Goal: Task Accomplishment & Management: Manage account settings

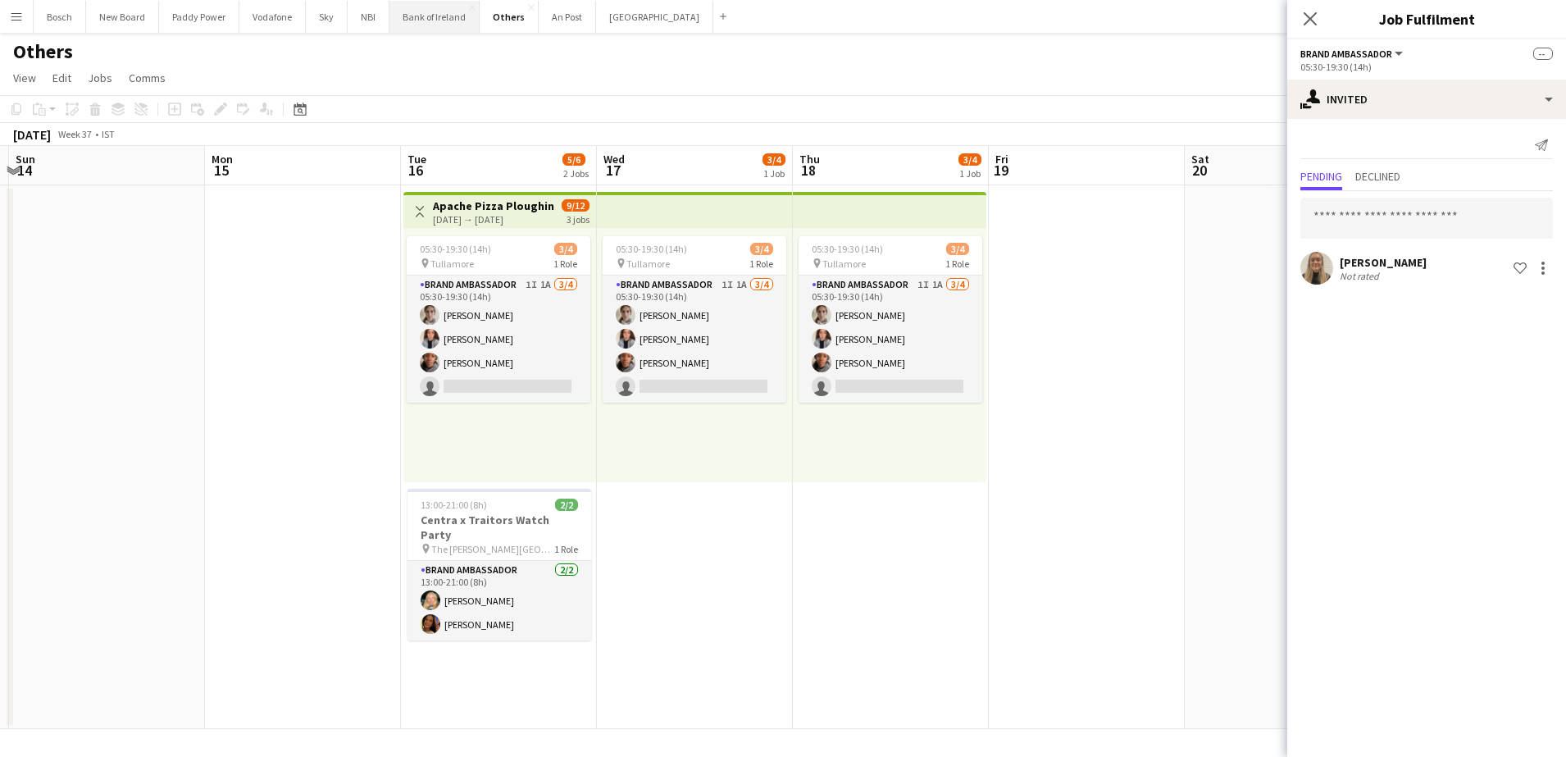
click at [445, 17] on button "Bank of Ireland Close" at bounding box center [434, 17] width 90 height 32
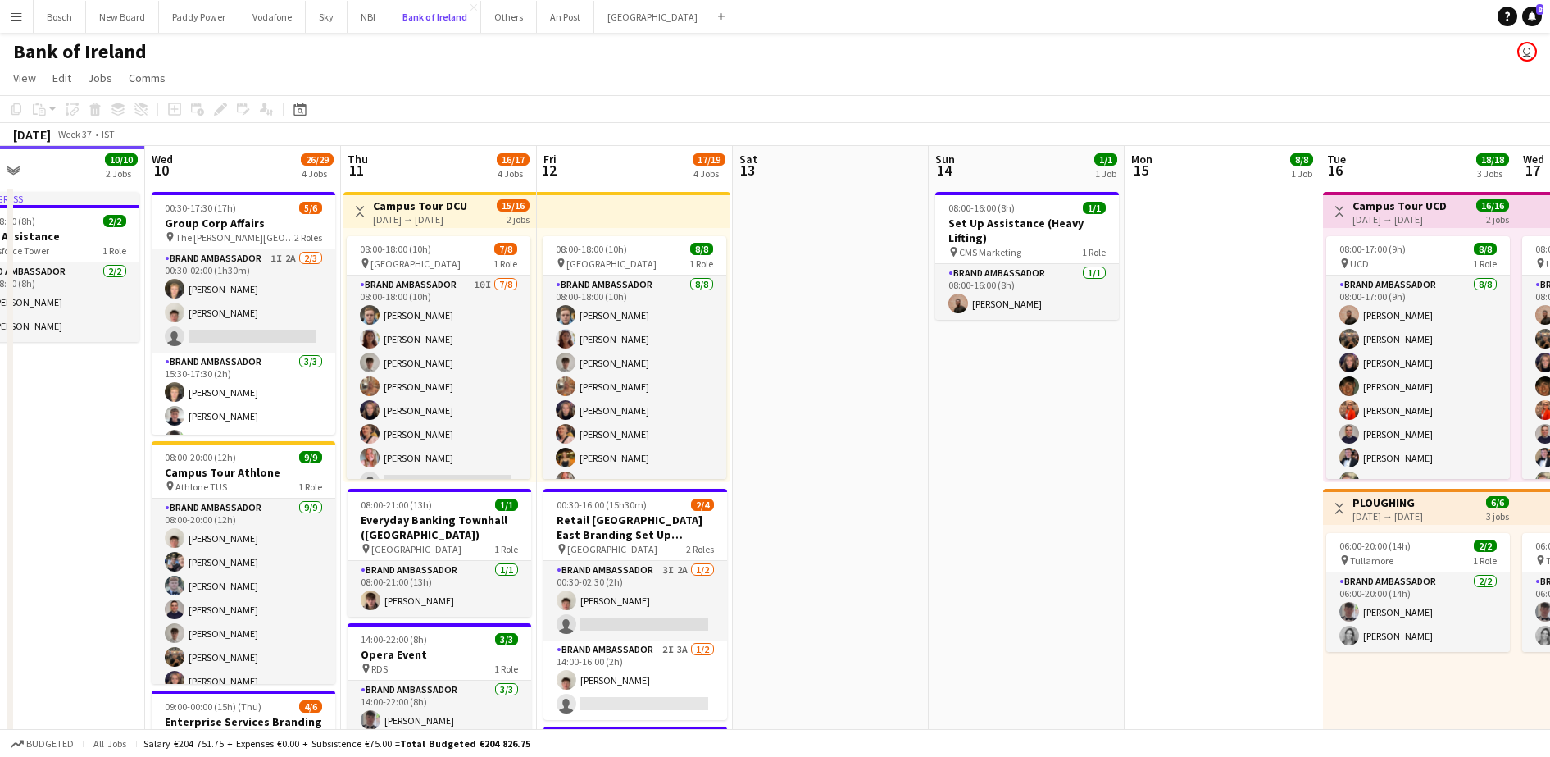
scroll to position [0, 441]
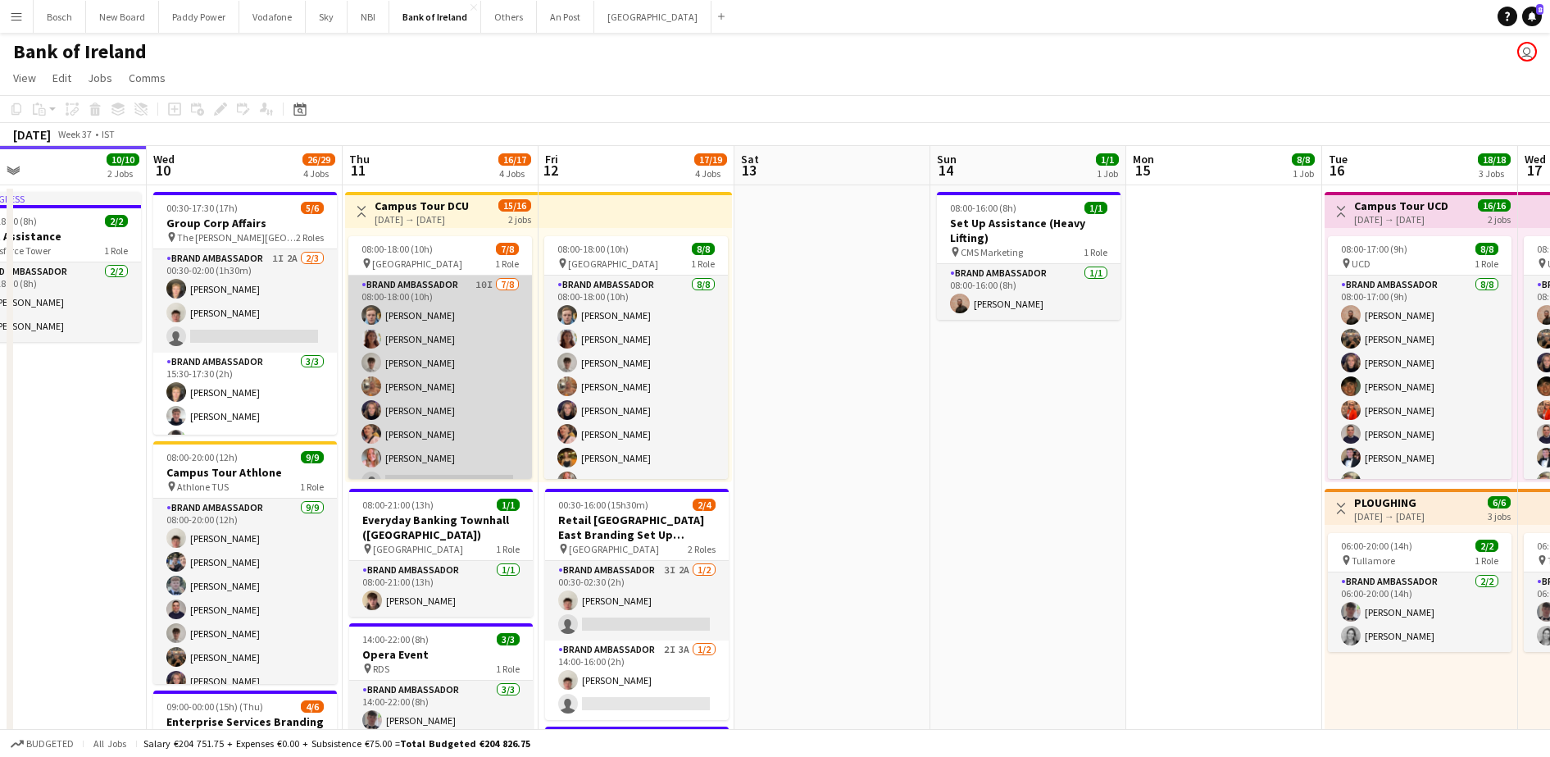
click at [354, 432] on app-card-role "Brand Ambassador 10I [DATE] 08:00-18:00 (10h) [PERSON_NAME] [PERSON_NAME] [PERS…" at bounding box center [440, 386] width 184 height 222
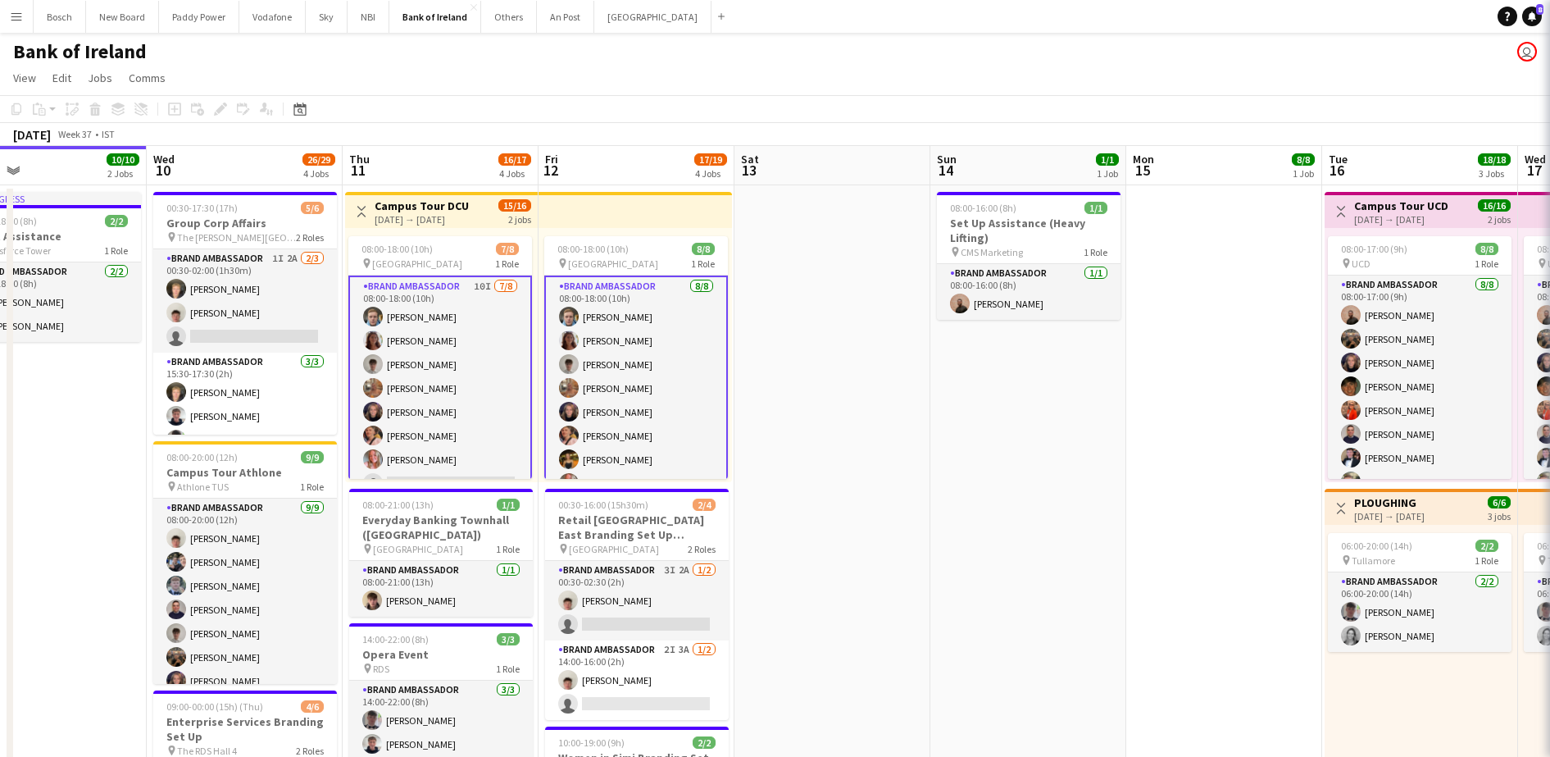
click at [872, 93] on app-page-menu "View Day view expanded Day view collapsed Month view Date picker Jump to [DATE]…" at bounding box center [775, 79] width 1550 height 31
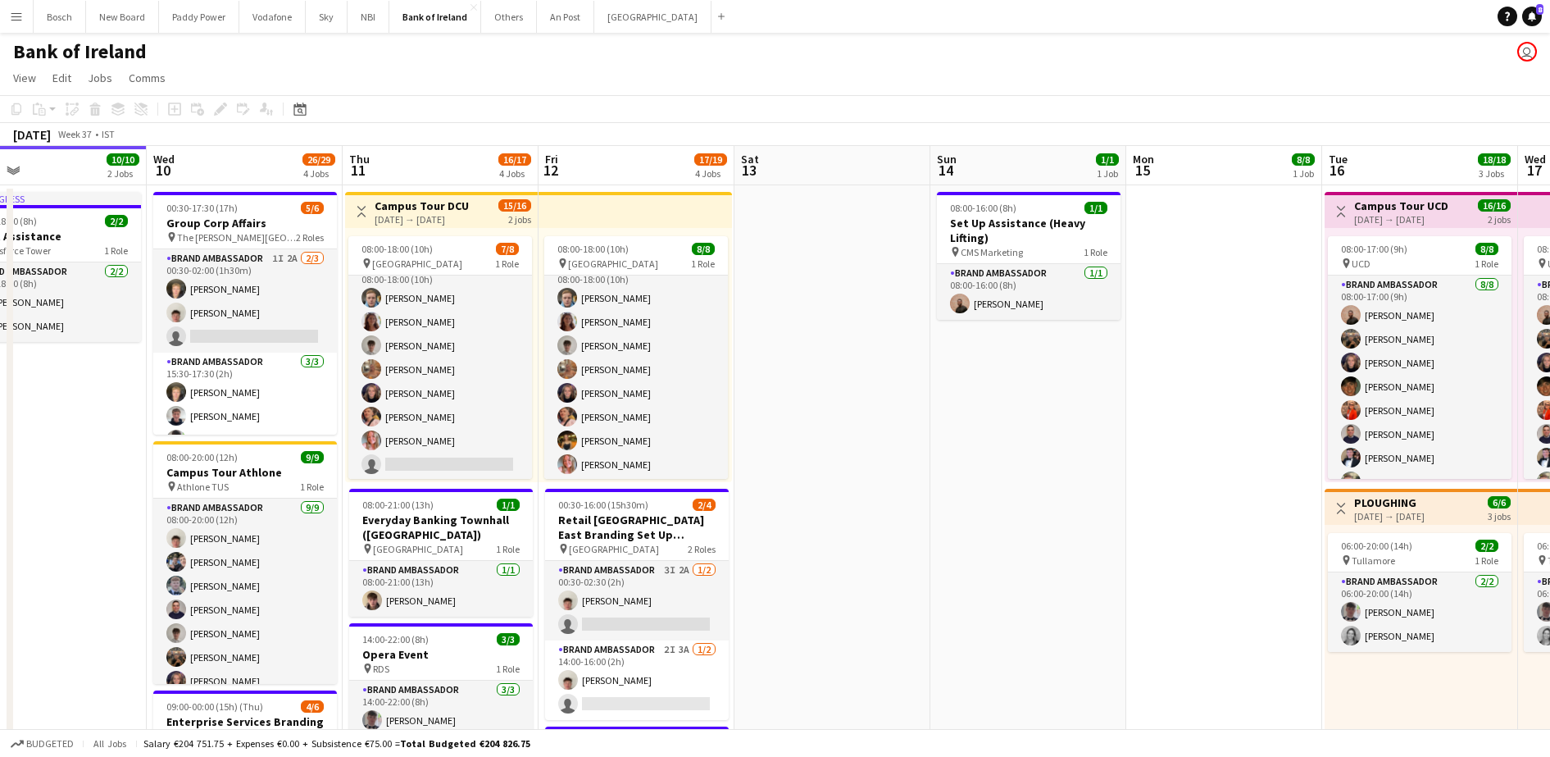
scroll to position [61, 0]
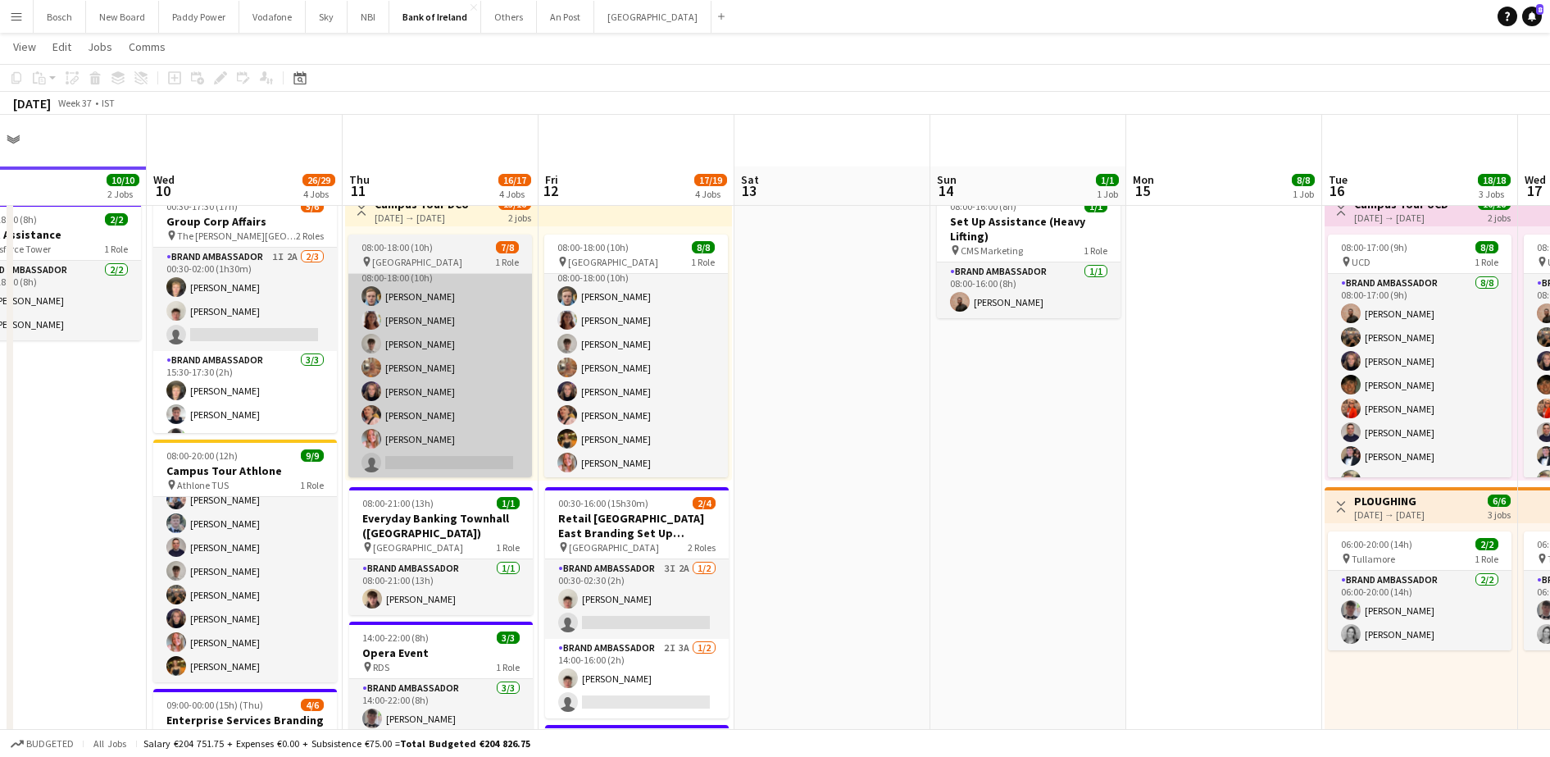
click at [398, 285] on app-card-role "Brand Ambassador 10I [DATE] 08:00-18:00 (10h) [PERSON_NAME] [PERSON_NAME] [PERS…" at bounding box center [440, 368] width 184 height 222
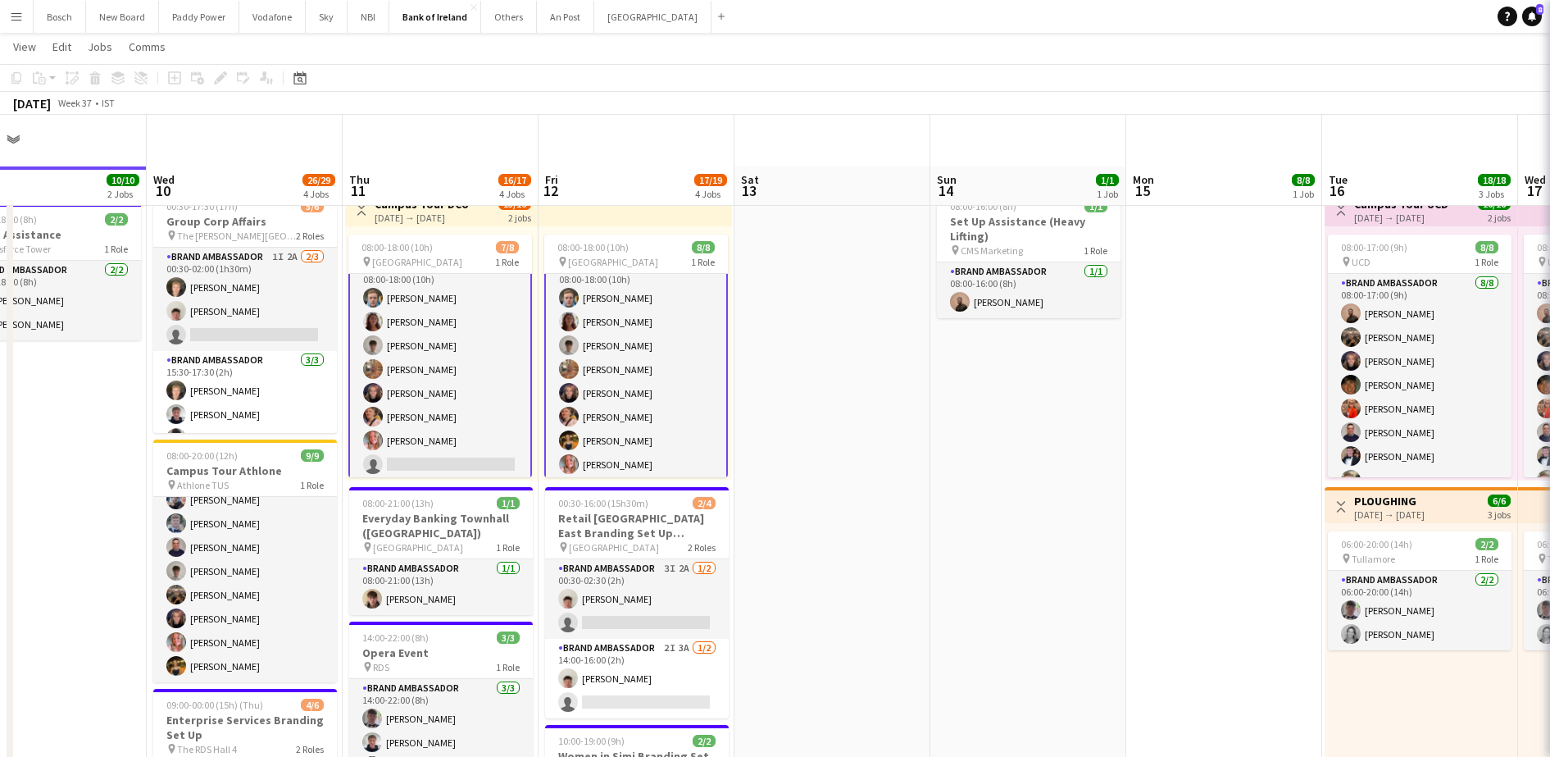
click at [447, 166] on app-board-header-date "Thu 11 16/17 4 Jobs" at bounding box center [441, 185] width 196 height 39
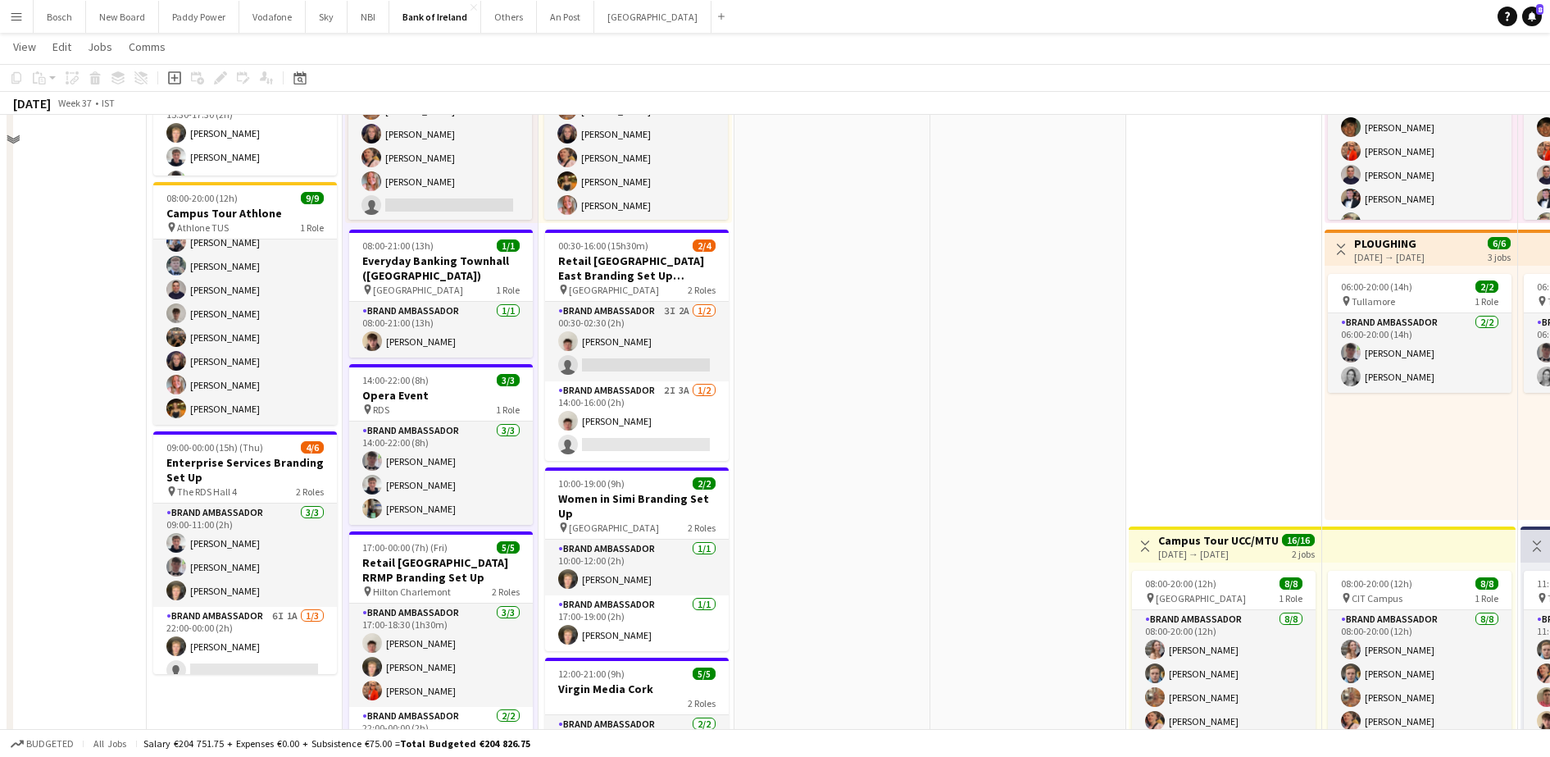
scroll to position [17, 0]
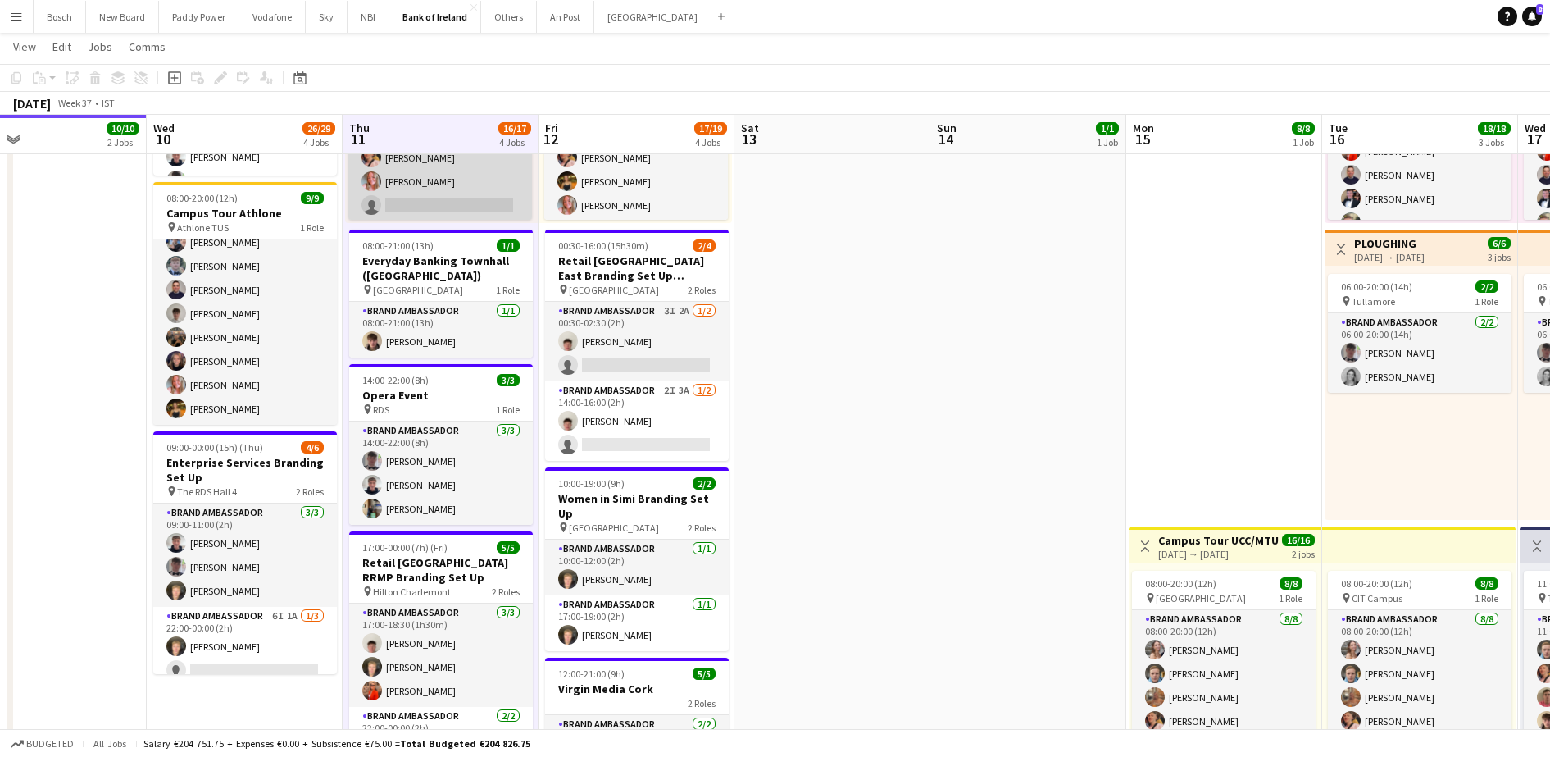
click at [441, 189] on app-card-role "Brand Ambassador 10I [DATE] 08:00-18:00 (10h) [PERSON_NAME] [PERSON_NAME] [PERS…" at bounding box center [440, 110] width 184 height 222
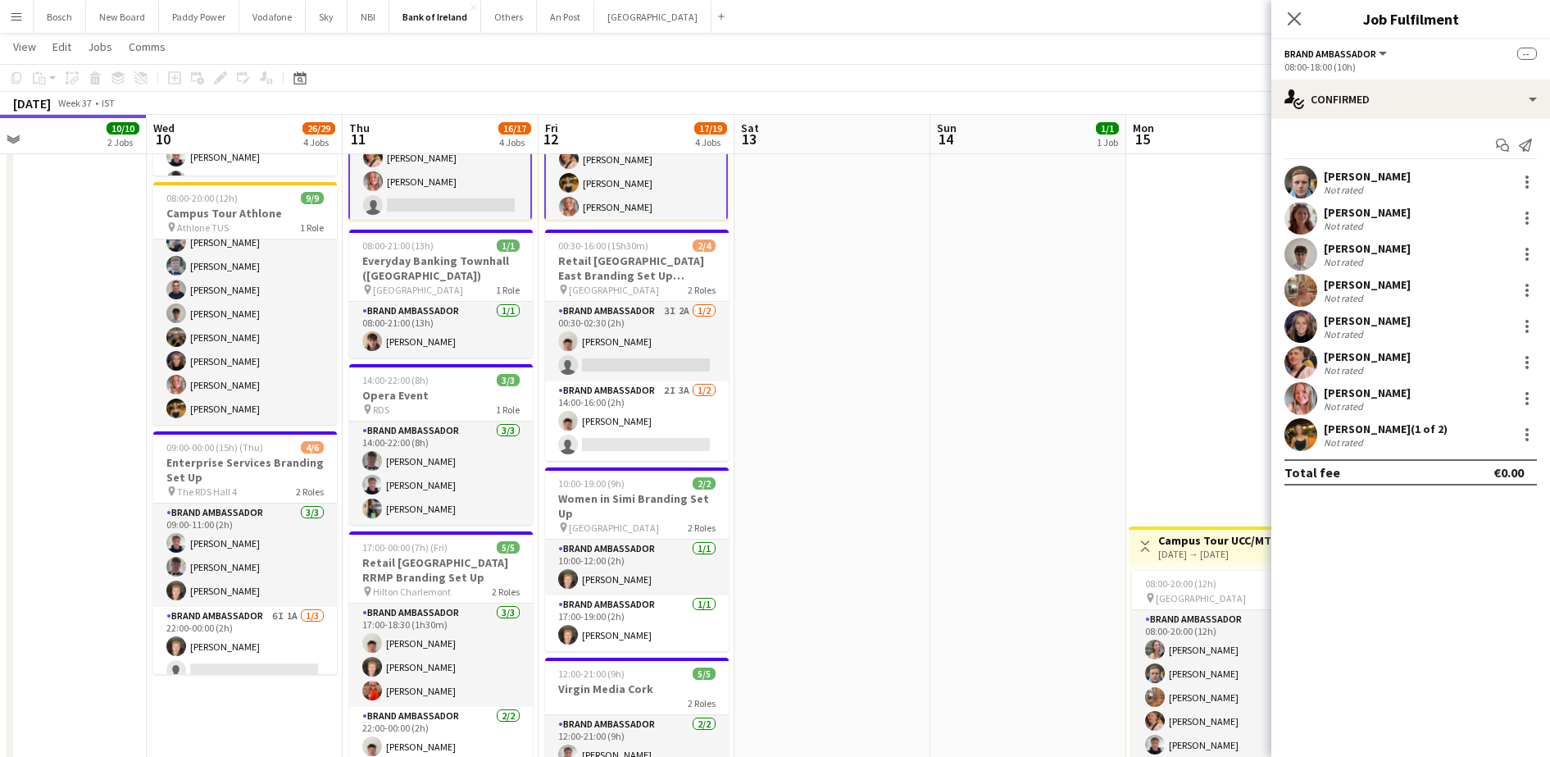
scroll to position [19, 0]
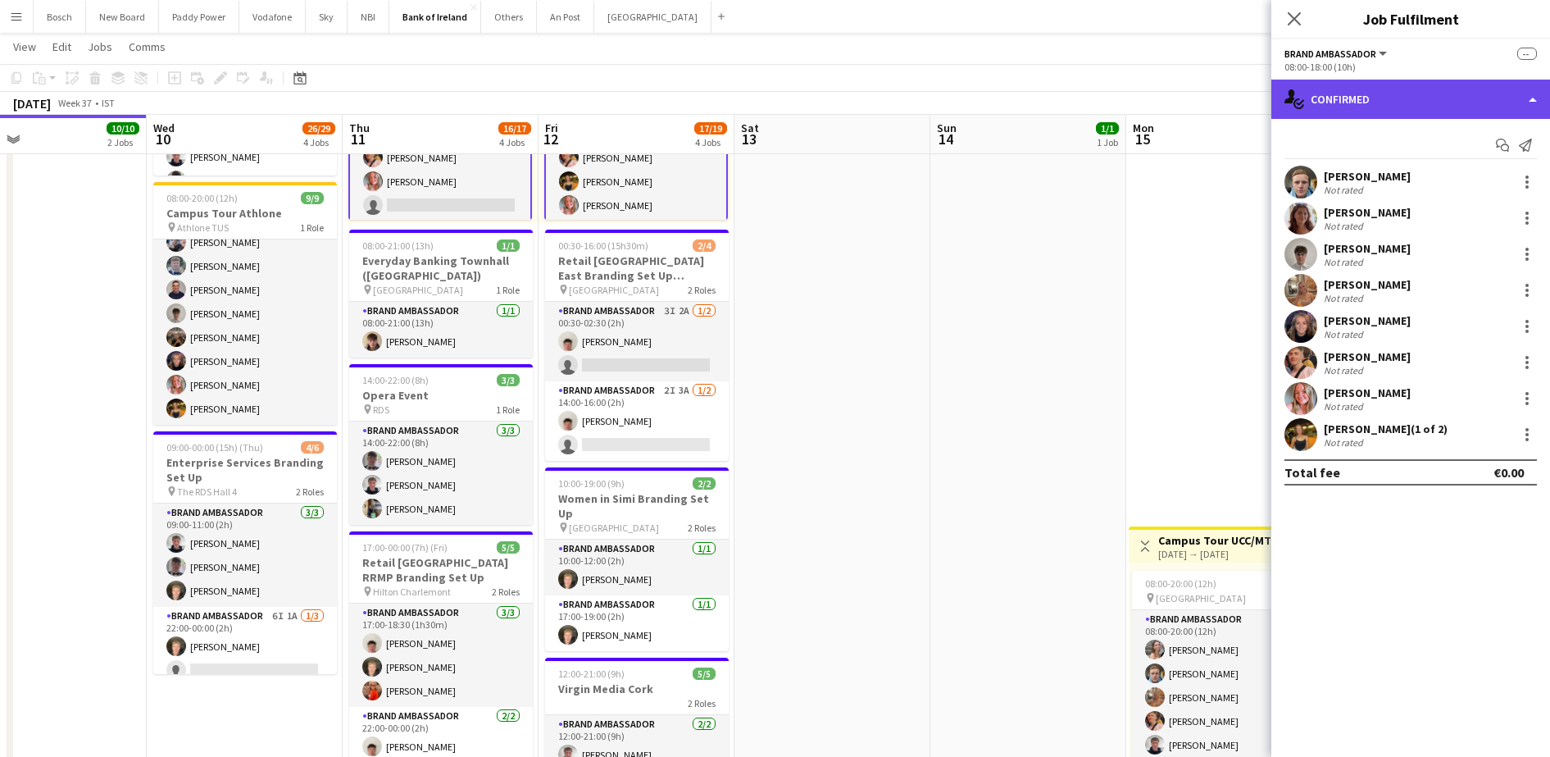
click at [1361, 95] on div "single-neutral-actions-check-2 Confirmed" at bounding box center [1411, 99] width 279 height 39
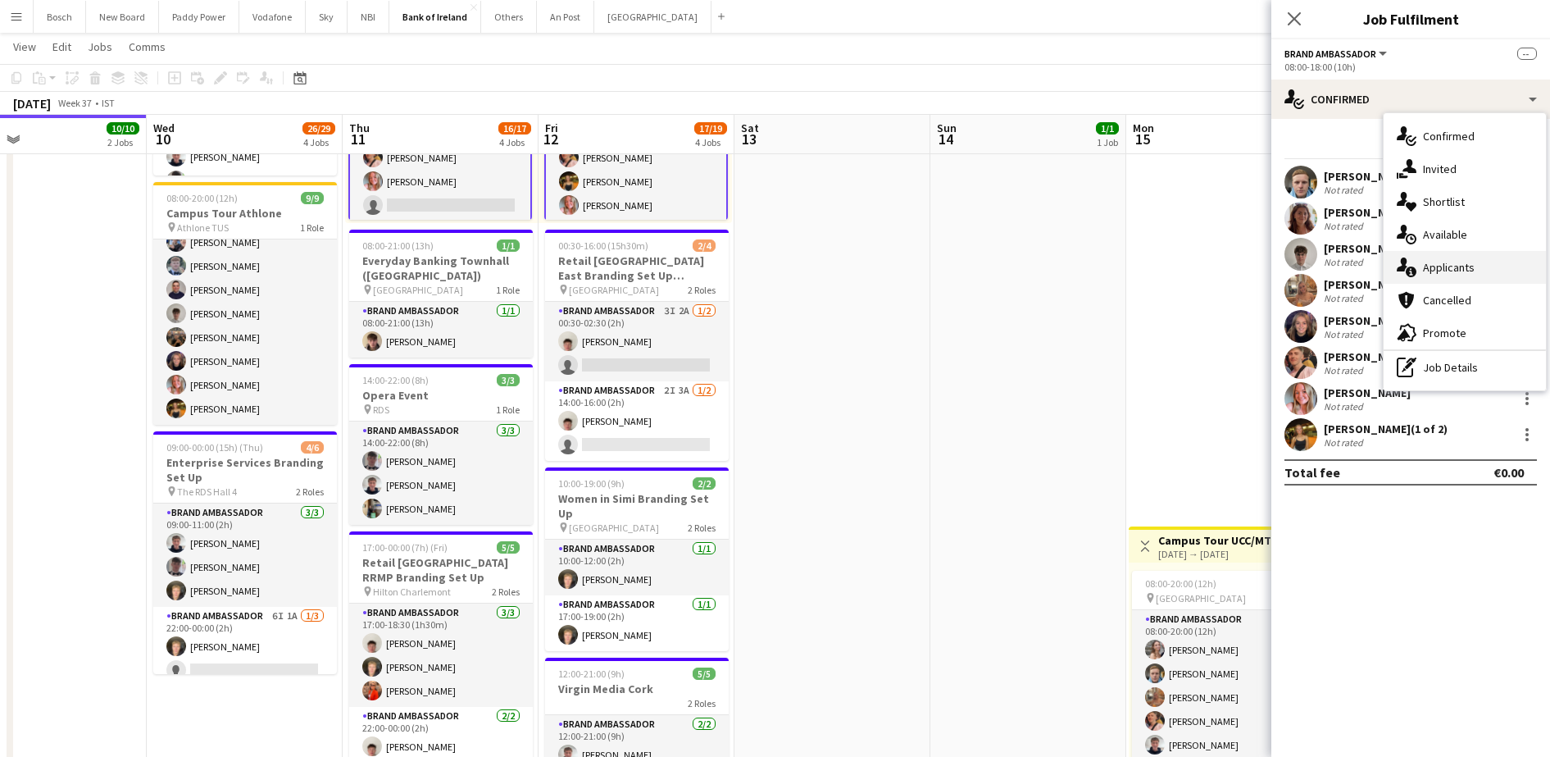
click at [1468, 260] on span "Applicants" at bounding box center [1449, 267] width 52 height 15
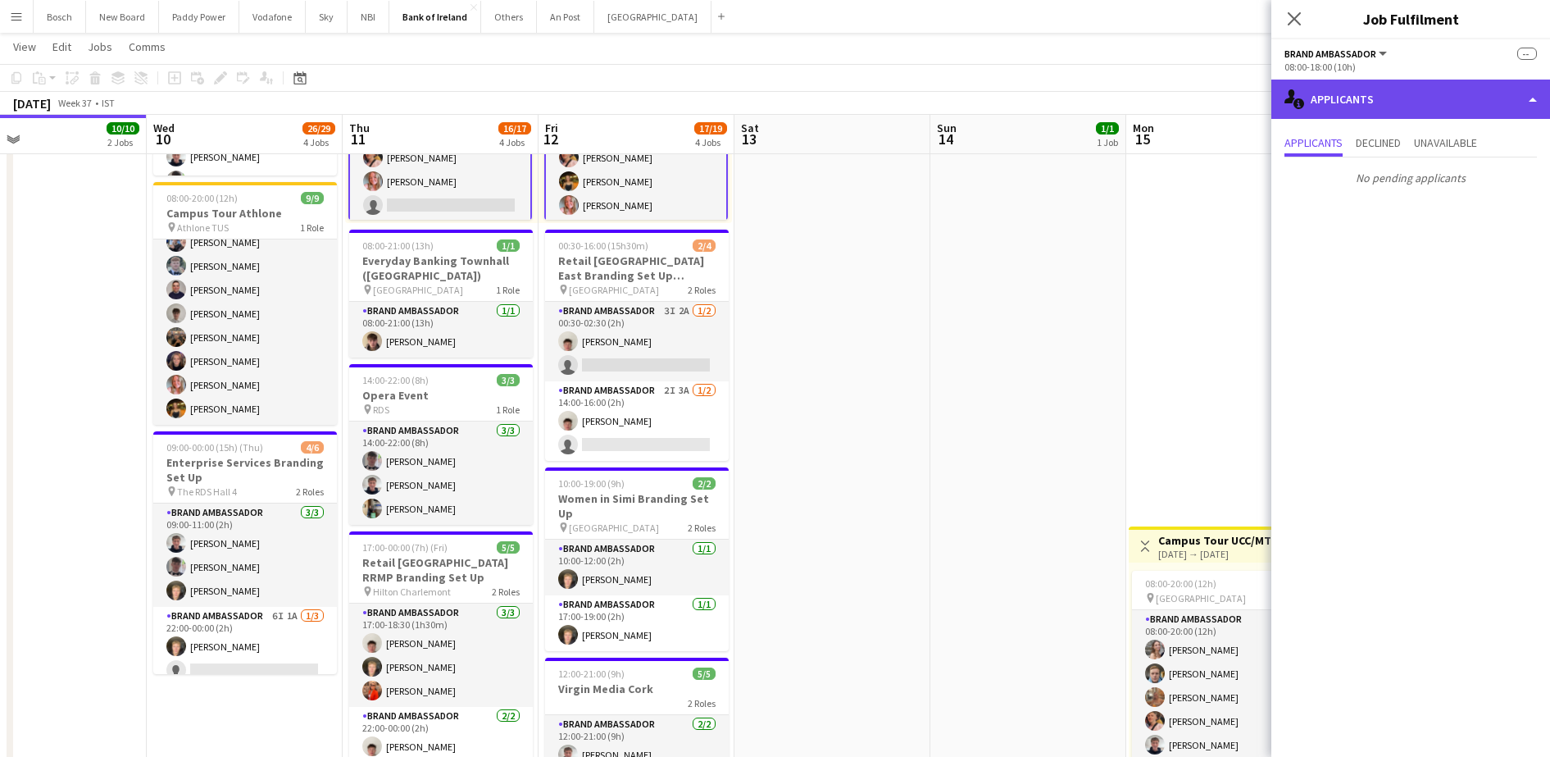
click at [1394, 98] on div "single-neutral-actions-information Applicants" at bounding box center [1411, 99] width 279 height 39
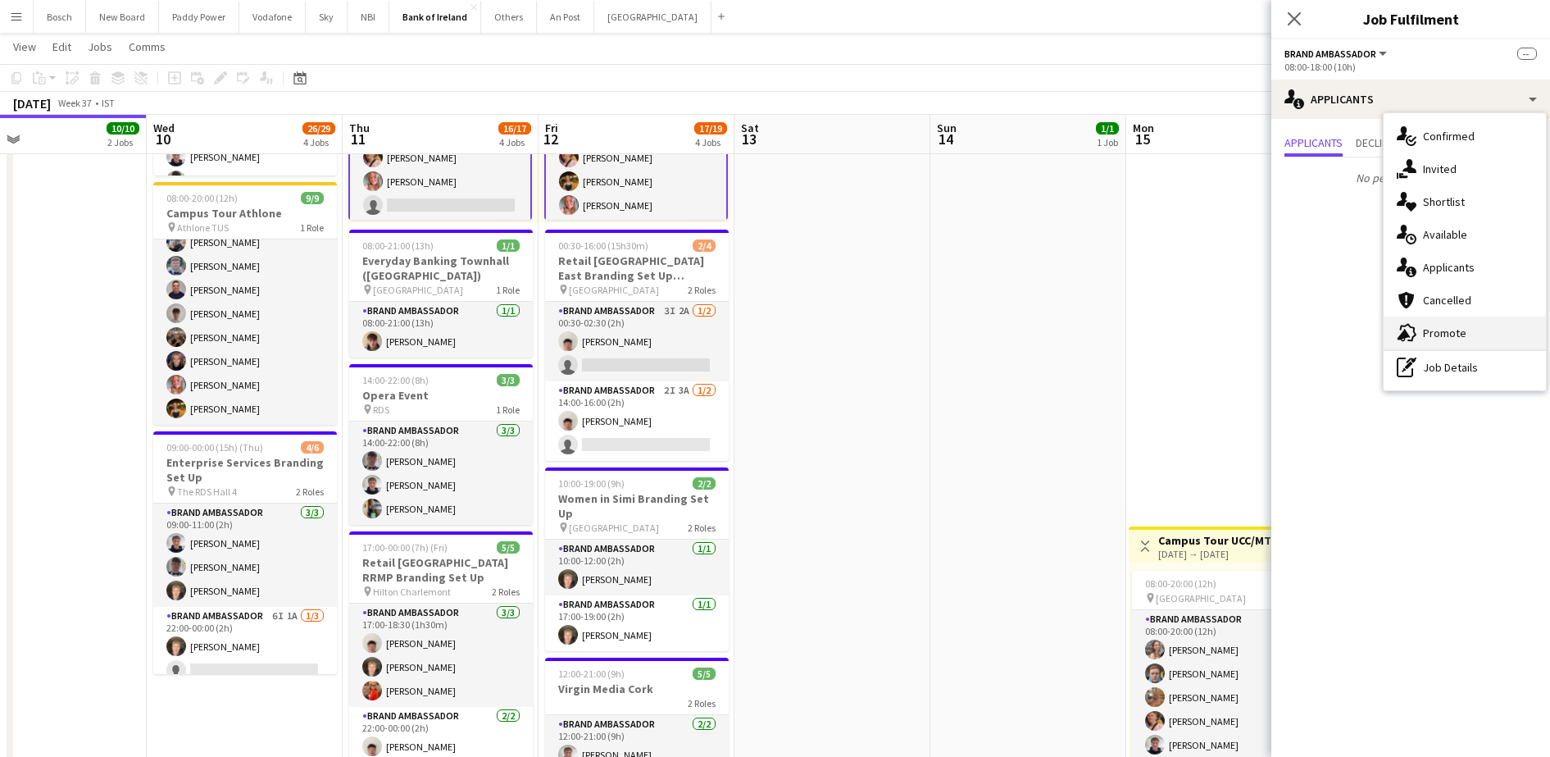
click at [1459, 338] on span "Promote" at bounding box center [1444, 333] width 43 height 15
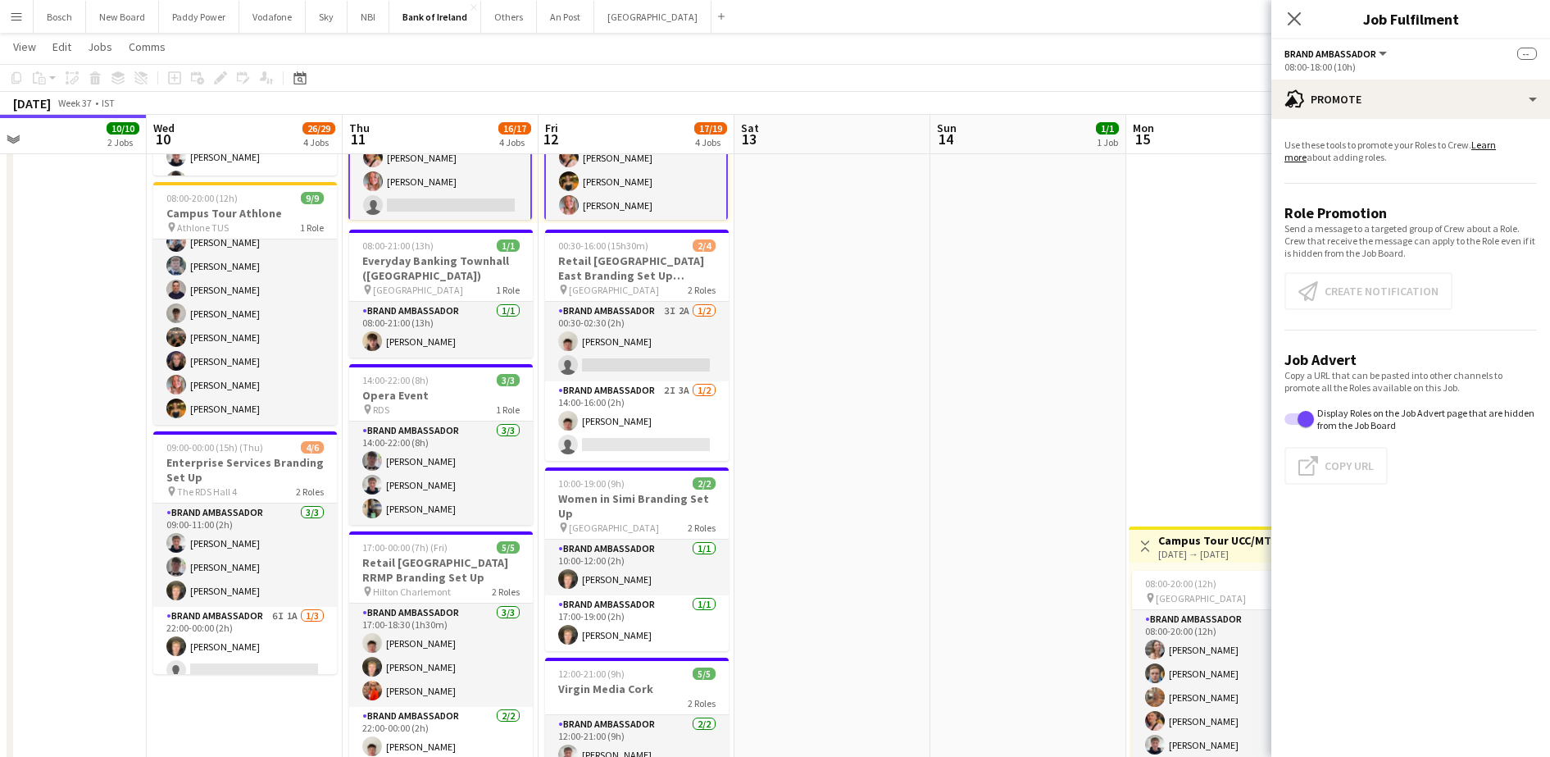
click at [1391, 286] on app-promote-tab "Use these tools to promote your Roles to Crew. Learn more about adding roles. R…" at bounding box center [1411, 315] width 279 height 366
click at [422, 183] on app-card-role "Brand Ambassador 10I [DATE] 08:00-18:00 (10h) [PERSON_NAME] [PERSON_NAME] [PERS…" at bounding box center [440, 110] width 184 height 225
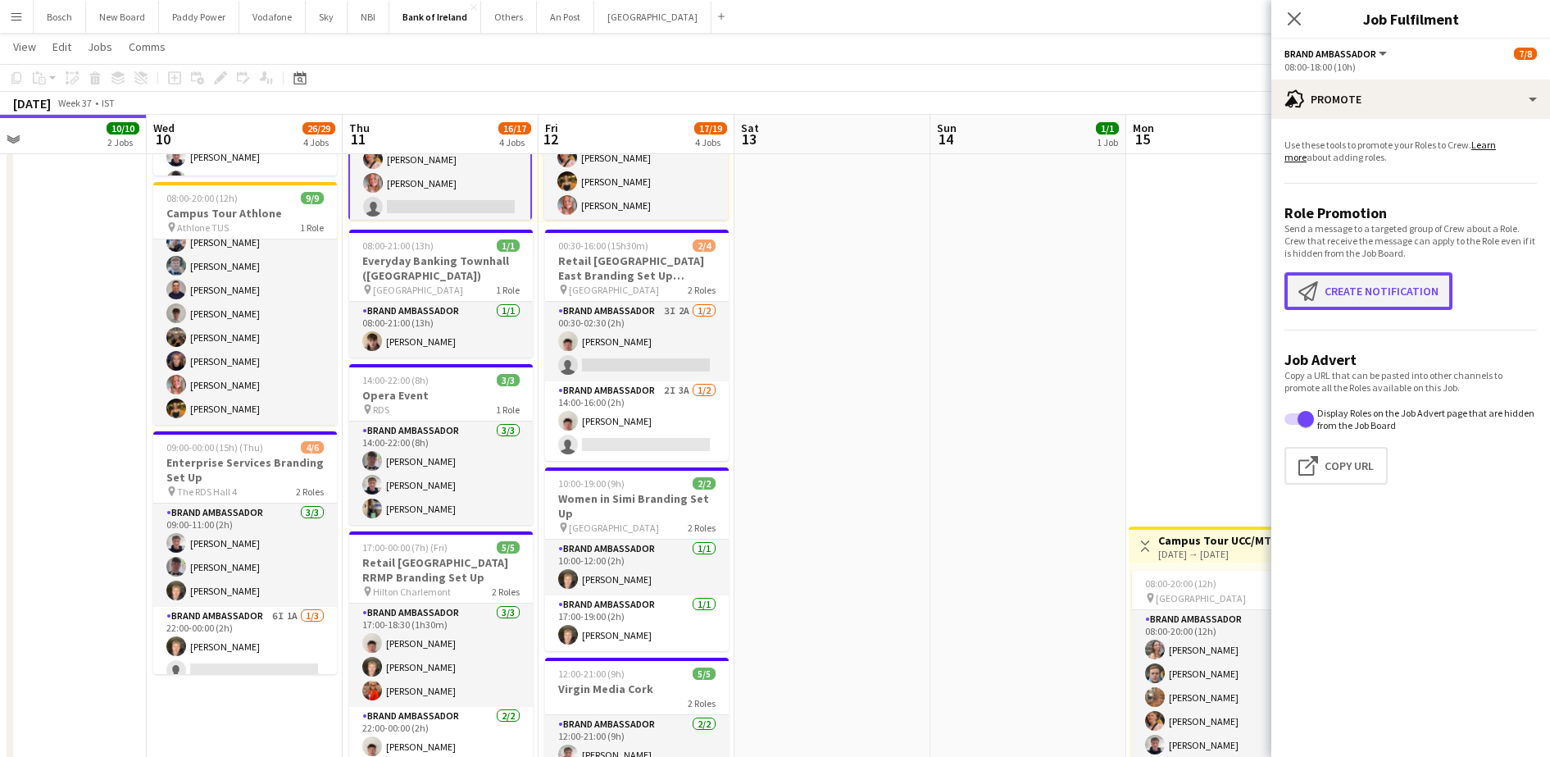
click at [1368, 303] on button "Create notification Create notification" at bounding box center [1369, 291] width 168 height 38
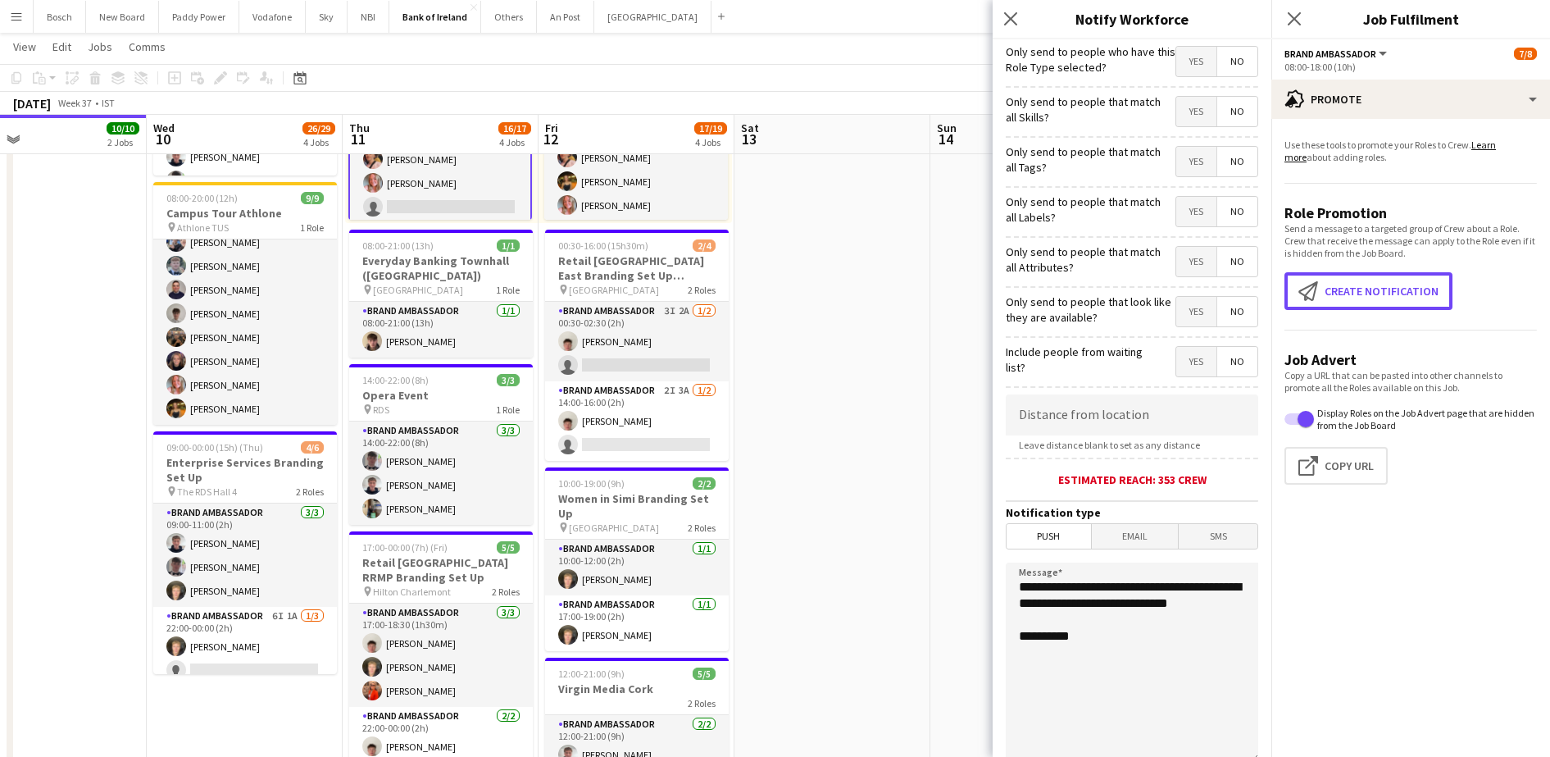
scroll to position [146, 0]
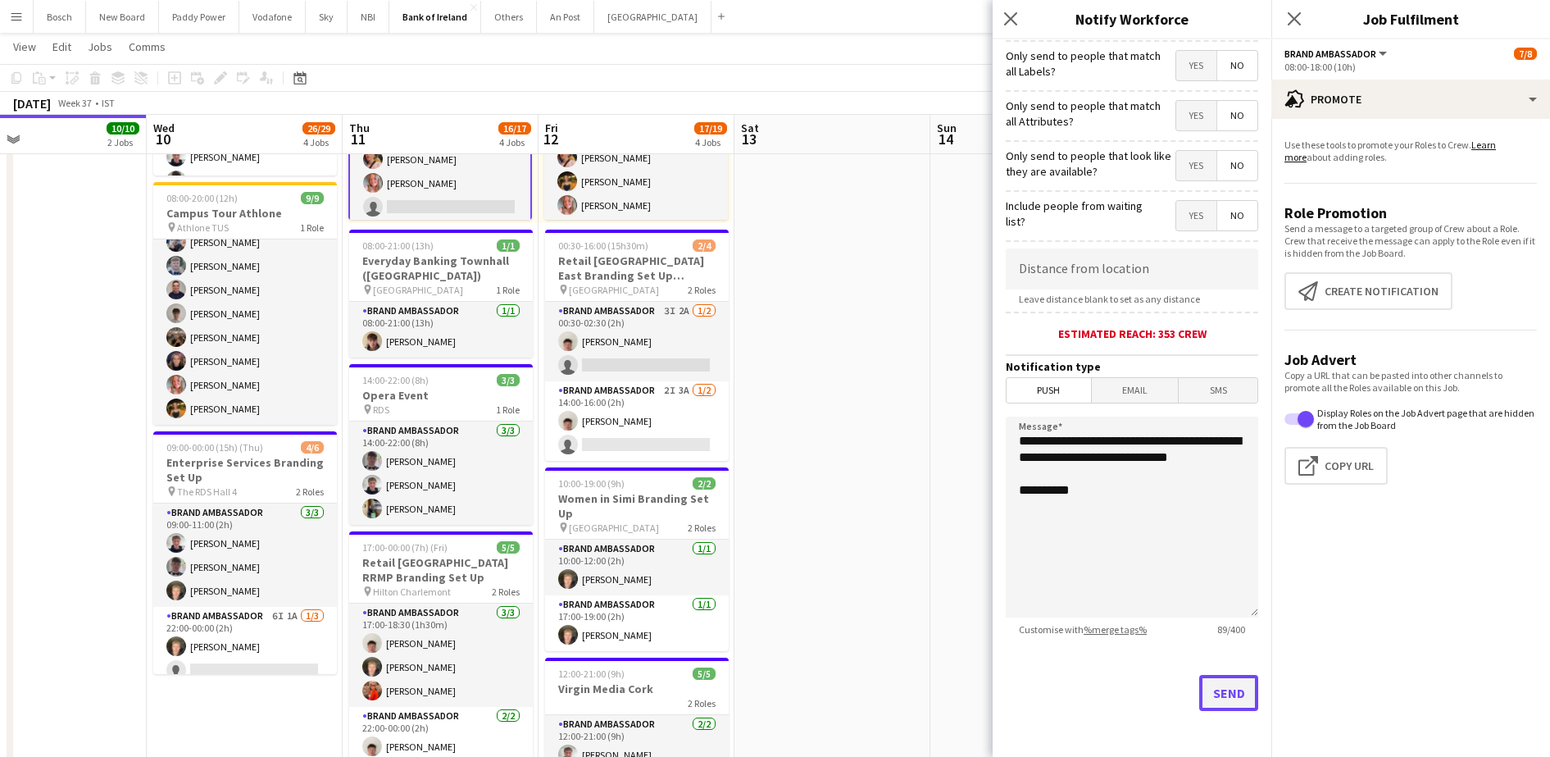
click at [1221, 689] on button "Send" at bounding box center [1229, 693] width 59 height 36
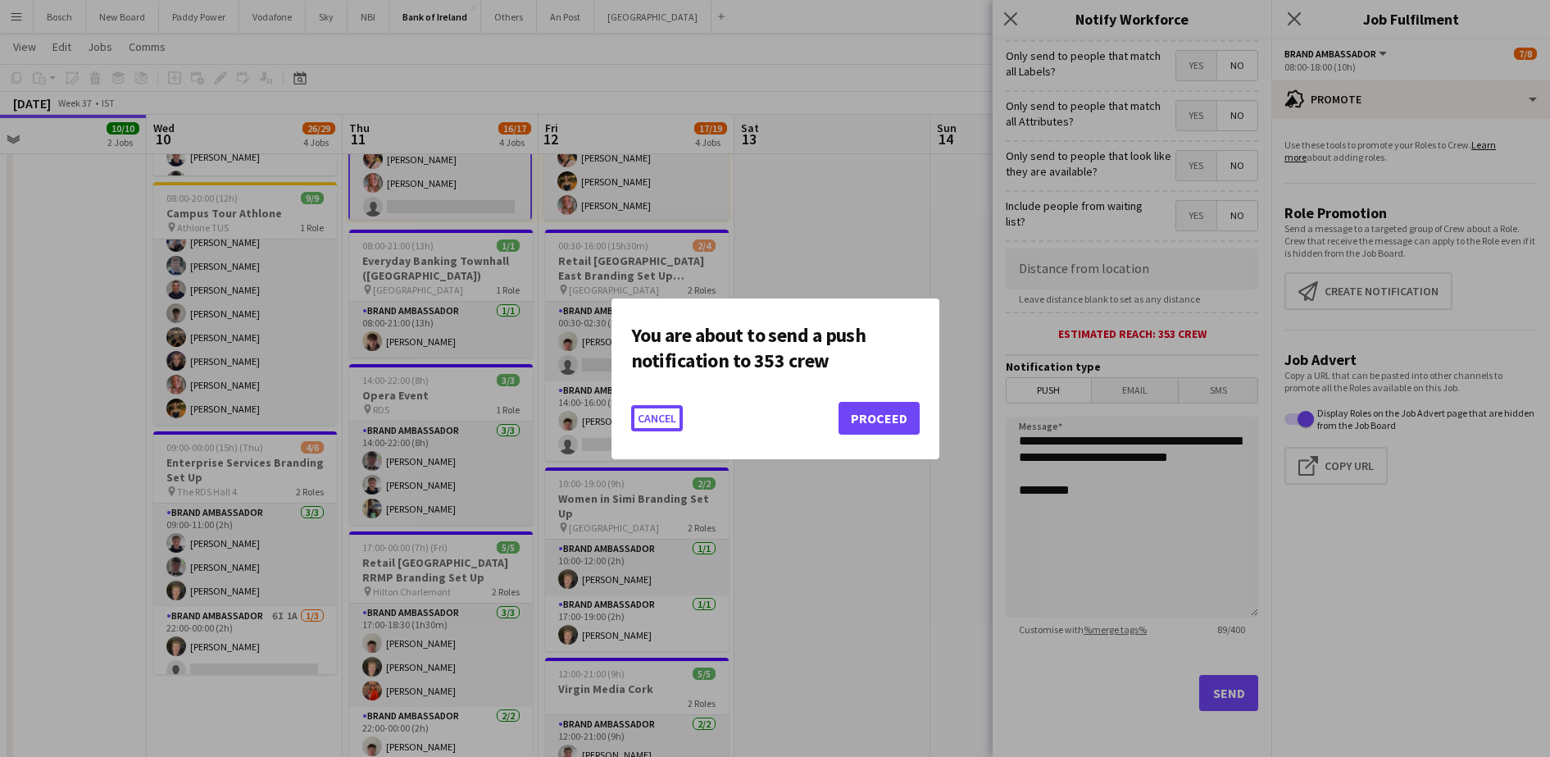
scroll to position [0, 0]
click at [878, 428] on button "Proceed" at bounding box center [879, 418] width 81 height 33
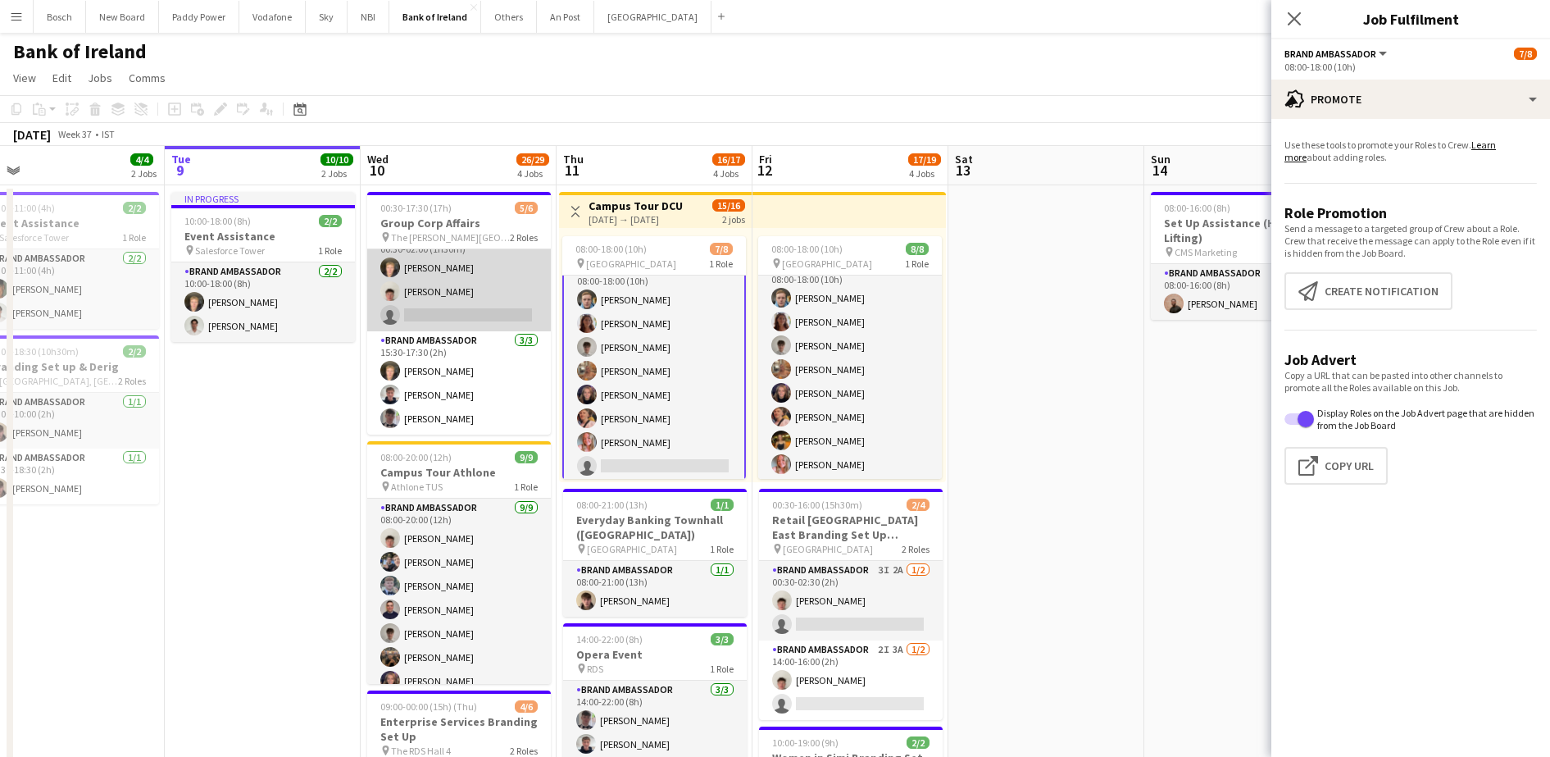
click at [480, 294] on app-card-role "Brand Ambassador 1I 2A [DATE] 00:30-02:00 (1h30m) [PERSON_NAME] [PERSON_NAME] s…" at bounding box center [459, 279] width 184 height 103
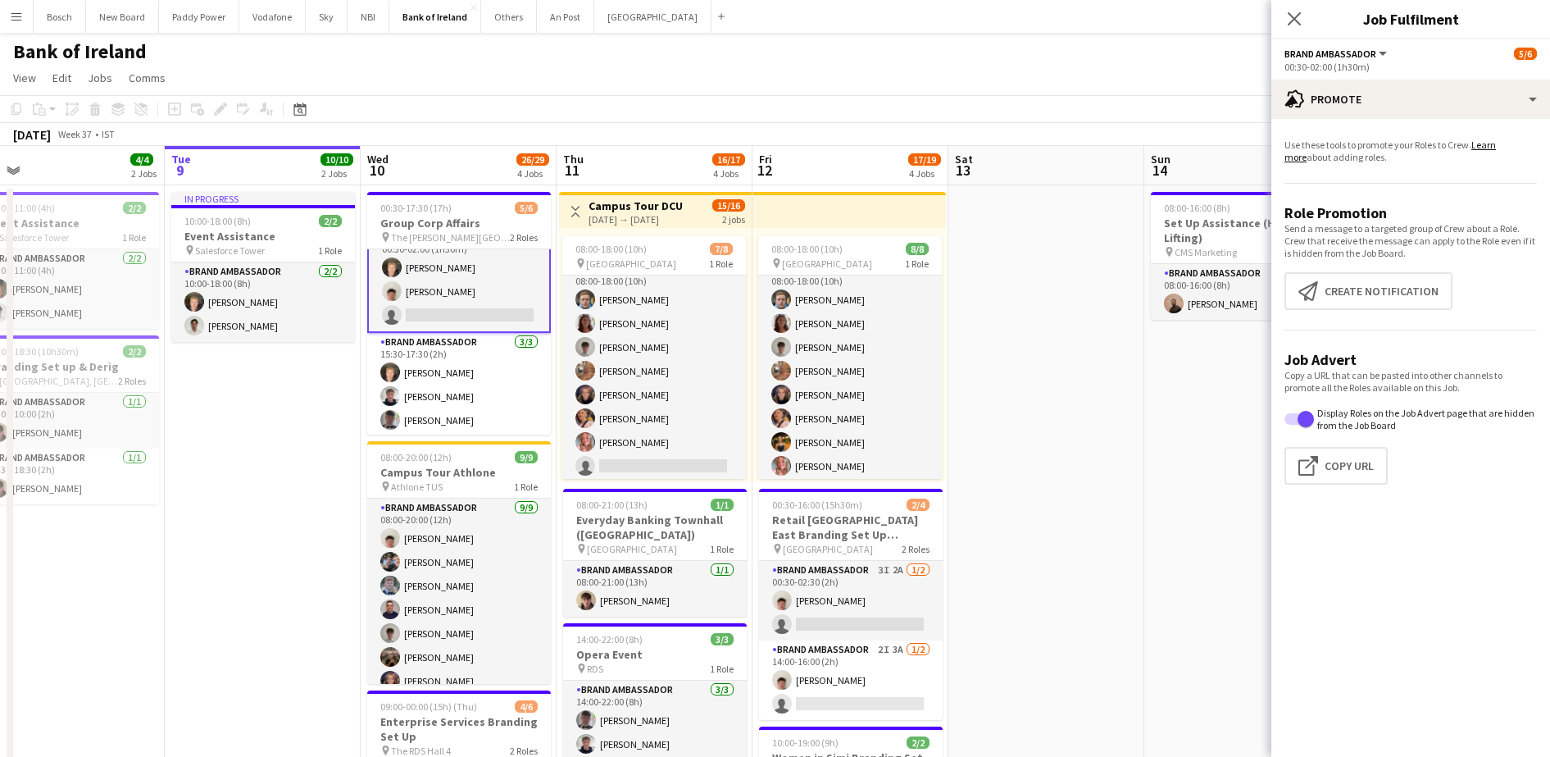
click at [482, 287] on app-card-role "Brand Ambassador 1I 2A [DATE] 00:30-02:00 (1h30m) [PERSON_NAME] [PERSON_NAME] s…" at bounding box center [459, 279] width 184 height 107
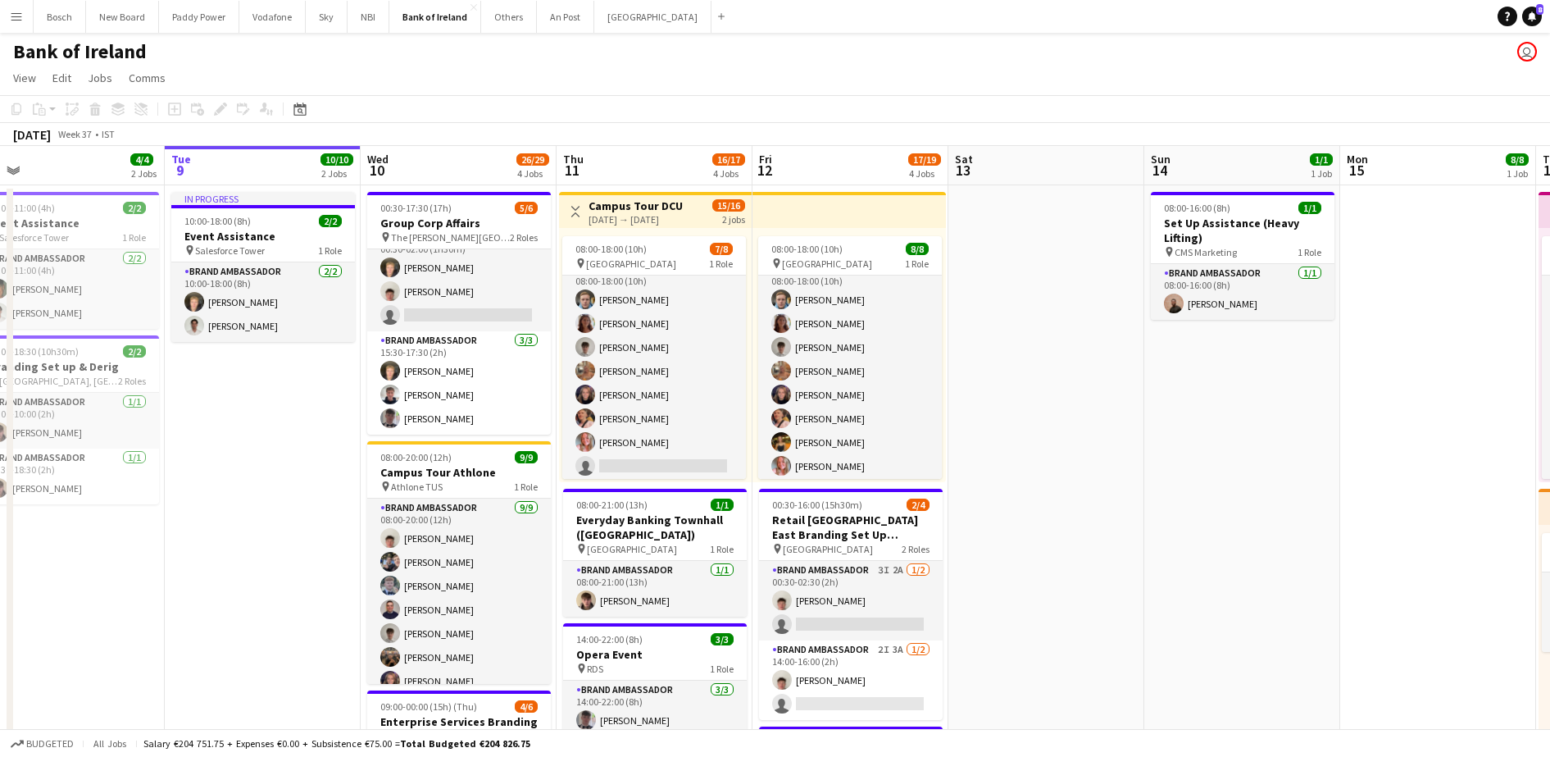
scroll to position [21, 0]
click at [430, 284] on app-card-role "Brand Ambassador 1I 2A [DATE] 00:30-02:00 (1h30m) [PERSON_NAME] [PERSON_NAME] s…" at bounding box center [459, 279] width 184 height 103
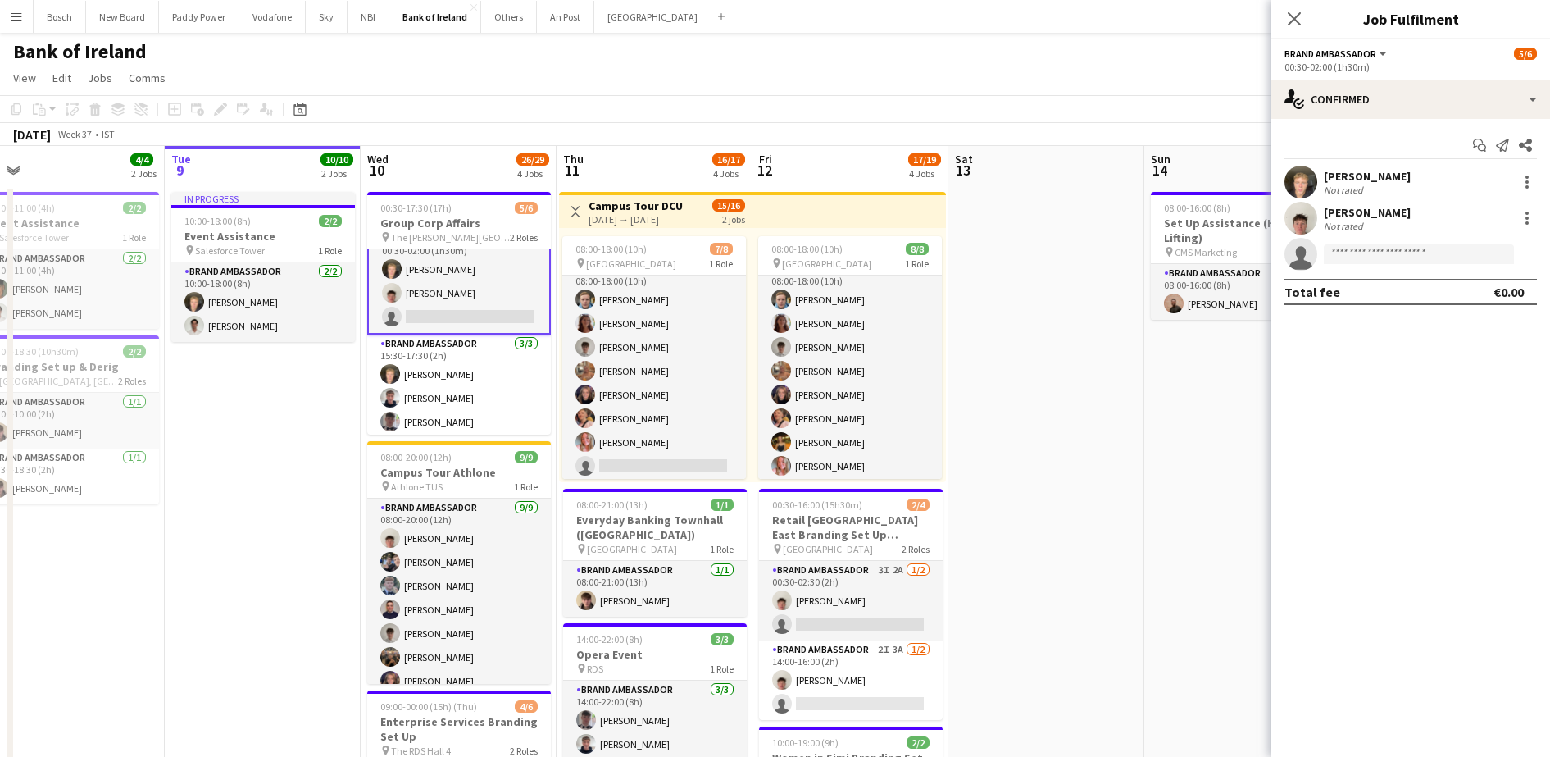
scroll to position [23, 0]
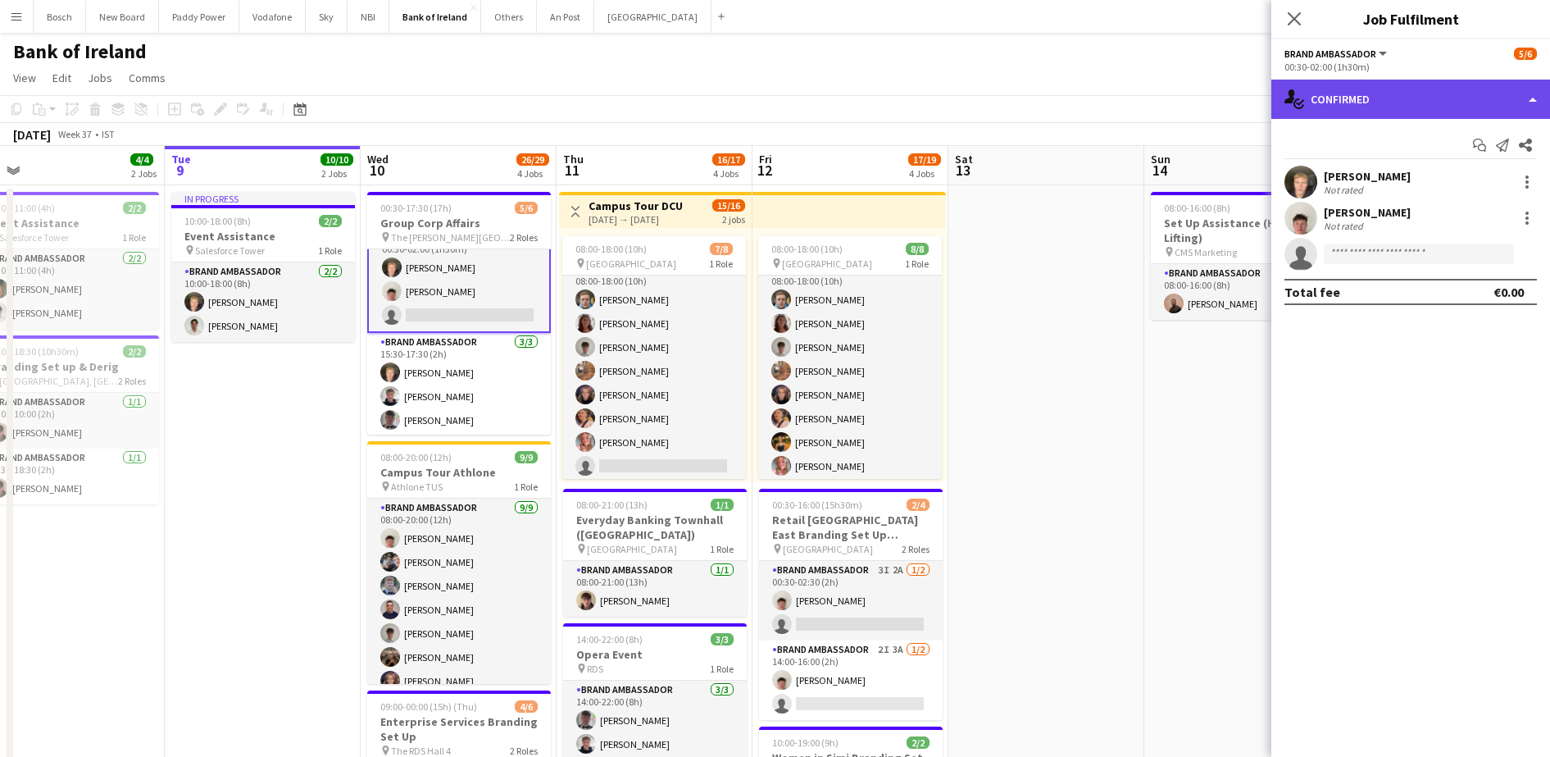
click at [1473, 91] on div "single-neutral-actions-check-2 Confirmed" at bounding box center [1411, 99] width 279 height 39
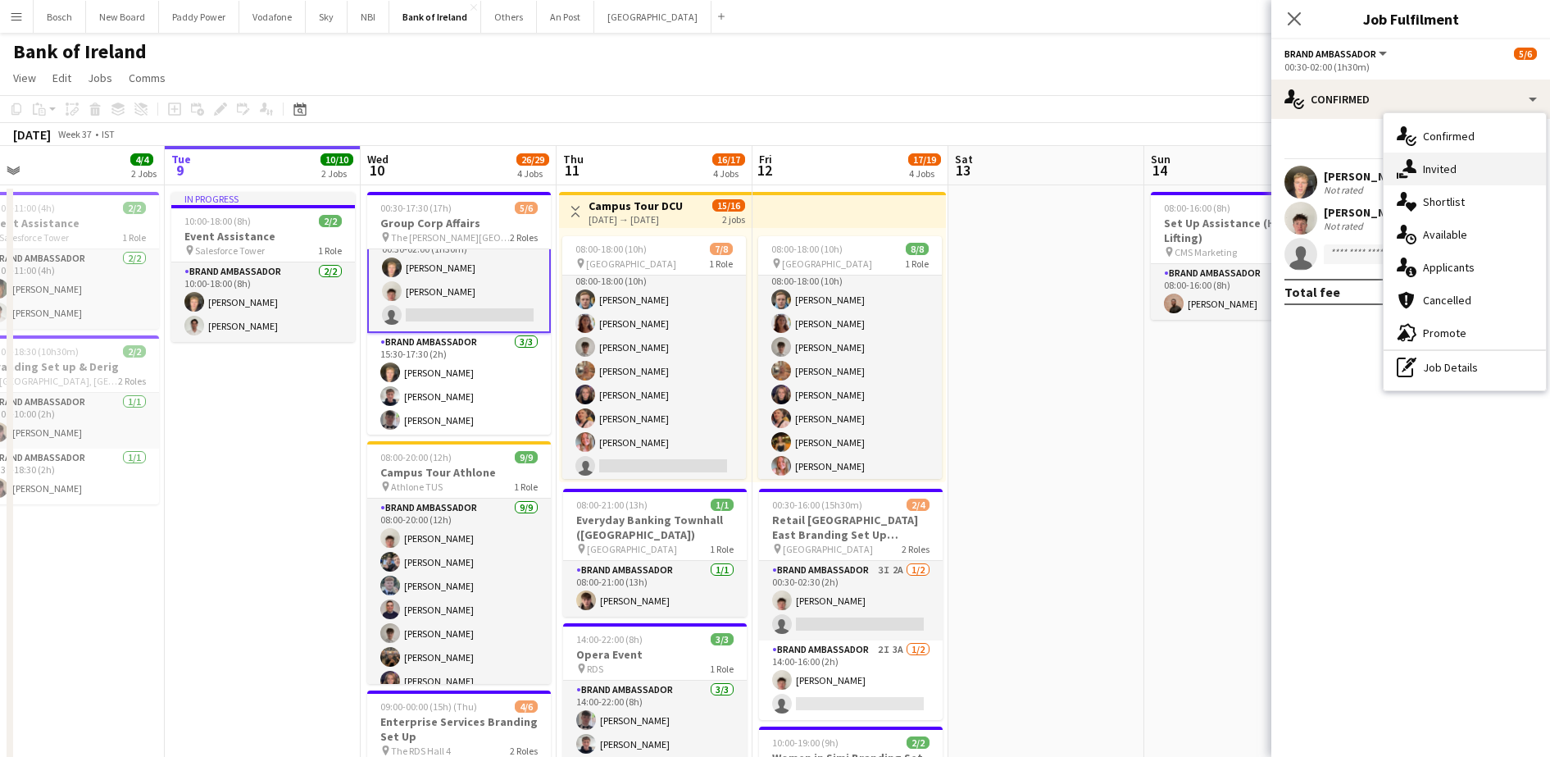
click at [1444, 166] on span "Invited" at bounding box center [1440, 169] width 34 height 15
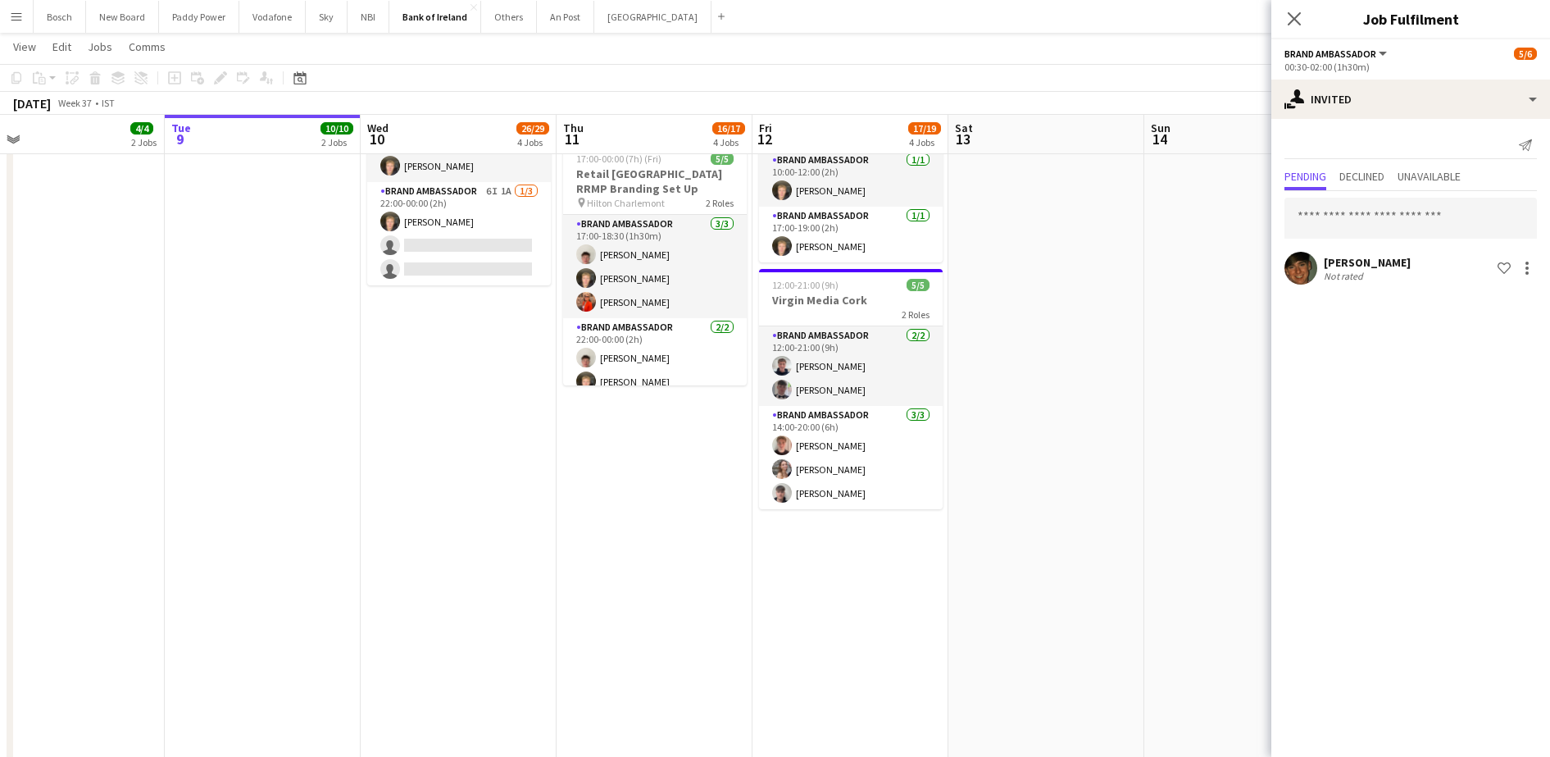
scroll to position [61, 0]
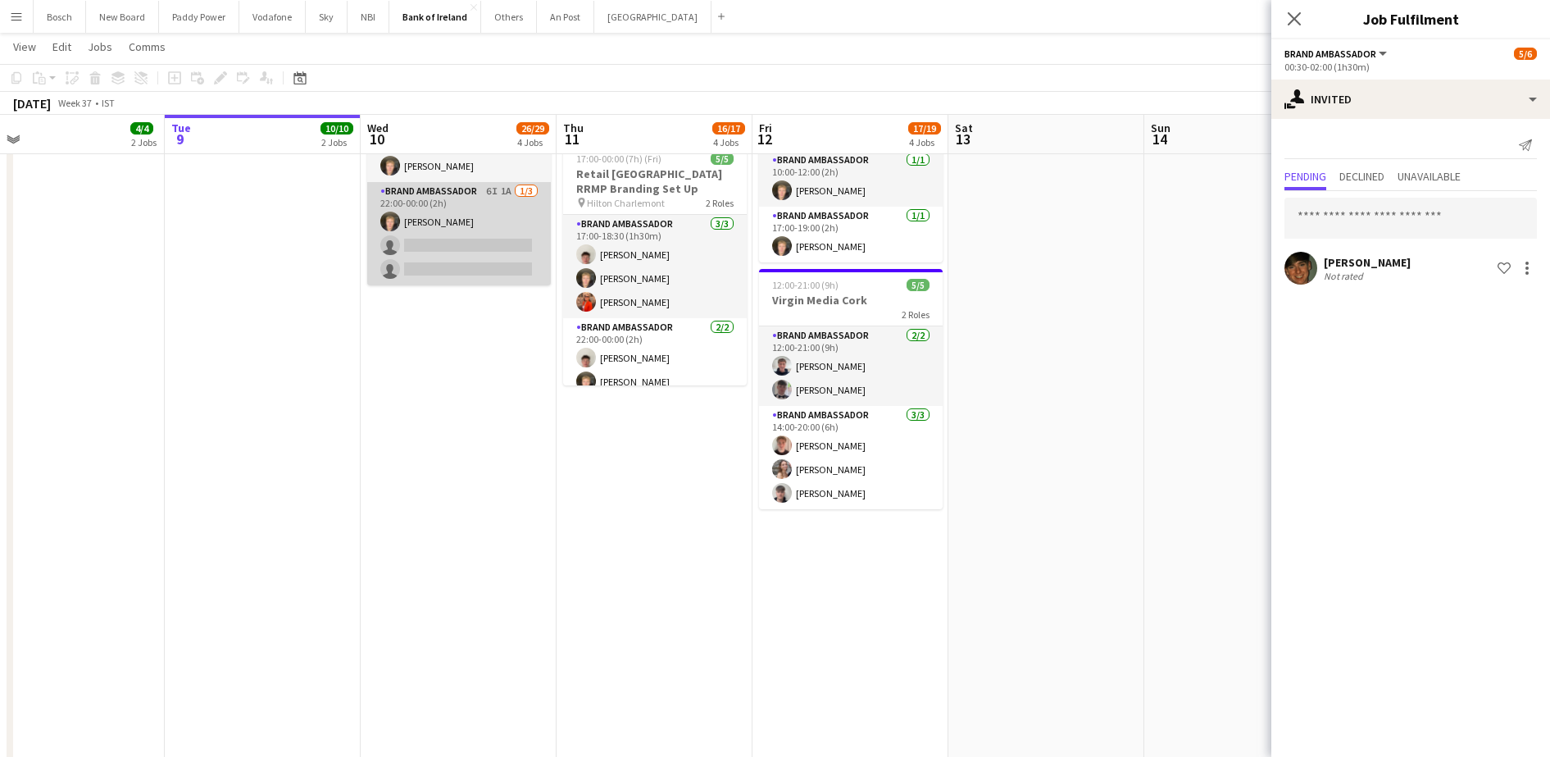
click at [460, 224] on app-card-role "Brand Ambassador 6I 1A [DATE] 22:00-00:00 (2h) [PERSON_NAME] single-neutral-act…" at bounding box center [459, 233] width 184 height 103
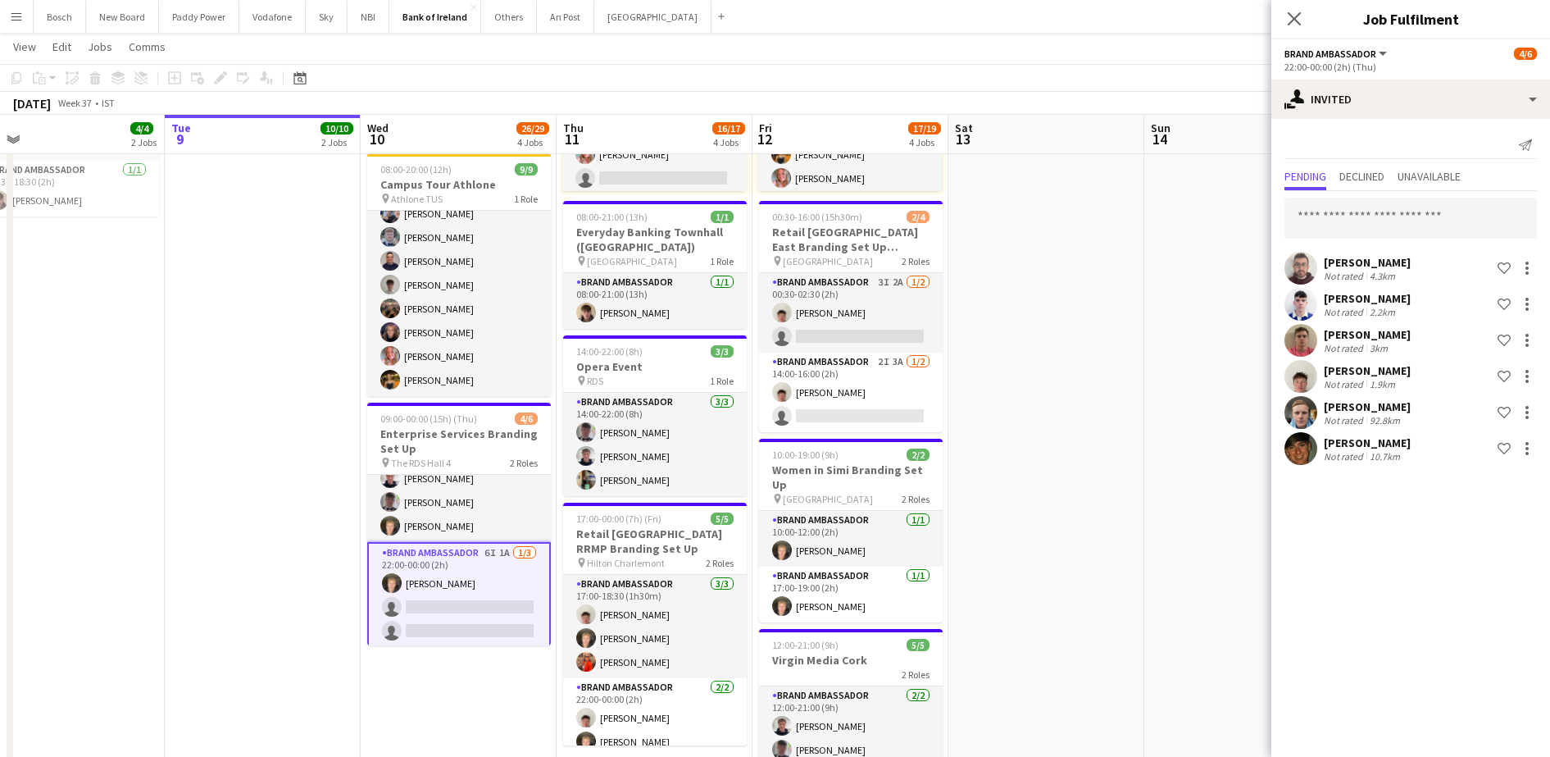
scroll to position [0, 0]
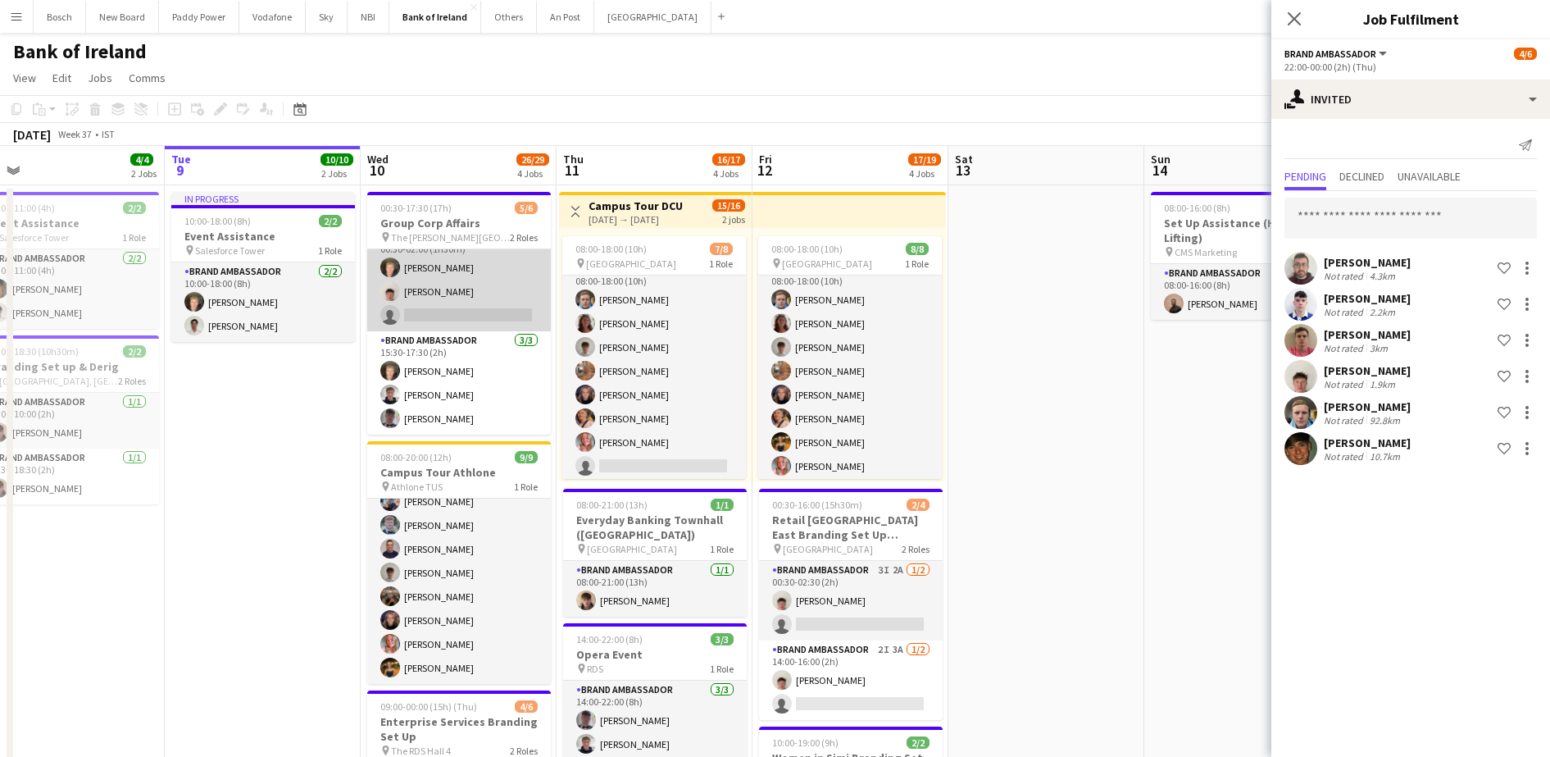
click at [456, 270] on app-card-role "Brand Ambassador 1I 2A [DATE] 00:30-02:00 (1h30m) [PERSON_NAME] [PERSON_NAME] s…" at bounding box center [459, 279] width 184 height 103
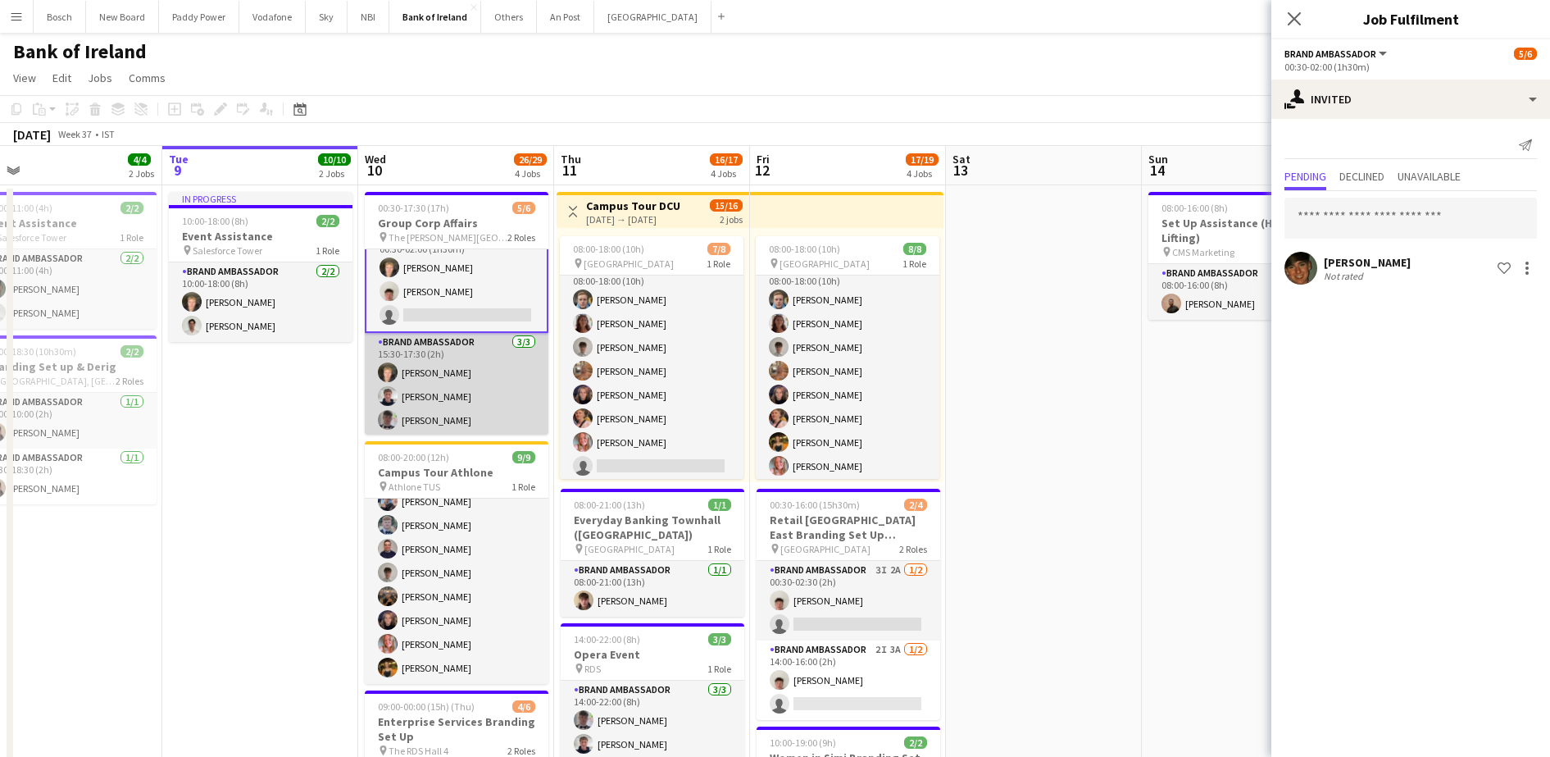
click at [468, 371] on app-card-role "Brand Ambassador [DATE] 15:30-17:30 (2h) [PERSON_NAME] [PERSON_NAME] [PERSON_NA…" at bounding box center [457, 384] width 184 height 103
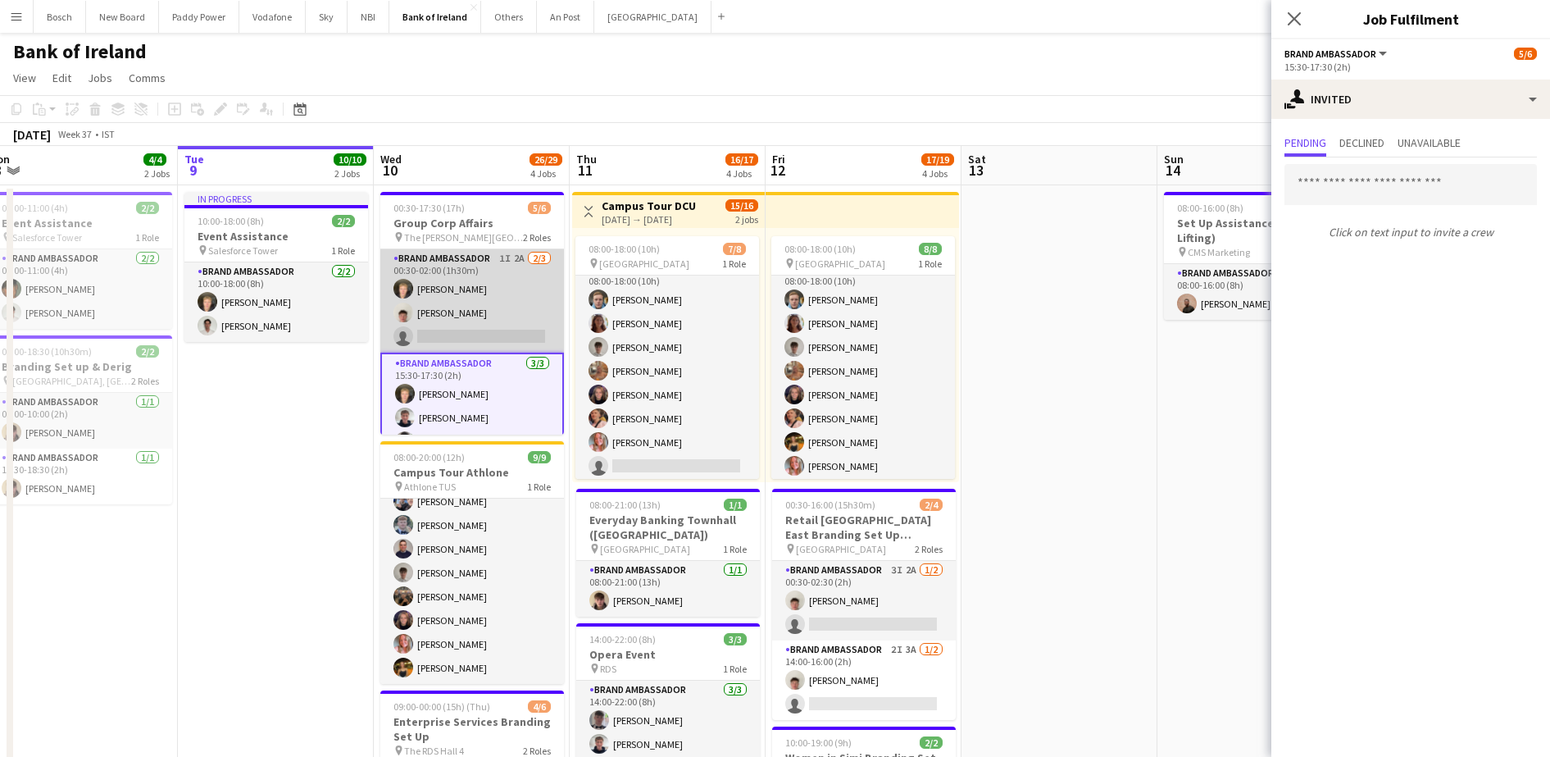
scroll to position [25, 0]
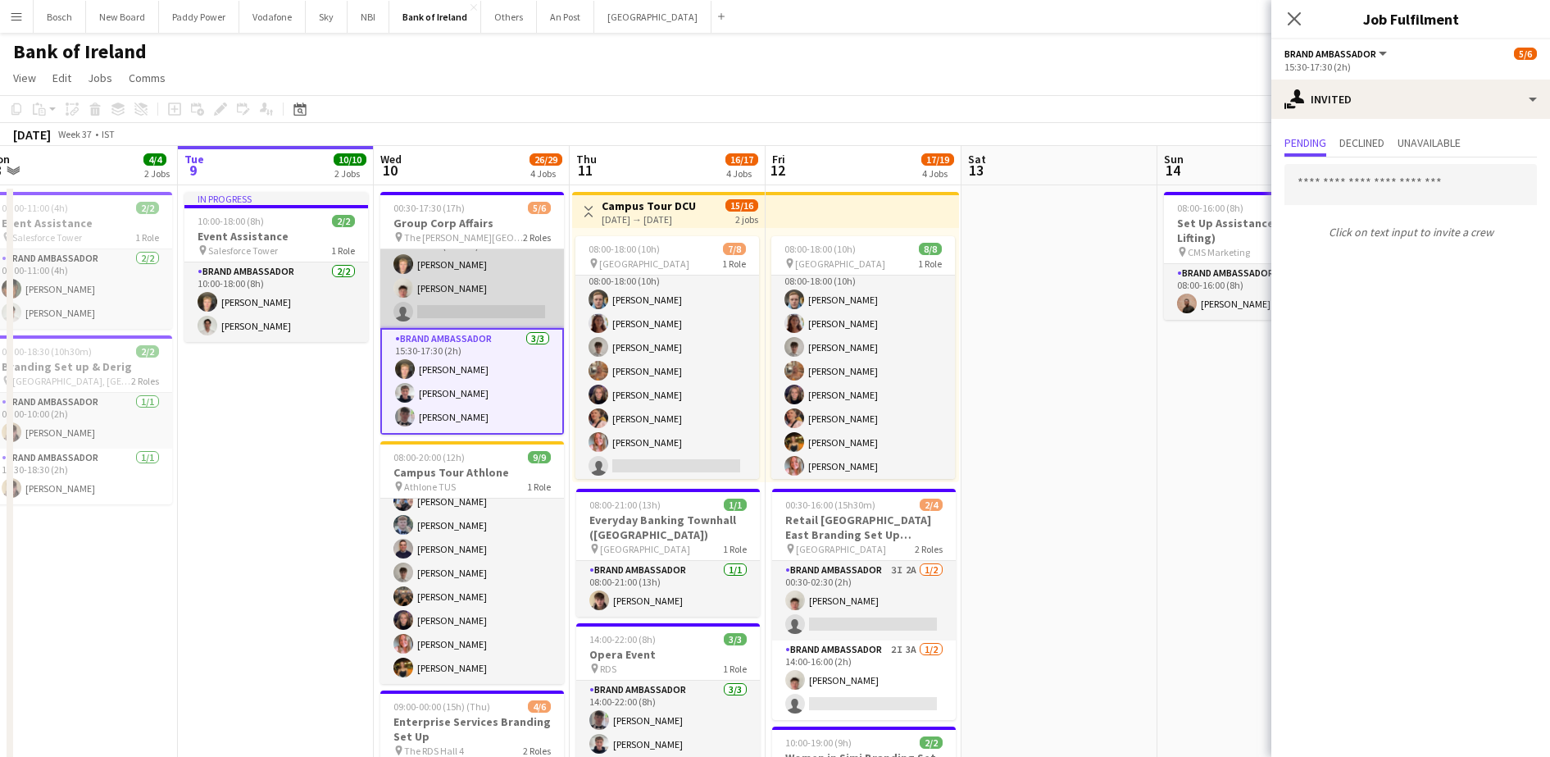
click at [481, 304] on app-card-role "Brand Ambassador 1I 2A [DATE] 00:30-02:00 (1h30m) [PERSON_NAME] [PERSON_NAME] s…" at bounding box center [472, 276] width 184 height 103
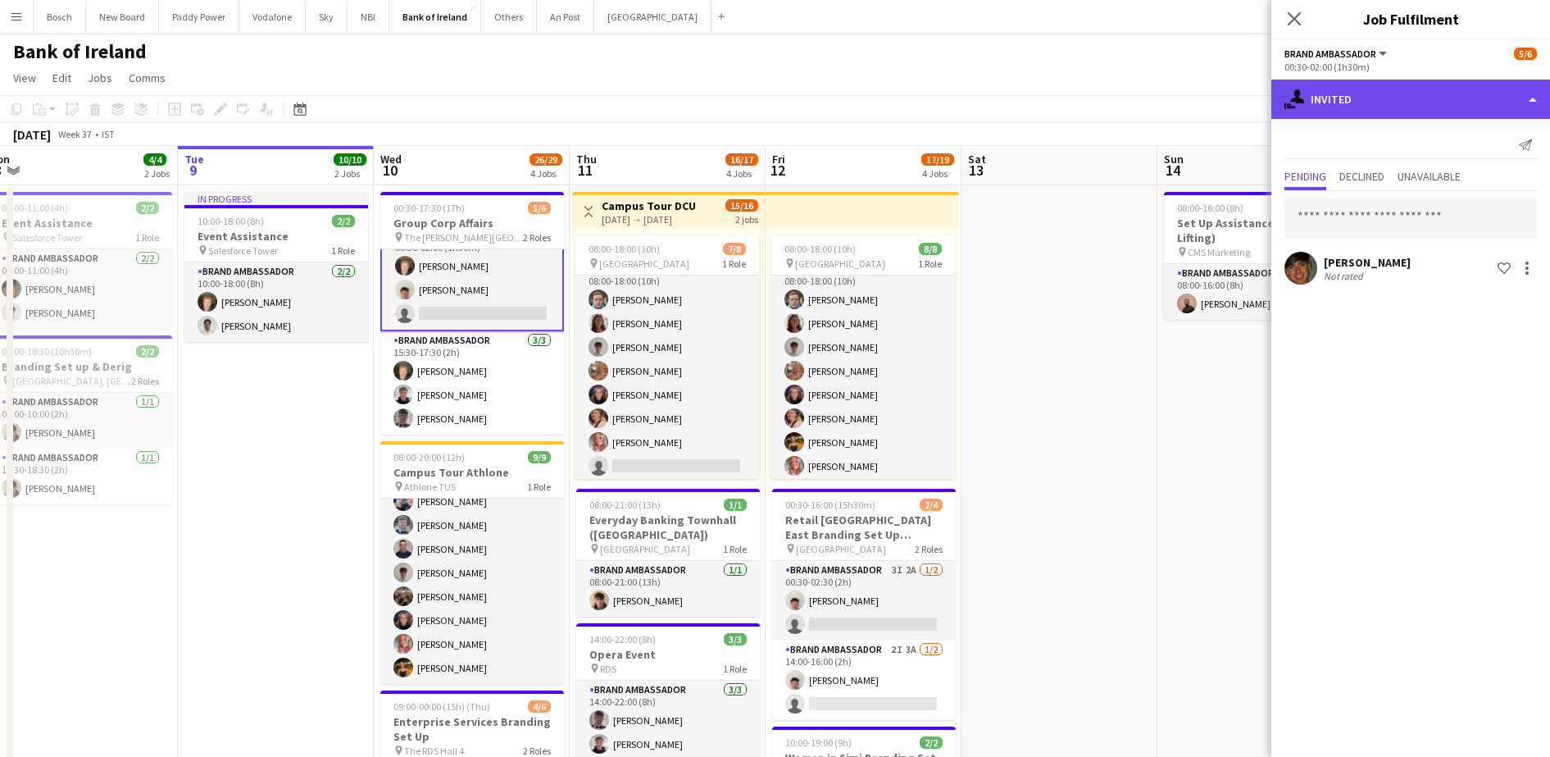
click at [1492, 92] on div "single-neutral-actions-share-1 Invited" at bounding box center [1411, 99] width 279 height 39
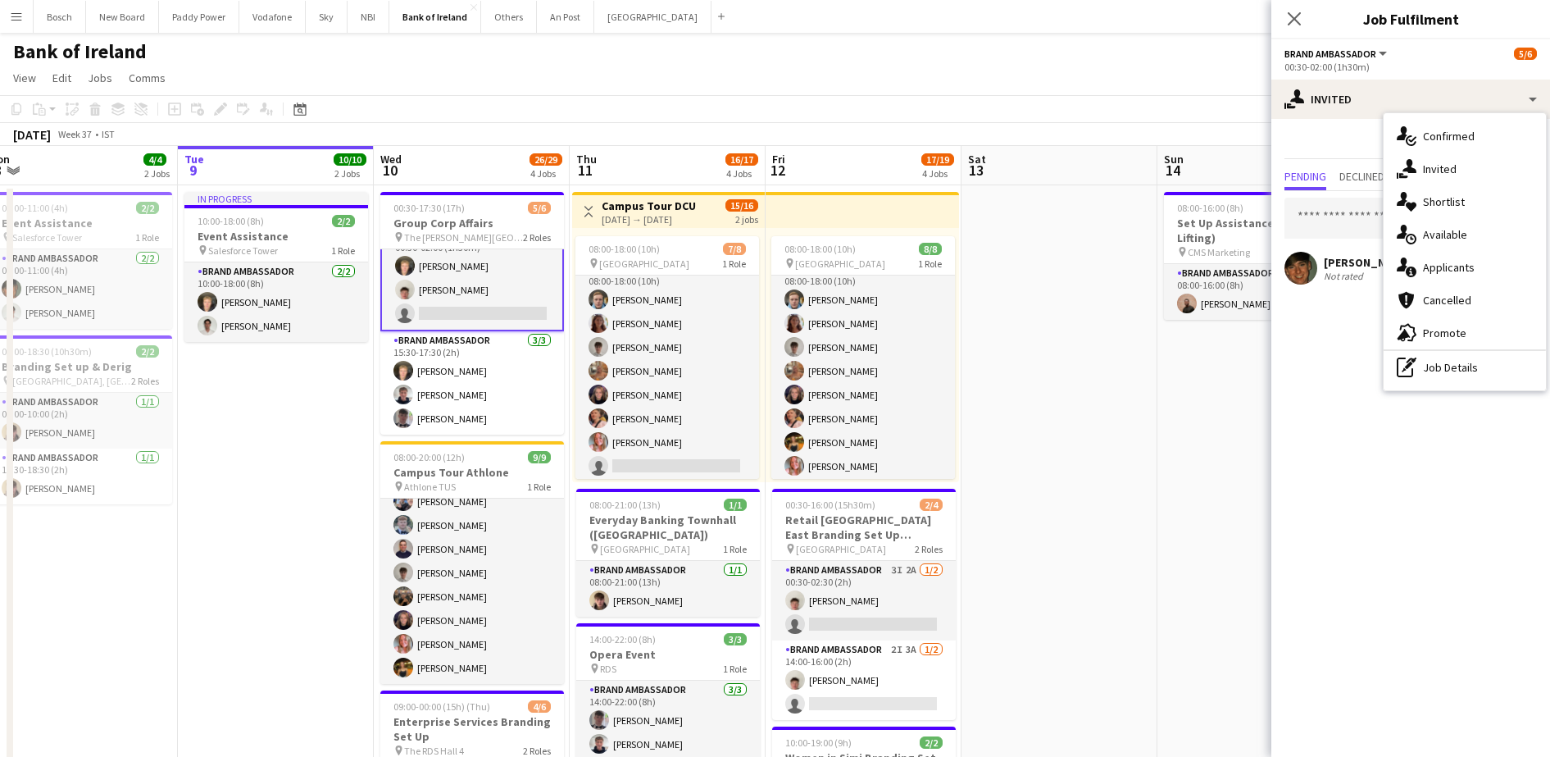
click at [1364, 263] on div "[PERSON_NAME]" at bounding box center [1367, 262] width 87 height 15
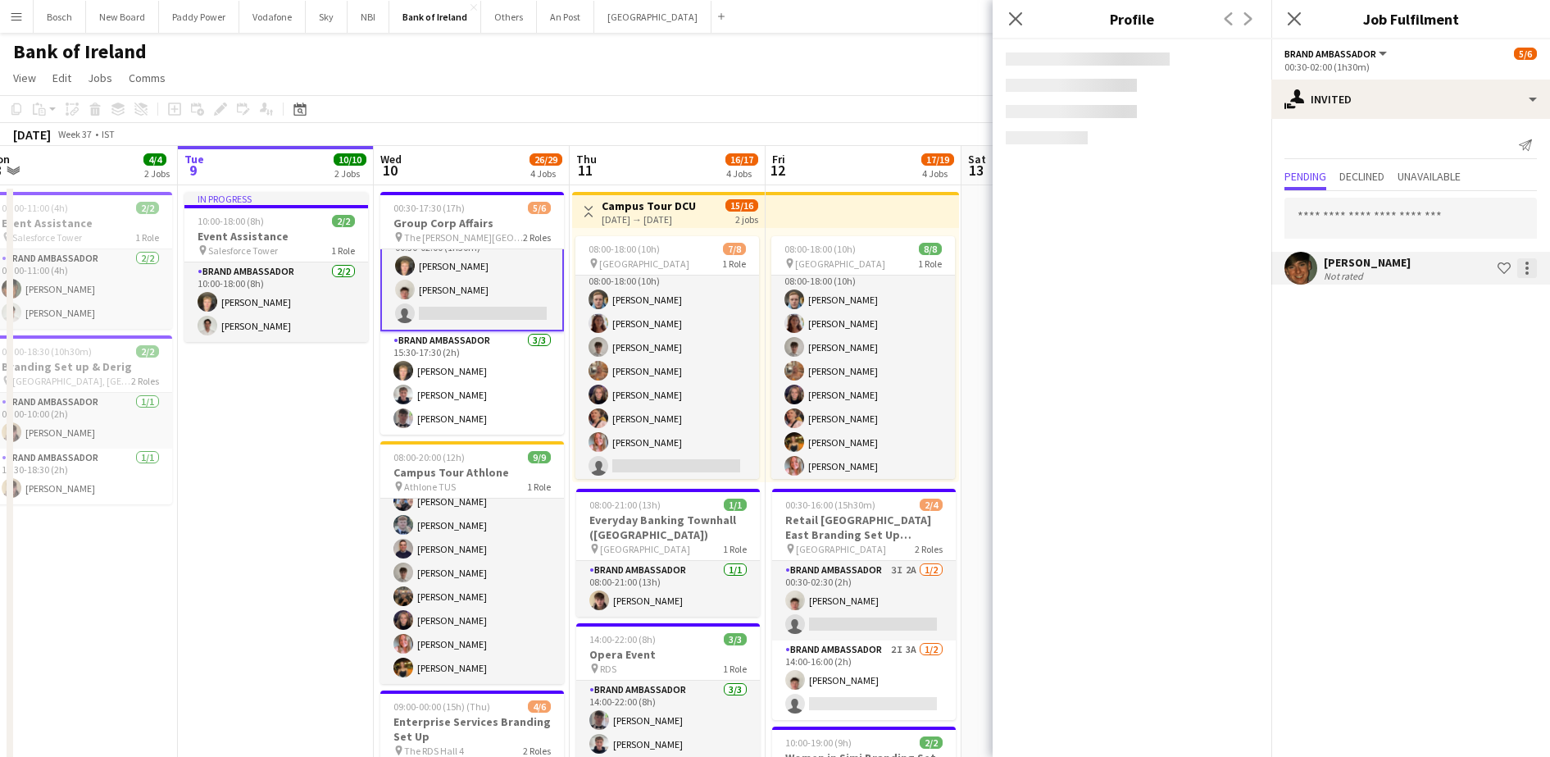
click at [1532, 272] on div at bounding box center [1528, 268] width 20 height 20
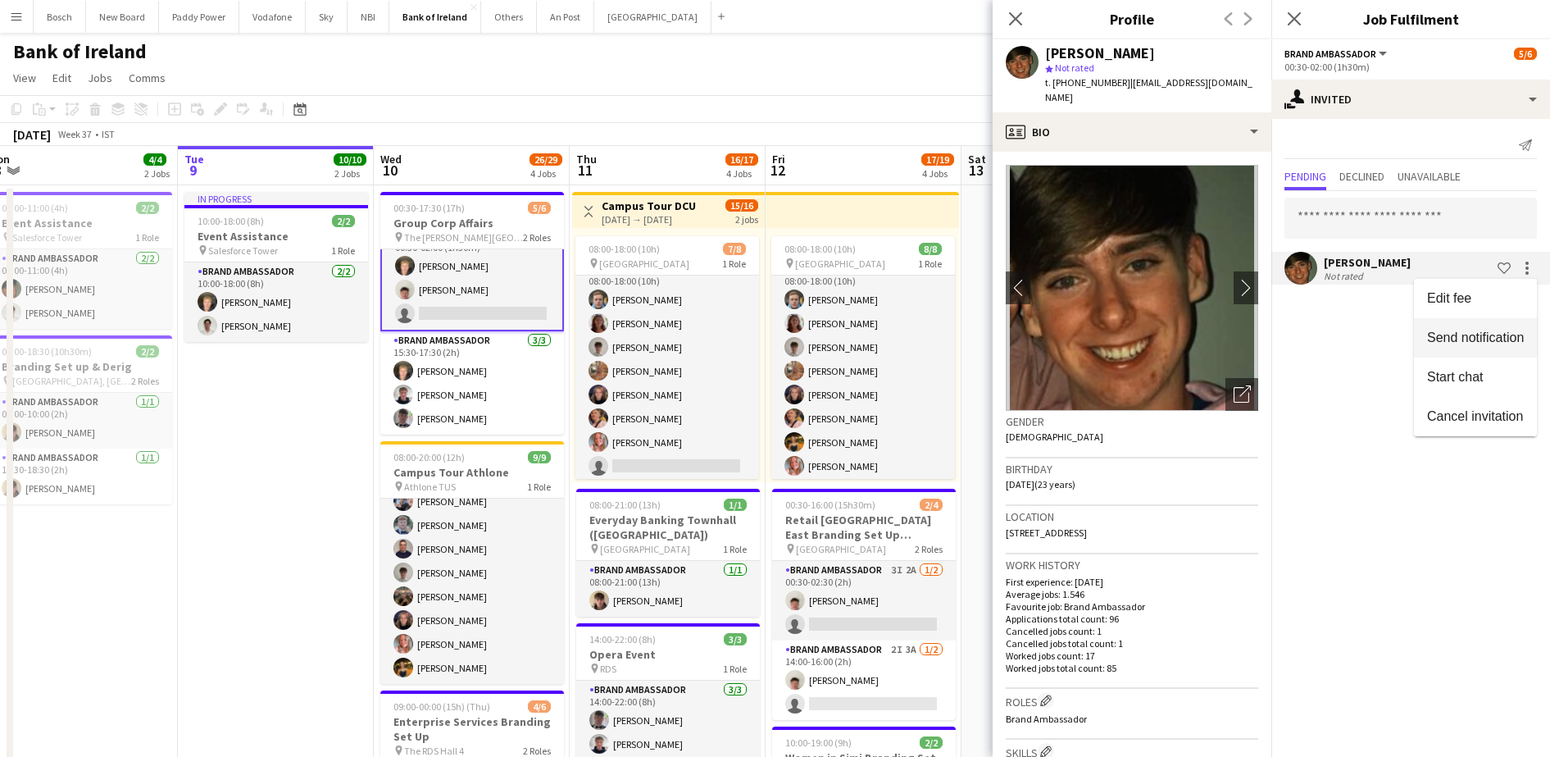
click at [1489, 343] on span "Send notification" at bounding box center [1475, 337] width 97 height 14
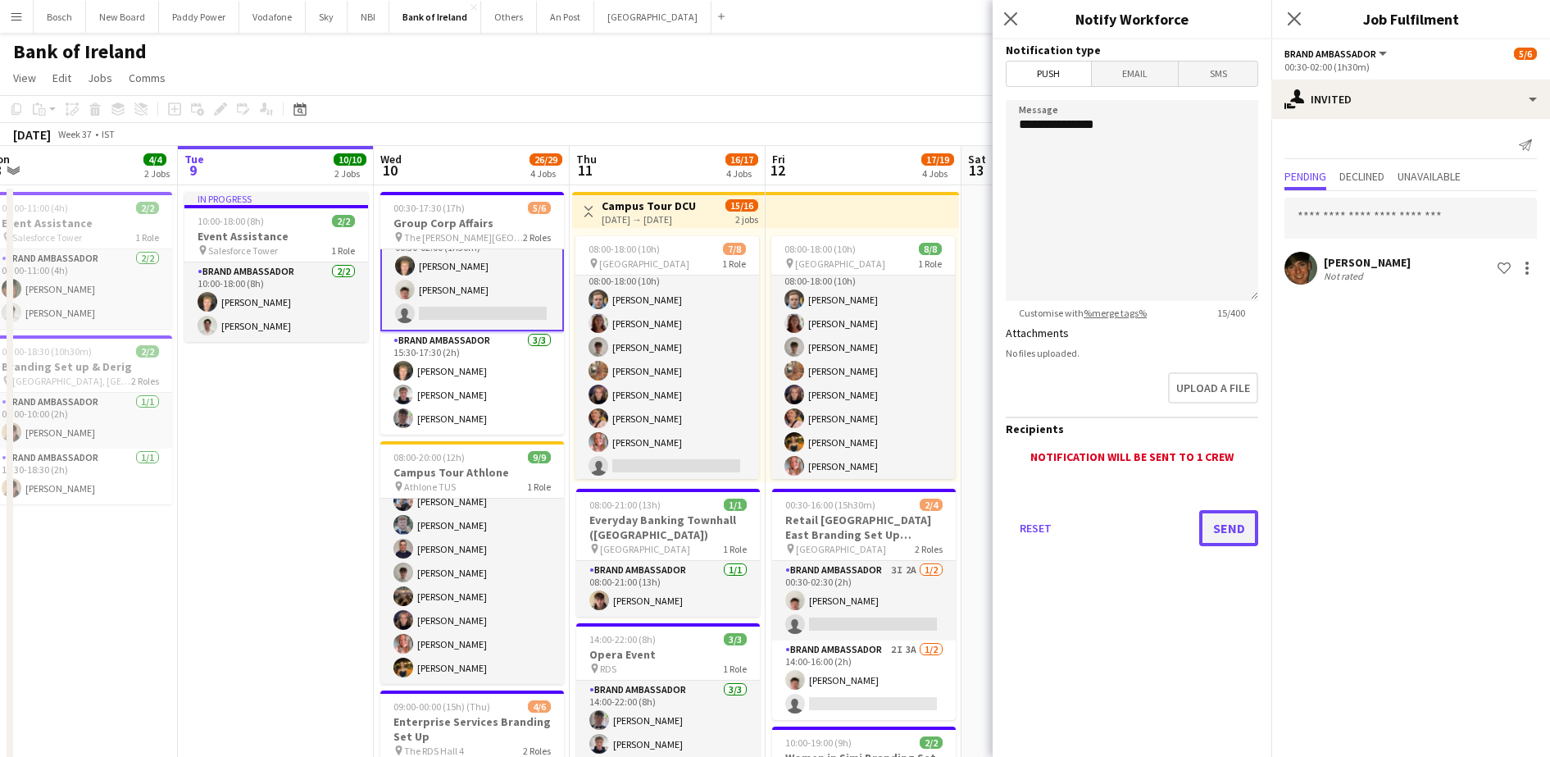
click at [1233, 517] on button "Send" at bounding box center [1229, 528] width 59 height 36
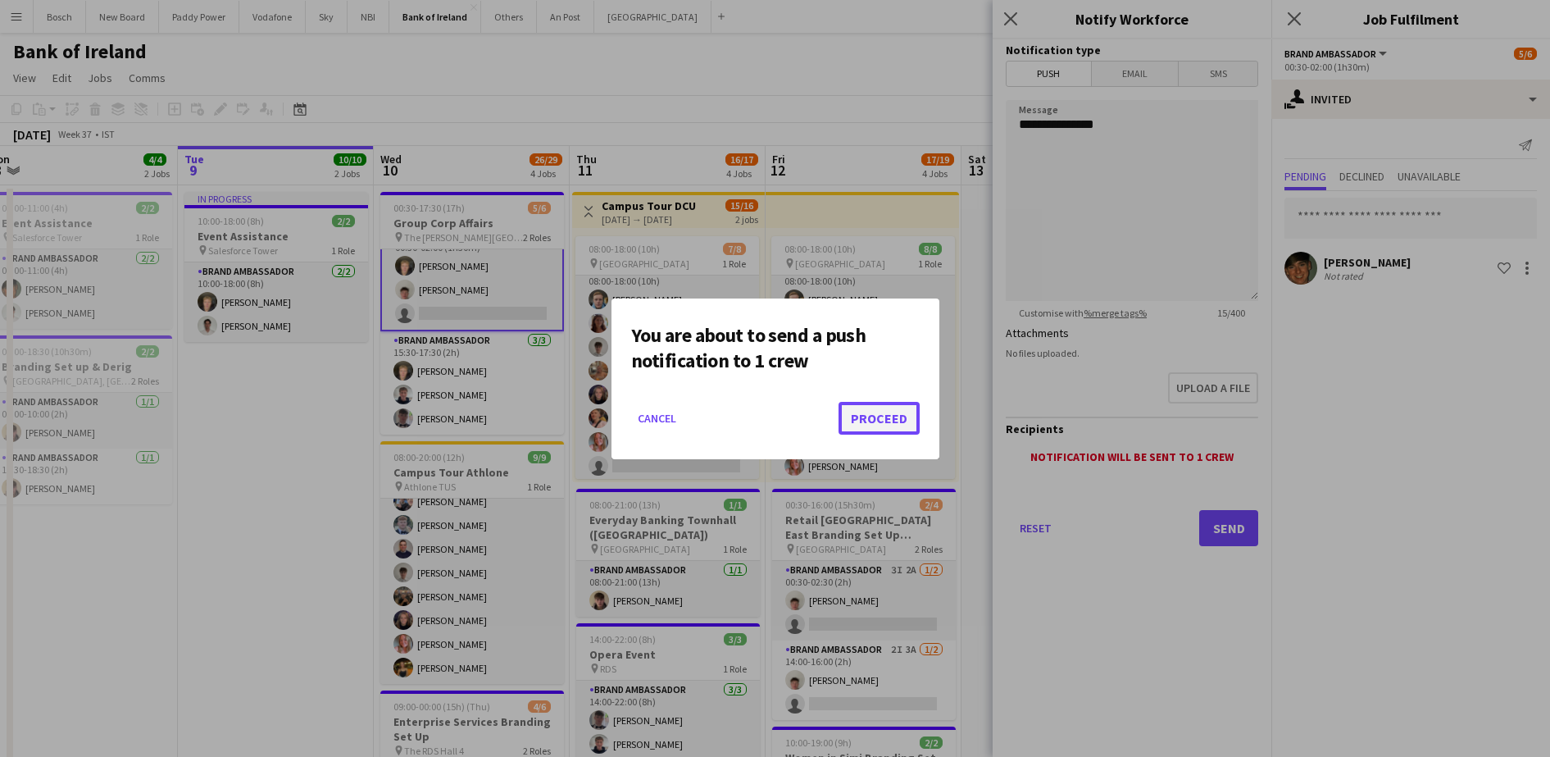
click at [885, 424] on button "Proceed" at bounding box center [879, 418] width 81 height 33
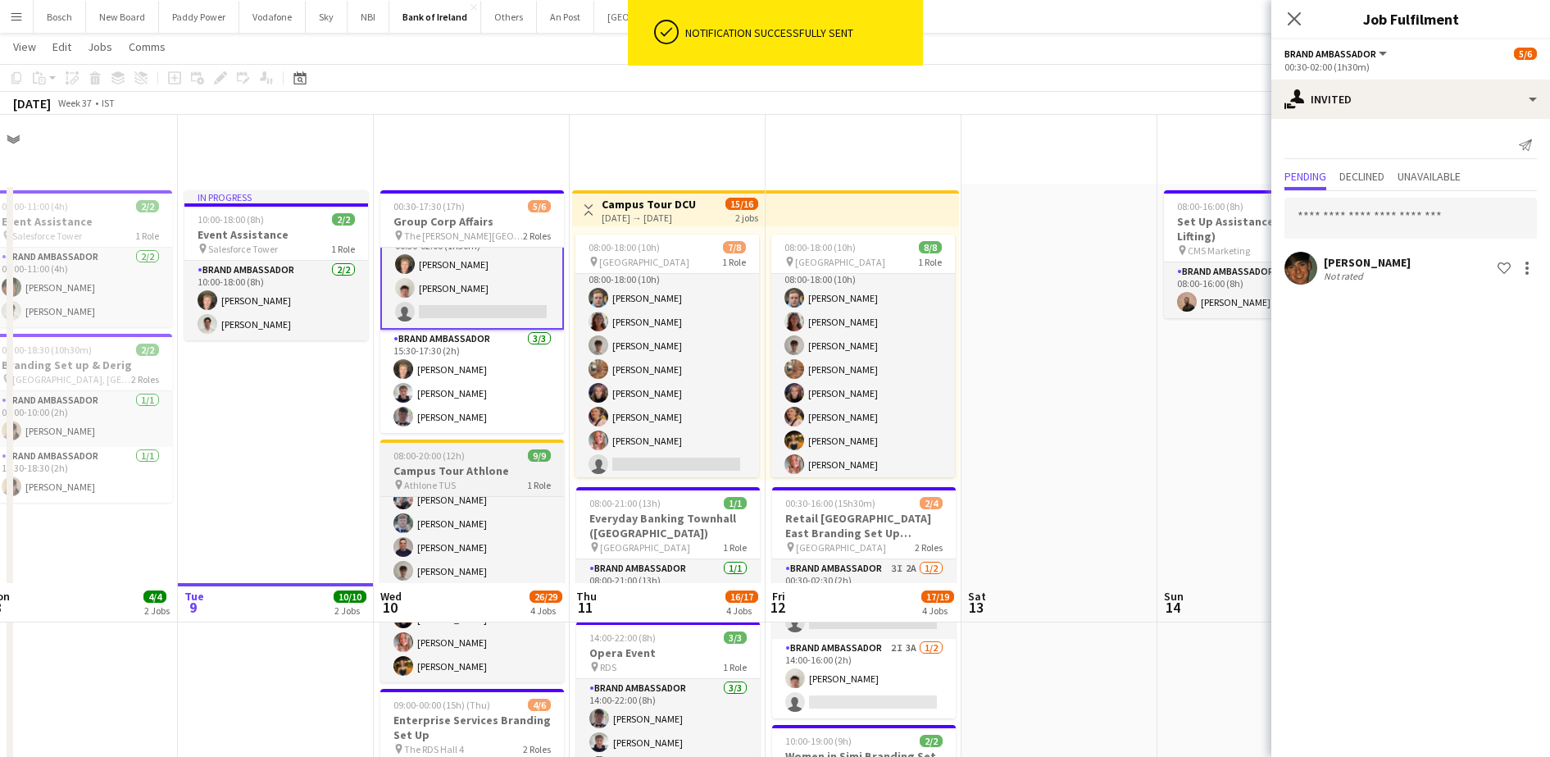
scroll to position [468, 0]
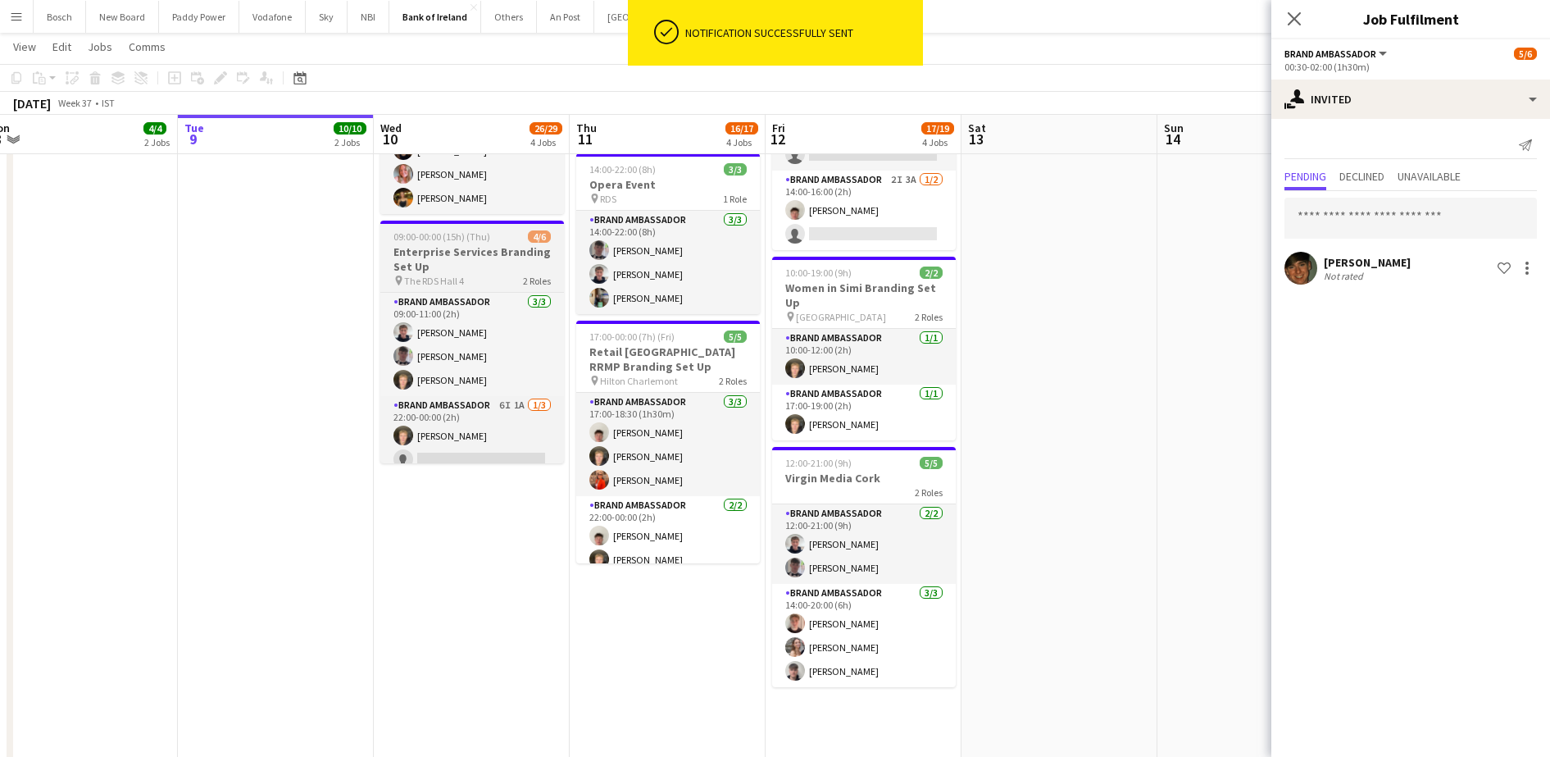
click at [489, 266] on h3 "Enterprise Services Branding Set Up" at bounding box center [472, 259] width 184 height 30
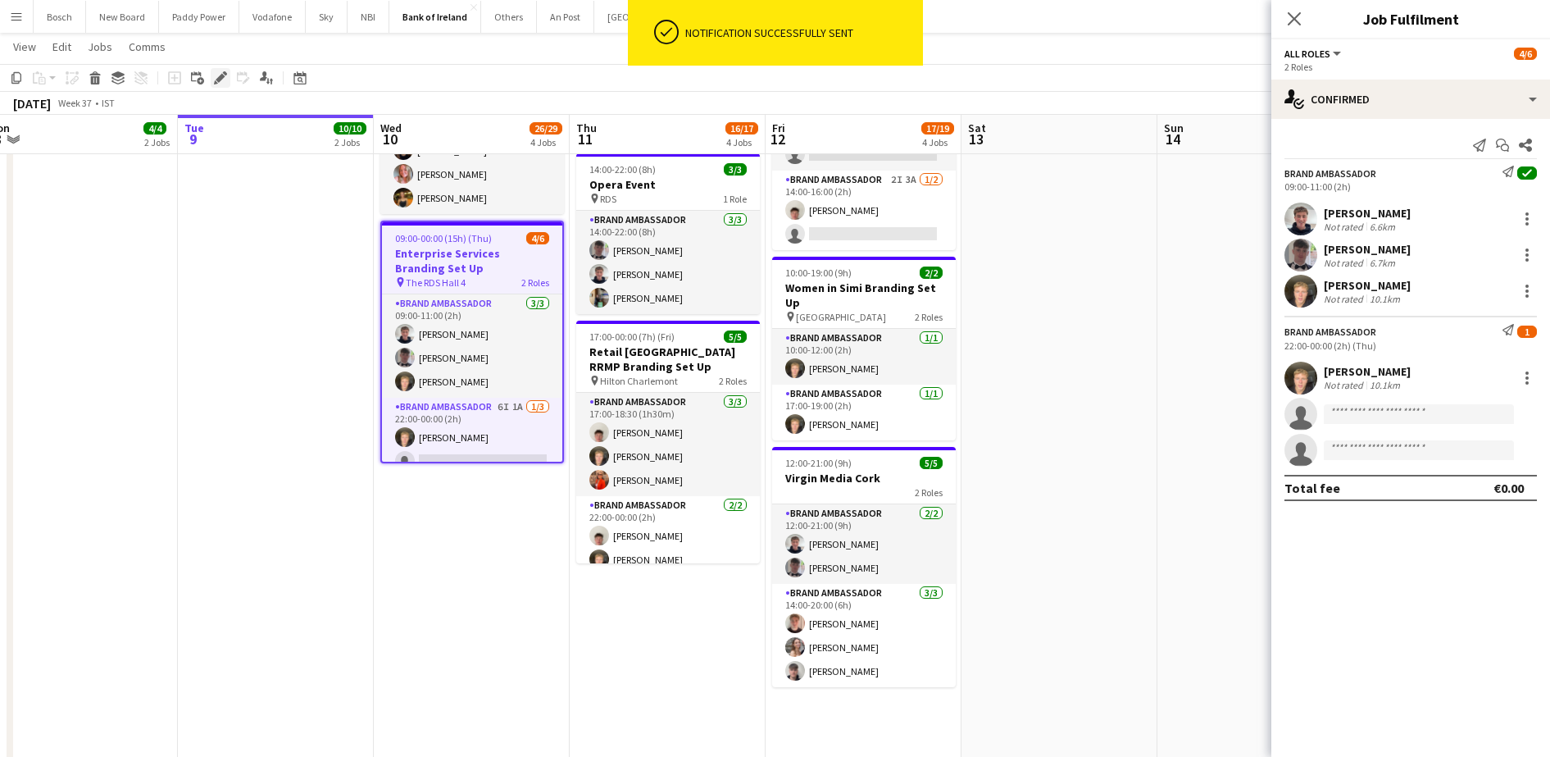
click at [213, 80] on div "Edit" at bounding box center [221, 78] width 20 height 20
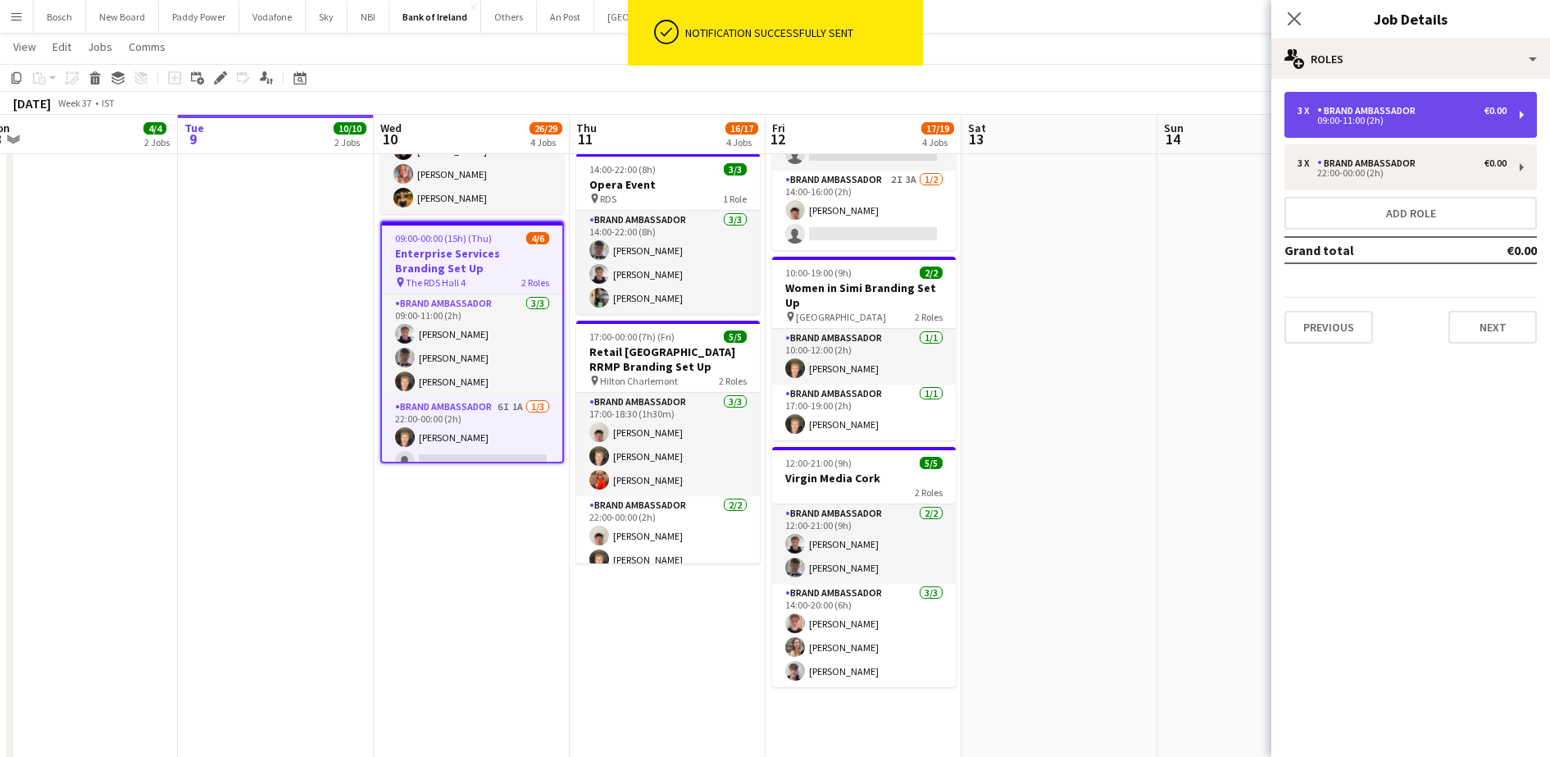
click at [1368, 105] on div "Brand Ambassador" at bounding box center [1370, 110] width 105 height 11
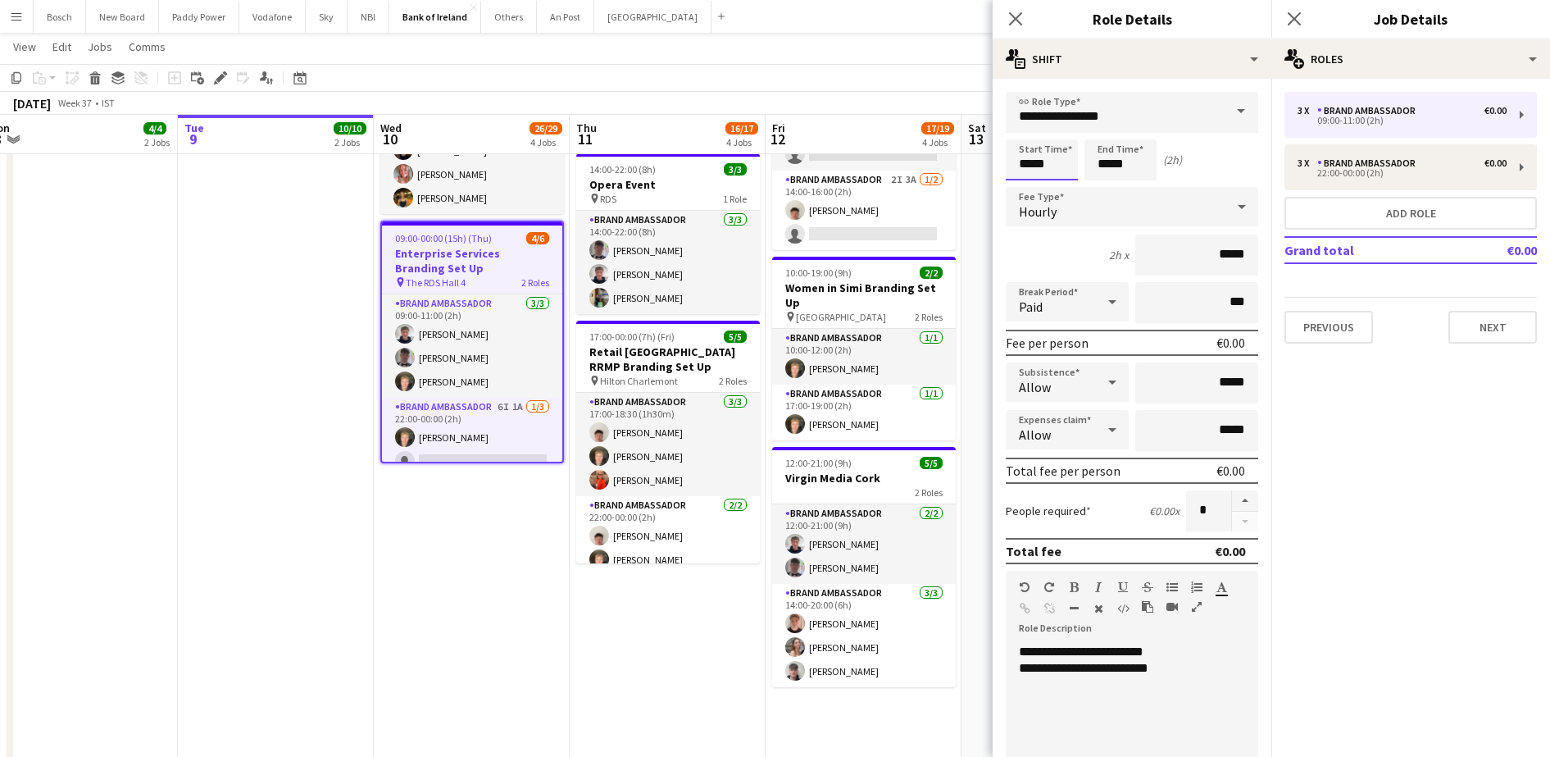
click at [1044, 168] on input "*****" at bounding box center [1042, 159] width 72 height 41
type input "*****"
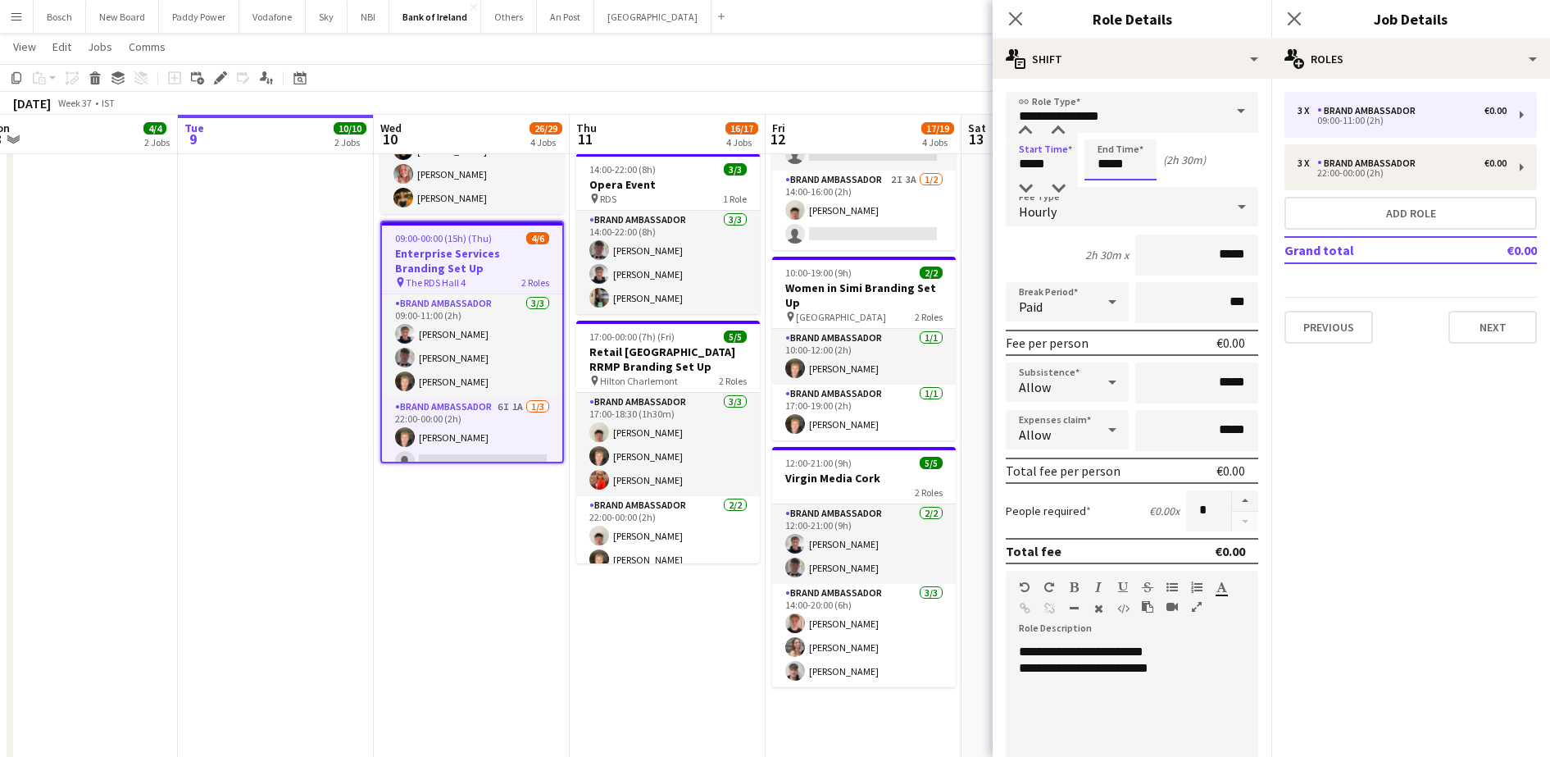
click at [1121, 164] on input "*****" at bounding box center [1121, 159] width 72 height 41
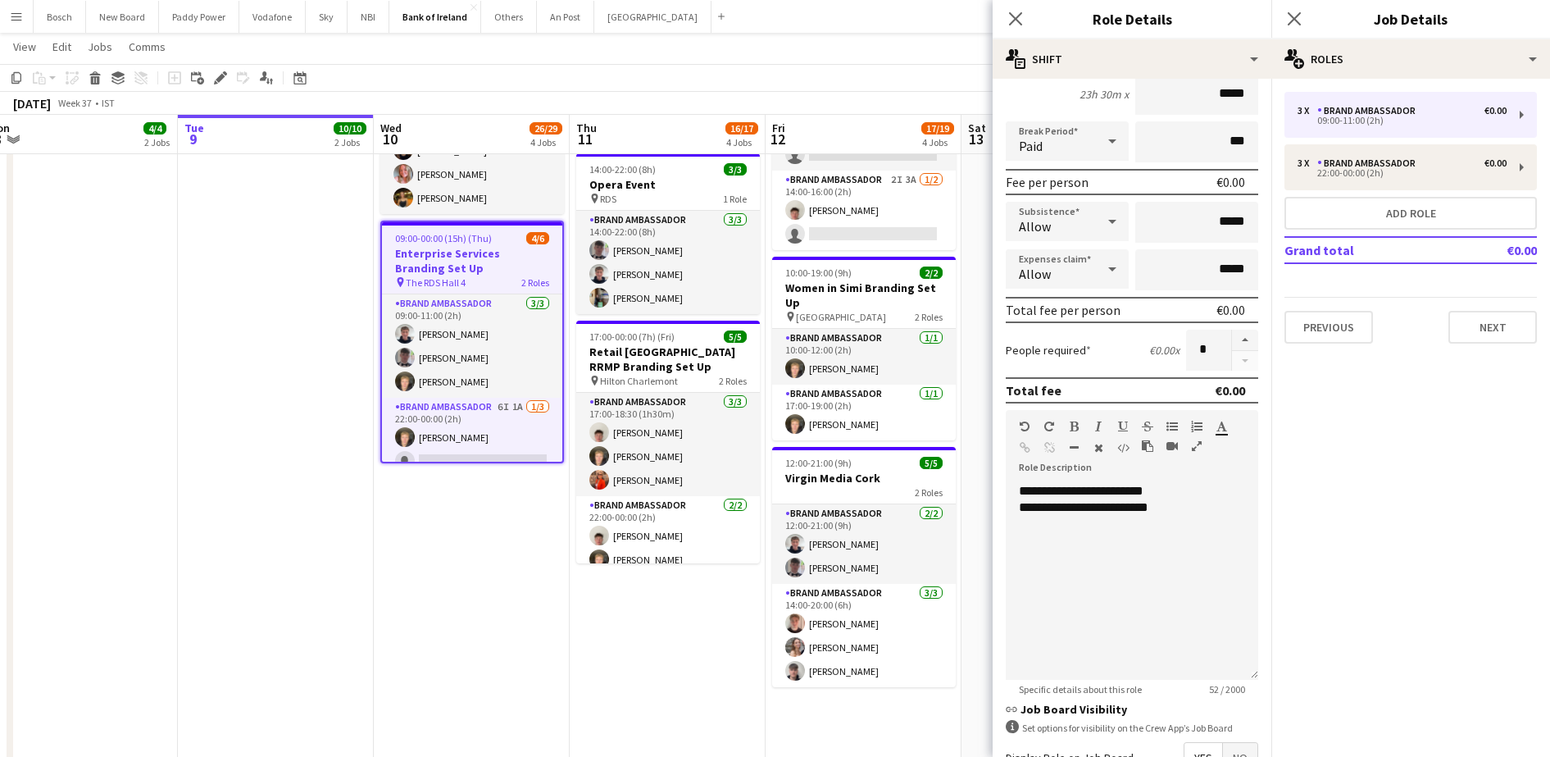
scroll to position [0, 0]
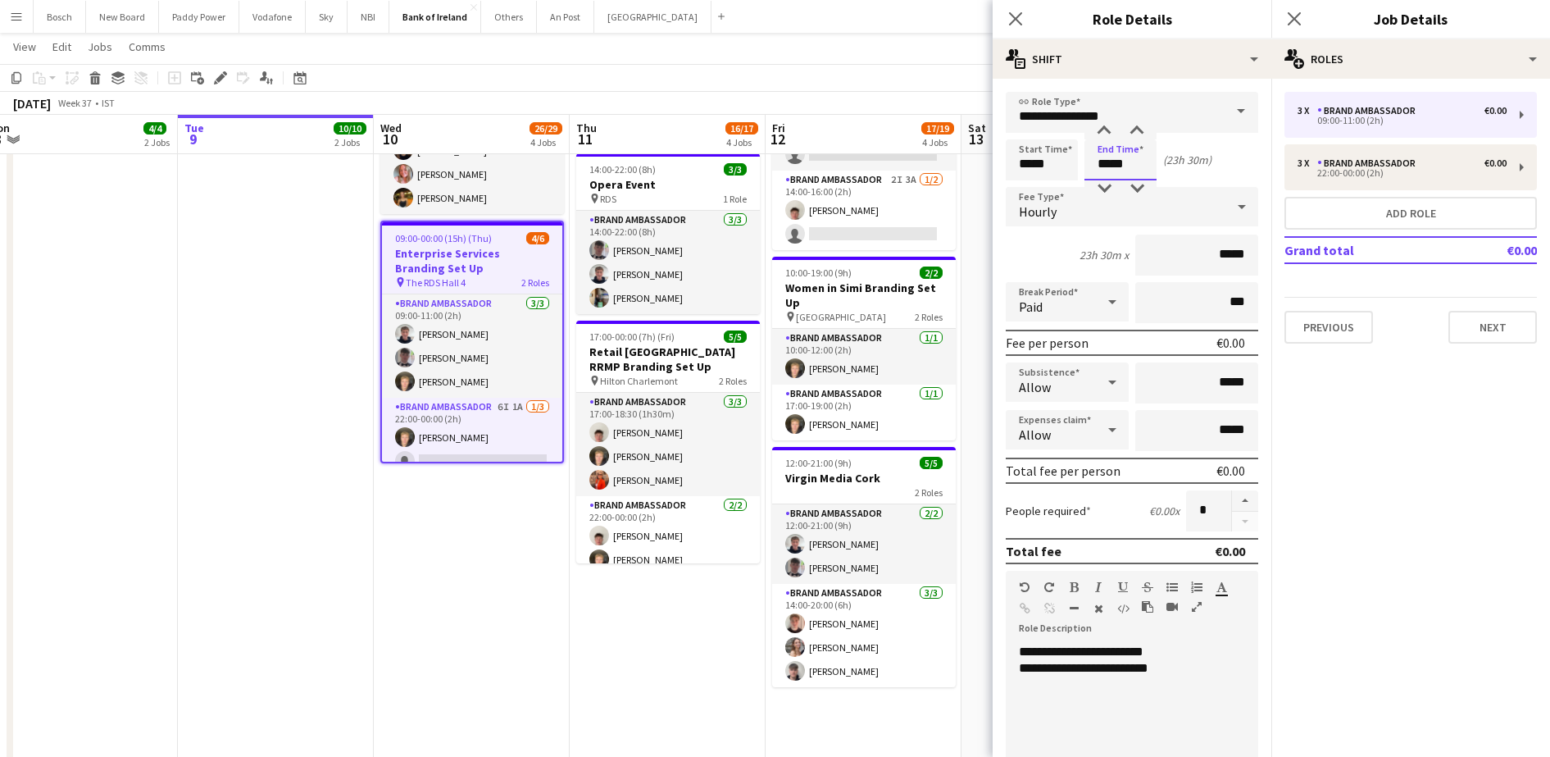
click at [1116, 162] on input "*****" at bounding box center [1121, 159] width 72 height 41
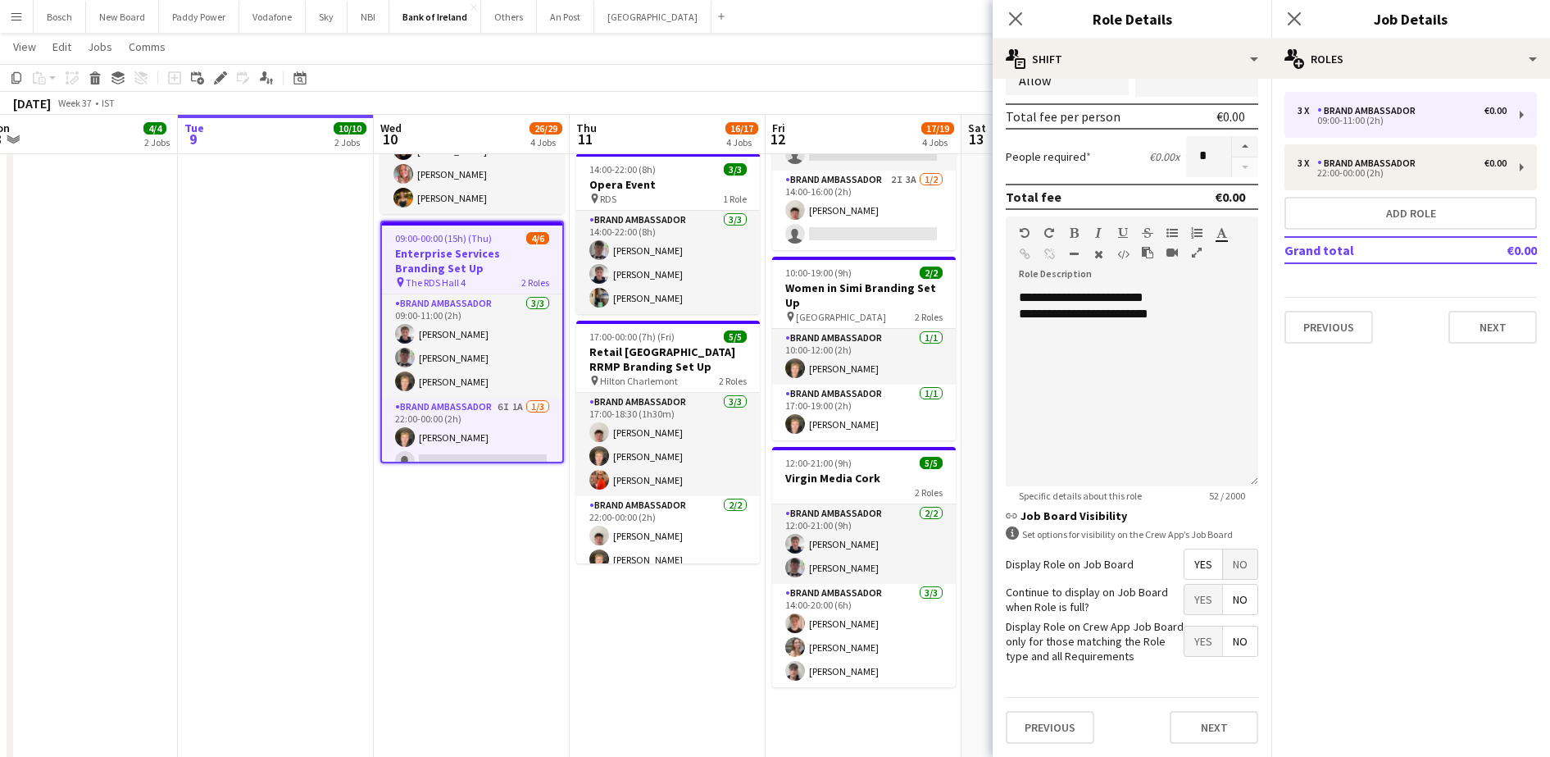
scroll to position [354, 0]
type input "*****"
click at [1111, 331] on div "**********" at bounding box center [1132, 387] width 253 height 197
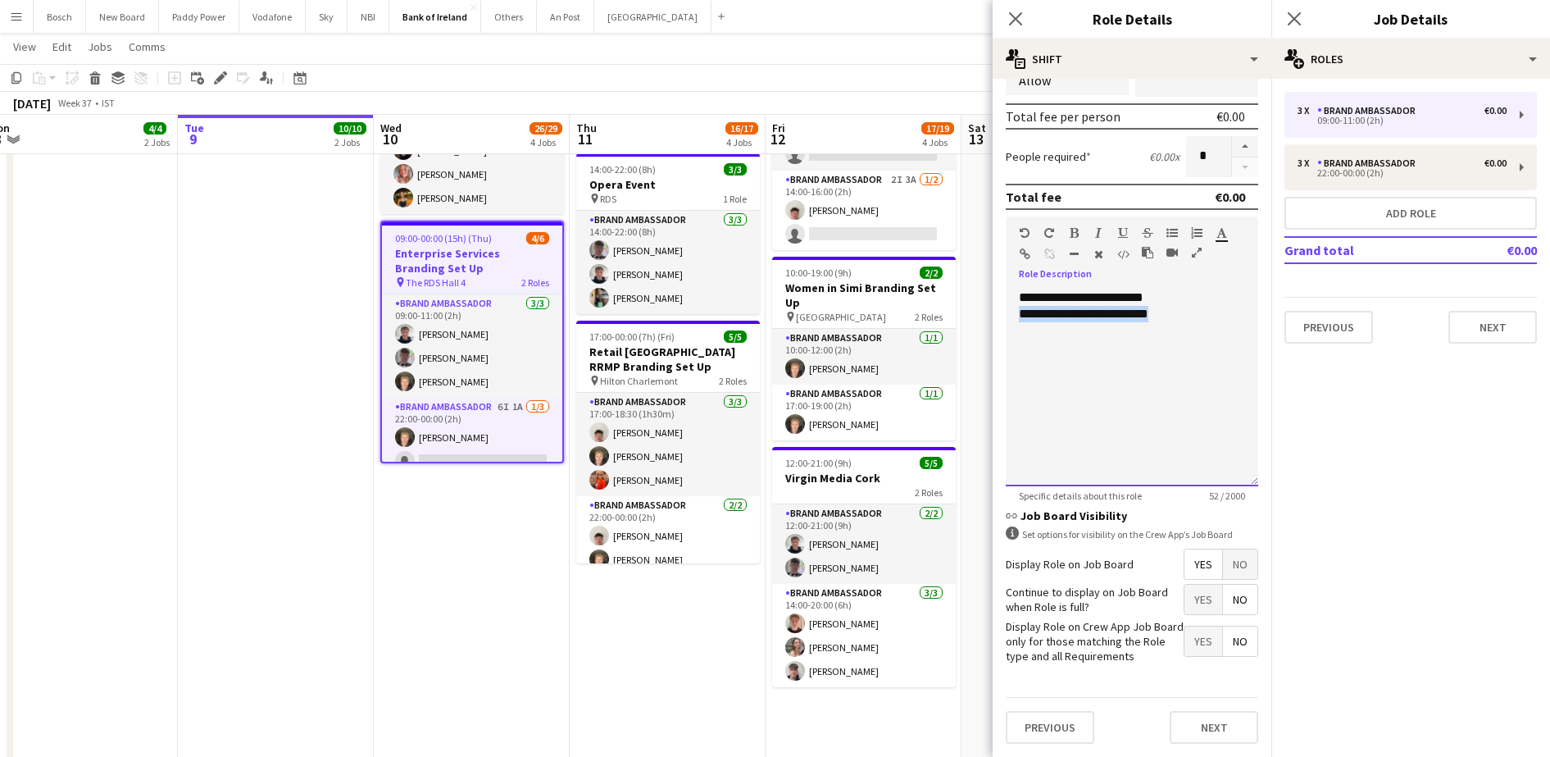
click at [1111, 331] on div "**********" at bounding box center [1132, 387] width 253 height 197
click at [1121, 302] on span "**********" at bounding box center [1081, 297] width 125 height 12
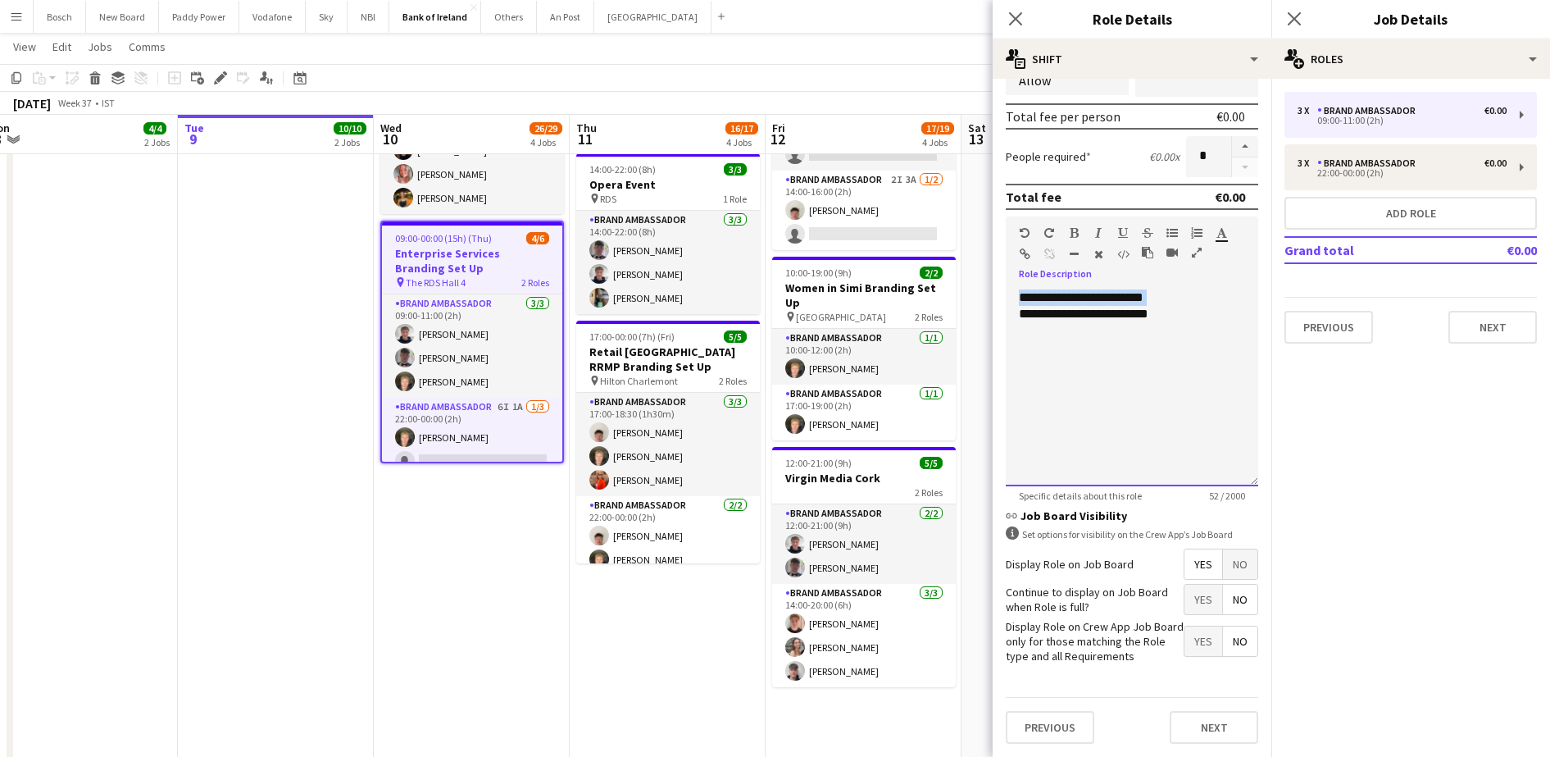
click at [1121, 302] on span "**********" at bounding box center [1081, 297] width 125 height 12
drag, startPoint x: 1218, startPoint y: 326, endPoint x: 1018, endPoint y: 298, distance: 202.0
click at [1018, 298] on div "**********" at bounding box center [1132, 387] width 253 height 197
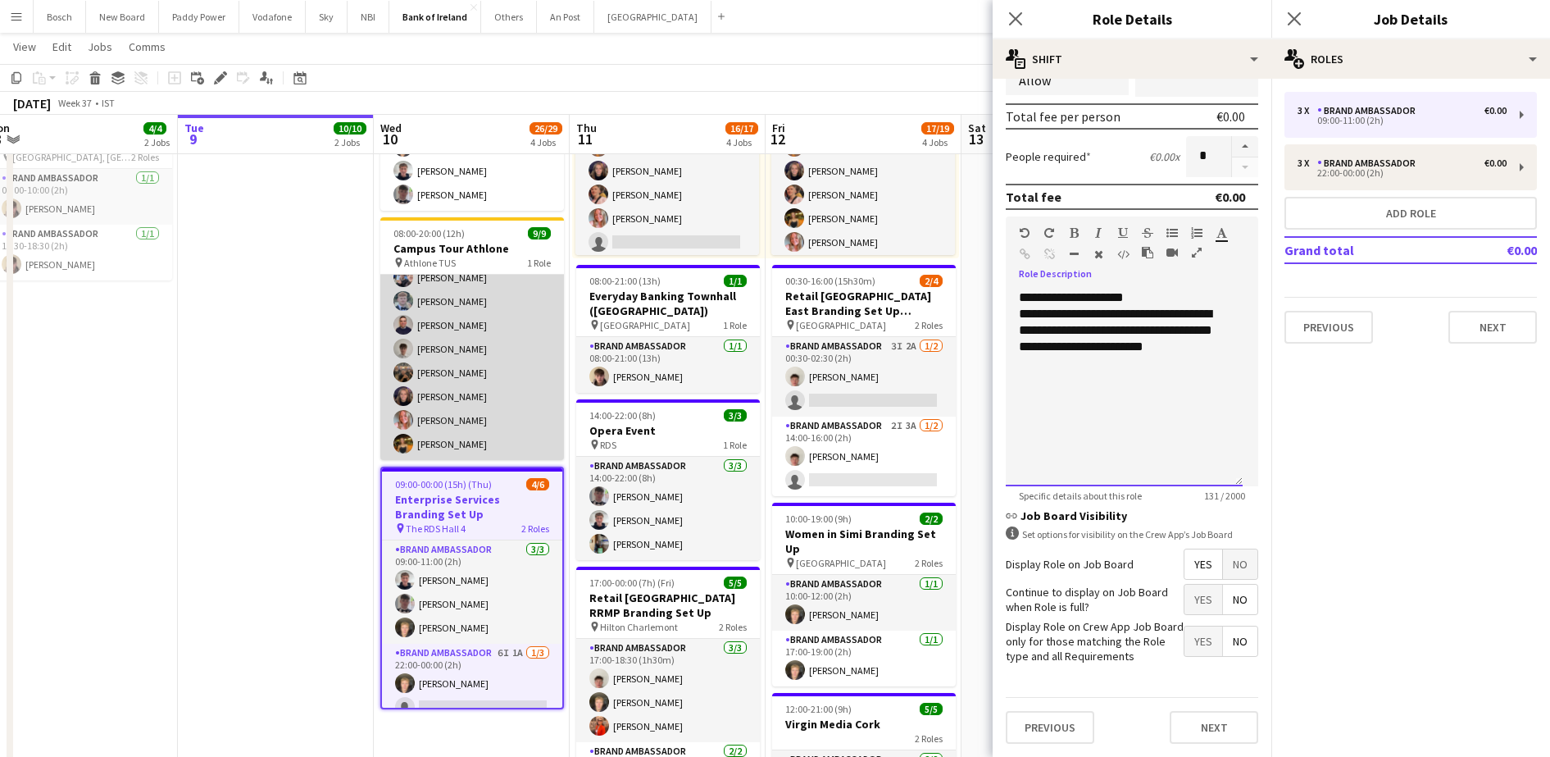
scroll to position [0, 0]
drag, startPoint x: 1018, startPoint y: 298, endPoint x: 538, endPoint y: 285, distance: 479.8
click at [538, 285] on app-card-role "Brand Ambassador [DATE] 08:00-20:00 (12h) [PERSON_NAME] [PERSON_NAME] [PERSON_N…" at bounding box center [472, 398] width 184 height 246
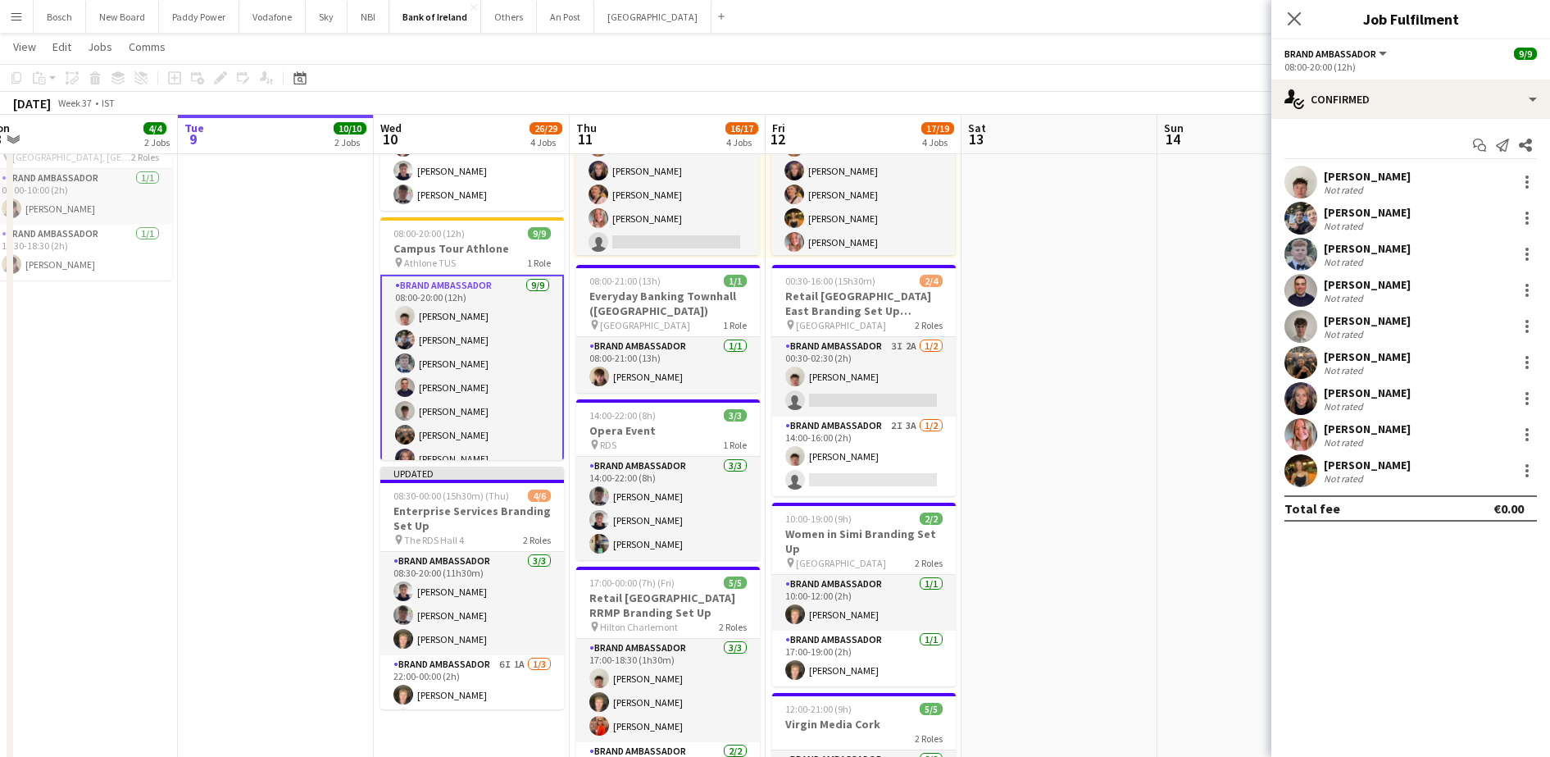
scroll to position [64, 0]
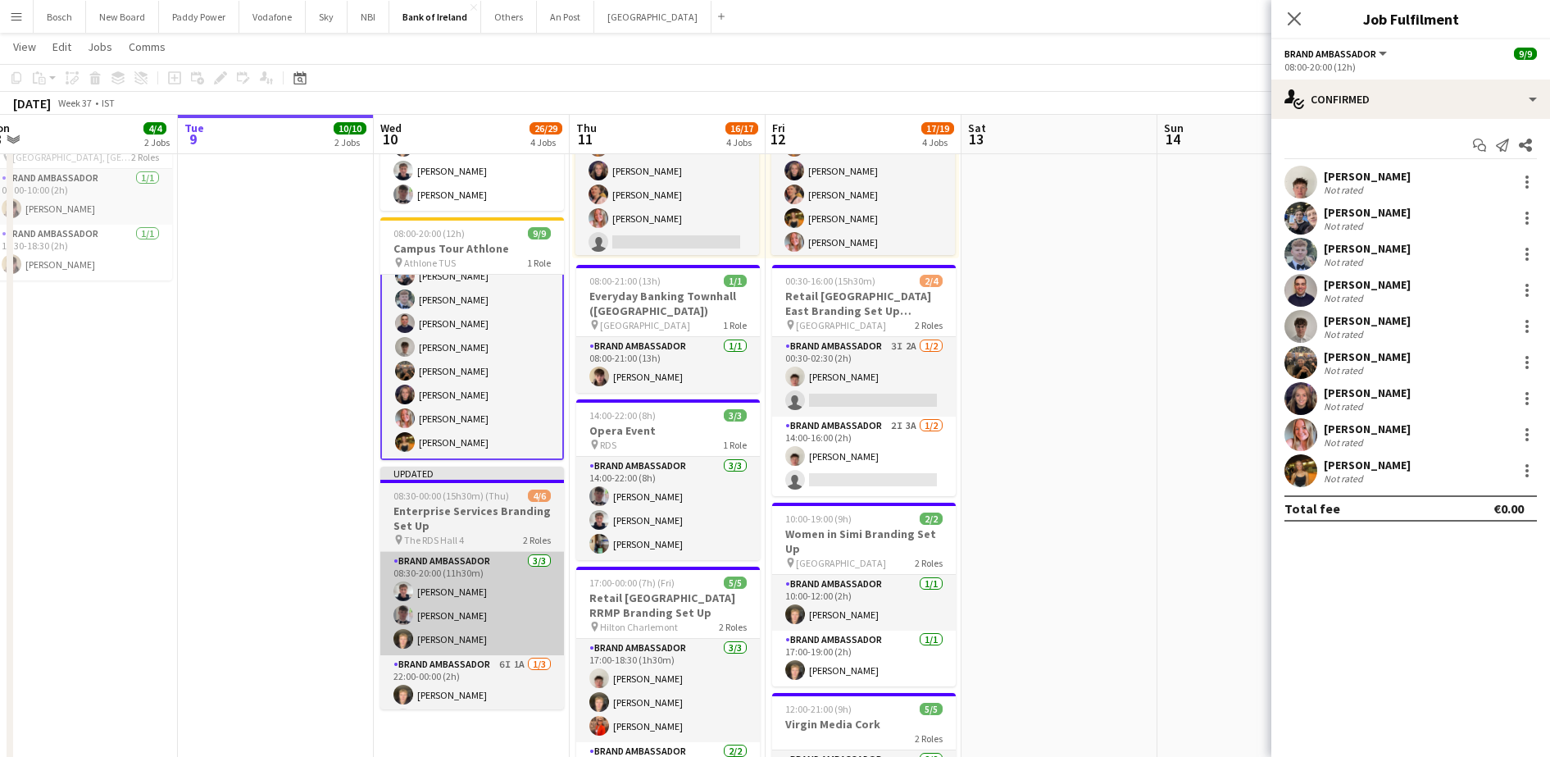
drag, startPoint x: 538, startPoint y: 285, endPoint x: 436, endPoint y: 617, distance: 347.3
click at [541, 291] on app-card-role "Brand Ambassador [DATE] 08:00-20:00 (12h) [PERSON_NAME] [PERSON_NAME] [PERSON_N…" at bounding box center [472, 335] width 184 height 249
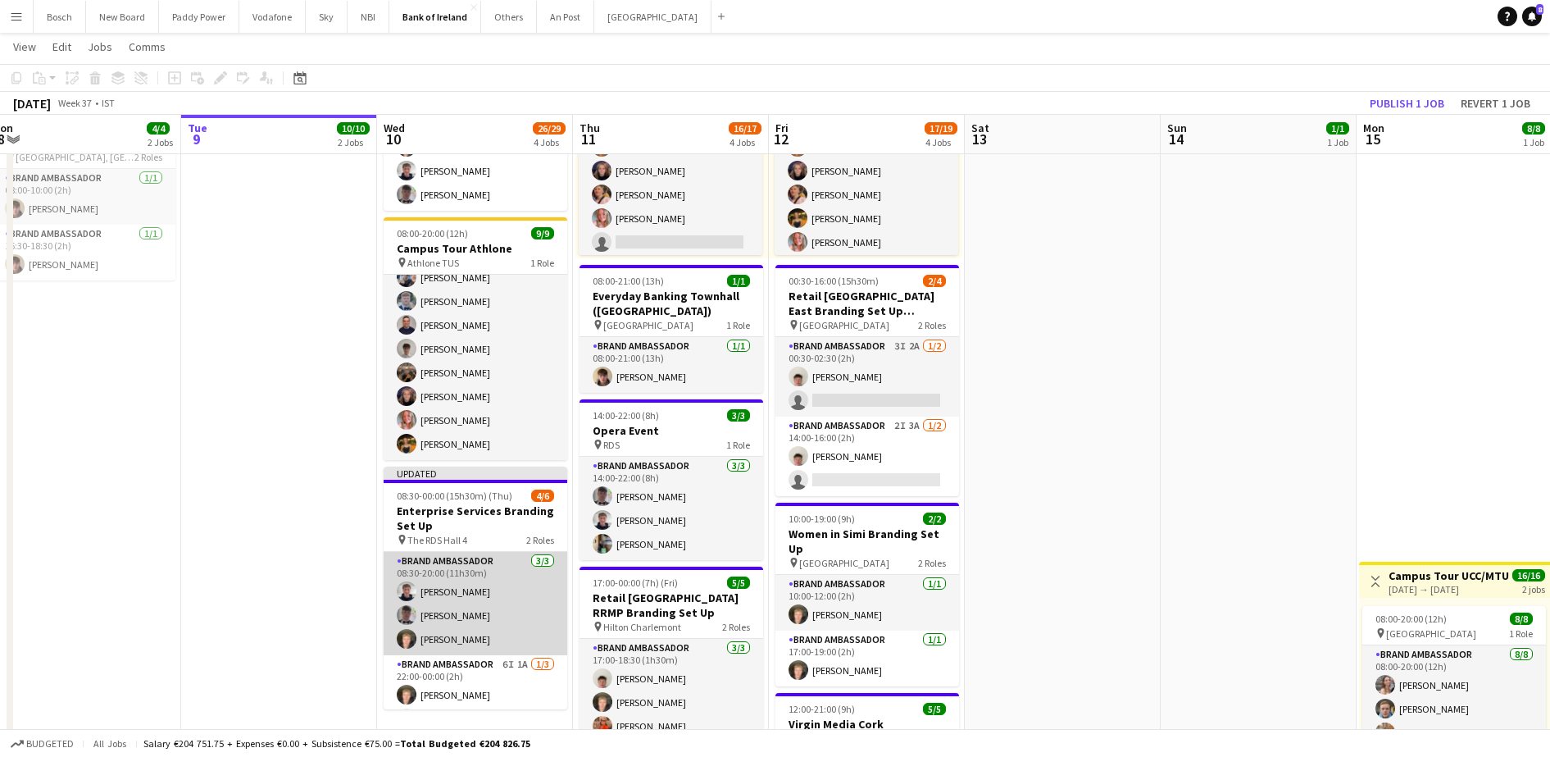
scroll to position [49, 0]
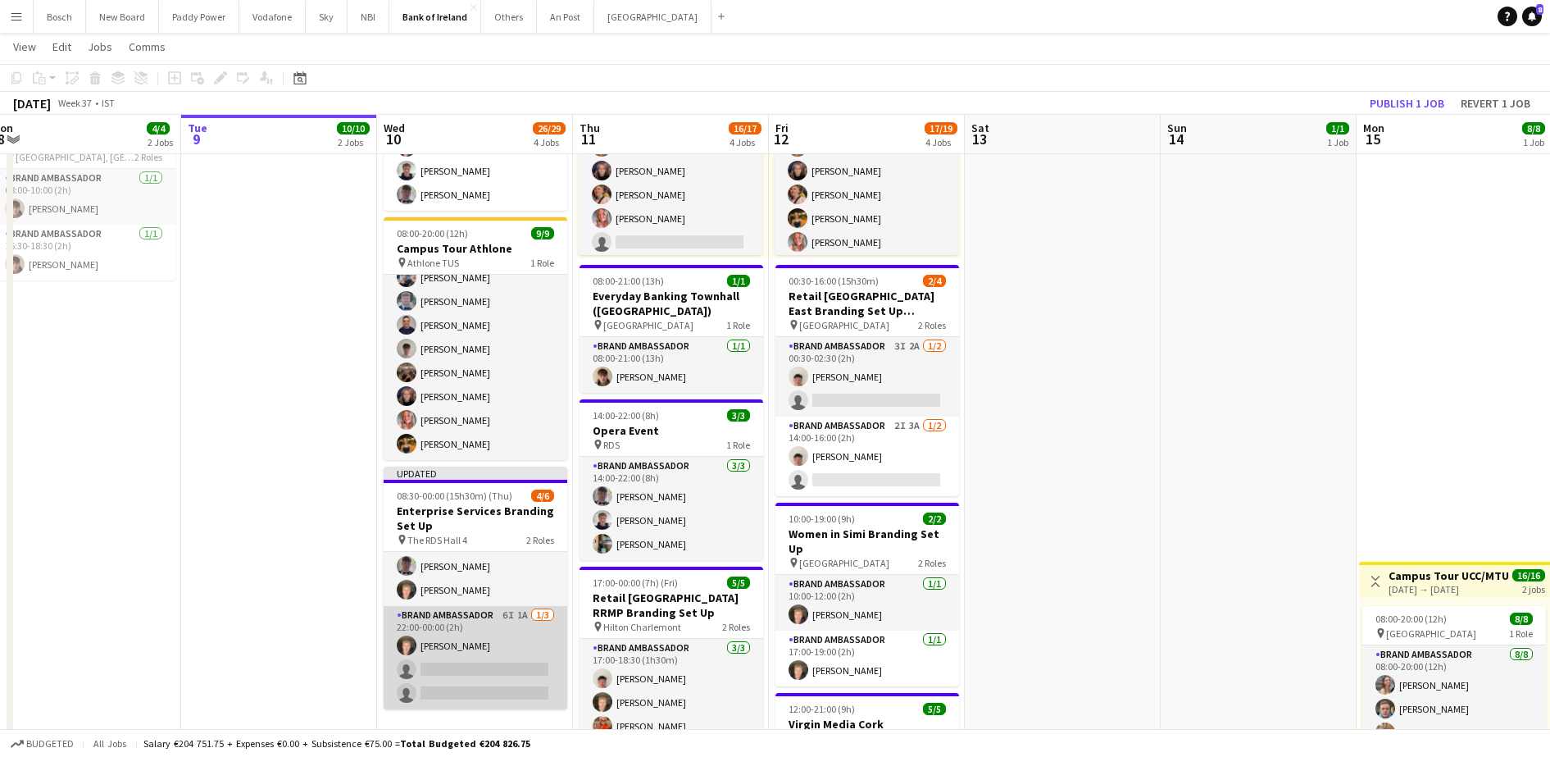
click at [466, 640] on app-card-role "Brand Ambassador 6I 1A [DATE] 22:00-00:00 (2h) [PERSON_NAME] single-neutral-act…" at bounding box center [476, 657] width 184 height 103
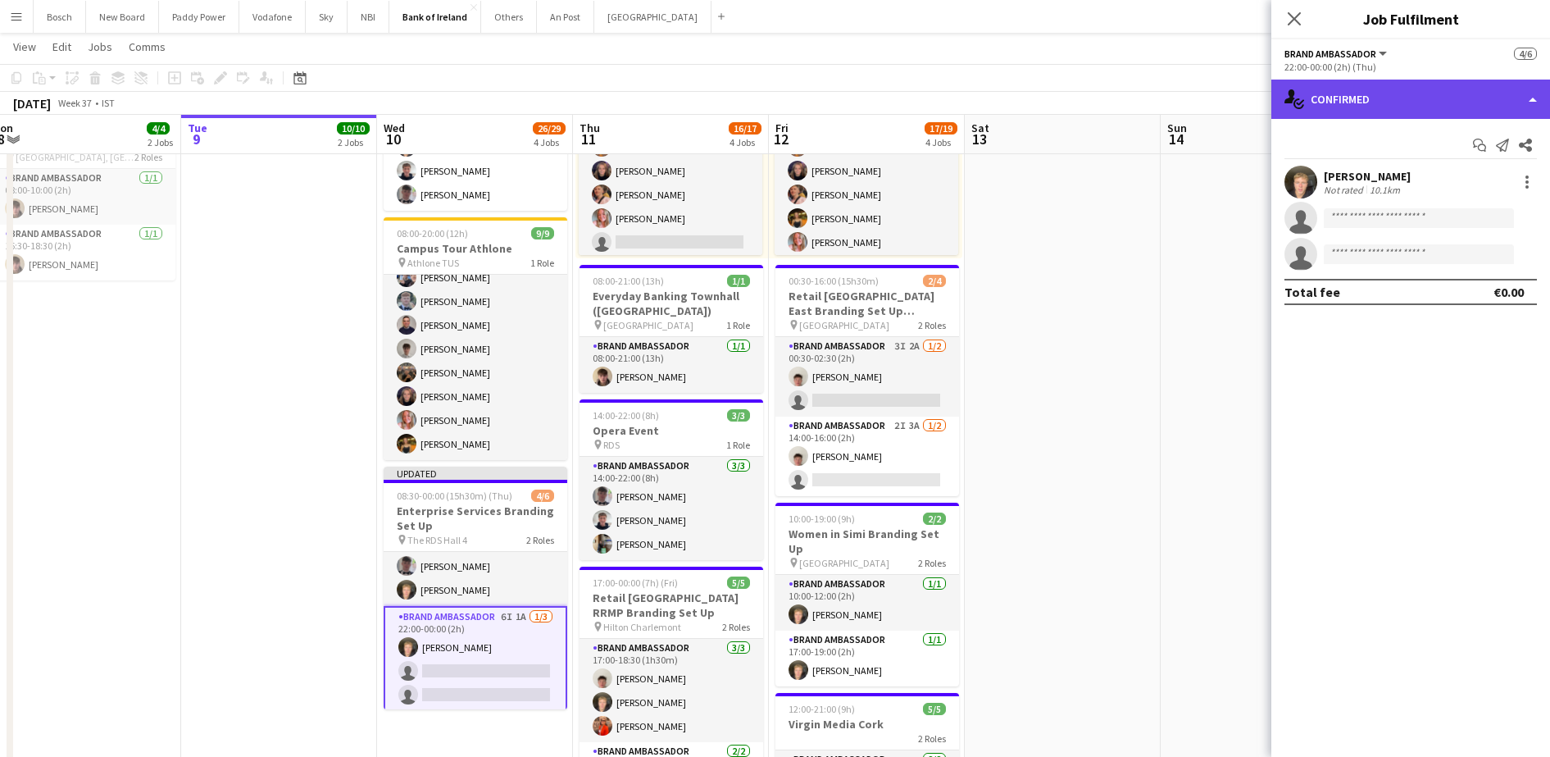
click at [1420, 107] on div "single-neutral-actions-check-2 Confirmed" at bounding box center [1411, 99] width 279 height 39
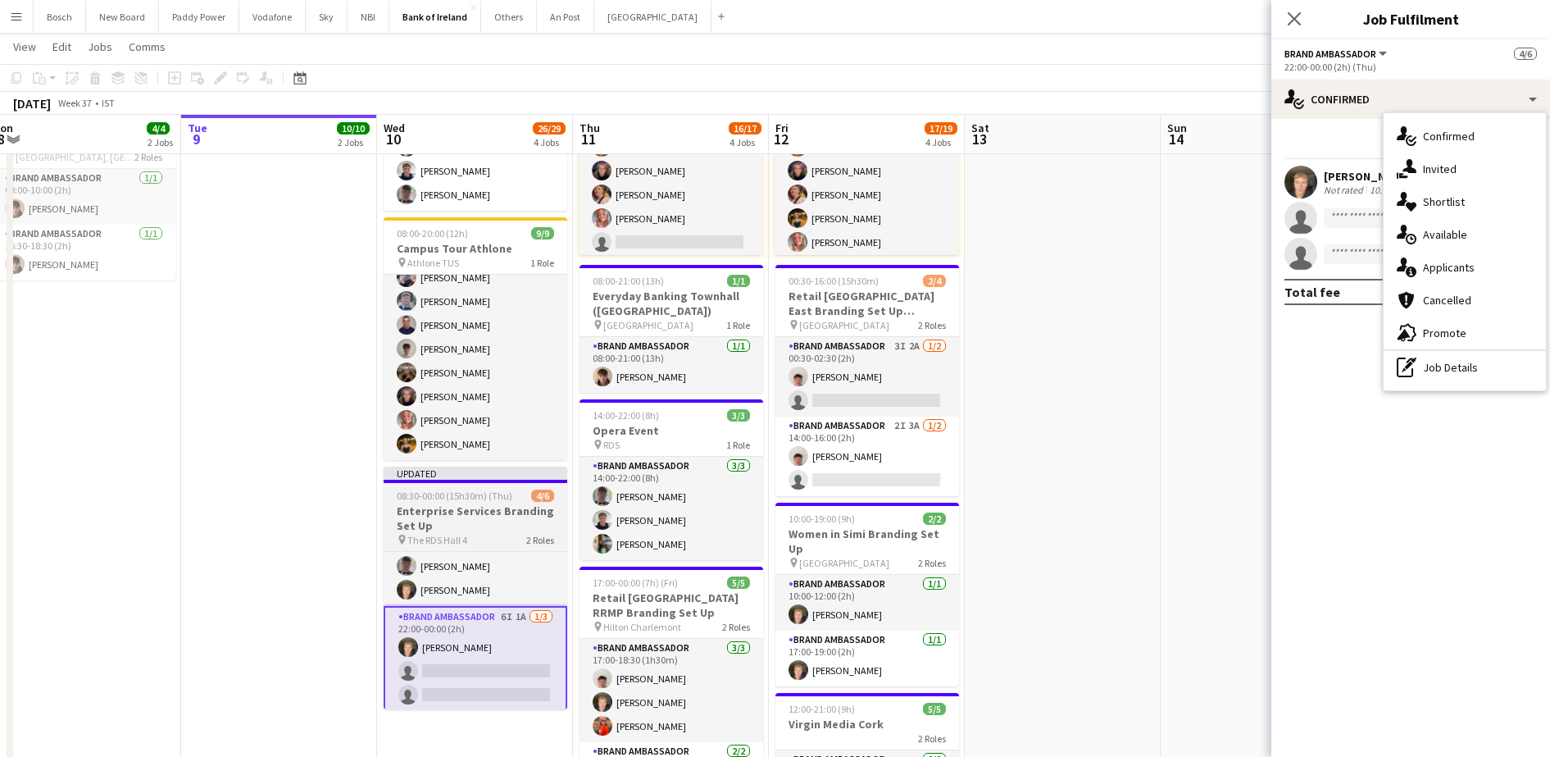
click at [479, 499] on span "08:30-00:00 (15h30m) (Thu)" at bounding box center [455, 495] width 116 height 12
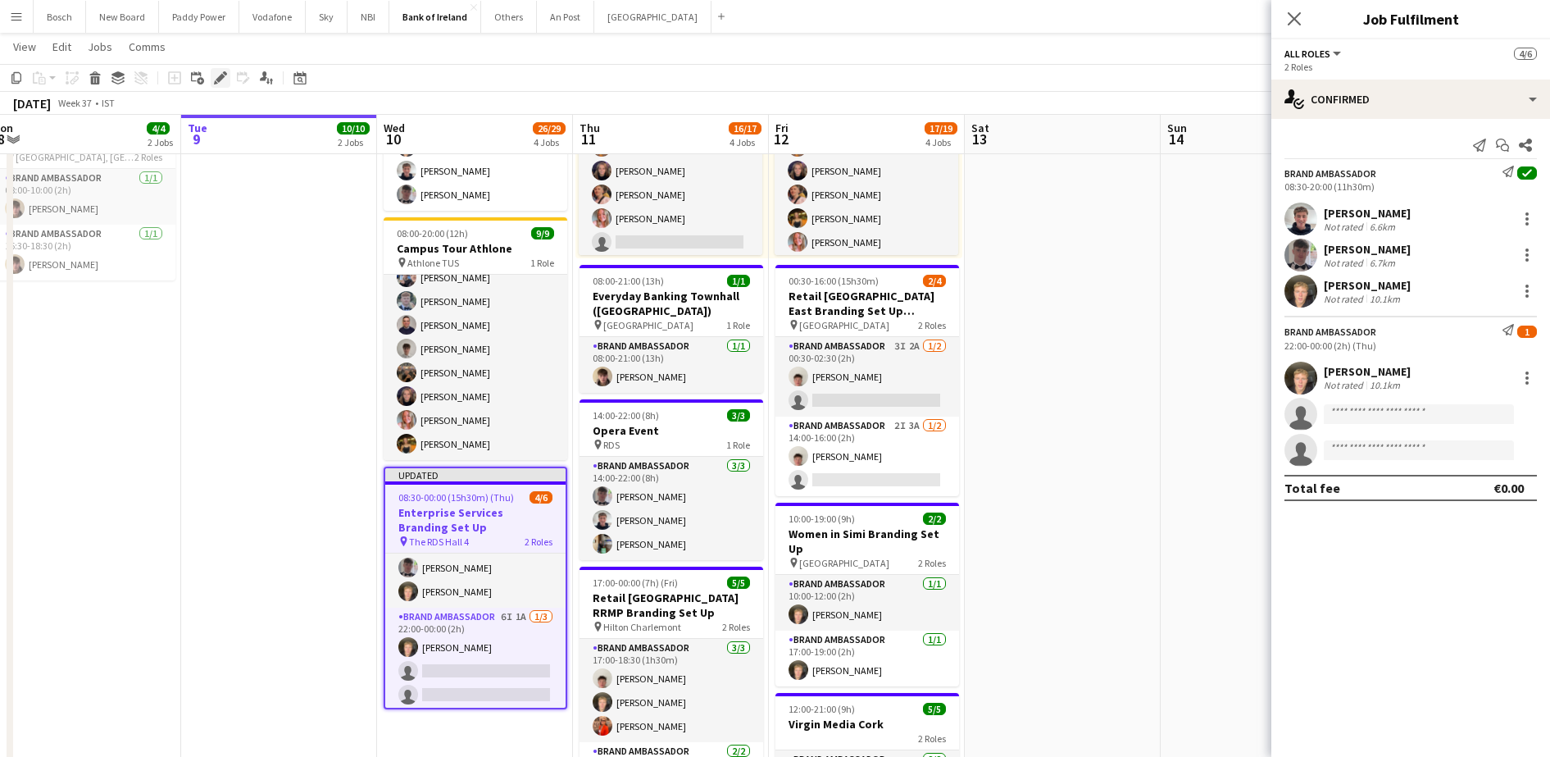
click at [220, 80] on icon at bounding box center [220, 78] width 9 height 9
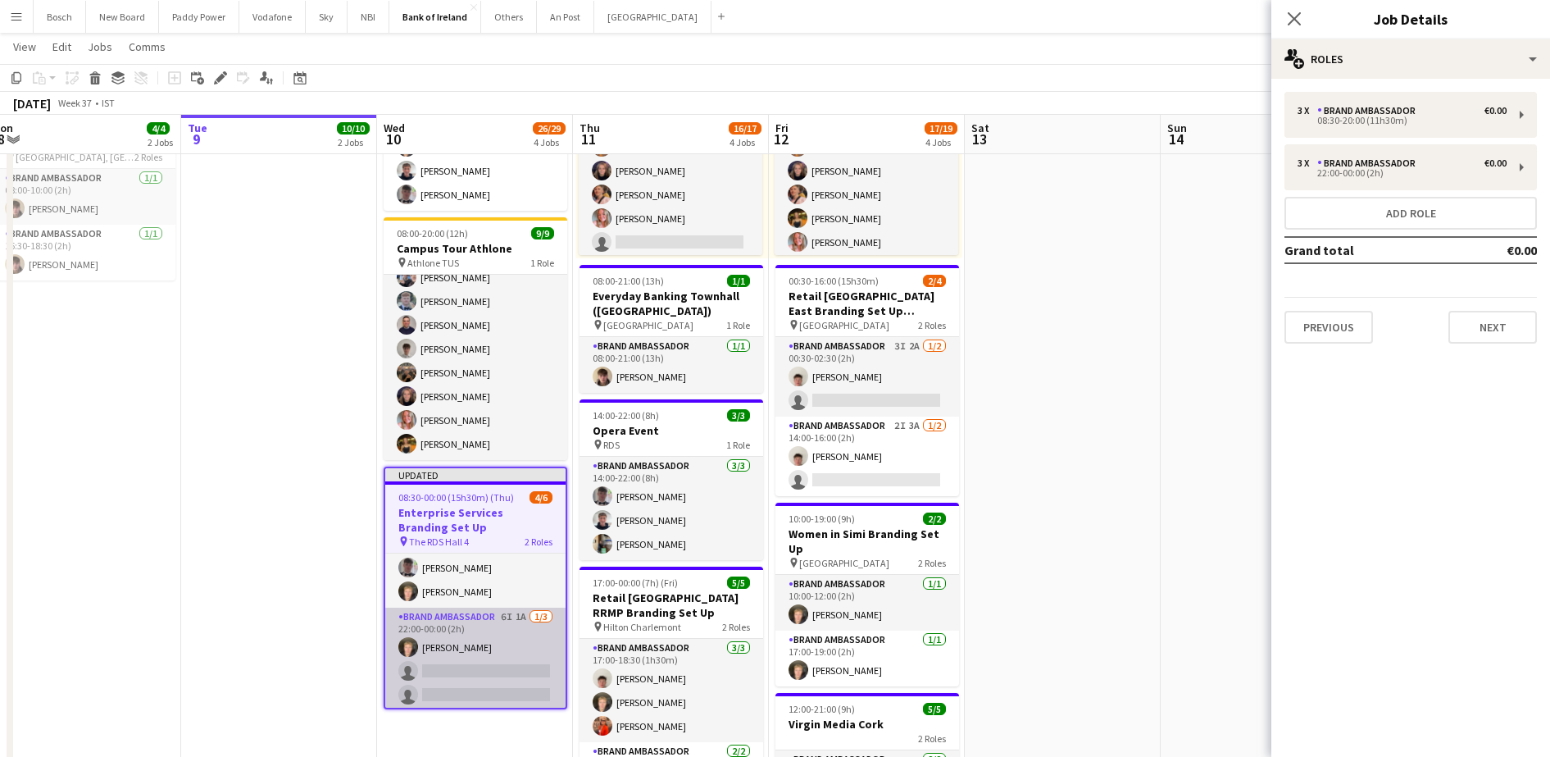
click at [462, 637] on app-card-role "Brand Ambassador 6I 1A [DATE] 22:00-00:00 (2h) [PERSON_NAME] single-neutral-act…" at bounding box center [475, 659] width 180 height 103
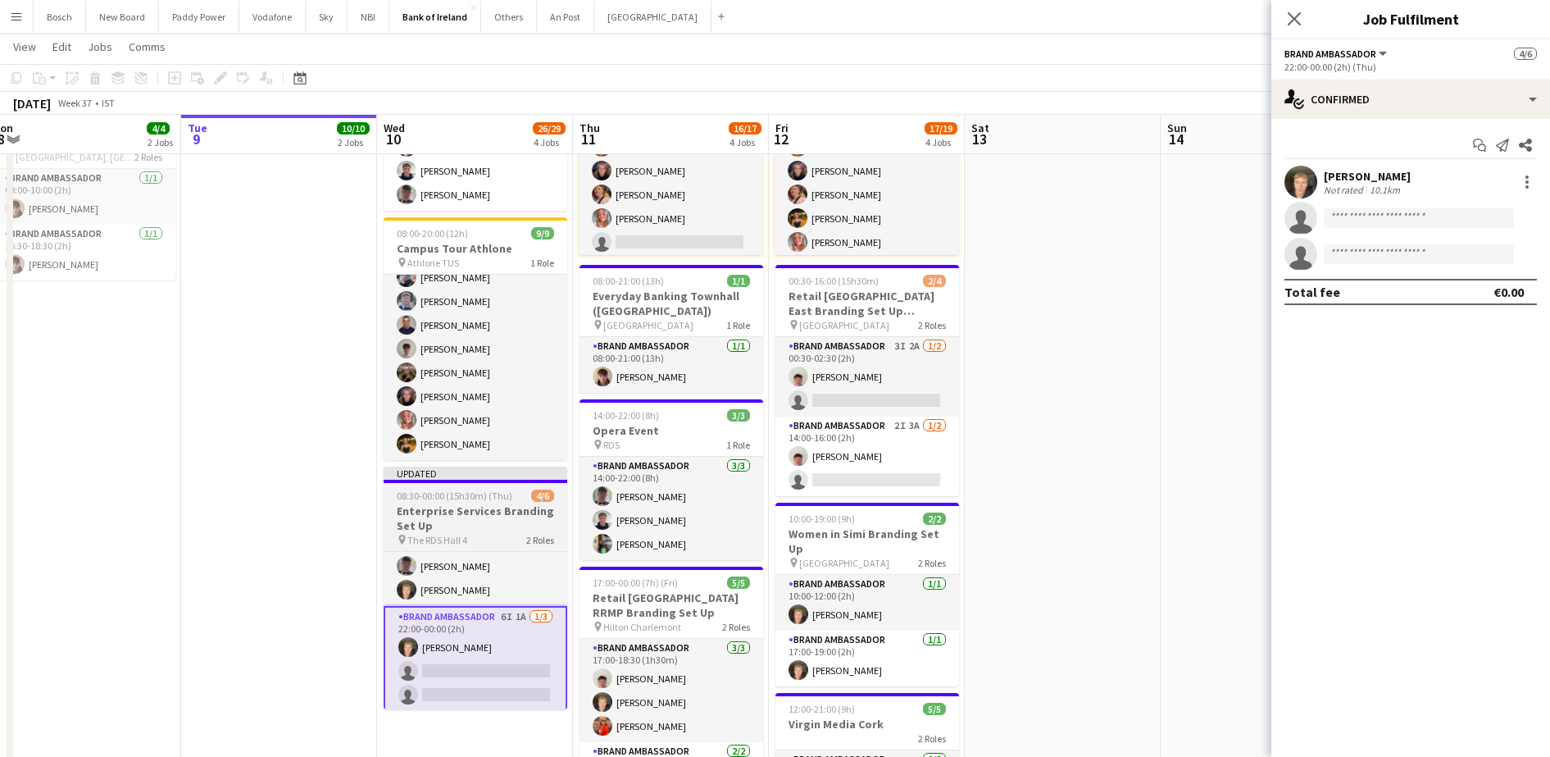
click at [498, 517] on h3 "Enterprise Services Branding Set Up" at bounding box center [476, 518] width 184 height 30
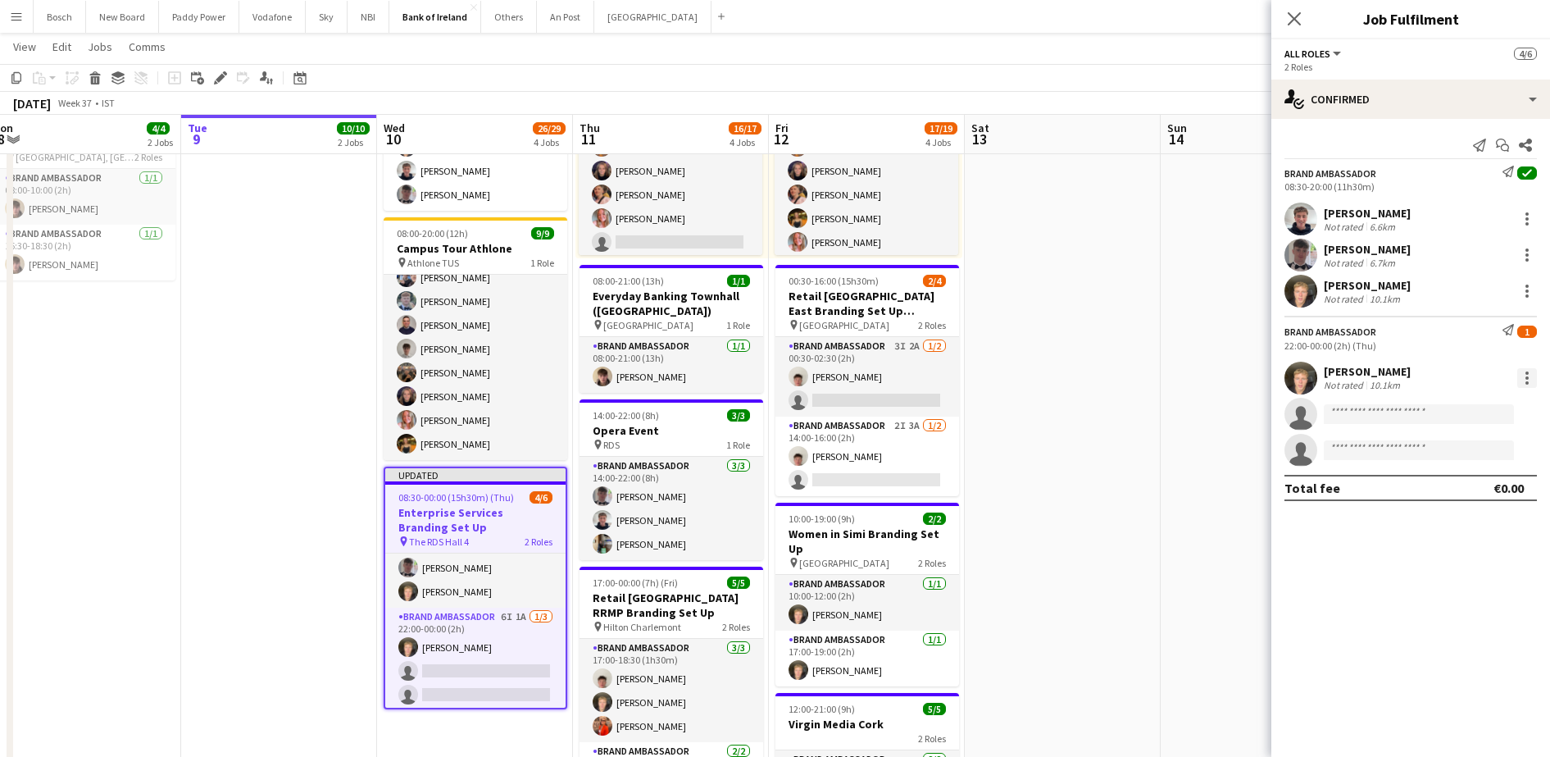
click at [1528, 369] on div at bounding box center [1528, 378] width 20 height 20
click at [1464, 558] on span "Remove" at bounding box center [1447, 565] width 49 height 14
click at [1327, 75] on app-options-switcher "All roles All roles Brand Ambassador Brand Ambassador 3/6 2 Roles" at bounding box center [1411, 59] width 279 height 40
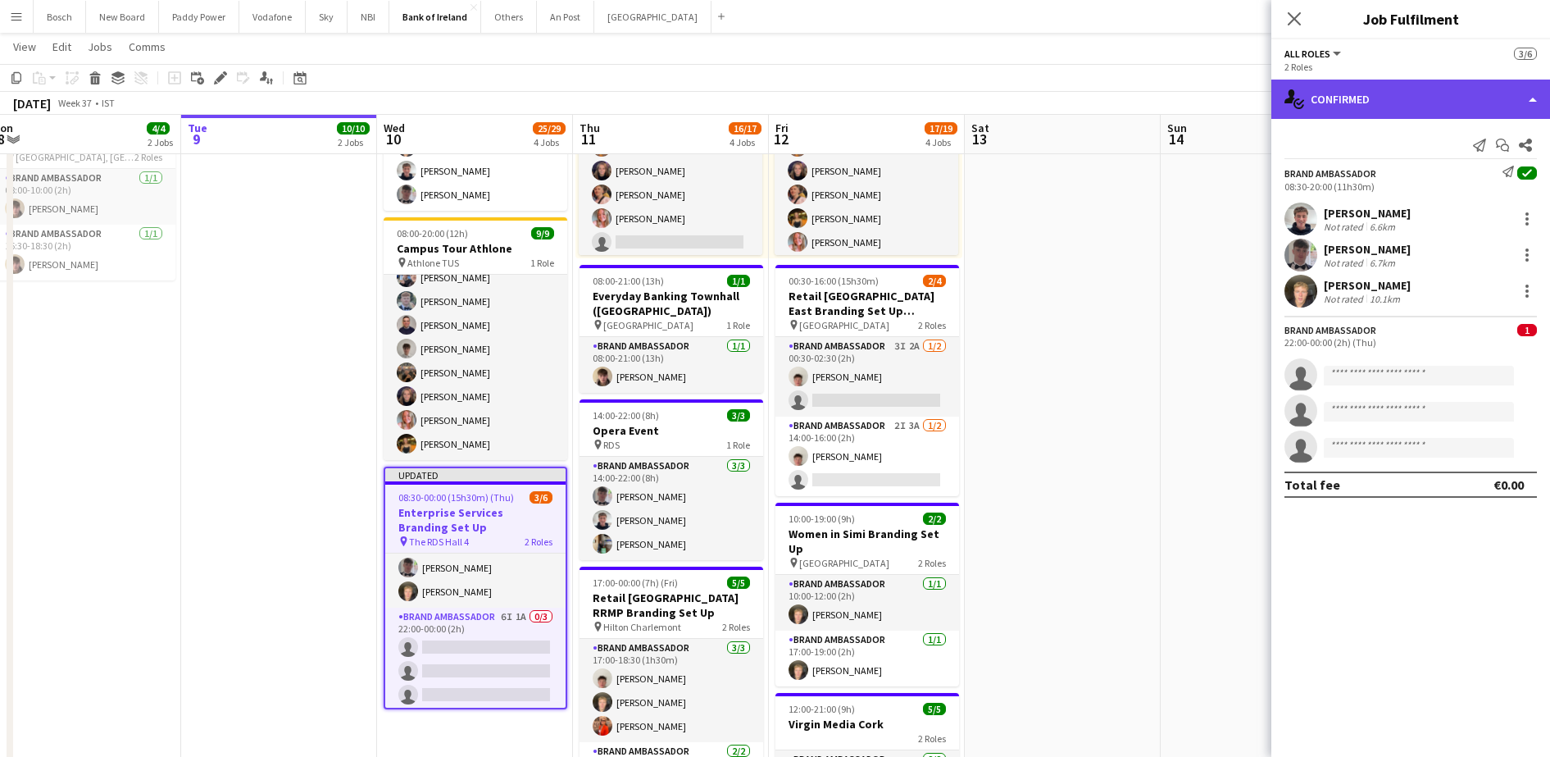
click at [1359, 91] on div "single-neutral-actions-check-2 Confirmed" at bounding box center [1411, 99] width 279 height 39
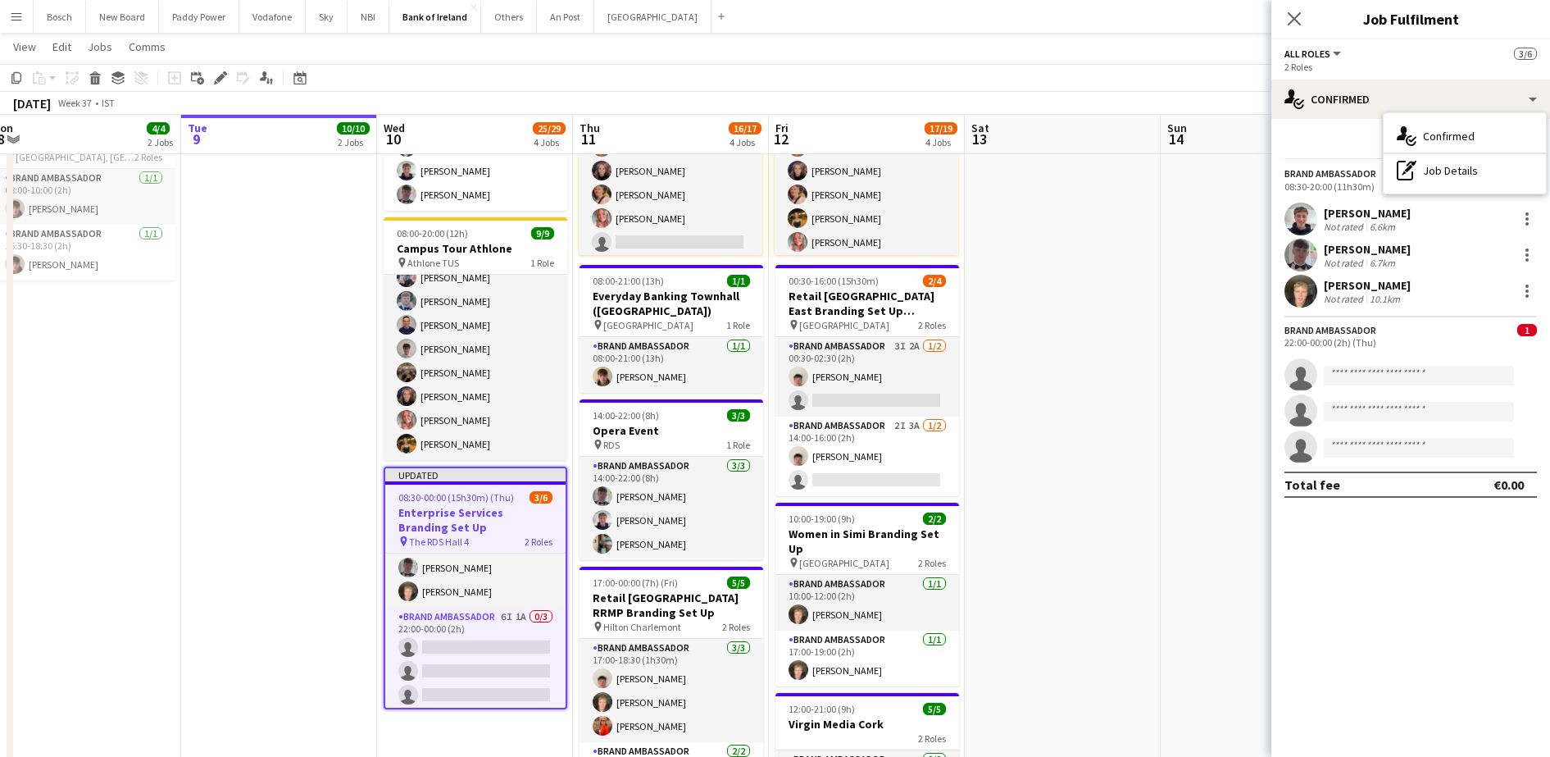
click at [462, 518] on h3 "Enterprise Services Branding Set Up" at bounding box center [475, 520] width 180 height 30
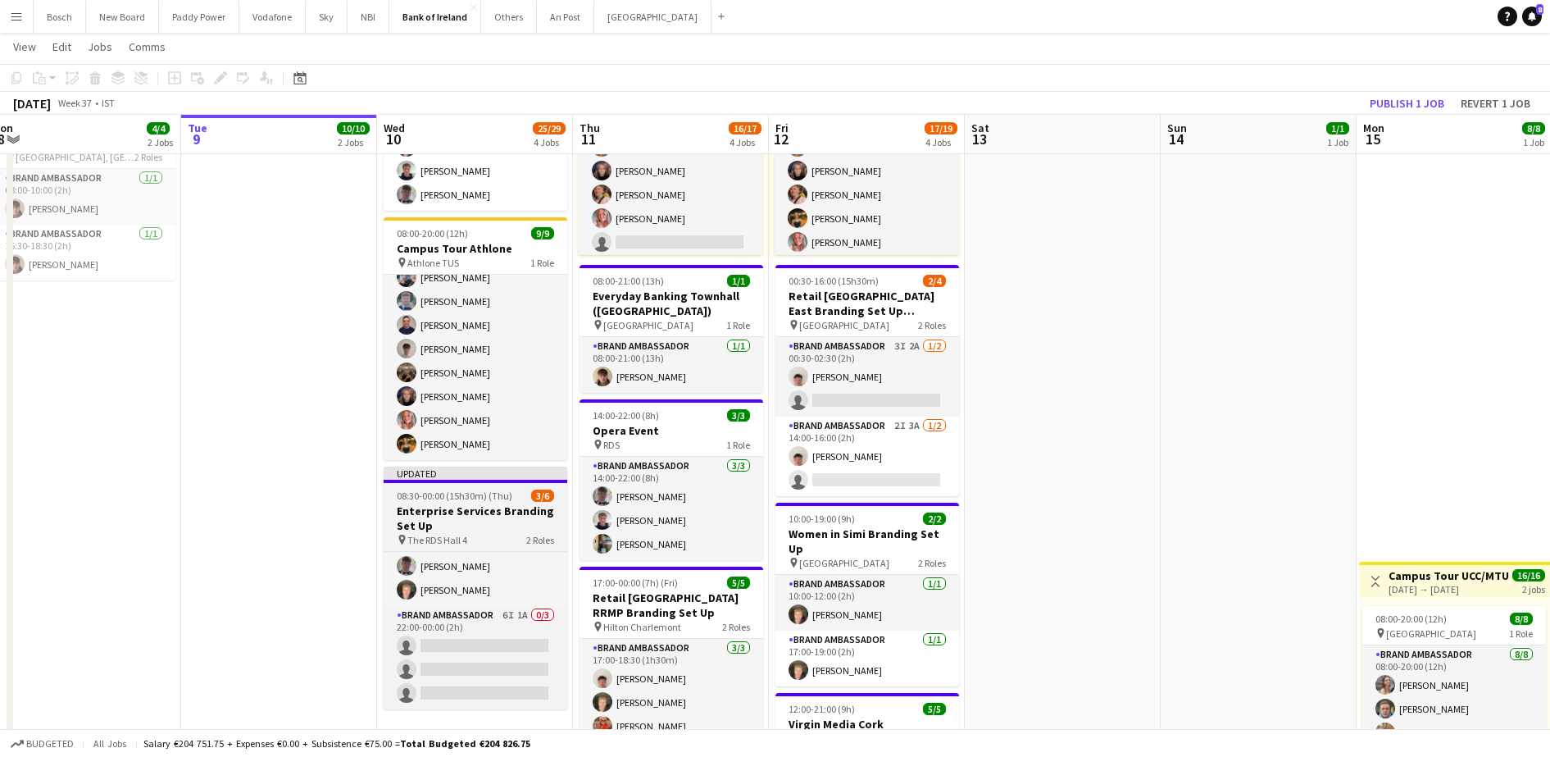
click at [462, 518] on h3 "Enterprise Services Branding Set Up" at bounding box center [476, 518] width 184 height 30
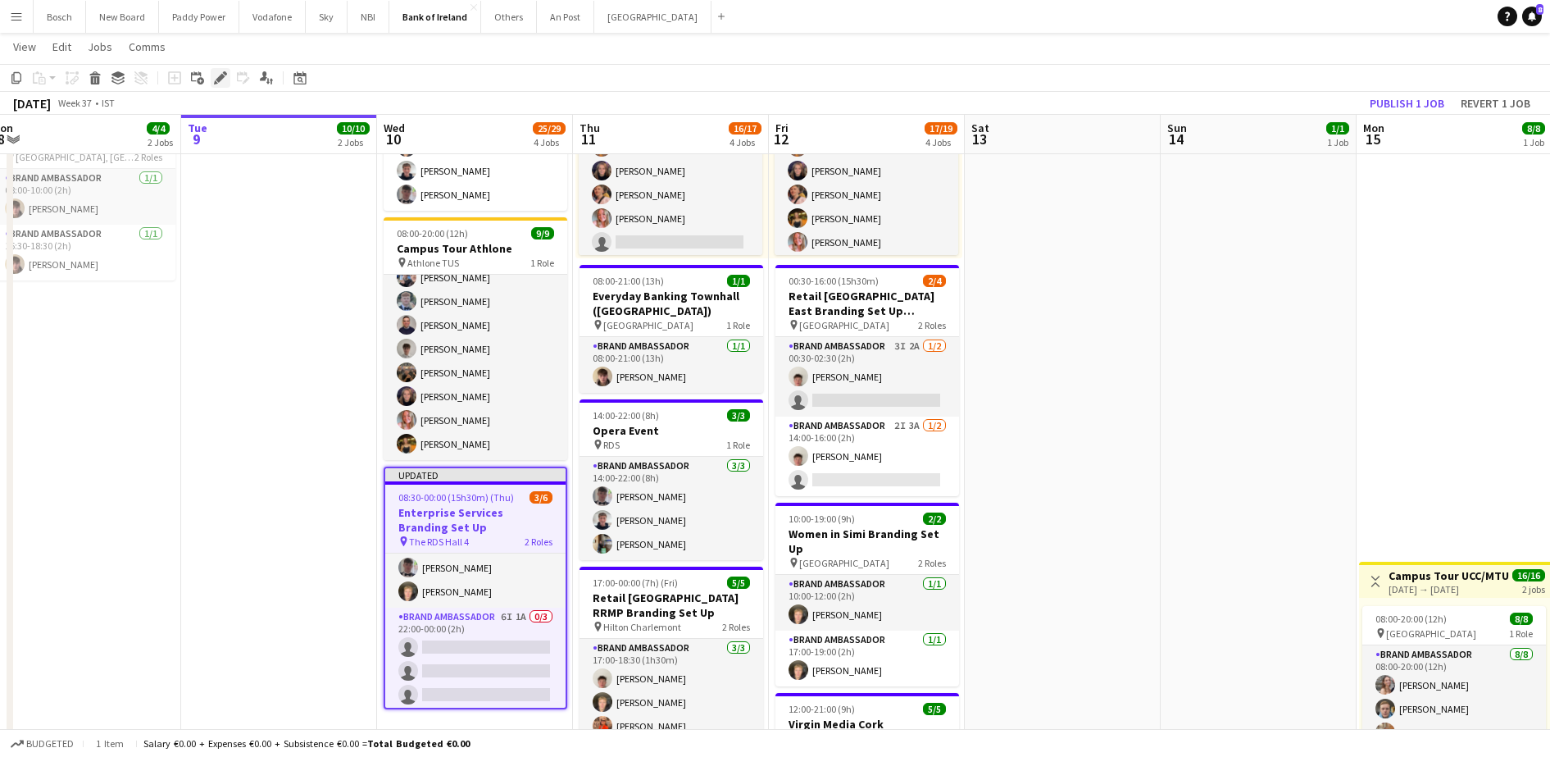
click at [219, 83] on icon "Edit" at bounding box center [220, 77] width 13 height 13
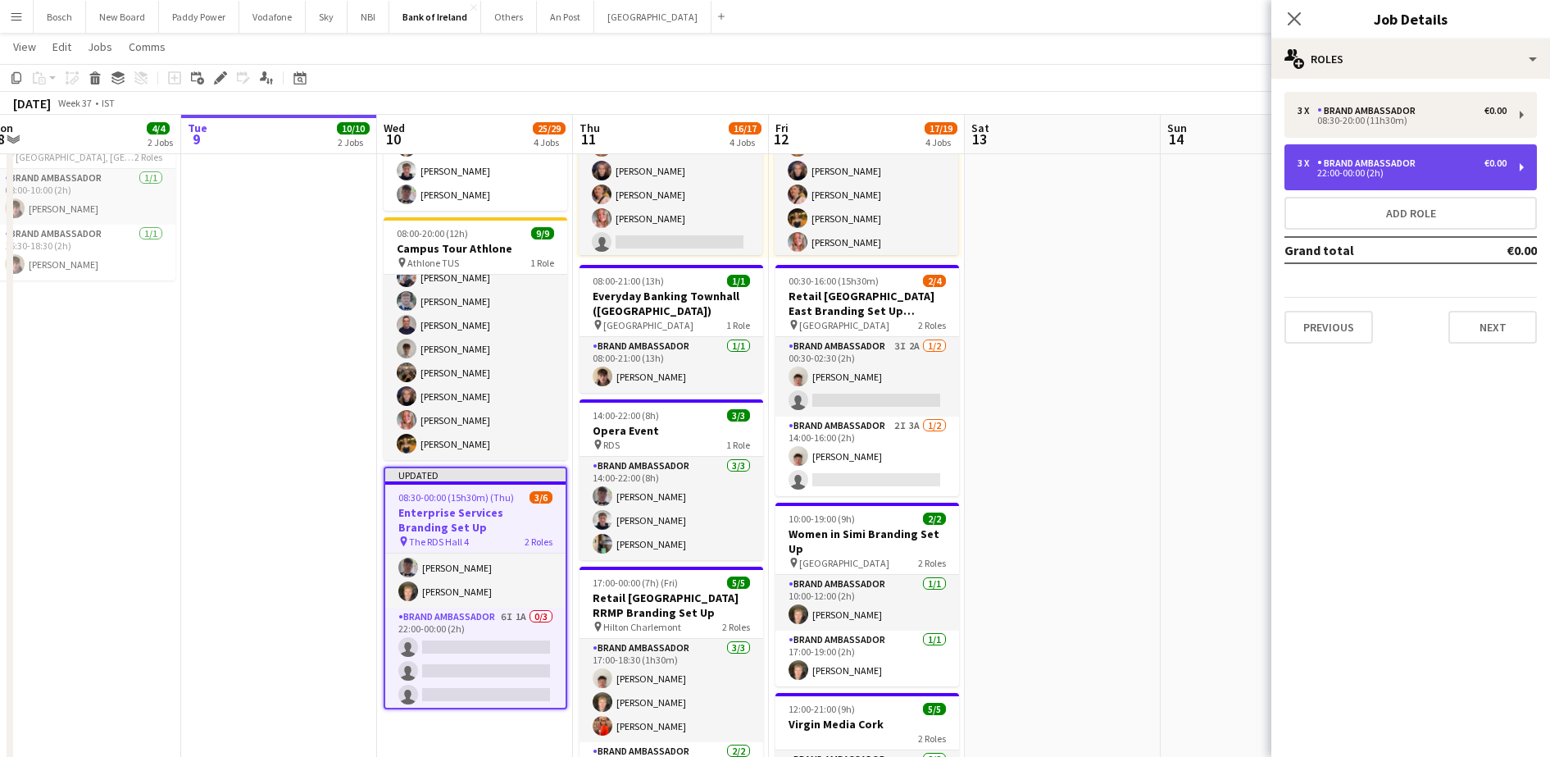
click at [1405, 164] on div "Brand Ambassador" at bounding box center [1370, 162] width 105 height 11
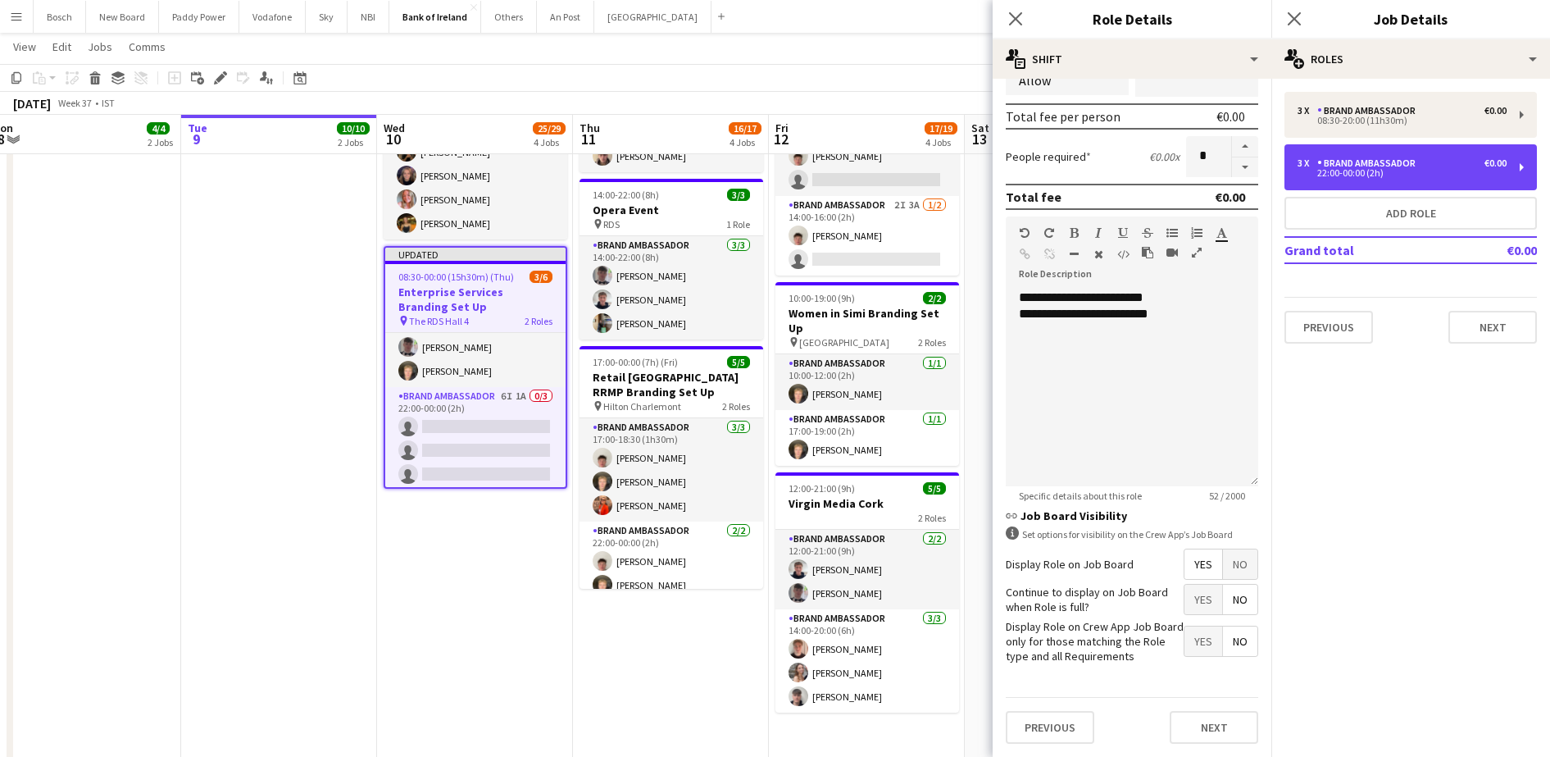
scroll to position [0, 0]
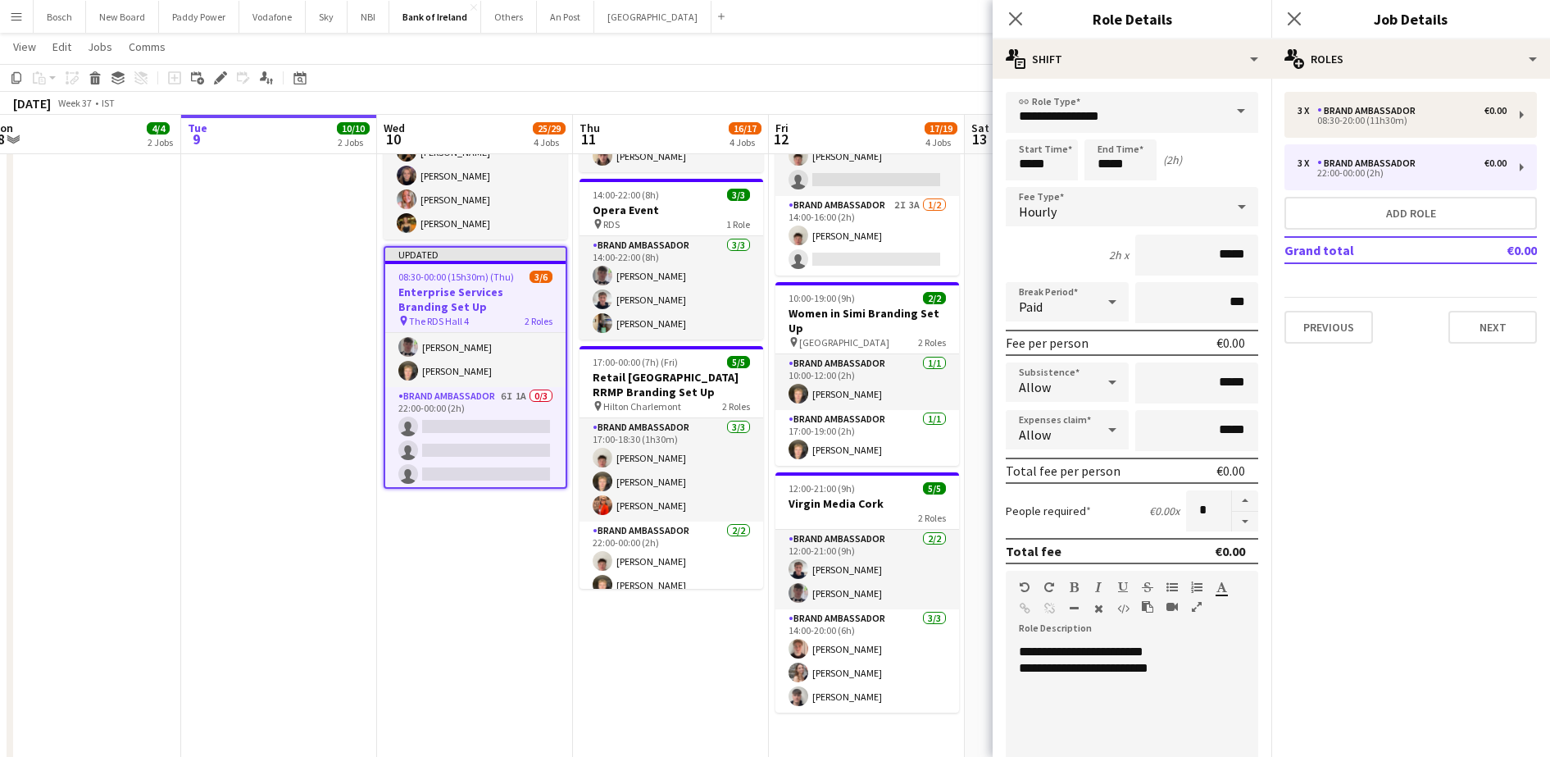
click at [1224, 116] on span at bounding box center [1241, 111] width 34 height 39
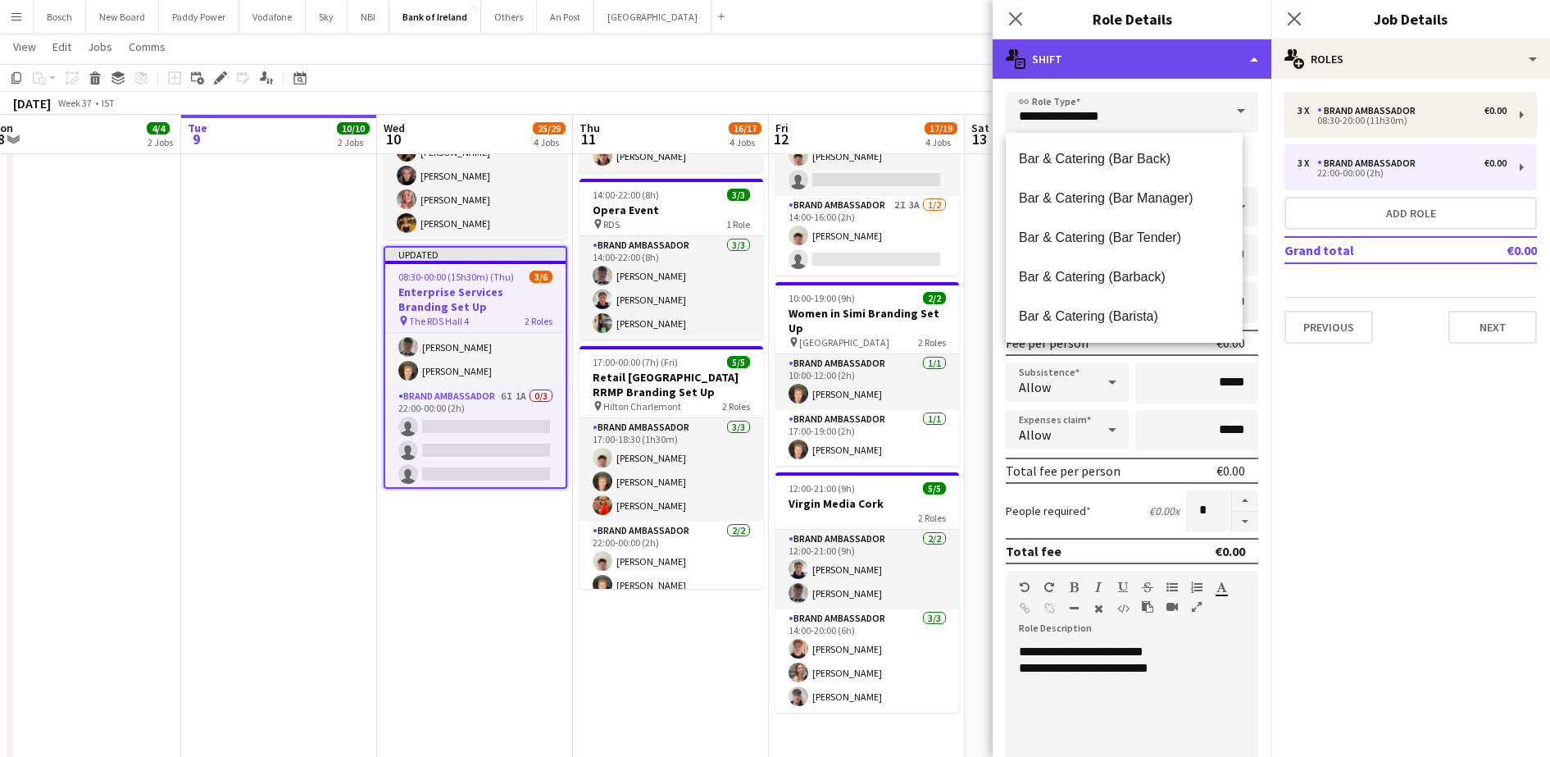
click at [1250, 64] on div "multiple-actions-text Shift" at bounding box center [1132, 58] width 279 height 39
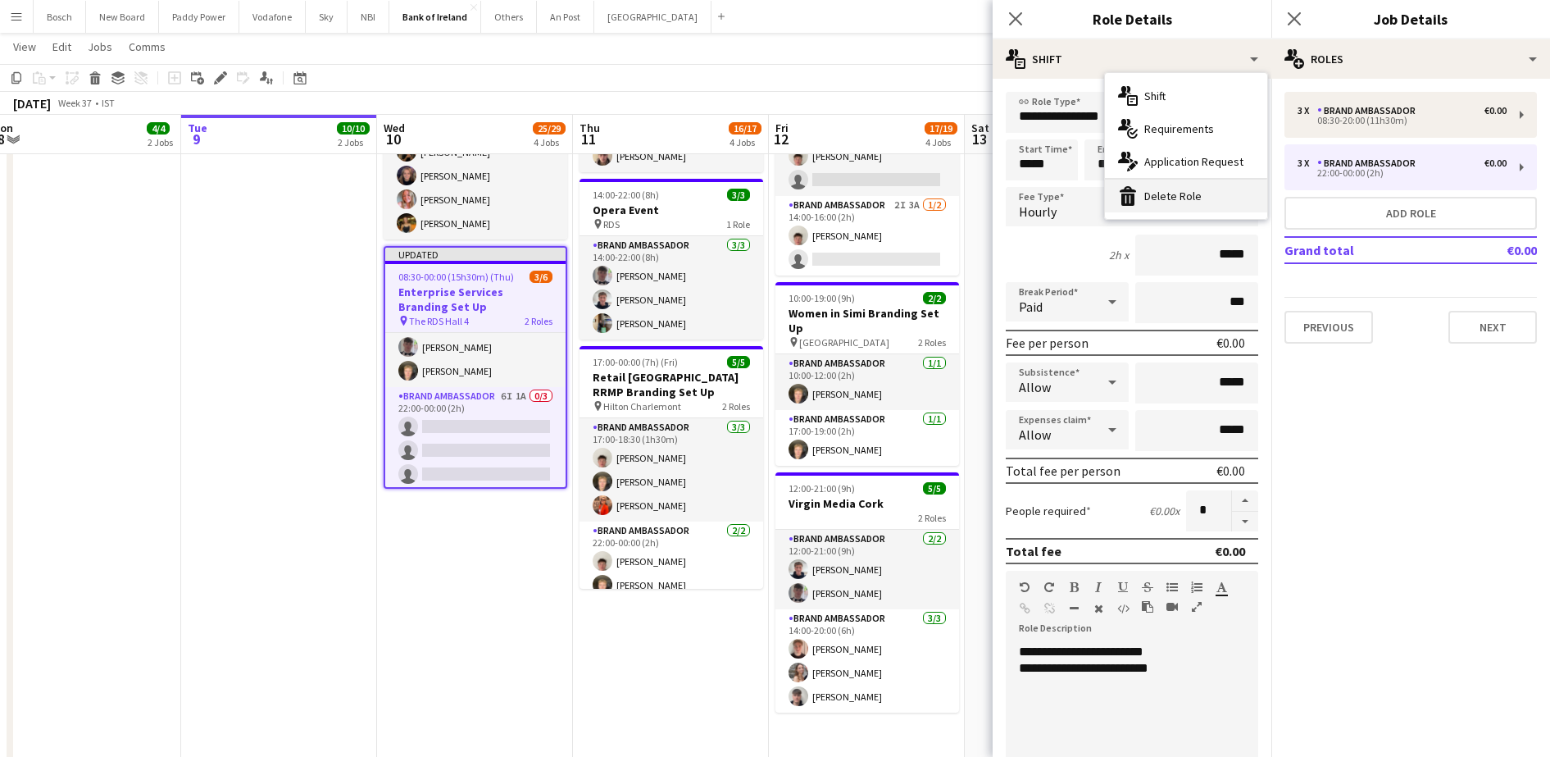
click at [1158, 205] on div "bin-2 Delete Role" at bounding box center [1186, 196] width 162 height 33
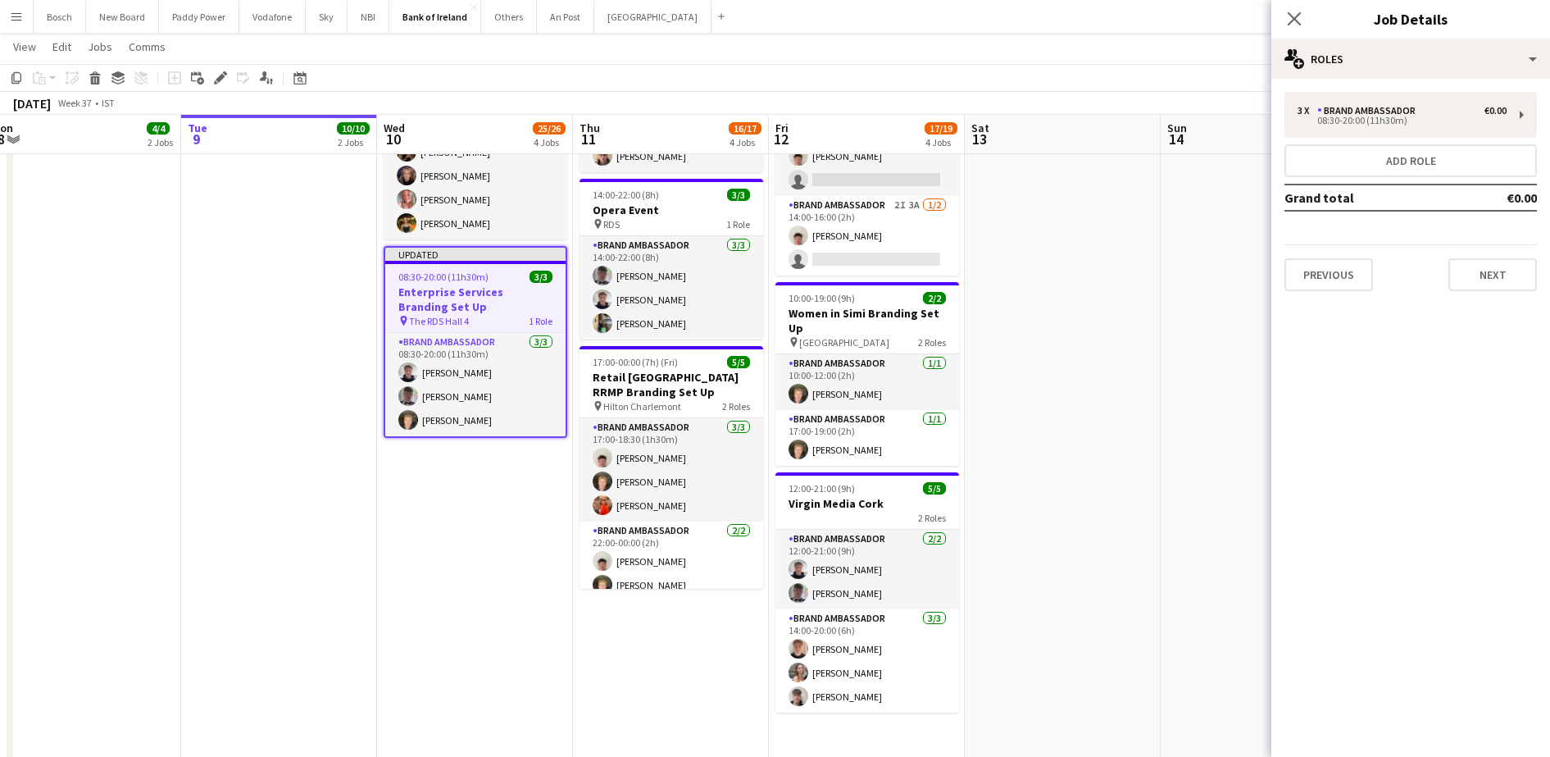
click at [1032, 59] on app-page-menu "View Day view expanded Day view collapsed Month view Date picker Jump to [DATE]…" at bounding box center [775, 48] width 1550 height 31
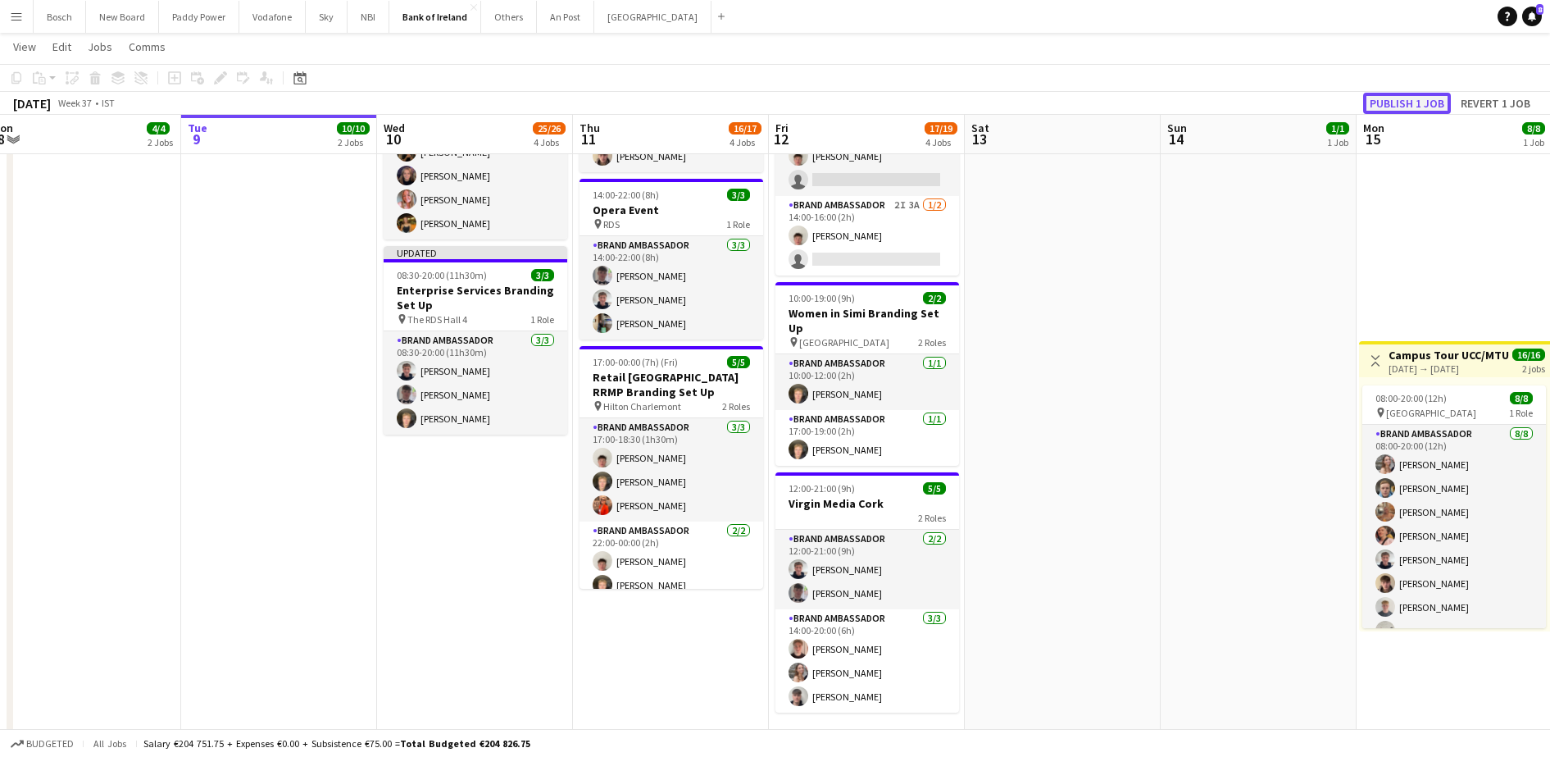
click at [1421, 104] on button "Publish 1 job" at bounding box center [1408, 103] width 88 height 21
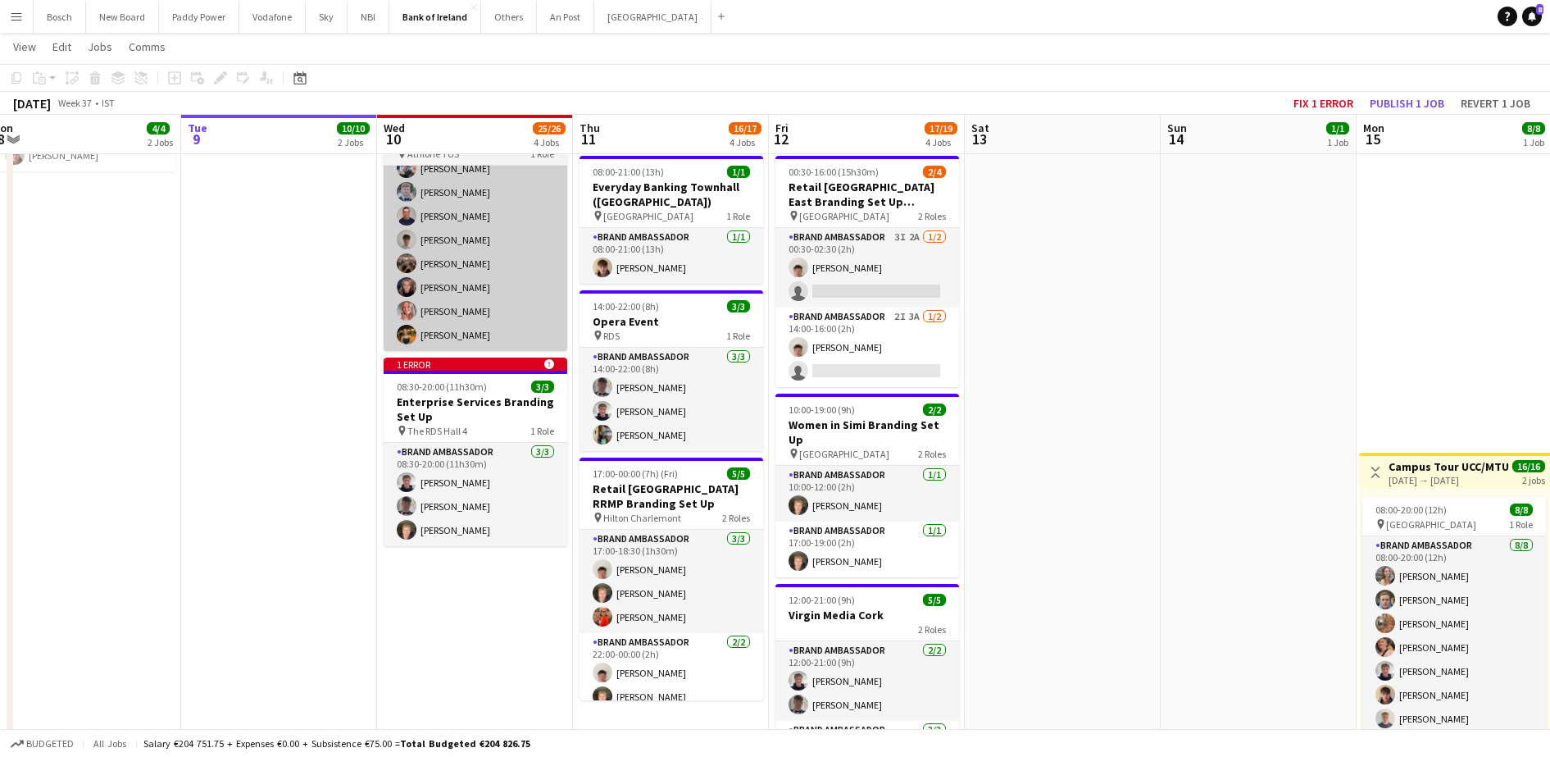
scroll to position [333, 0]
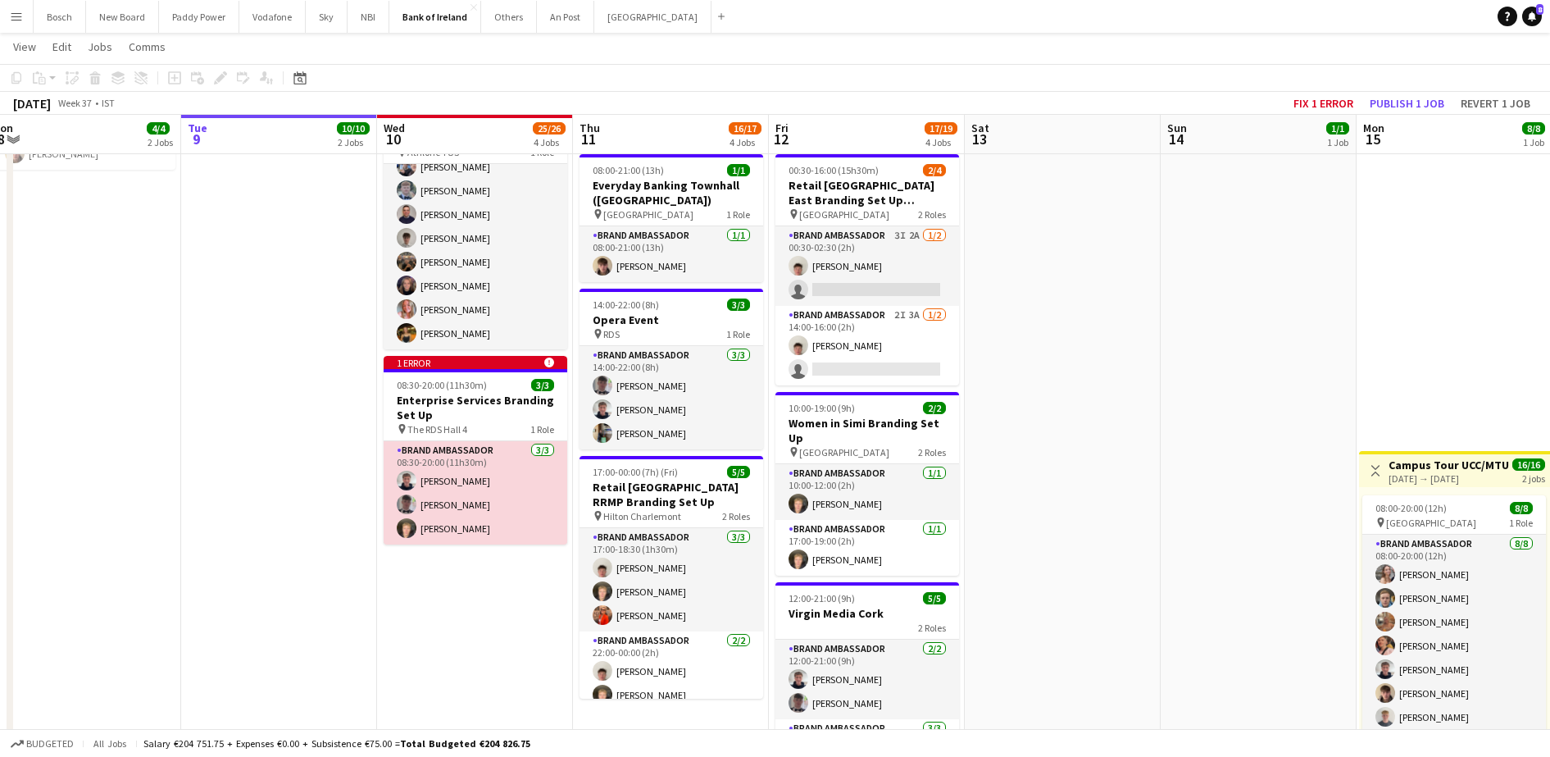
click at [441, 498] on app-card-role "Brand Ambassador [DATE] 08:30-20:00 (11h30m) [PERSON_NAME] [PERSON_NAME] [PERSO…" at bounding box center [476, 492] width 184 height 103
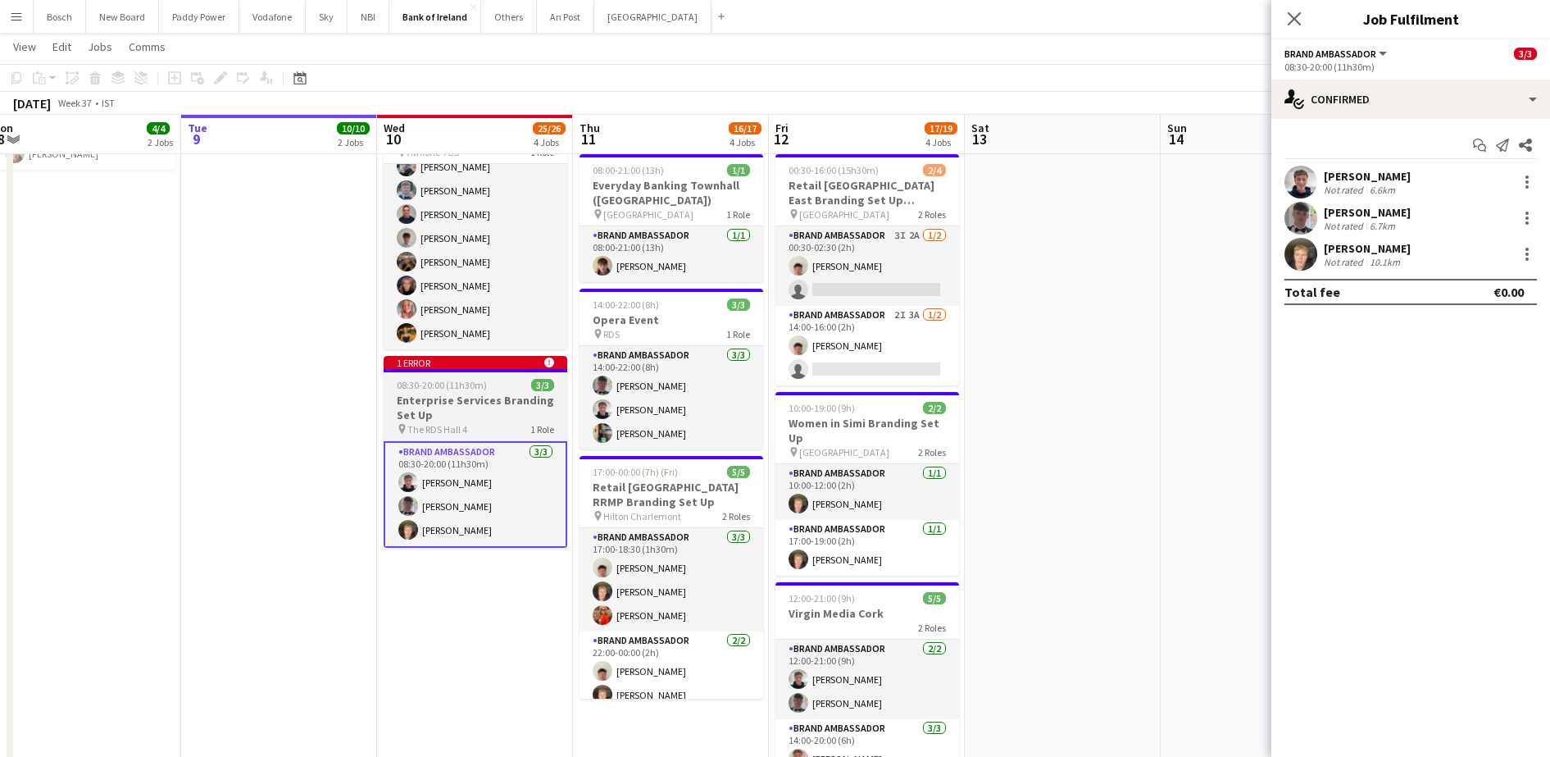
scroll to position [0, 0]
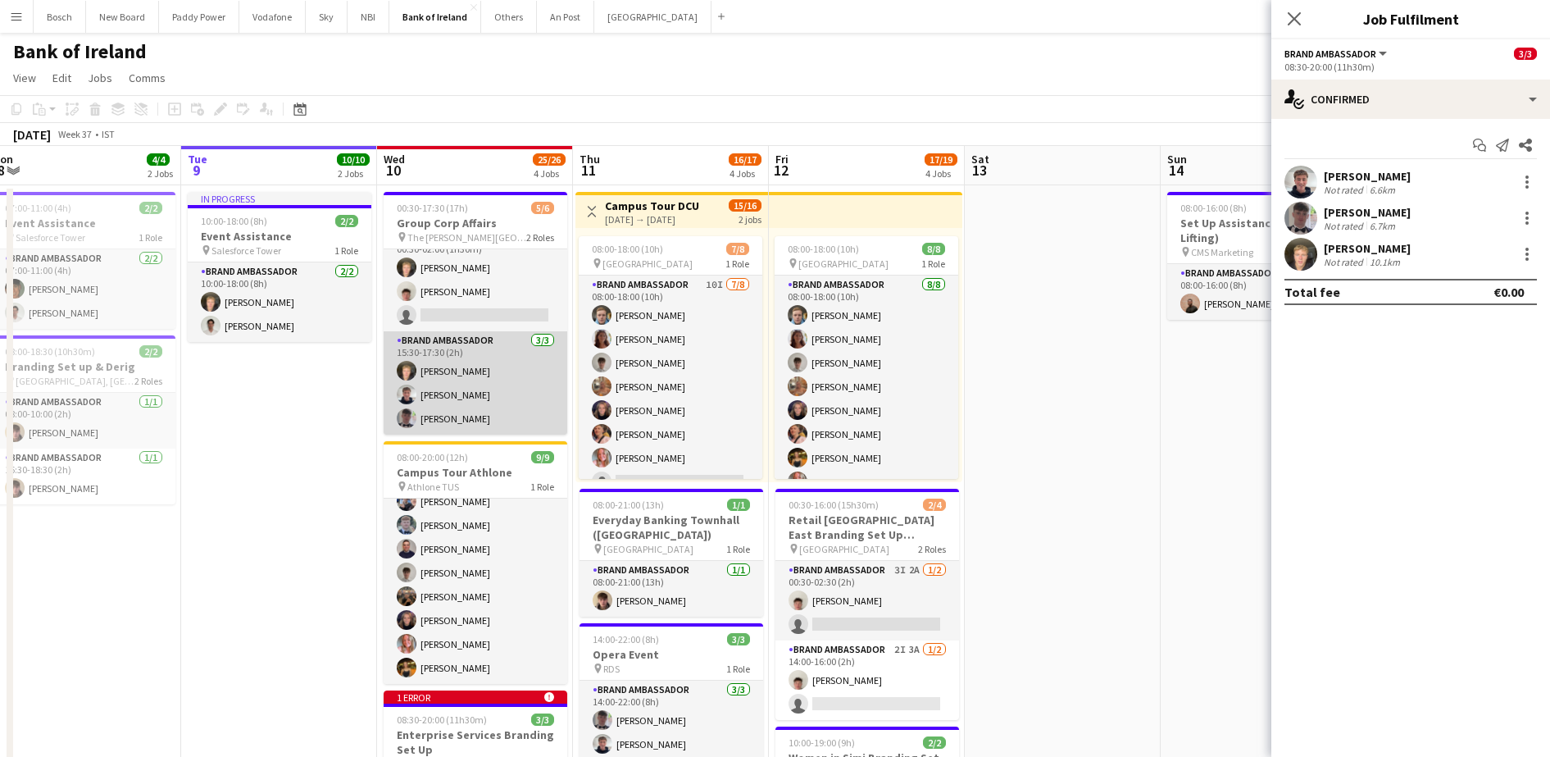
click at [490, 361] on app-card-role "Brand Ambassador [DATE] 15:30-17:30 (2h) [PERSON_NAME] [PERSON_NAME] [PERSON_NA…" at bounding box center [476, 382] width 184 height 103
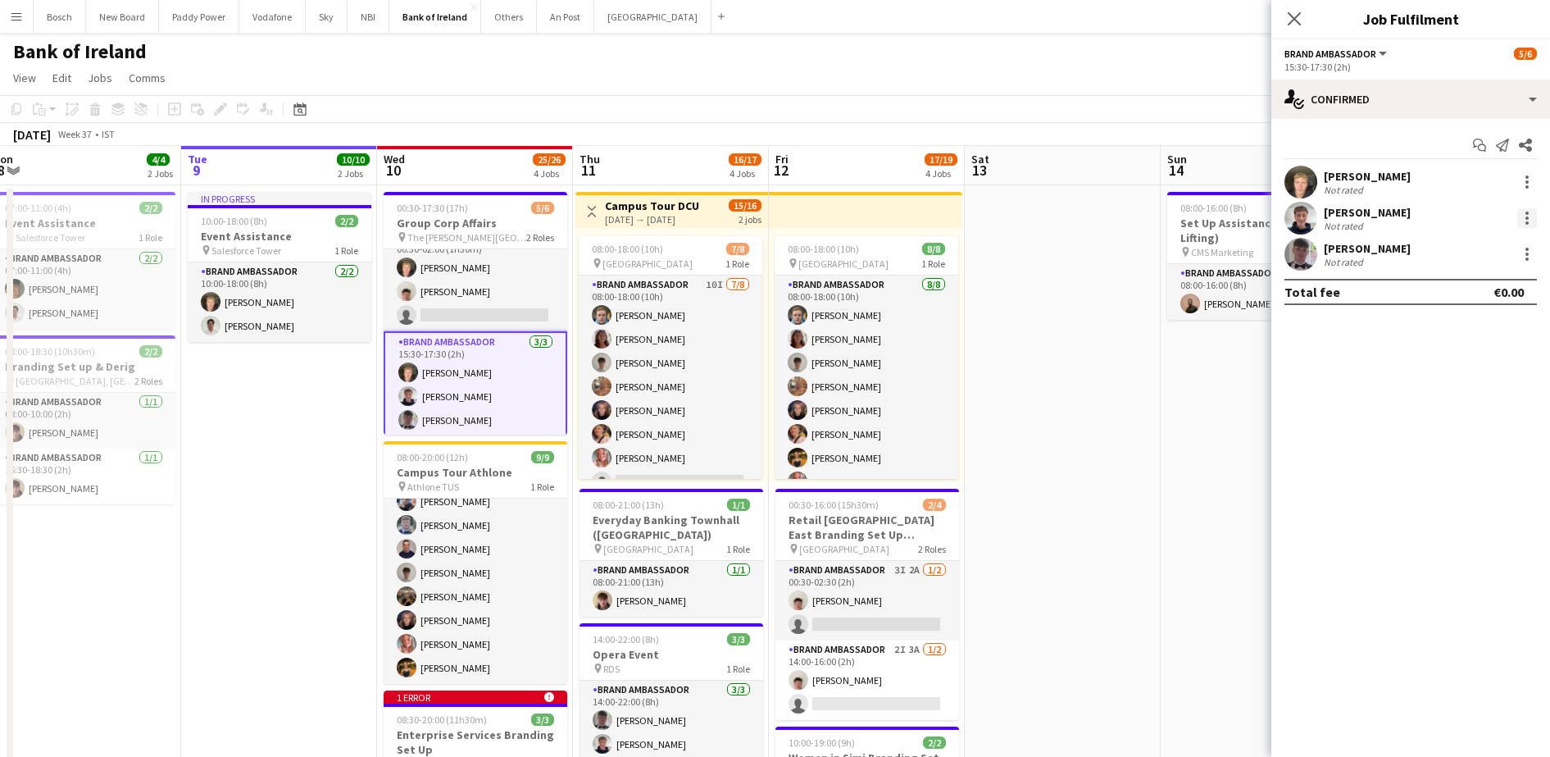
click at [1523, 208] on div at bounding box center [1528, 218] width 20 height 20
click at [1450, 398] on span "Remove" at bounding box center [1447, 405] width 49 height 14
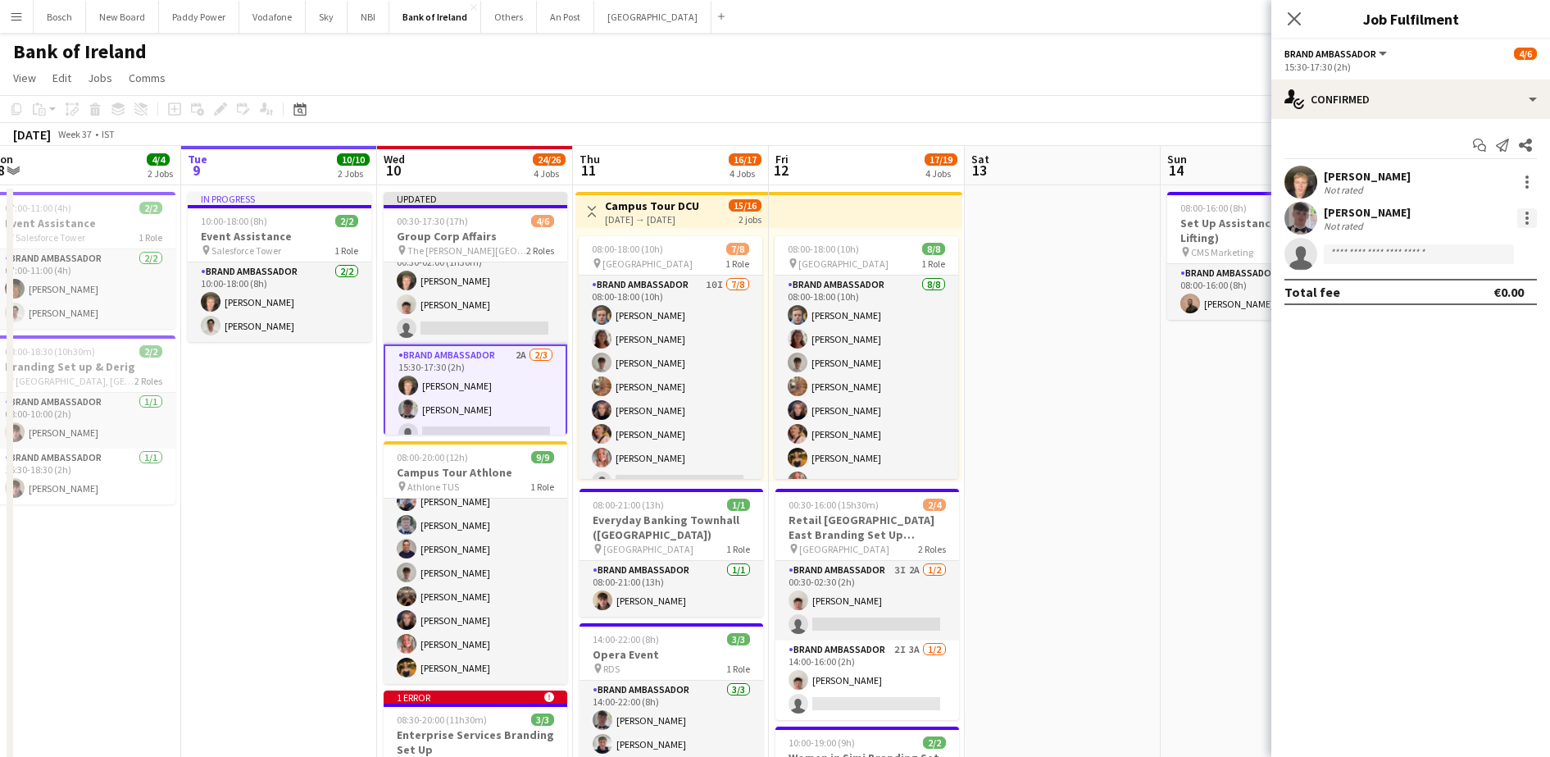
click at [1518, 214] on div at bounding box center [1528, 218] width 20 height 20
click at [1437, 400] on span "Remove" at bounding box center [1447, 405] width 49 height 14
click at [1135, 130] on div "[DATE] Week 37 • IST Fix 1 error Publish 1 job Revert 1 job" at bounding box center [775, 134] width 1550 height 23
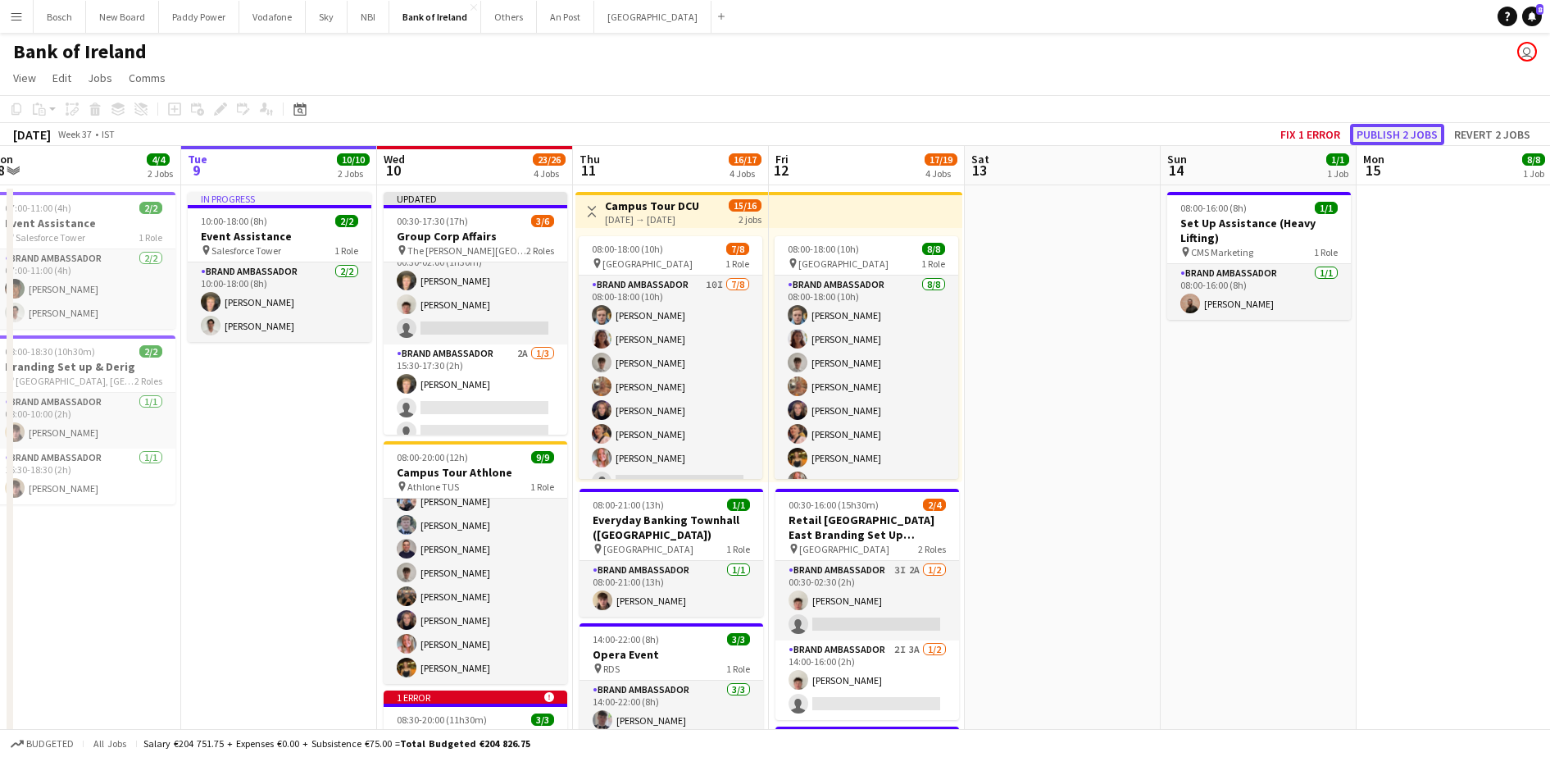
click at [1400, 138] on button "Publish 2 jobs" at bounding box center [1397, 134] width 94 height 21
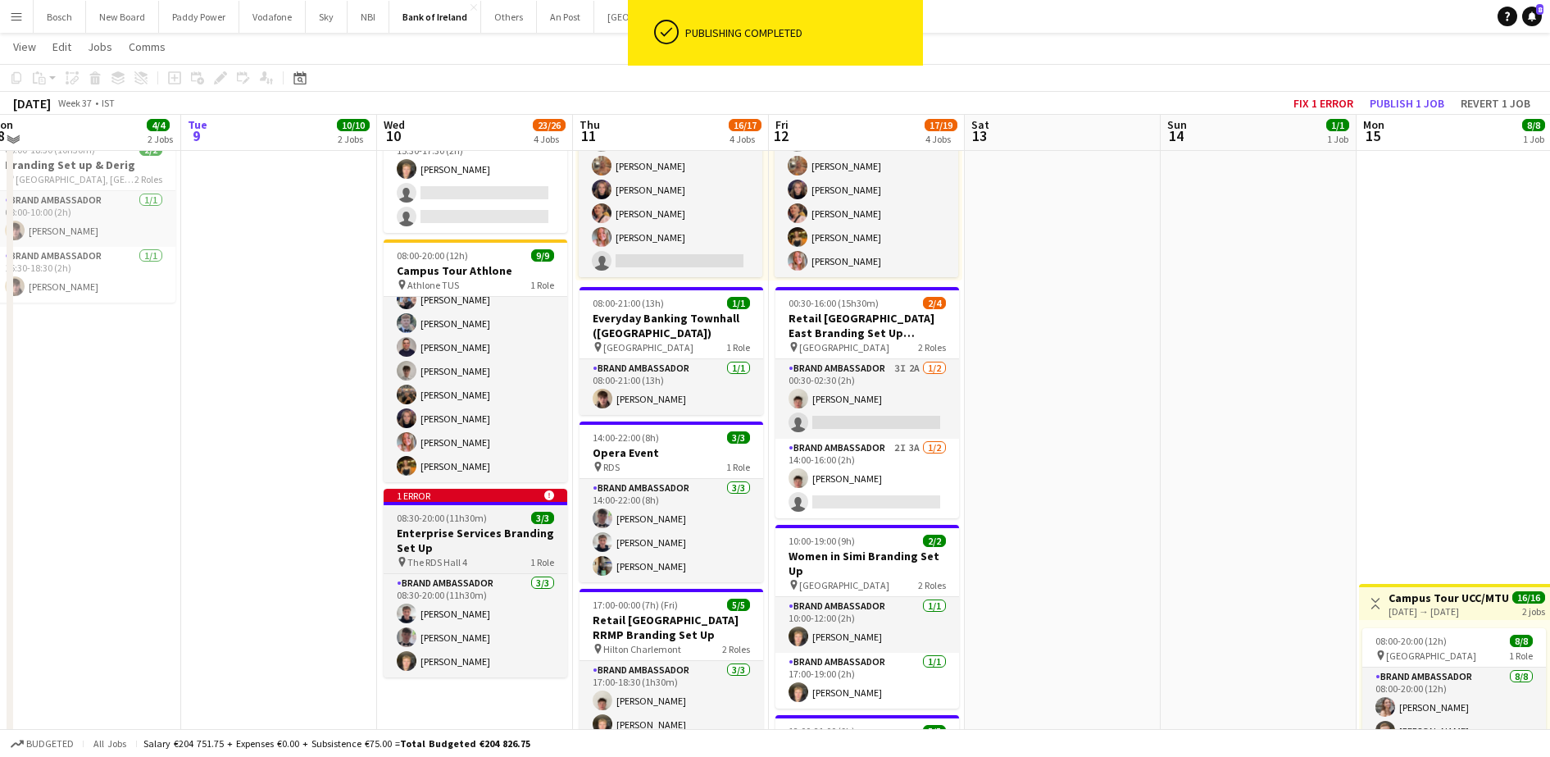
scroll to position [201, 0]
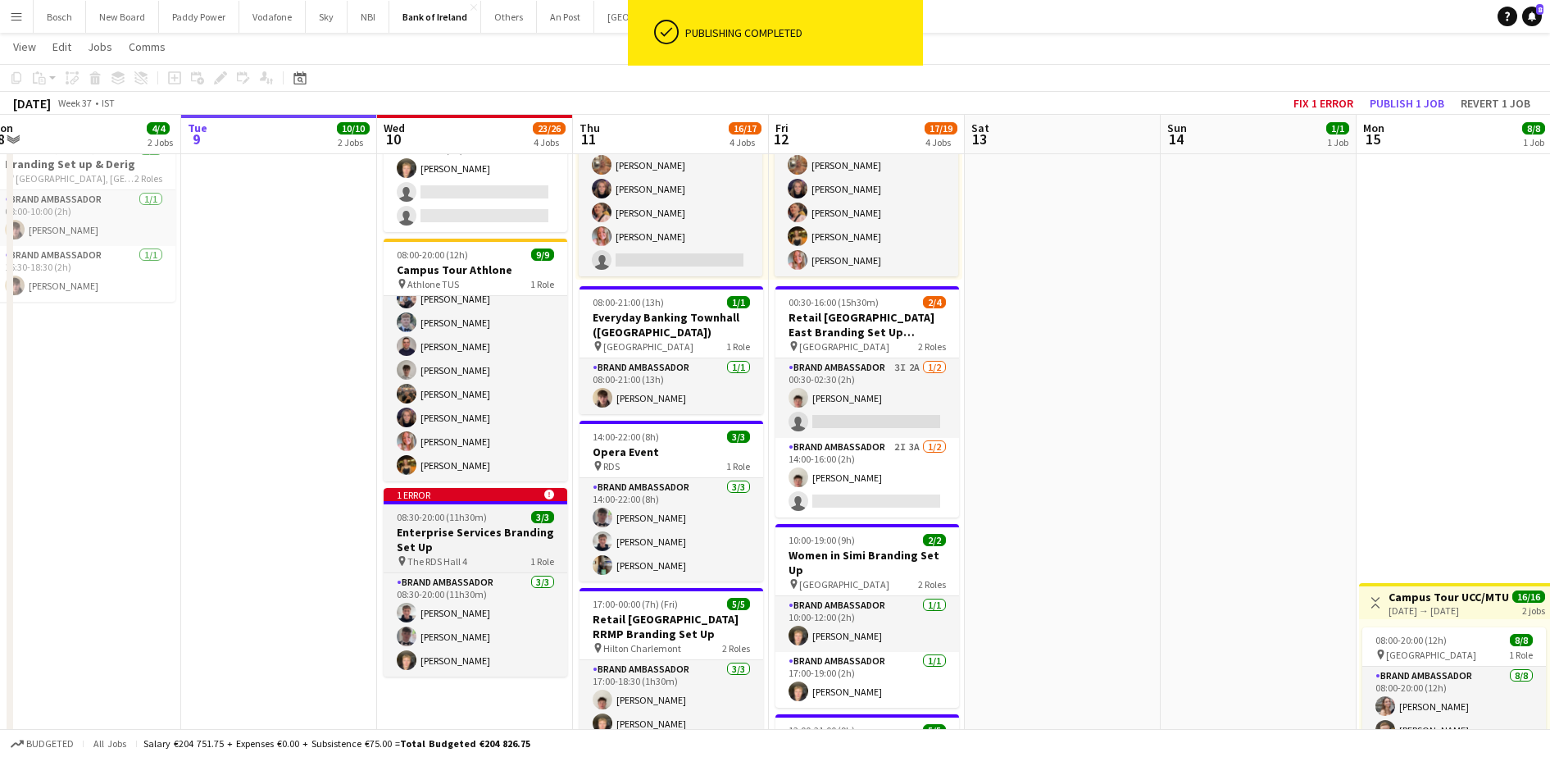
click at [495, 544] on h3 "Enterprise Services Branding Set Up" at bounding box center [476, 540] width 184 height 30
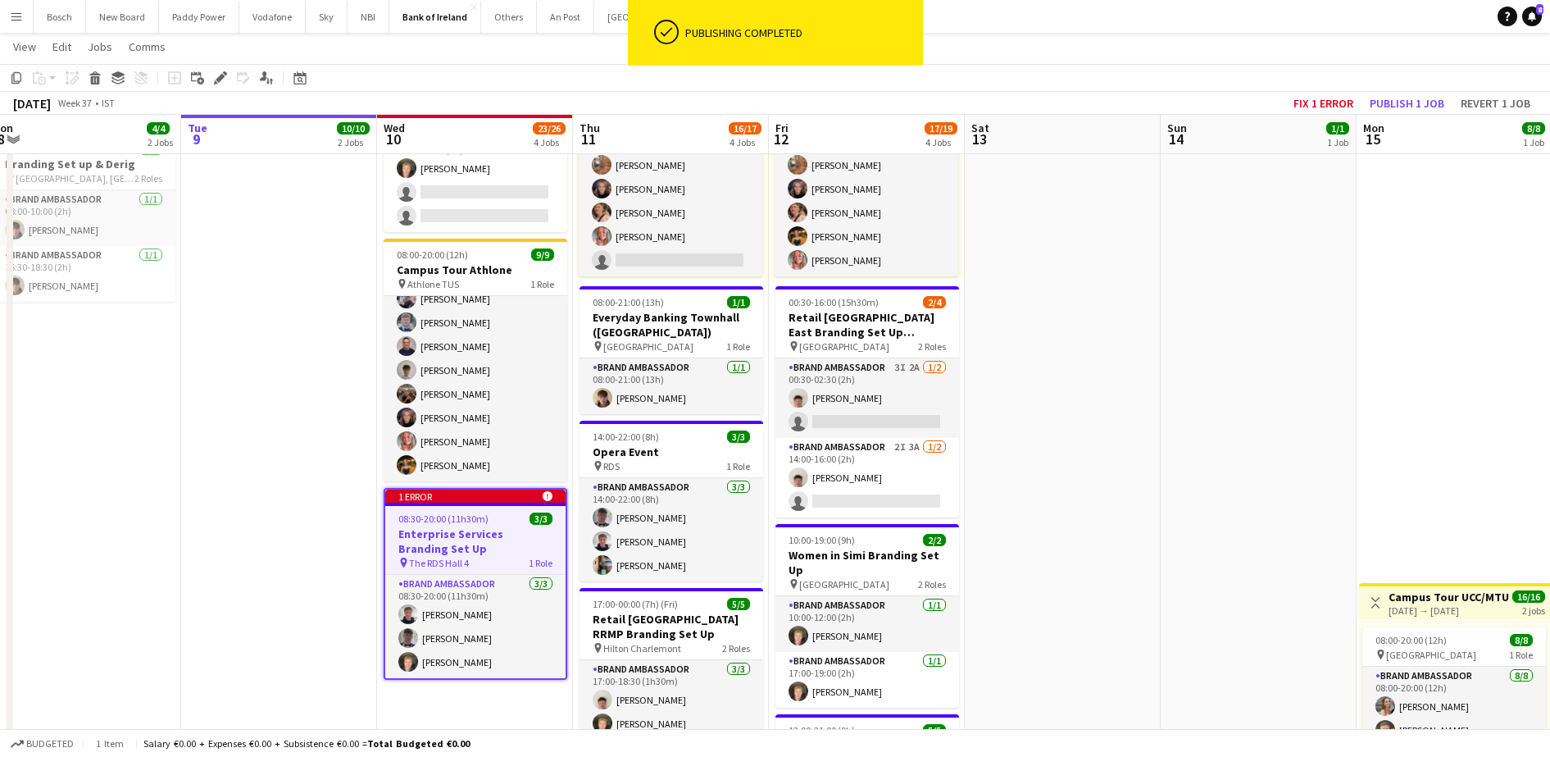
click at [543, 494] on icon "alert-circle" at bounding box center [548, 496] width 10 height 10
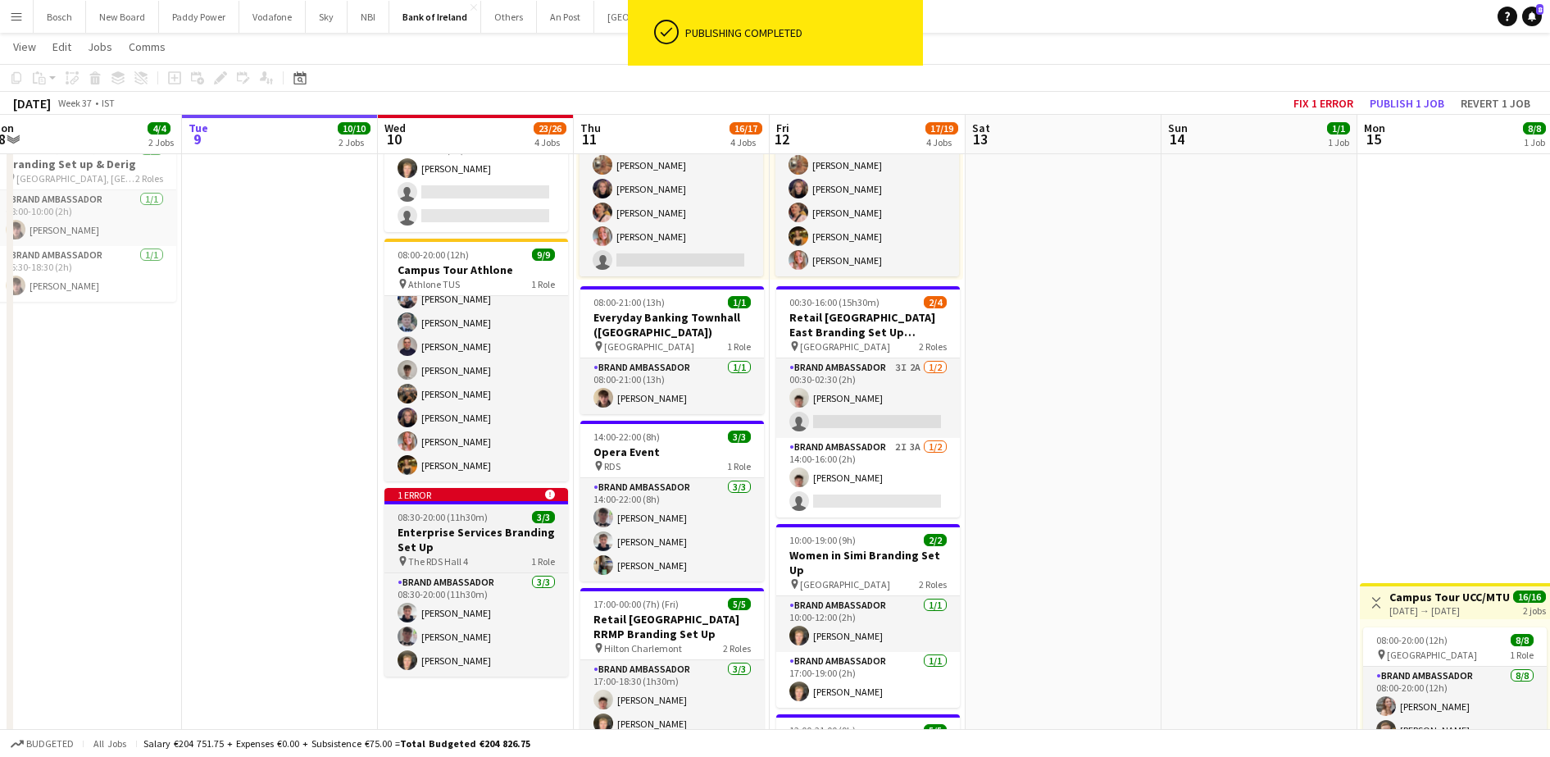
click at [545, 494] on icon at bounding box center [549, 494] width 10 height 10
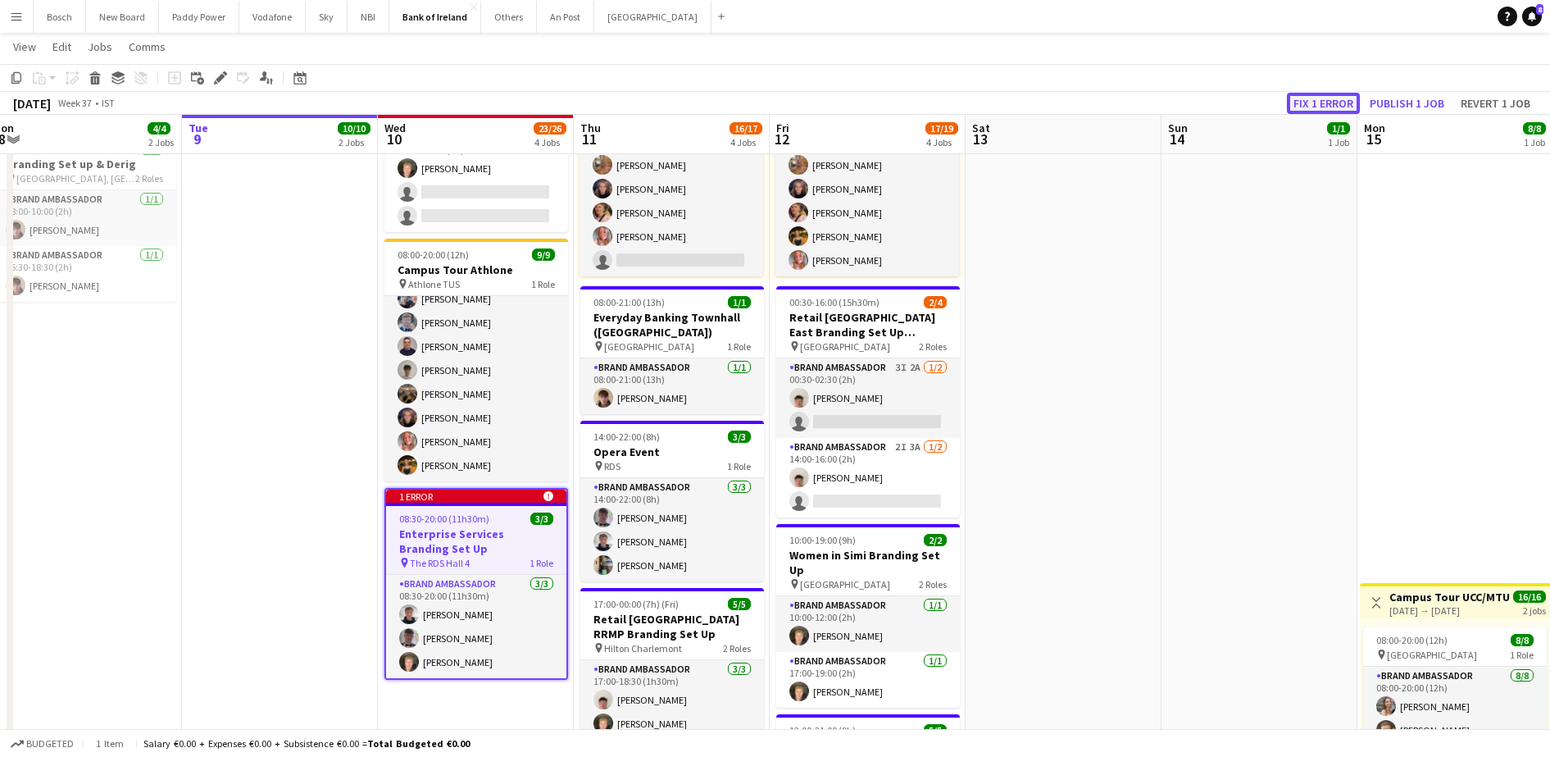
click at [1300, 101] on button "Fix 1 error" at bounding box center [1323, 103] width 73 height 21
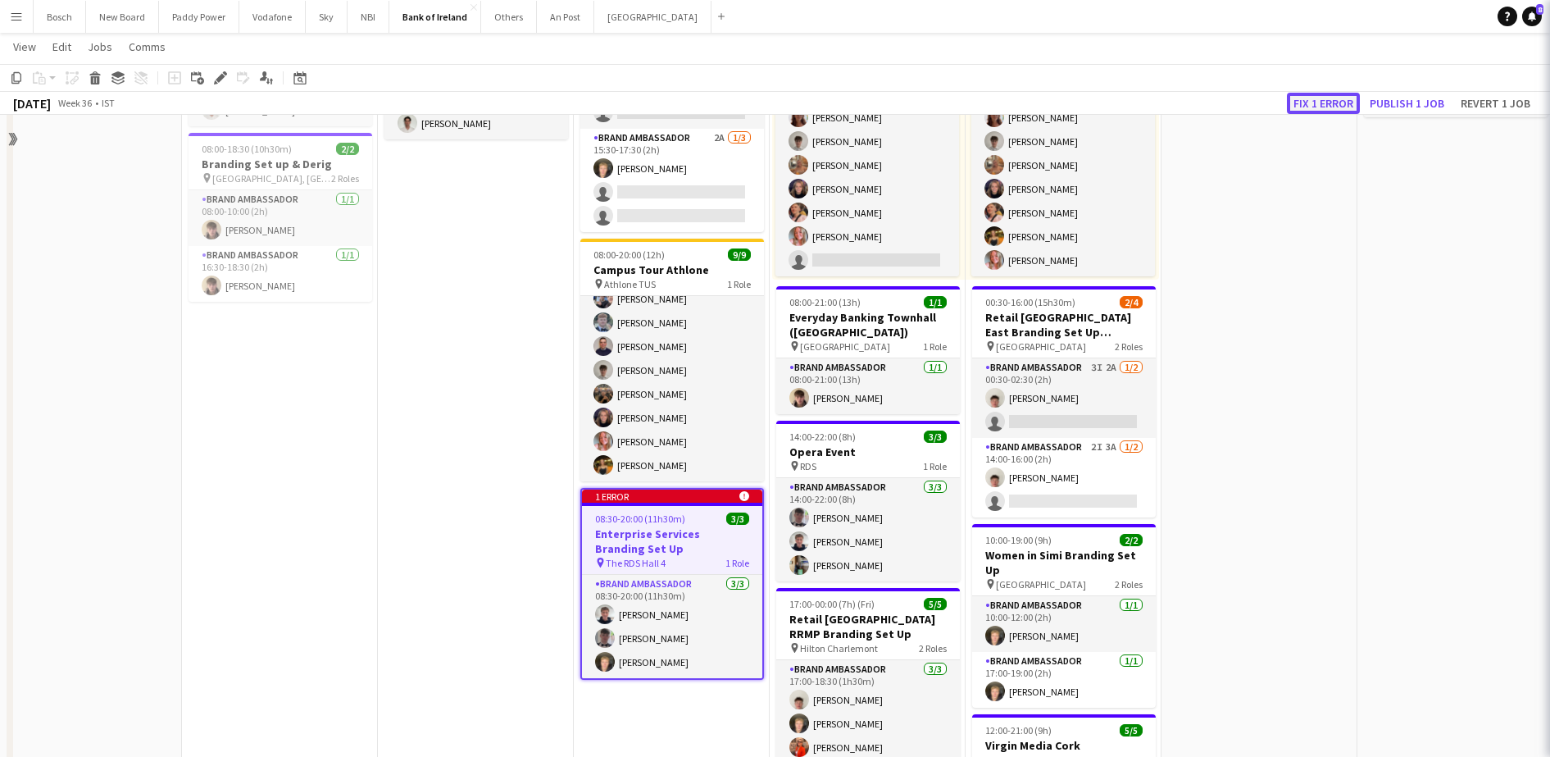
scroll to position [0, 564]
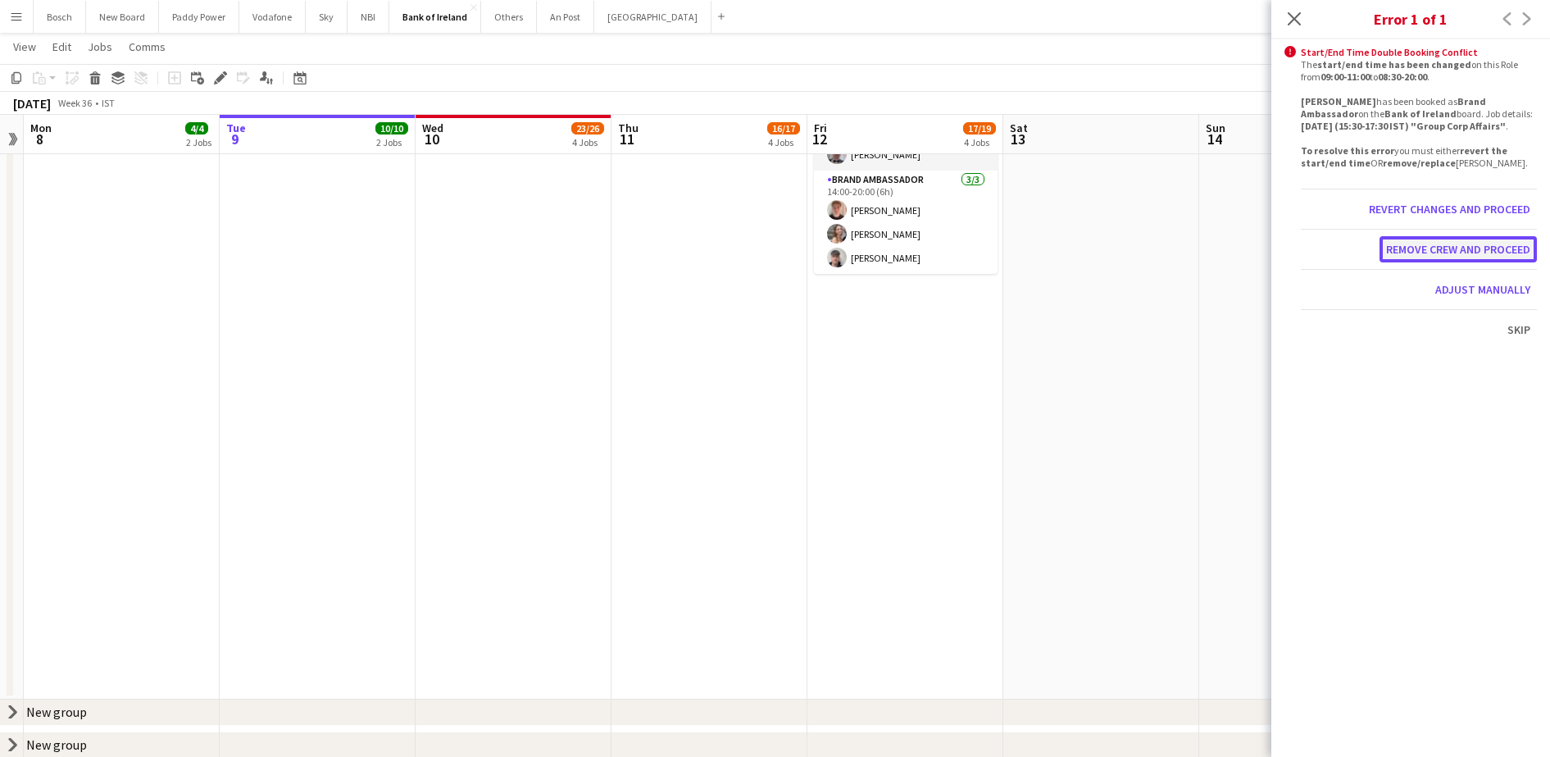
click at [1500, 252] on button "Remove crew and proceed" at bounding box center [1458, 249] width 157 height 26
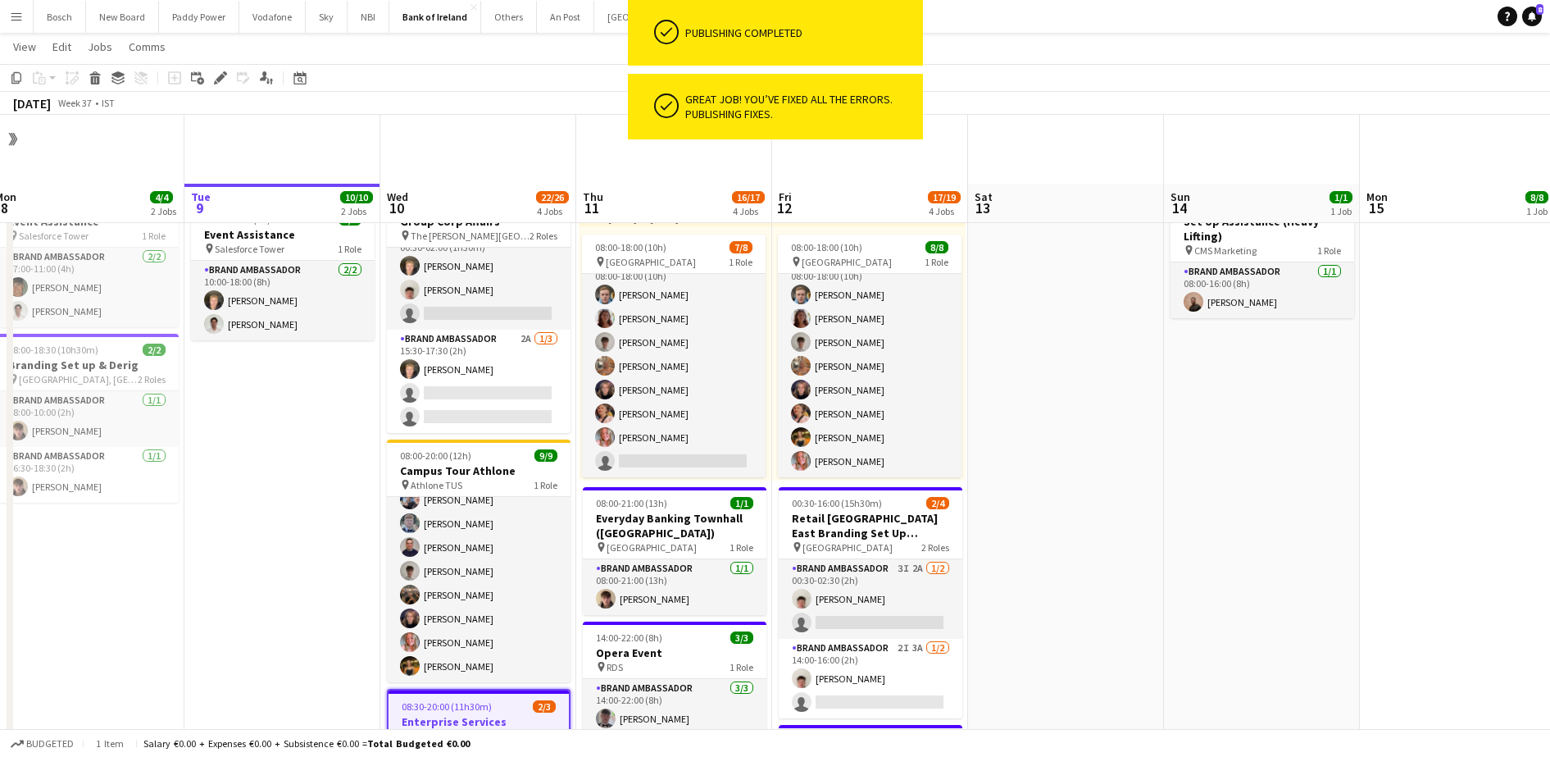
scroll to position [159, 0]
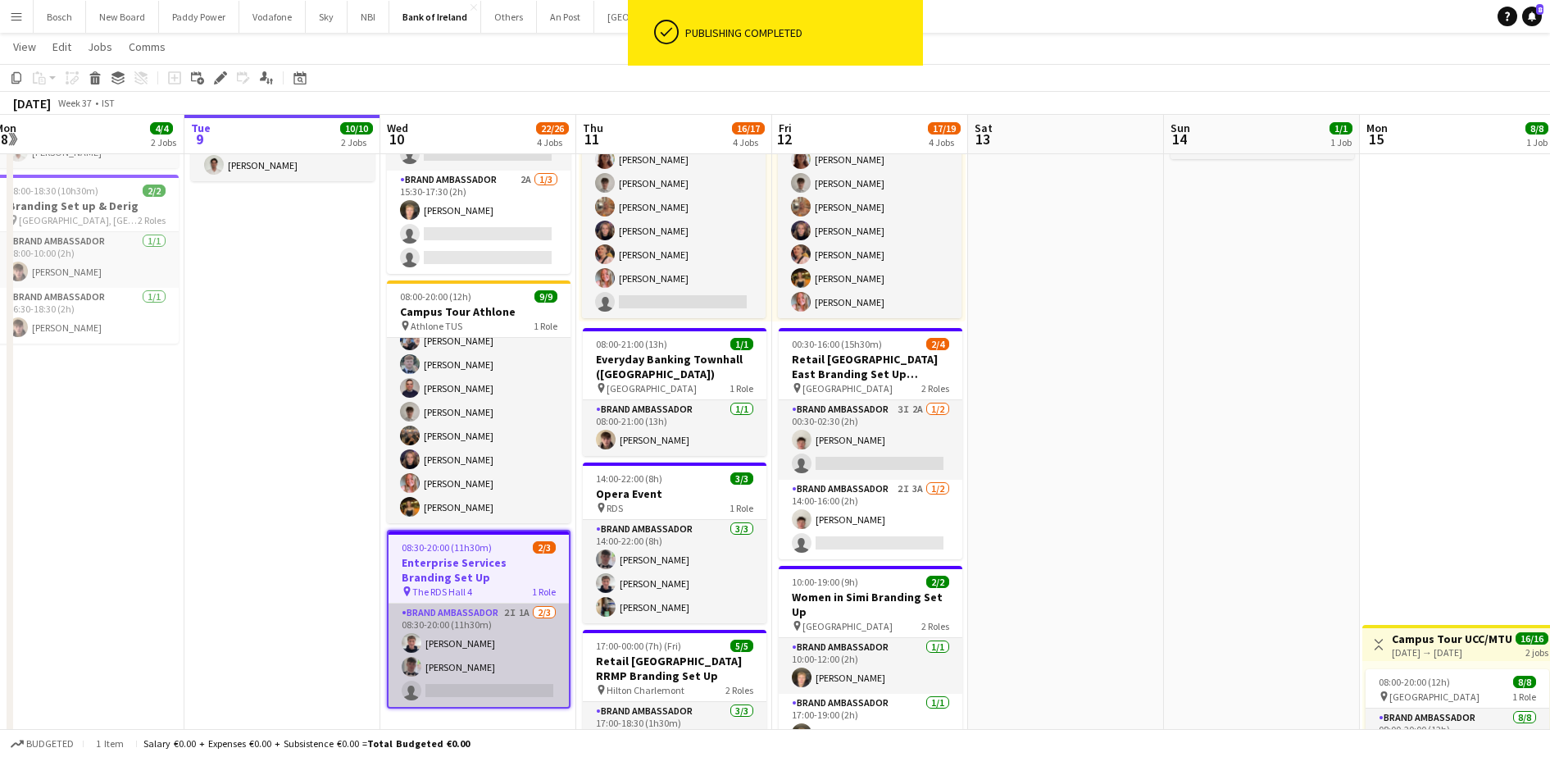
click at [517, 646] on app-card-role "Brand Ambassador 2I 1A [DATE] 08:30-20:00 (11h30m) [PERSON_NAME] [PERSON_NAME] …" at bounding box center [479, 654] width 180 height 103
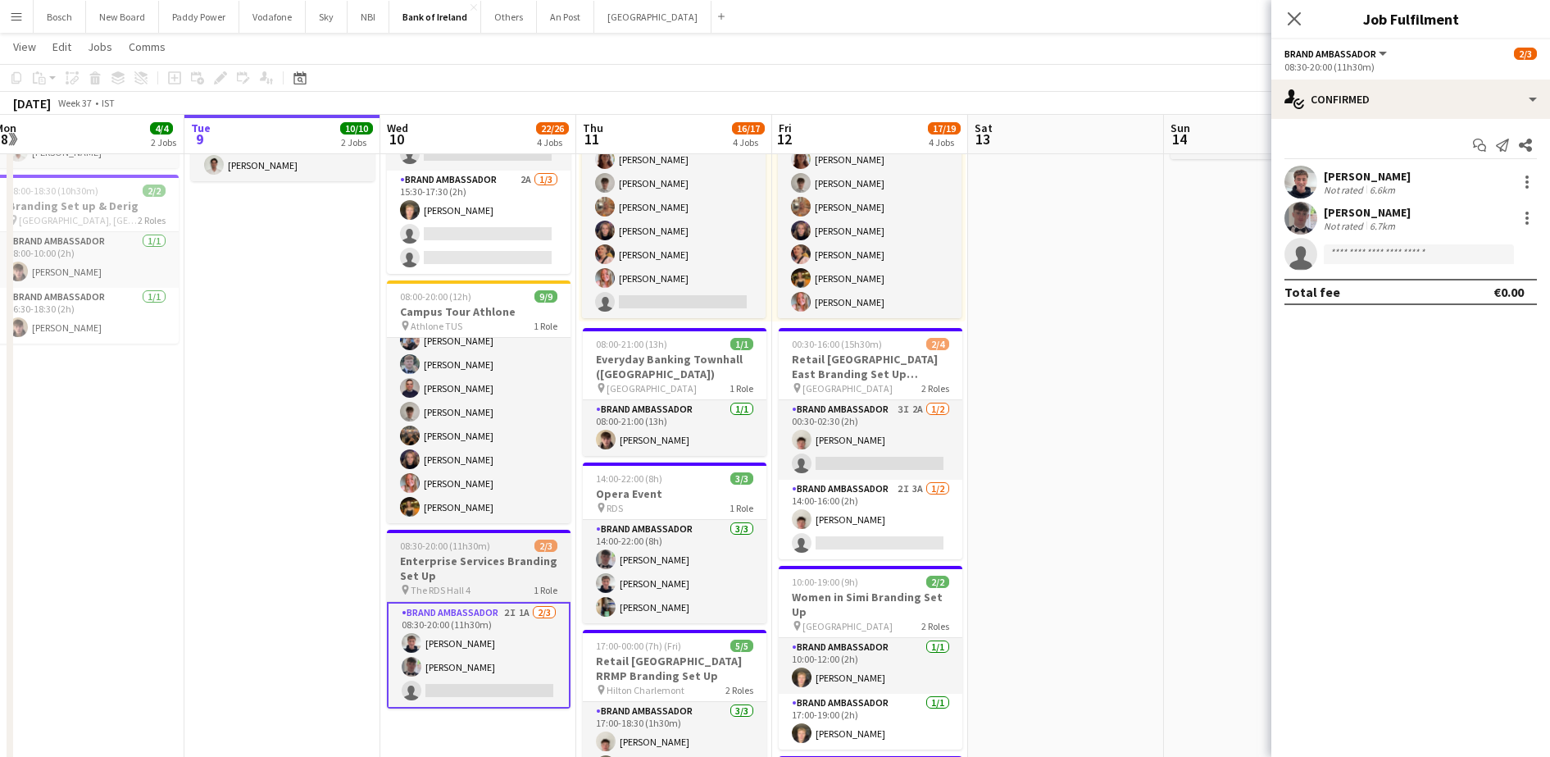
click at [485, 571] on h3 "Enterprise Services Branding Set Up" at bounding box center [479, 568] width 184 height 30
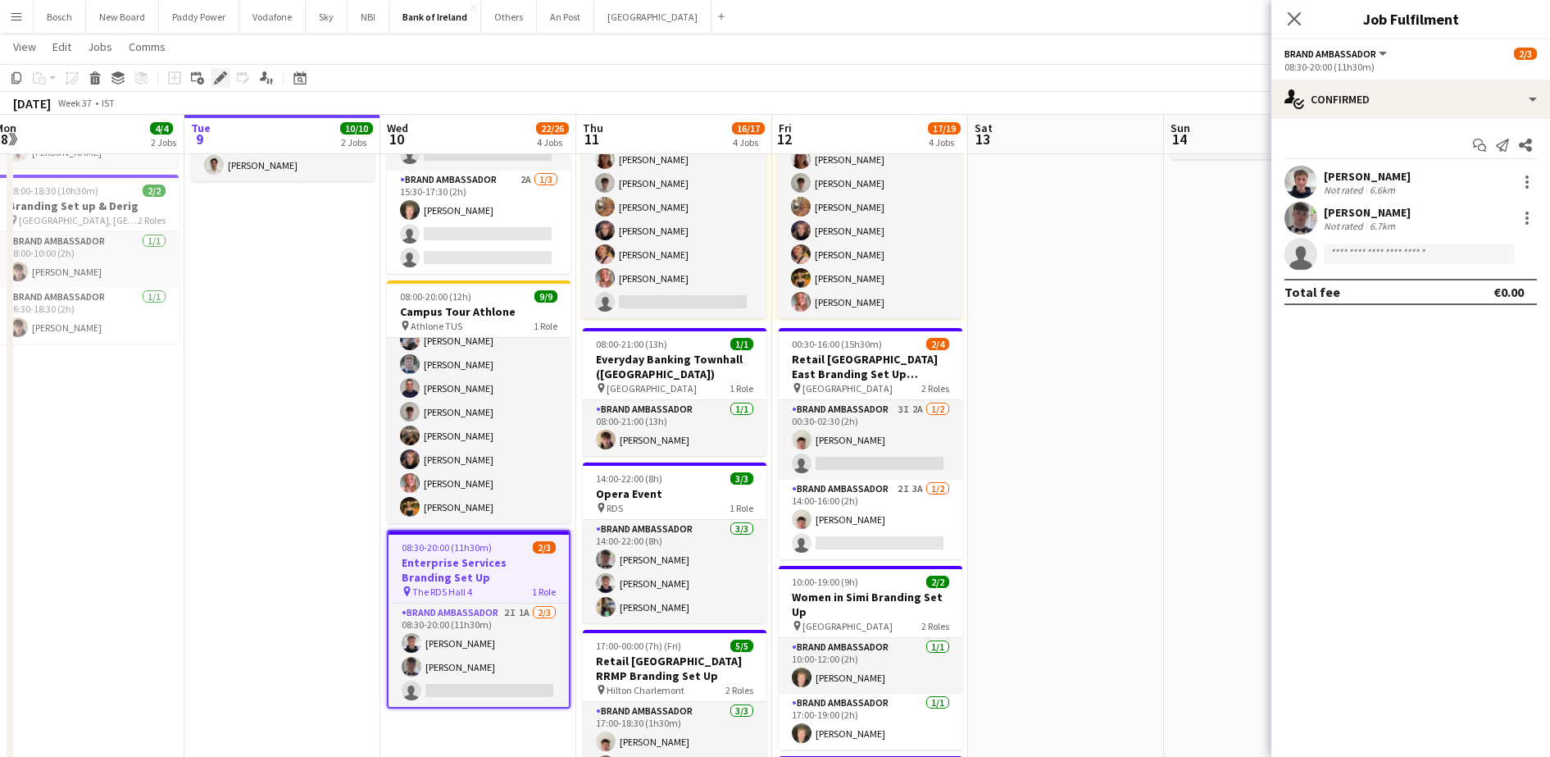
click at [225, 79] on icon "Edit" at bounding box center [220, 77] width 13 height 13
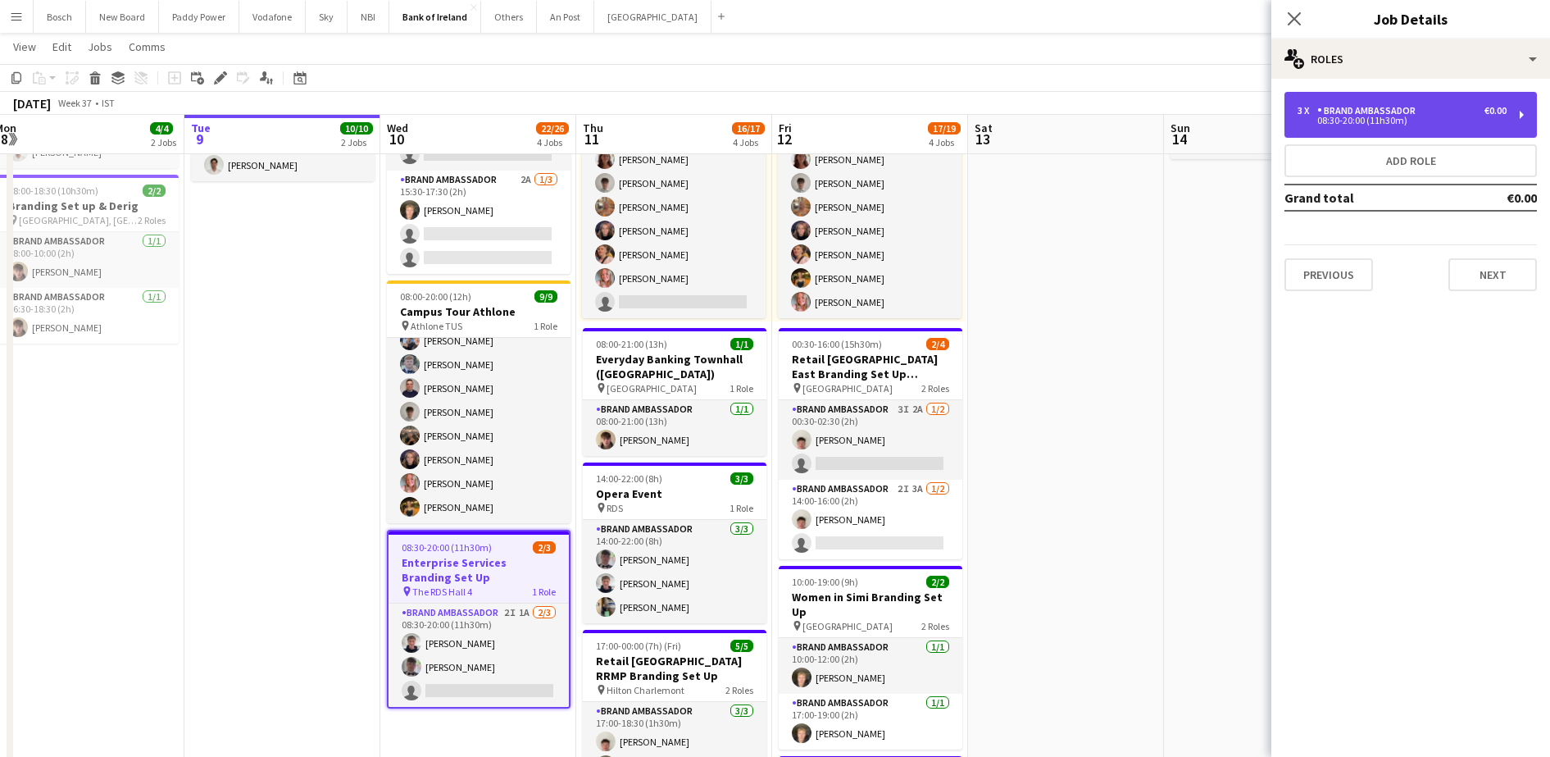
click at [1434, 105] on div "3 x Brand Ambassador €0.00" at bounding box center [1402, 110] width 209 height 11
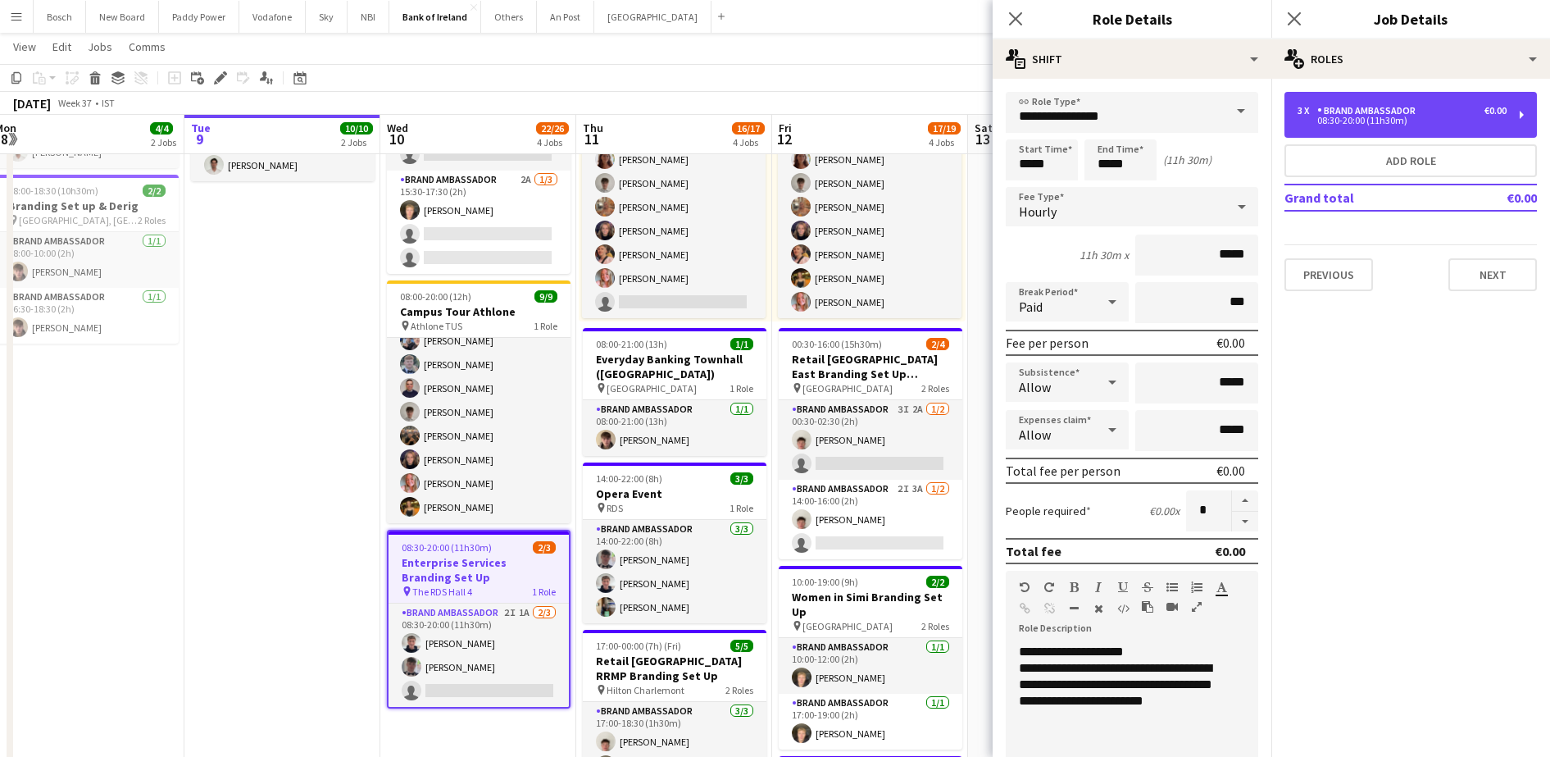
scroll to position [153, 0]
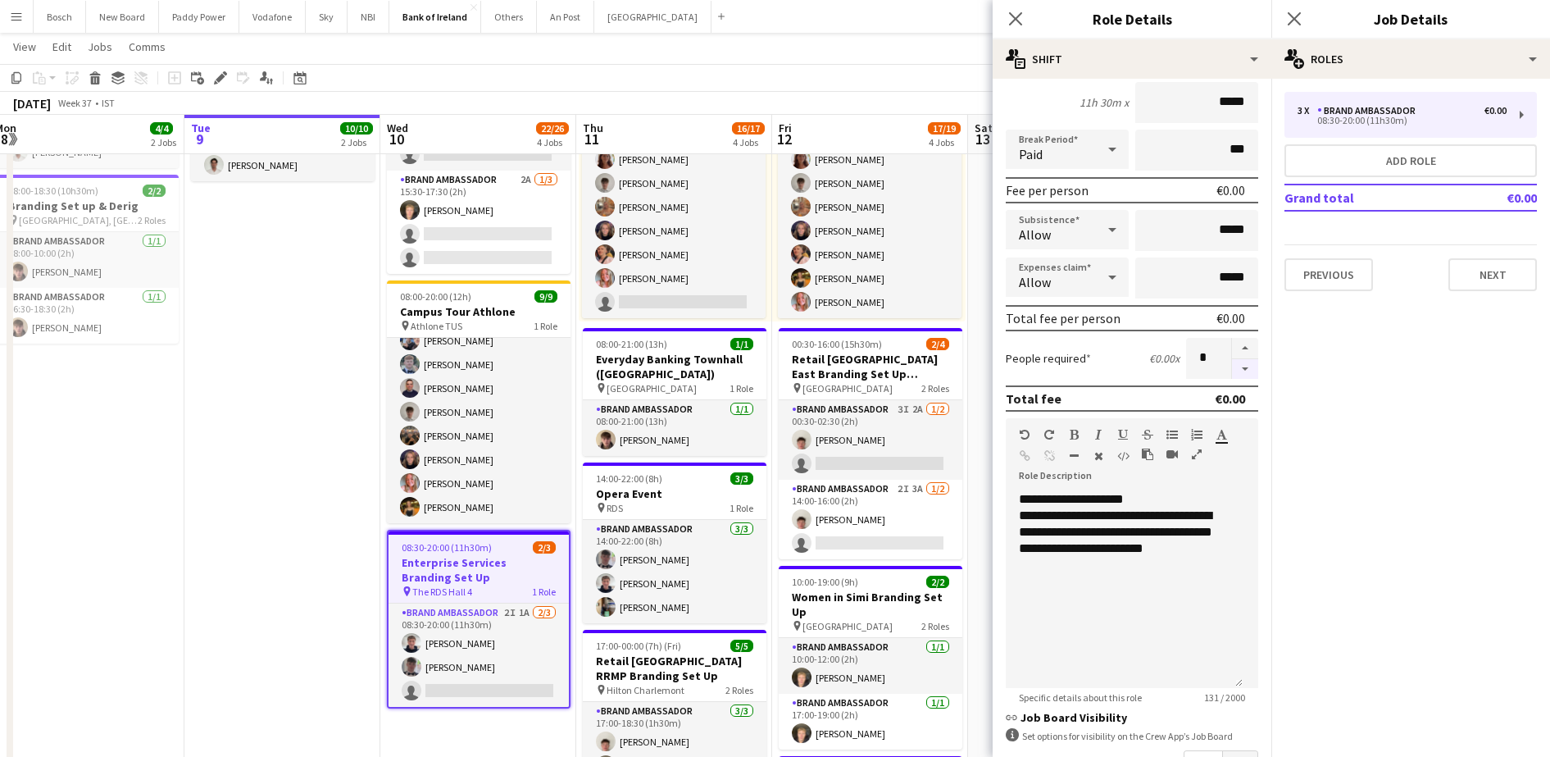
click at [1232, 371] on button "button" at bounding box center [1245, 369] width 26 height 20
type input "*"
click at [1509, 269] on button "Next" at bounding box center [1493, 274] width 89 height 33
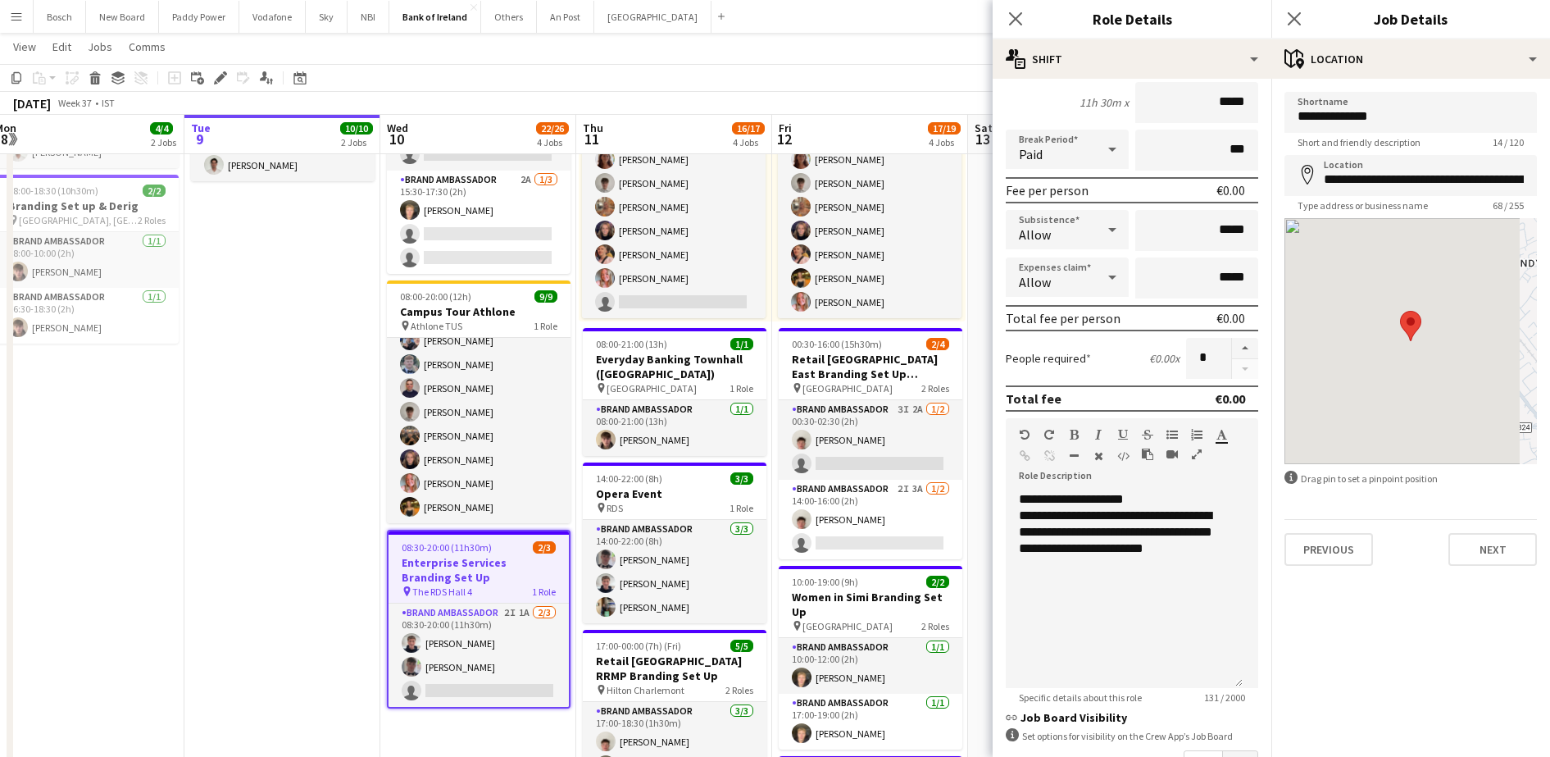
scroll to position [354, 0]
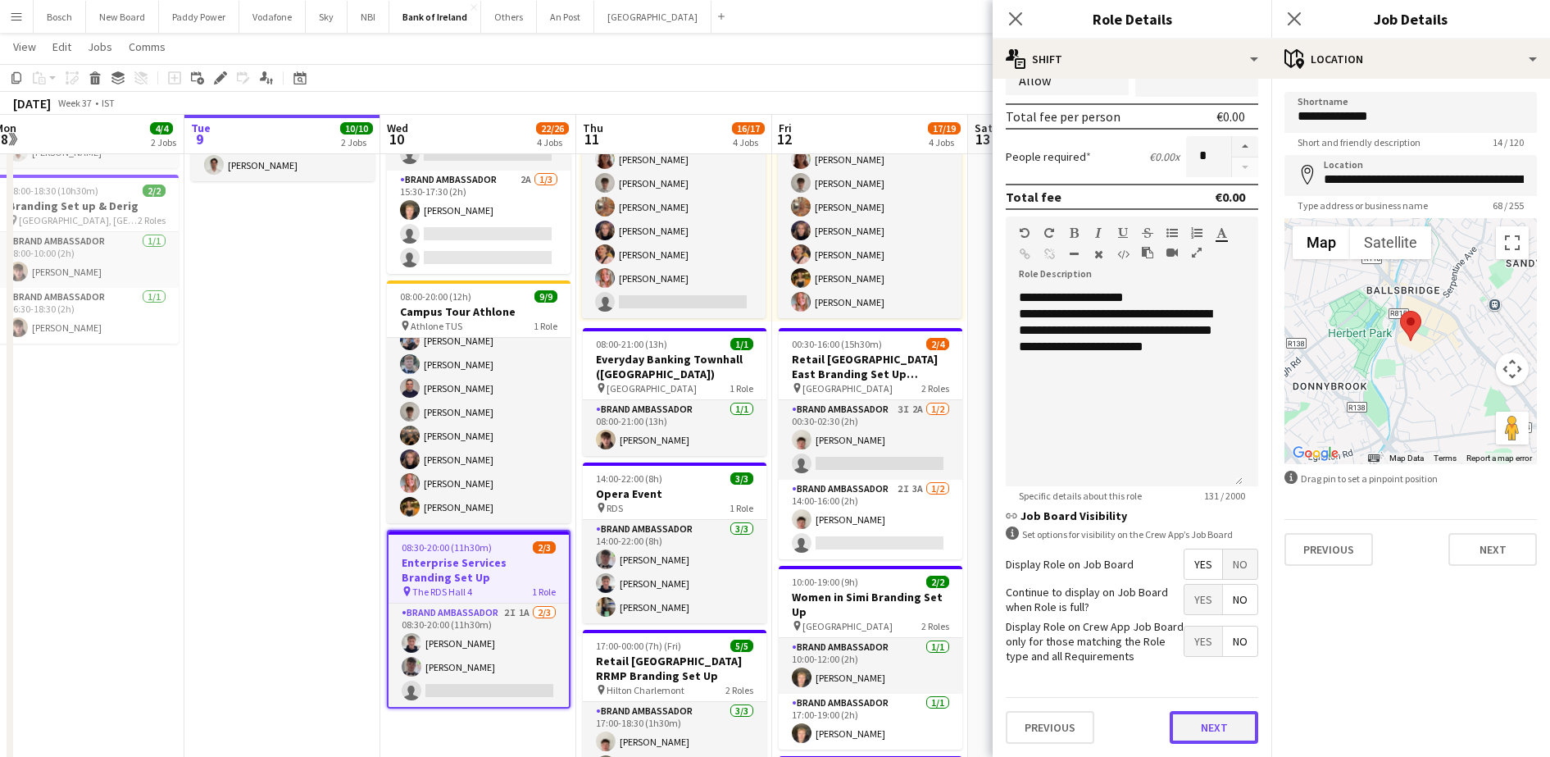
click at [1202, 722] on button "Next" at bounding box center [1214, 727] width 89 height 33
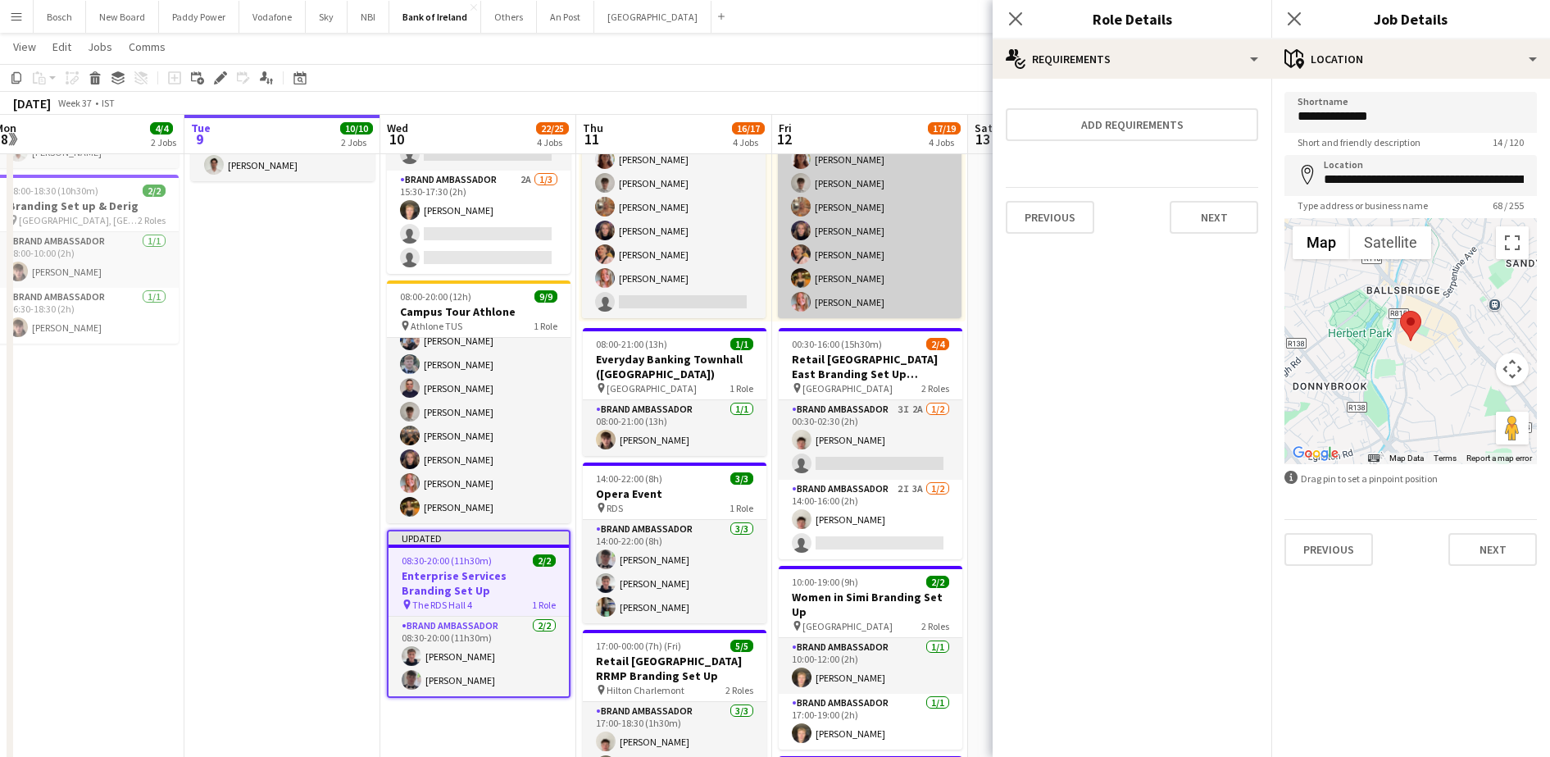
scroll to position [0, 0]
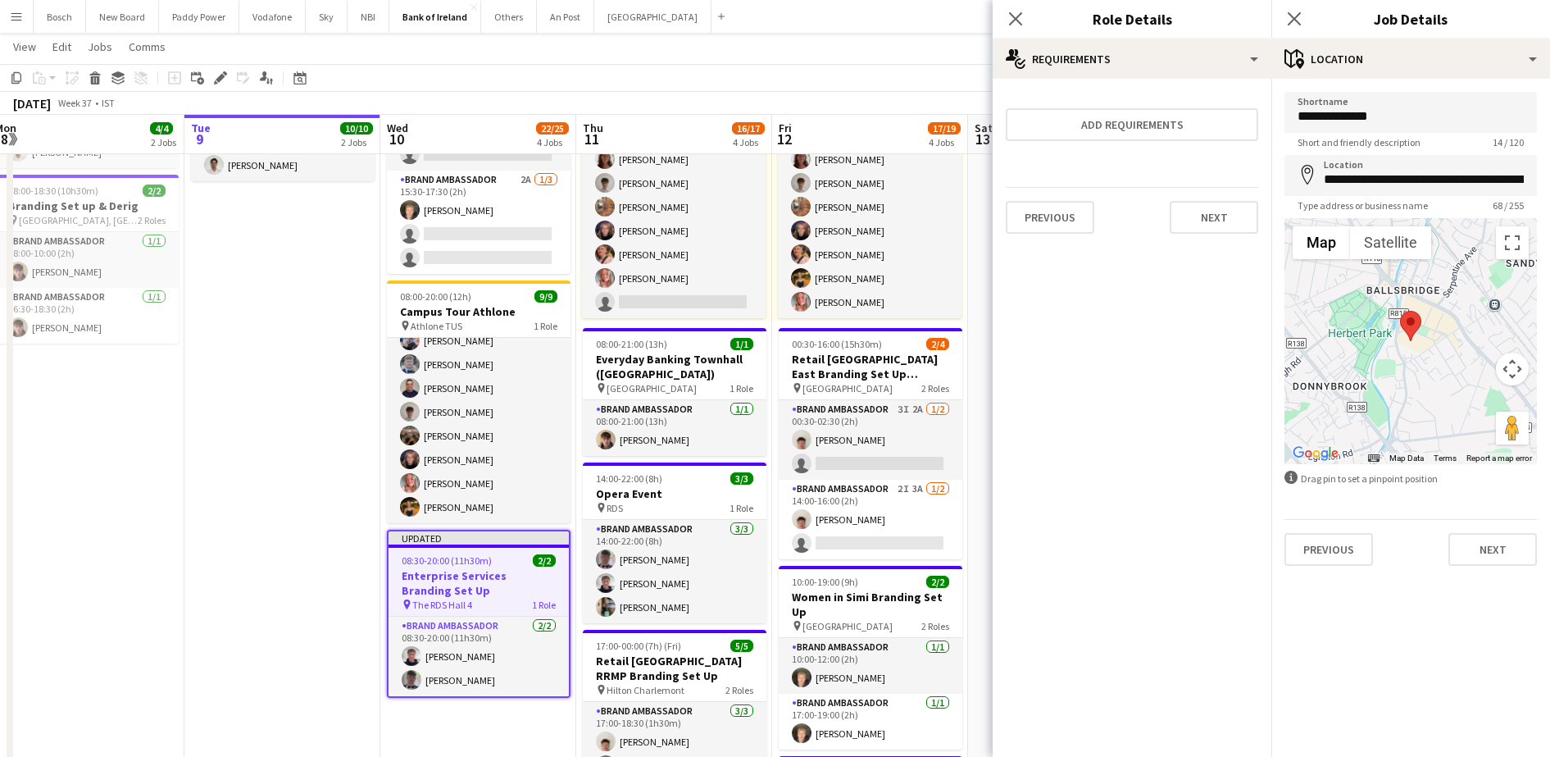
click at [941, 43] on app-page-menu "View Day view expanded Day view collapsed Month view Date picker Jump to [DATE]…" at bounding box center [775, 48] width 1550 height 31
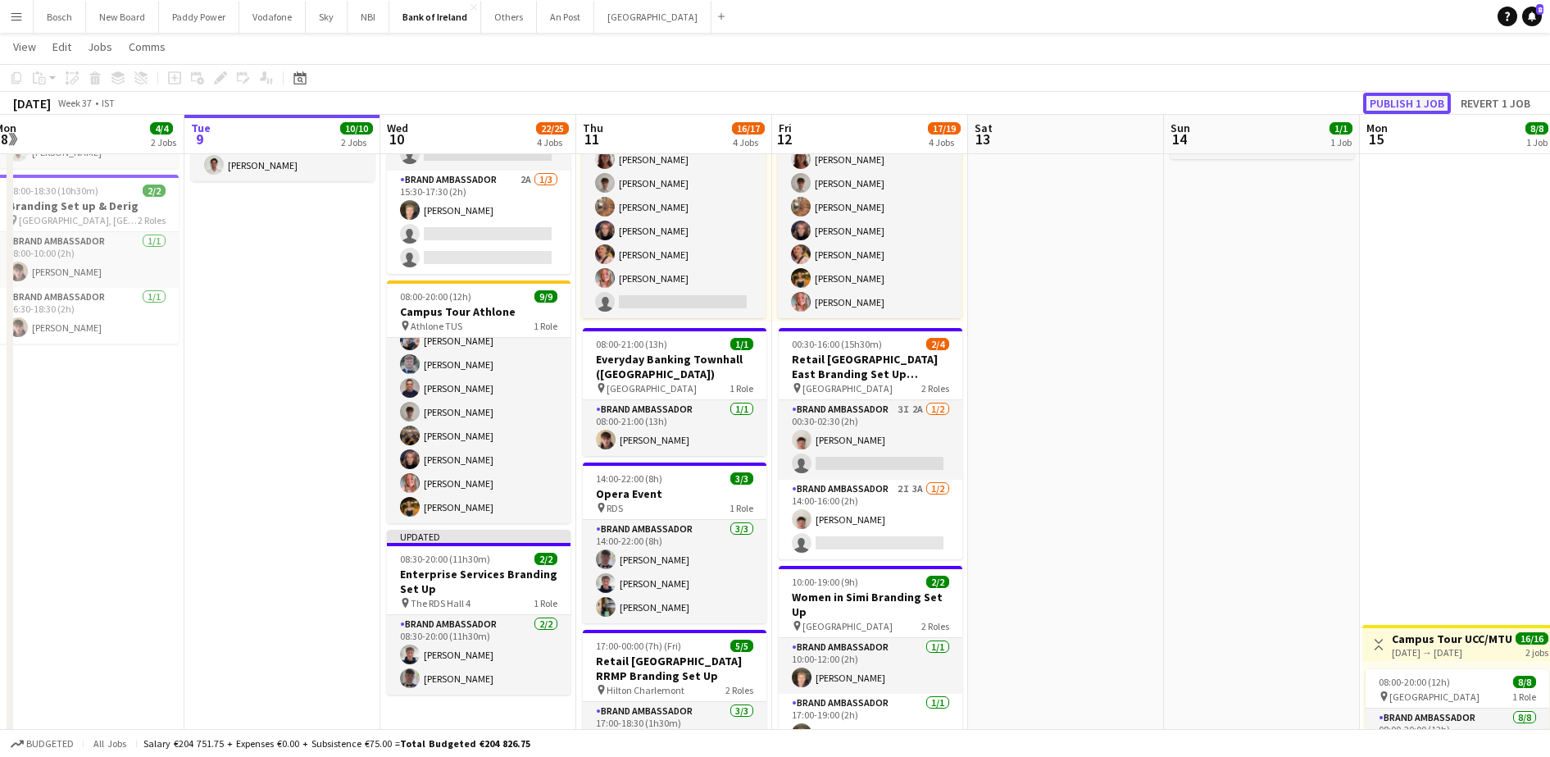
click at [1396, 96] on button "Publish 1 job" at bounding box center [1408, 103] width 88 height 21
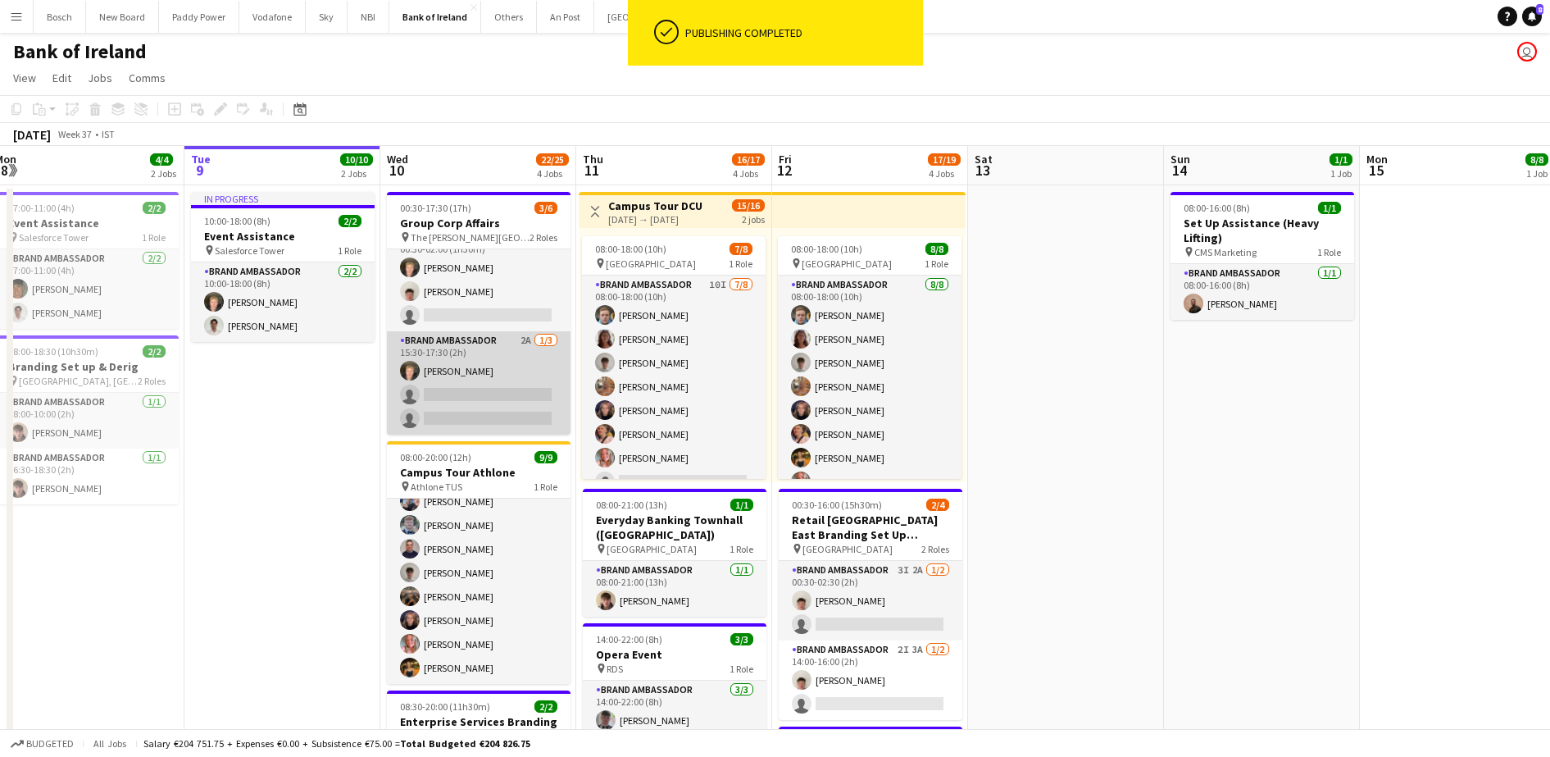
click at [480, 403] on app-card-role "Brand Ambassador 2A [DATE] 15:30-17:30 (2h) [PERSON_NAME] single-neutral-action…" at bounding box center [479, 382] width 184 height 103
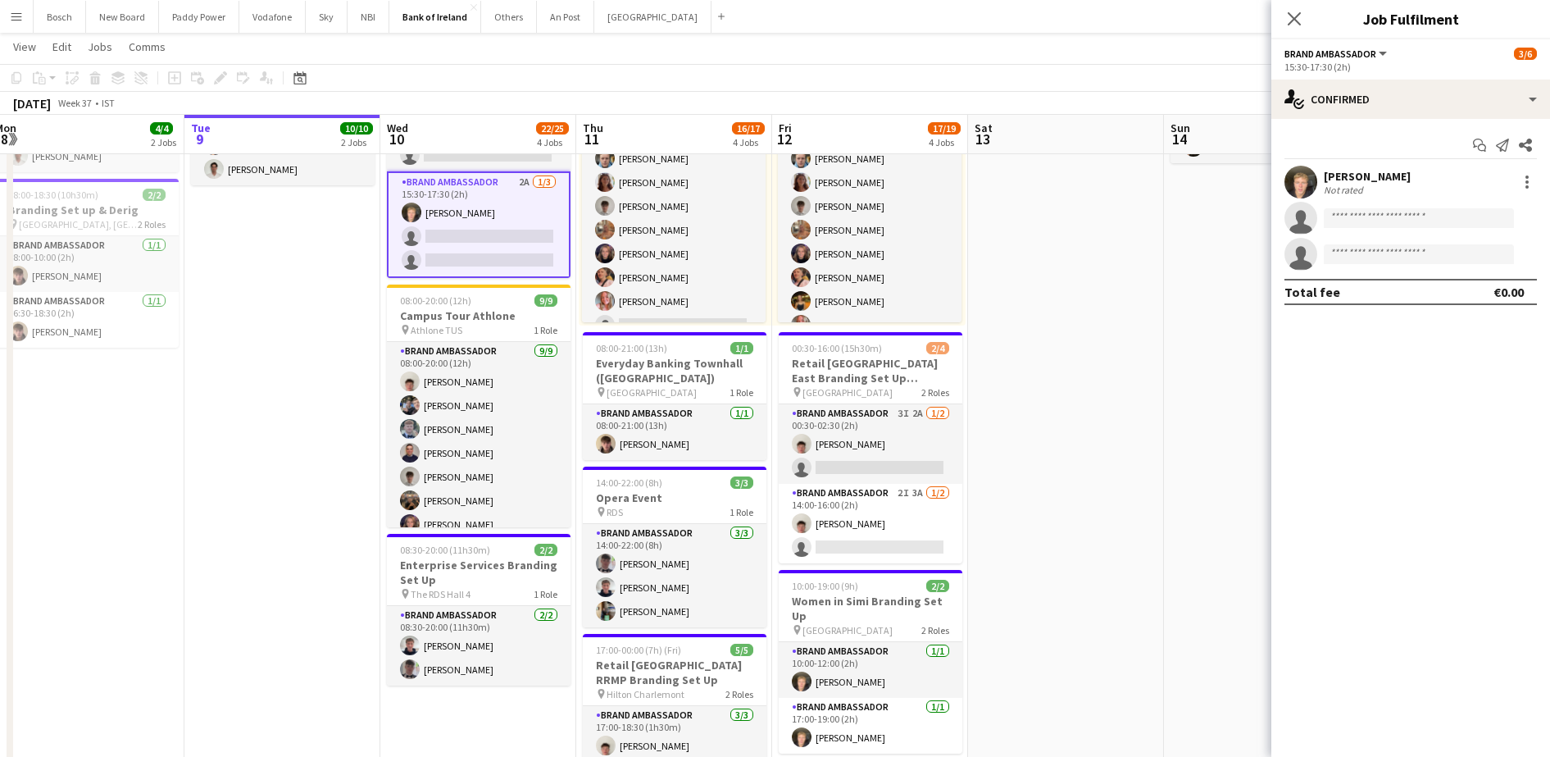
click at [1418, 119] on div "Start chat Send notification Share [PERSON_NAME] Not rated single-neutral-actio…" at bounding box center [1411, 218] width 279 height 199
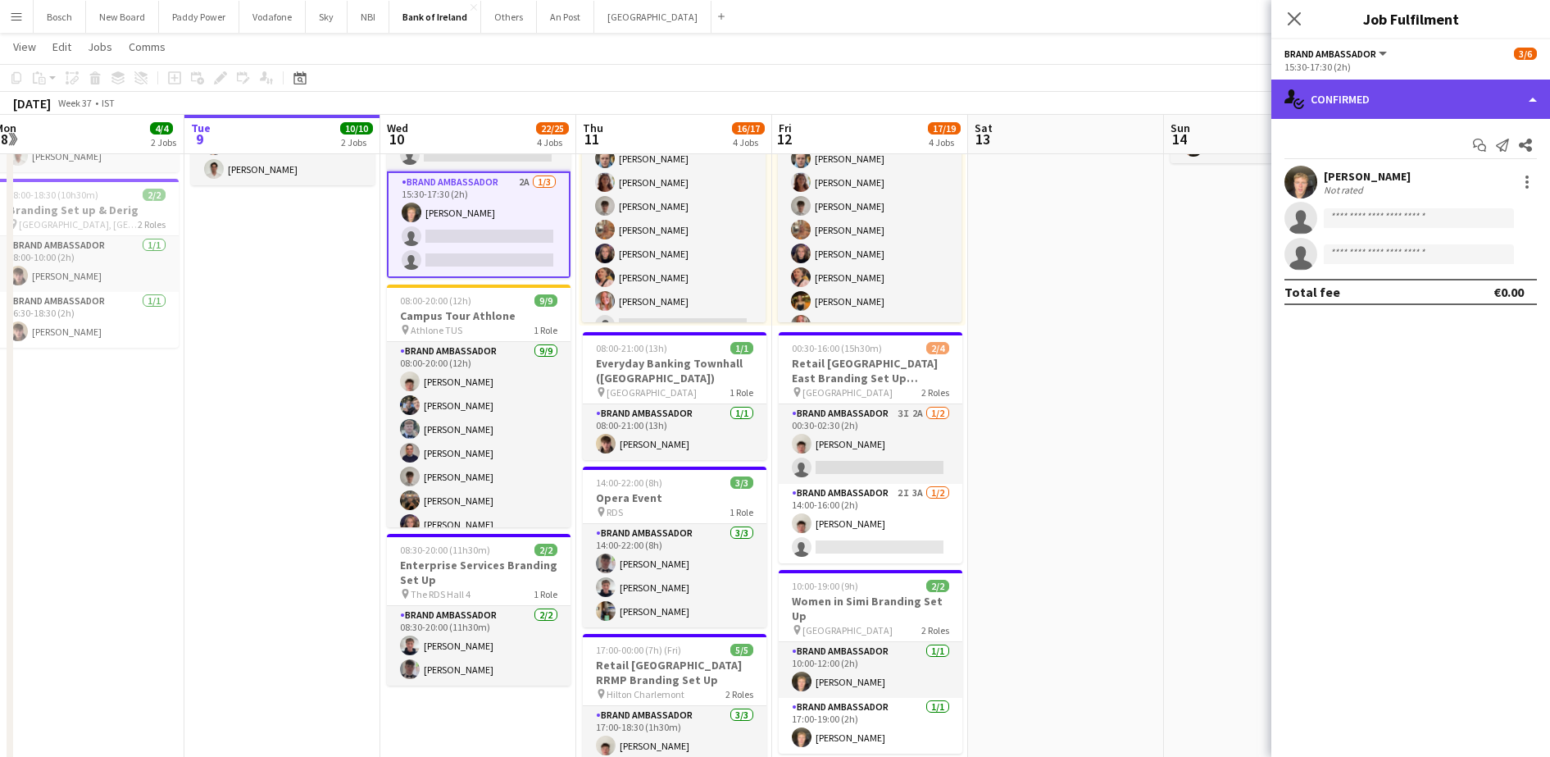
click at [1431, 85] on div "single-neutral-actions-check-2 Confirmed" at bounding box center [1411, 99] width 279 height 39
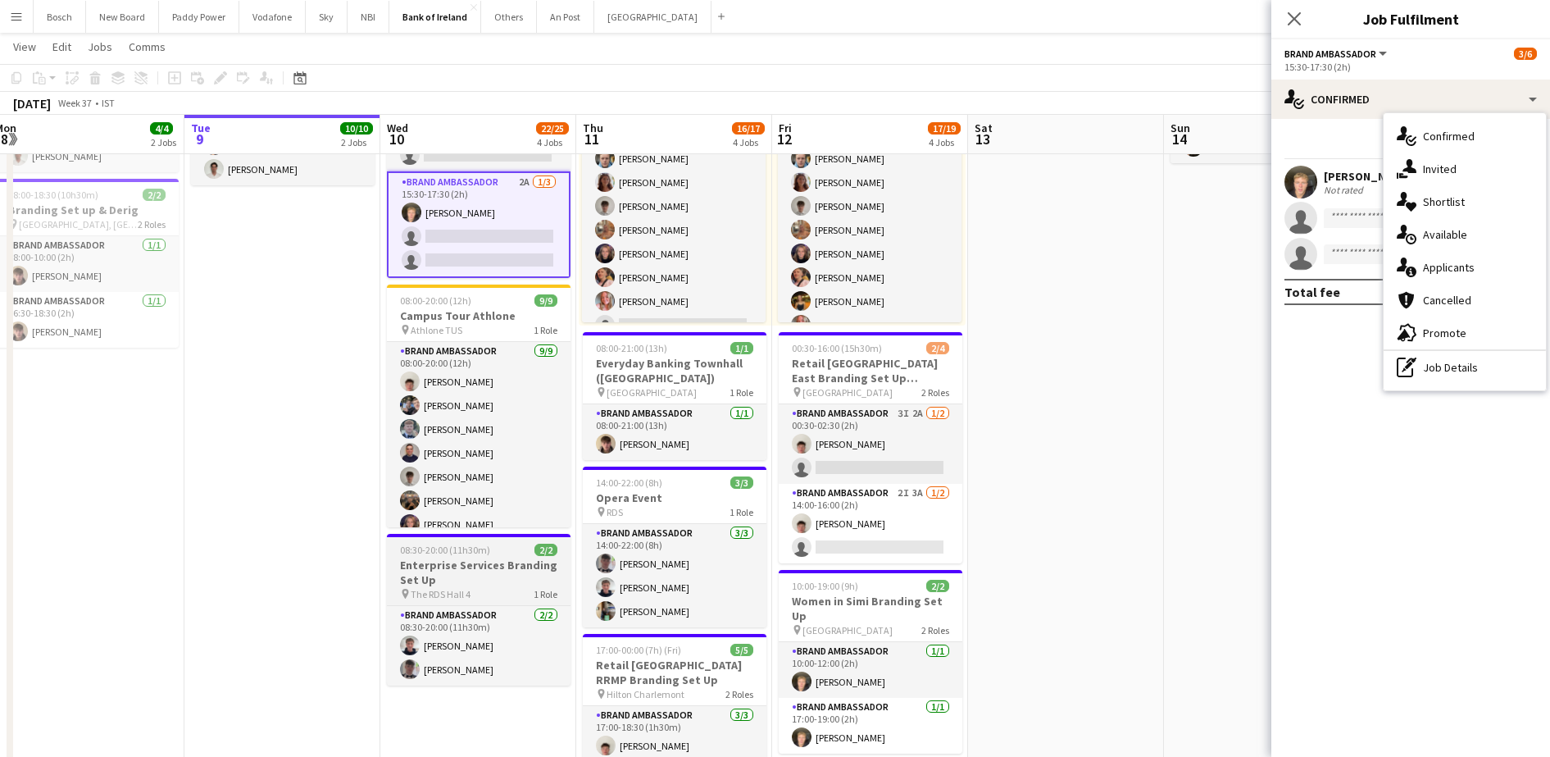
click at [446, 584] on h3 "Enterprise Services Branding Set Up" at bounding box center [479, 573] width 184 height 30
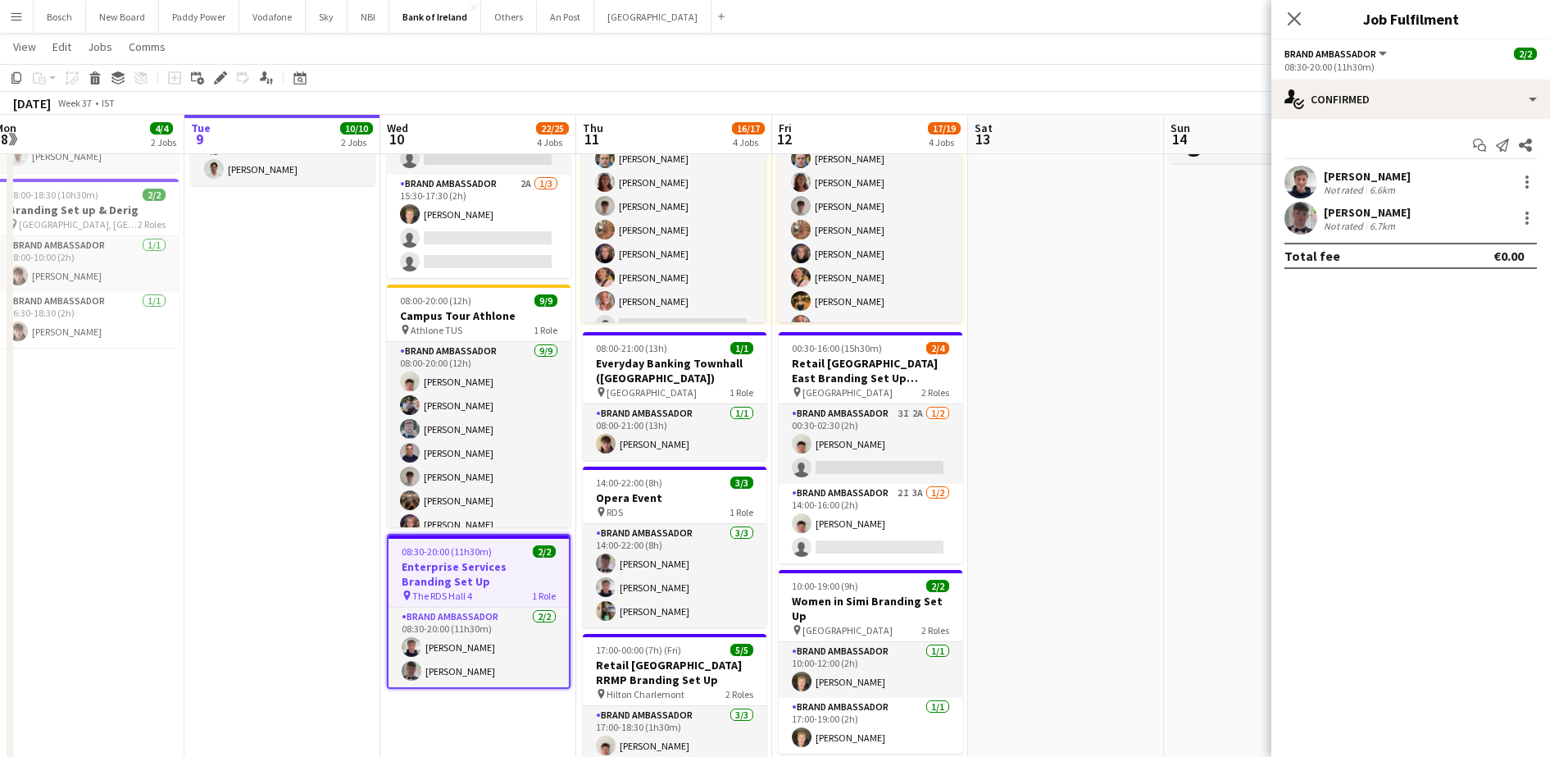
scroll to position [21, 0]
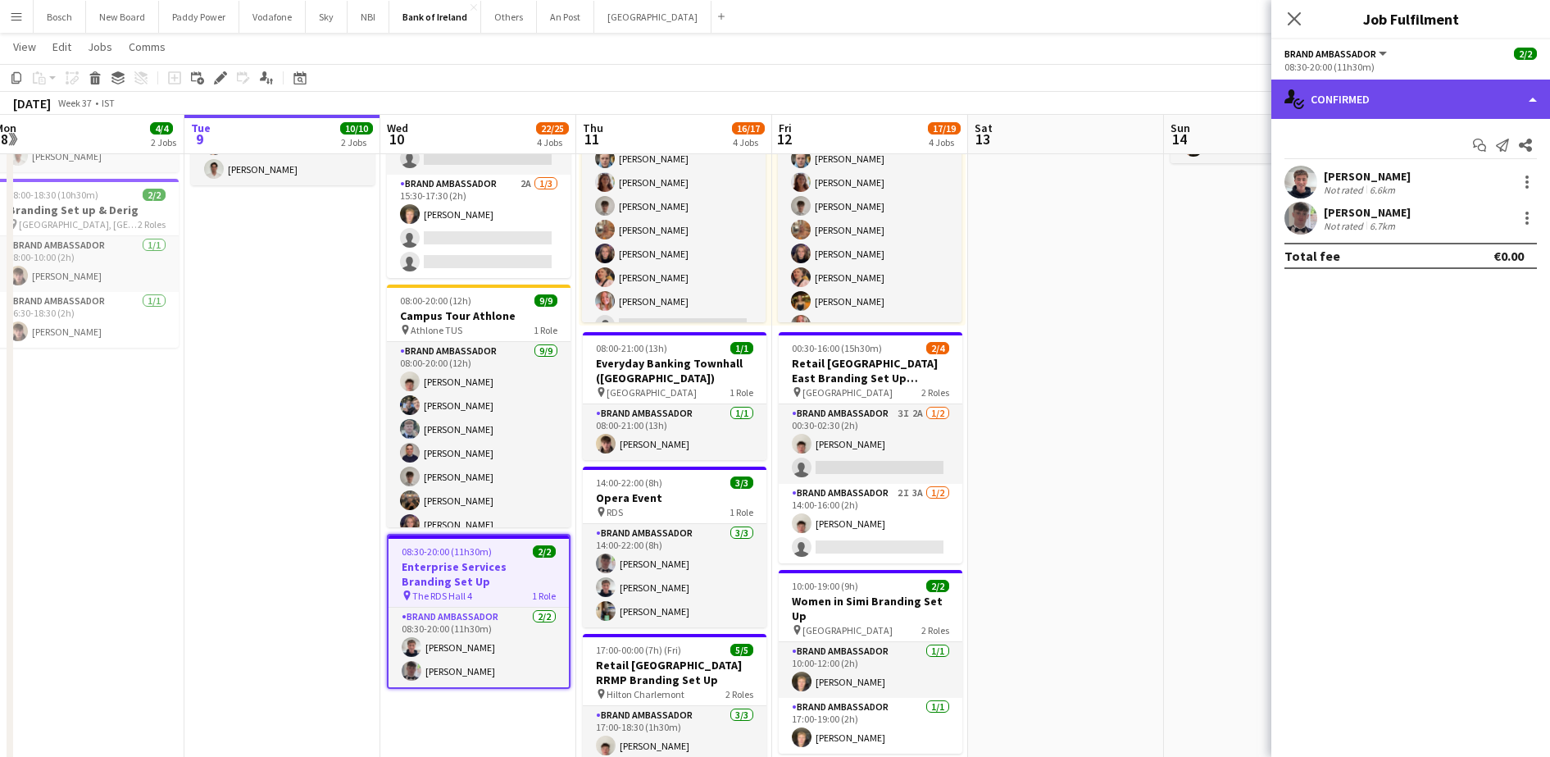
click at [1457, 93] on div "single-neutral-actions-check-2 Confirmed" at bounding box center [1411, 99] width 279 height 39
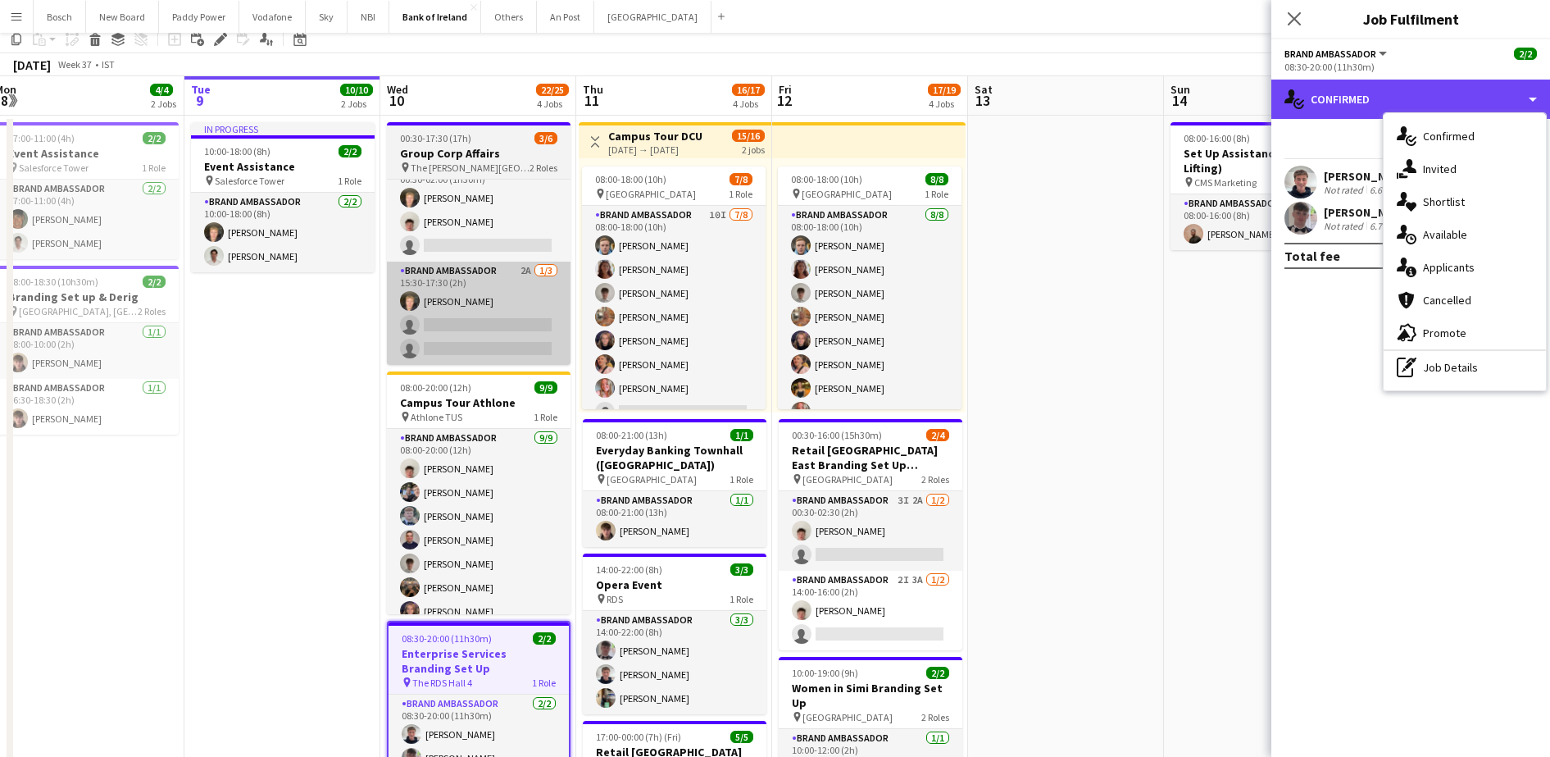
scroll to position [0, 0]
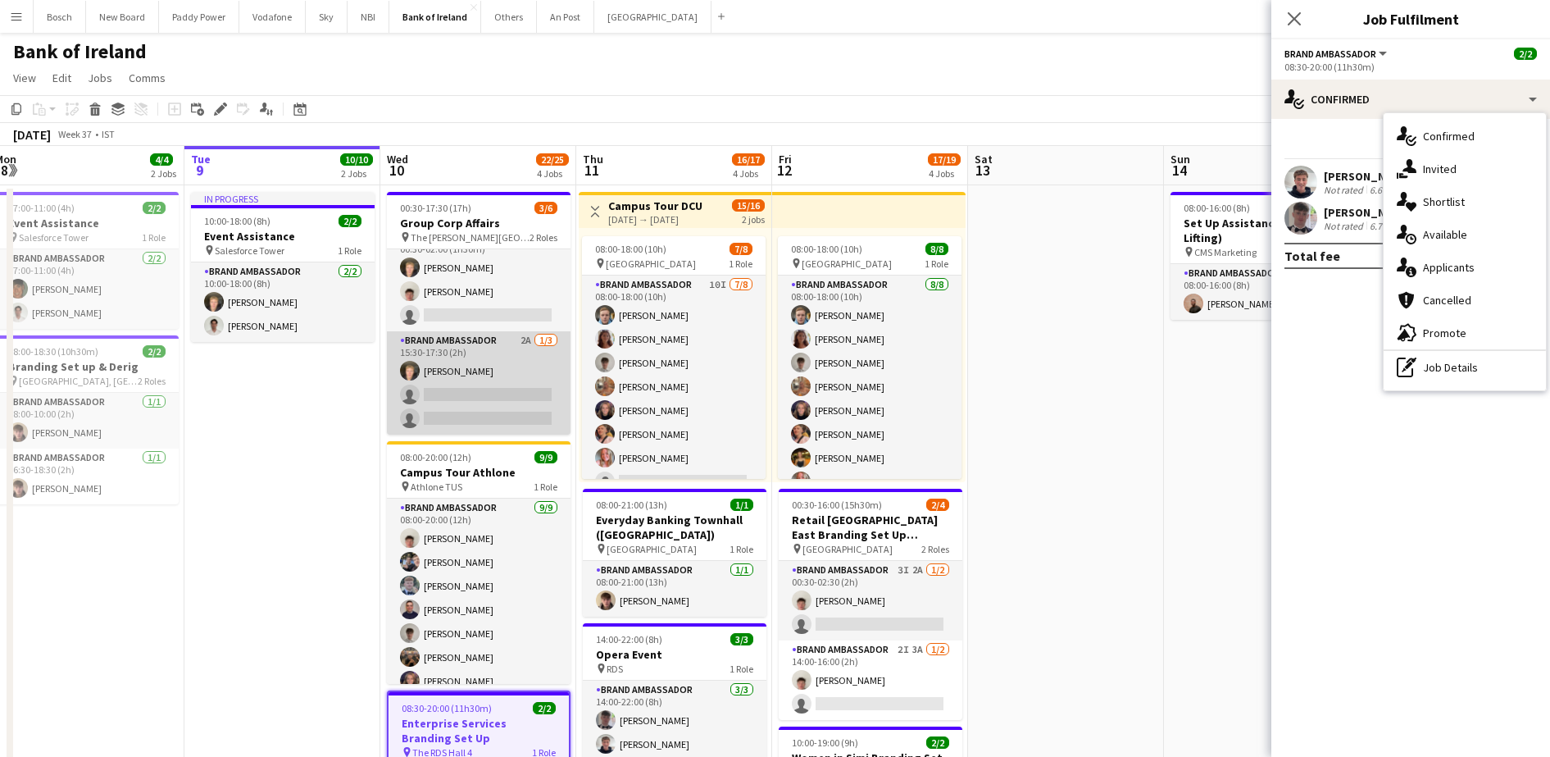
click at [457, 373] on app-card-role "Brand Ambassador 2A [DATE] 15:30-17:30 (2h) [PERSON_NAME] single-neutral-action…" at bounding box center [479, 382] width 184 height 103
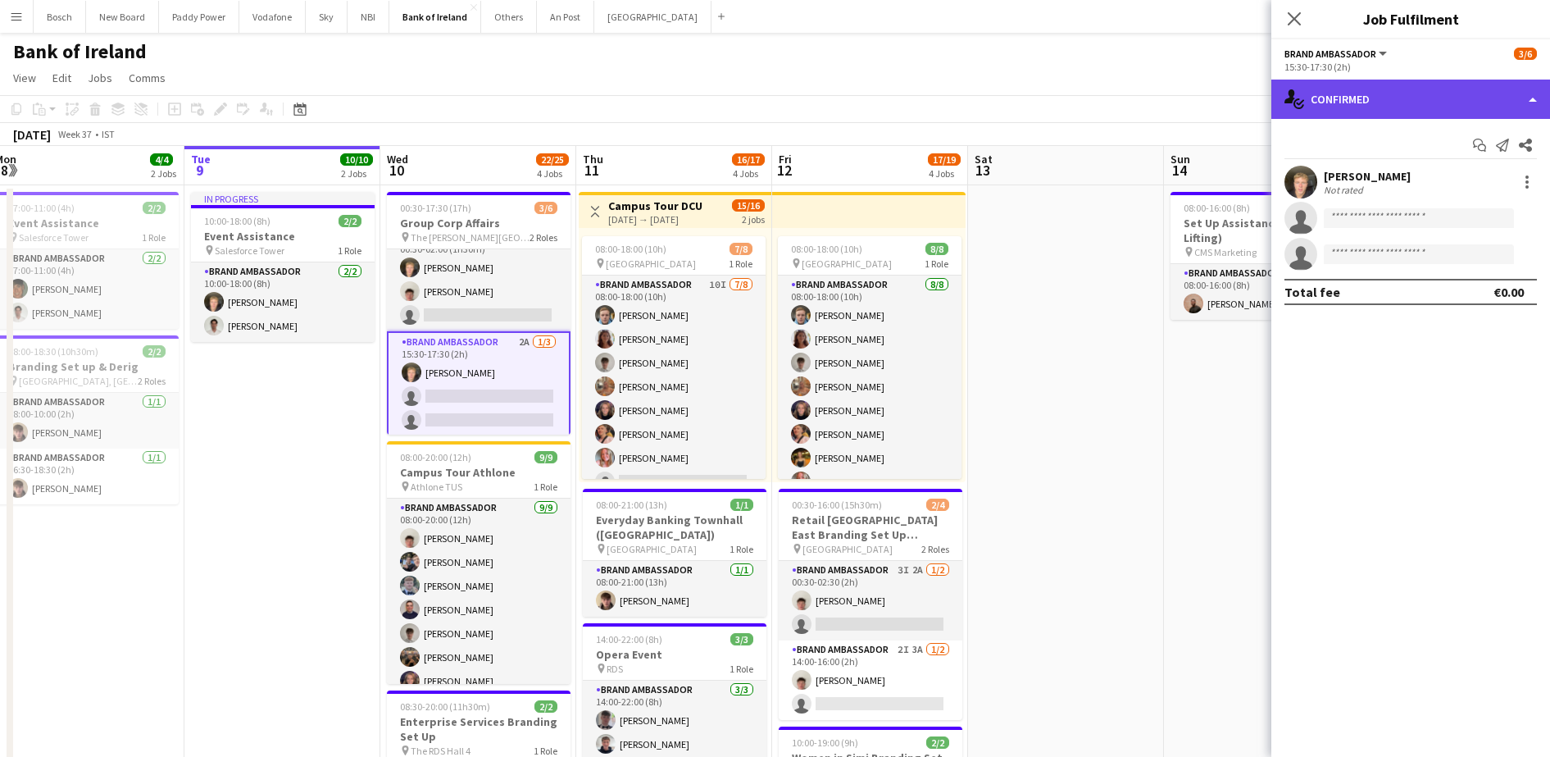
click at [1437, 93] on div "single-neutral-actions-check-2 Confirmed" at bounding box center [1411, 99] width 279 height 39
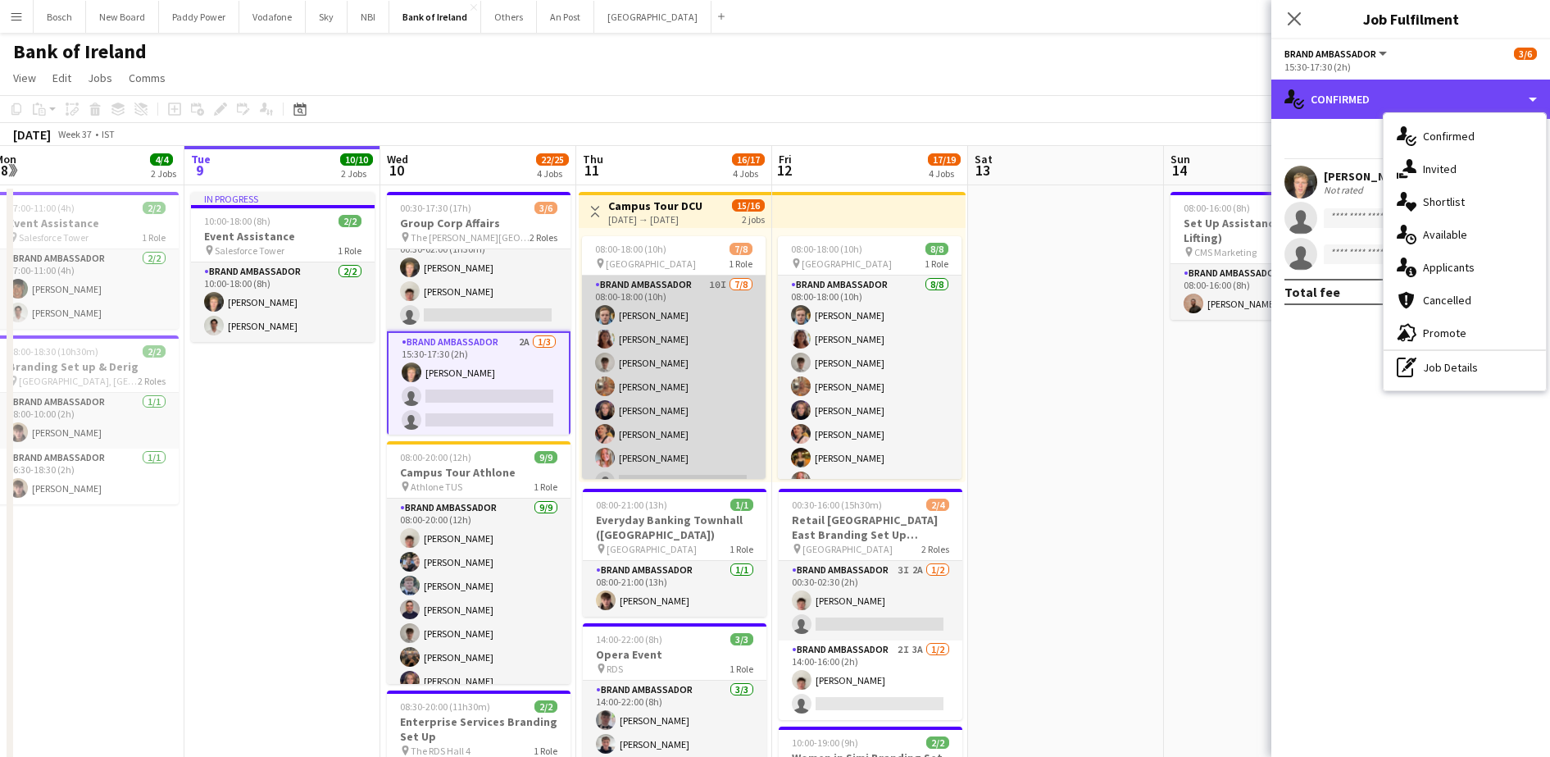
scroll to position [19, 0]
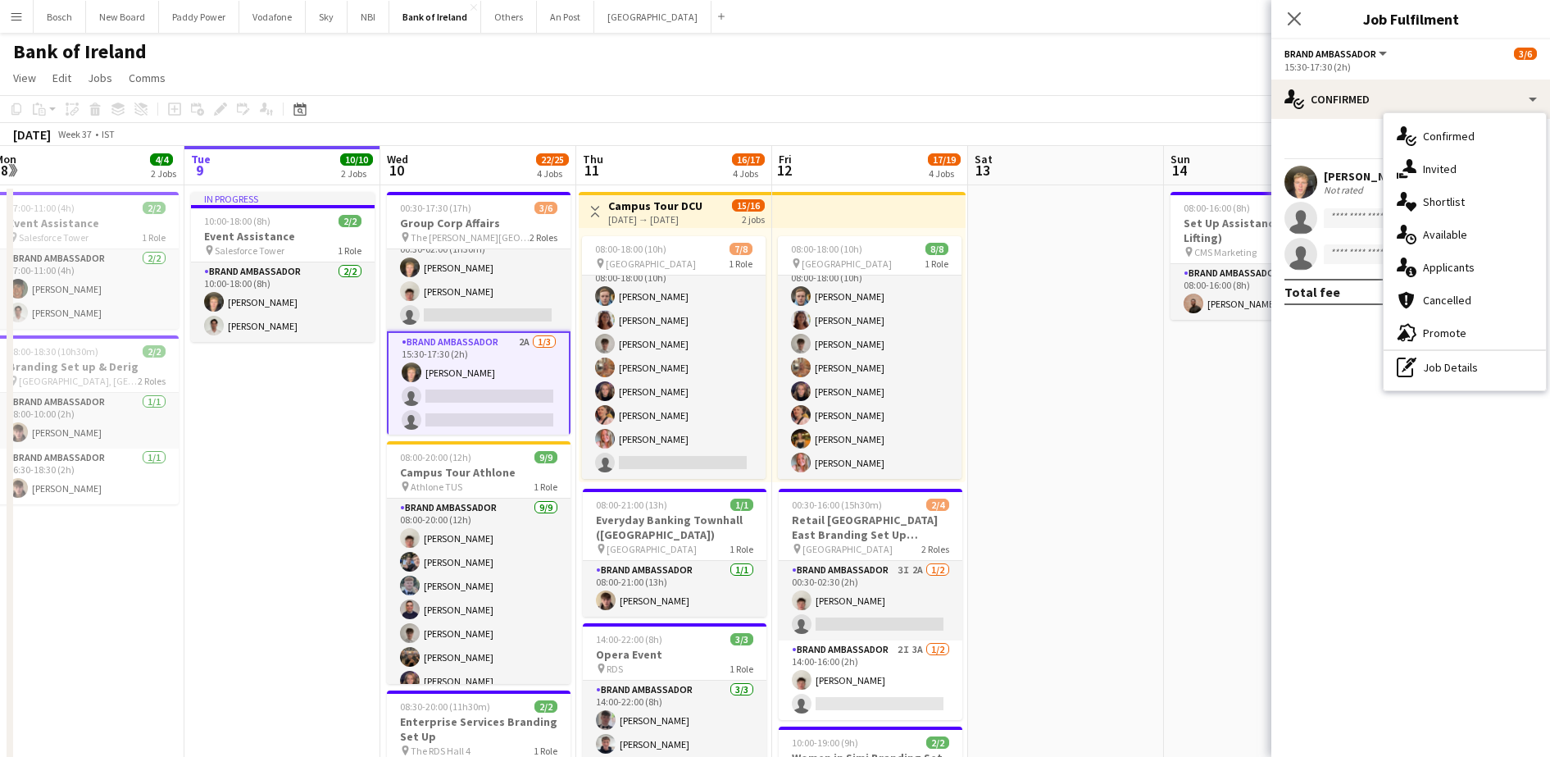
click at [481, 339] on app-card-role "Brand Ambassador 2A [DATE] 15:30-17:30 (2h) [PERSON_NAME] single-neutral-action…" at bounding box center [479, 384] width 184 height 107
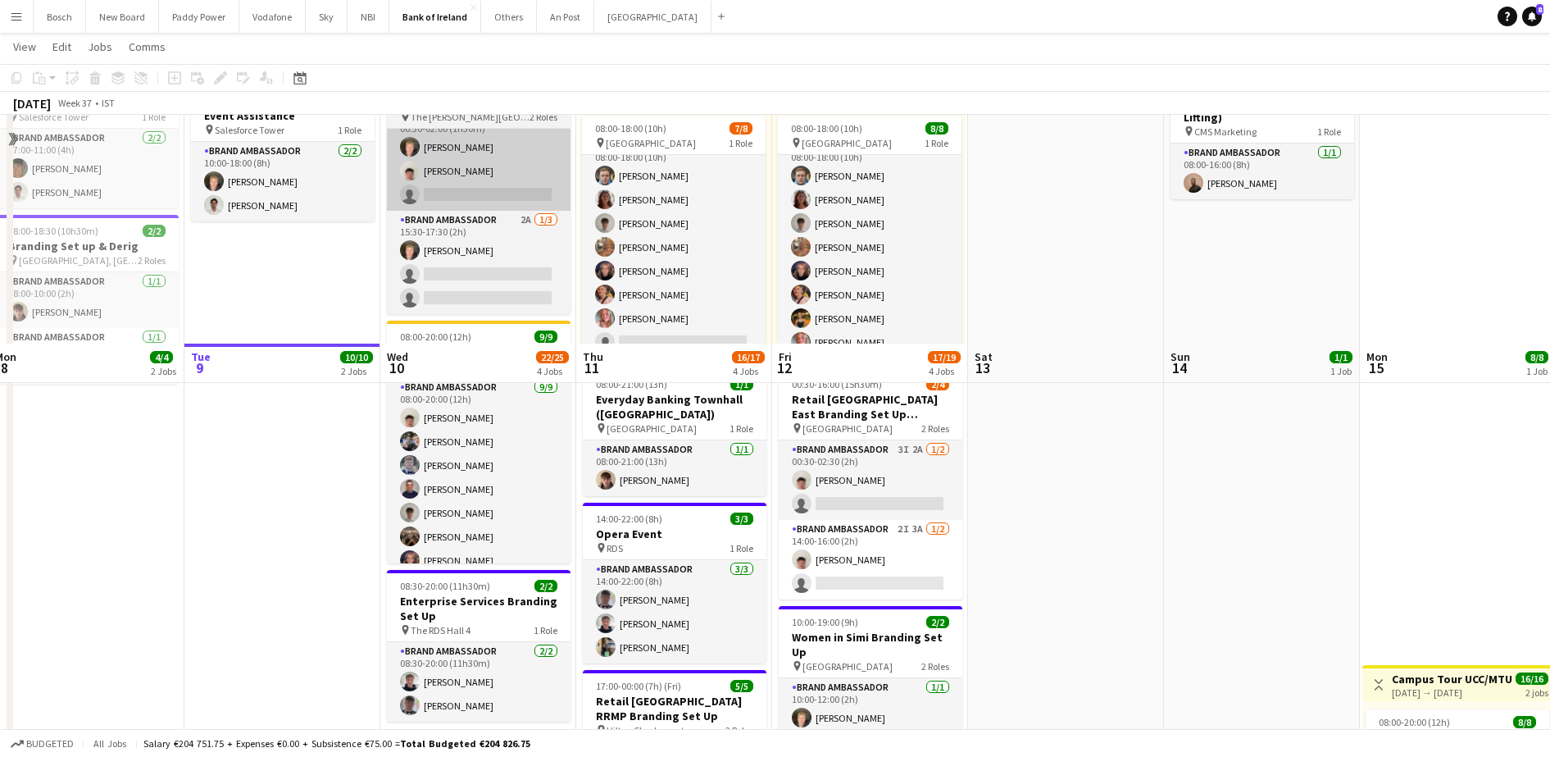
scroll to position [357, 0]
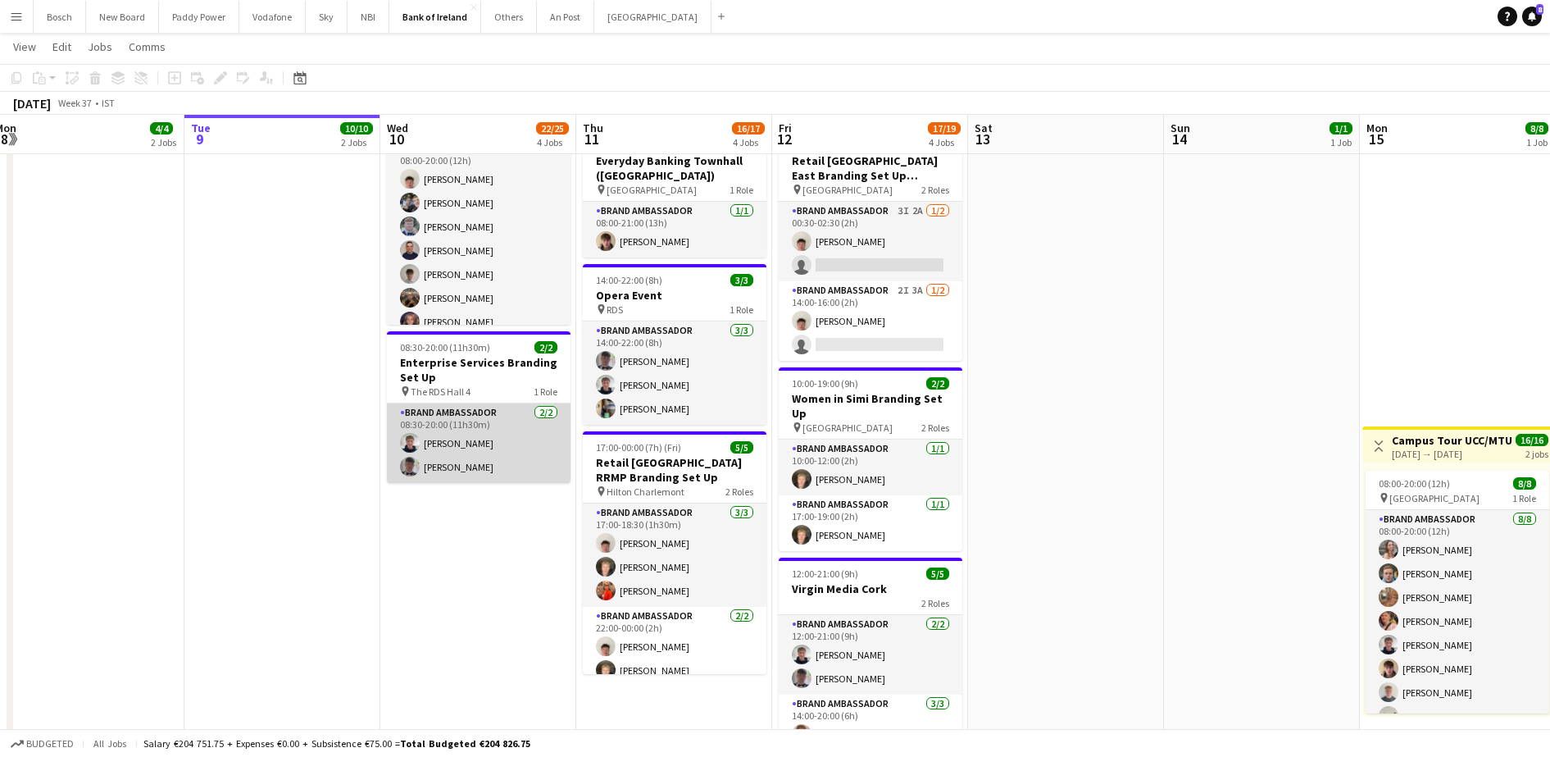
click at [478, 403] on app-card-role "Brand Ambassador [DATE] 08:30-20:00 (11h30m) [PERSON_NAME] [PERSON_NAME]" at bounding box center [479, 443] width 184 height 80
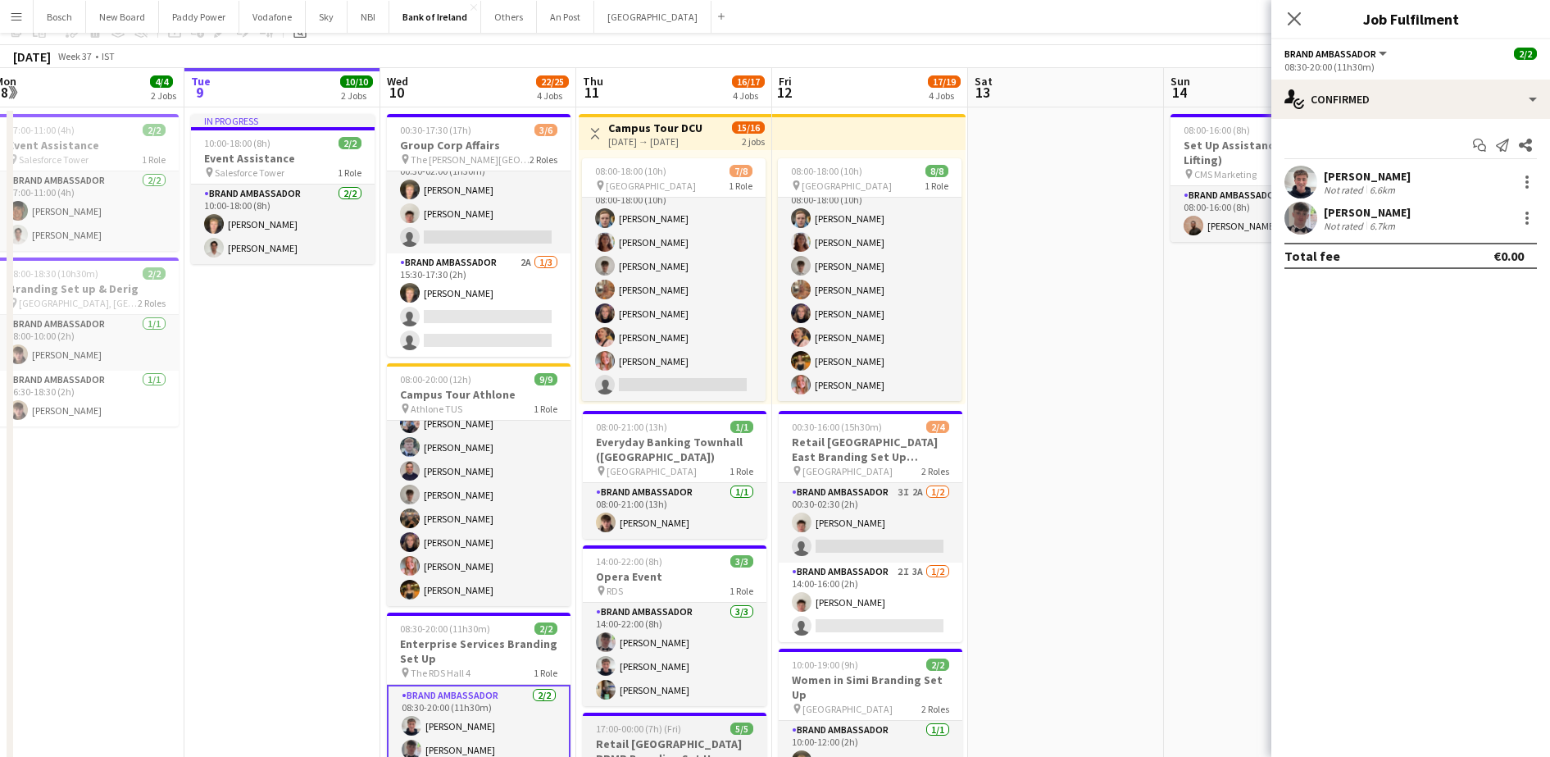
scroll to position [0, 0]
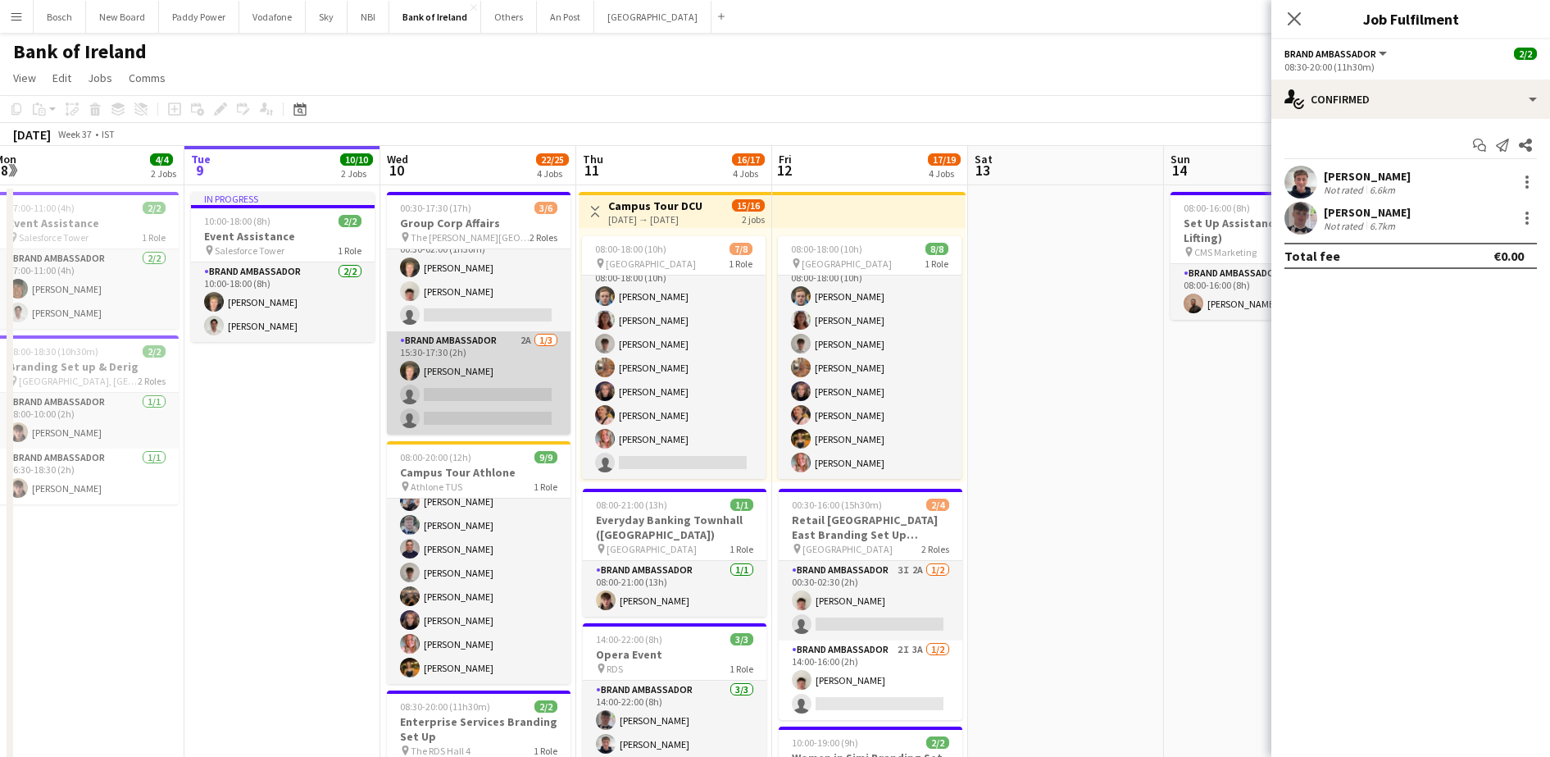
click at [500, 392] on app-card-role "Brand Ambassador 2A [DATE] 15:30-17:30 (2h) [PERSON_NAME] single-neutral-action…" at bounding box center [479, 382] width 184 height 103
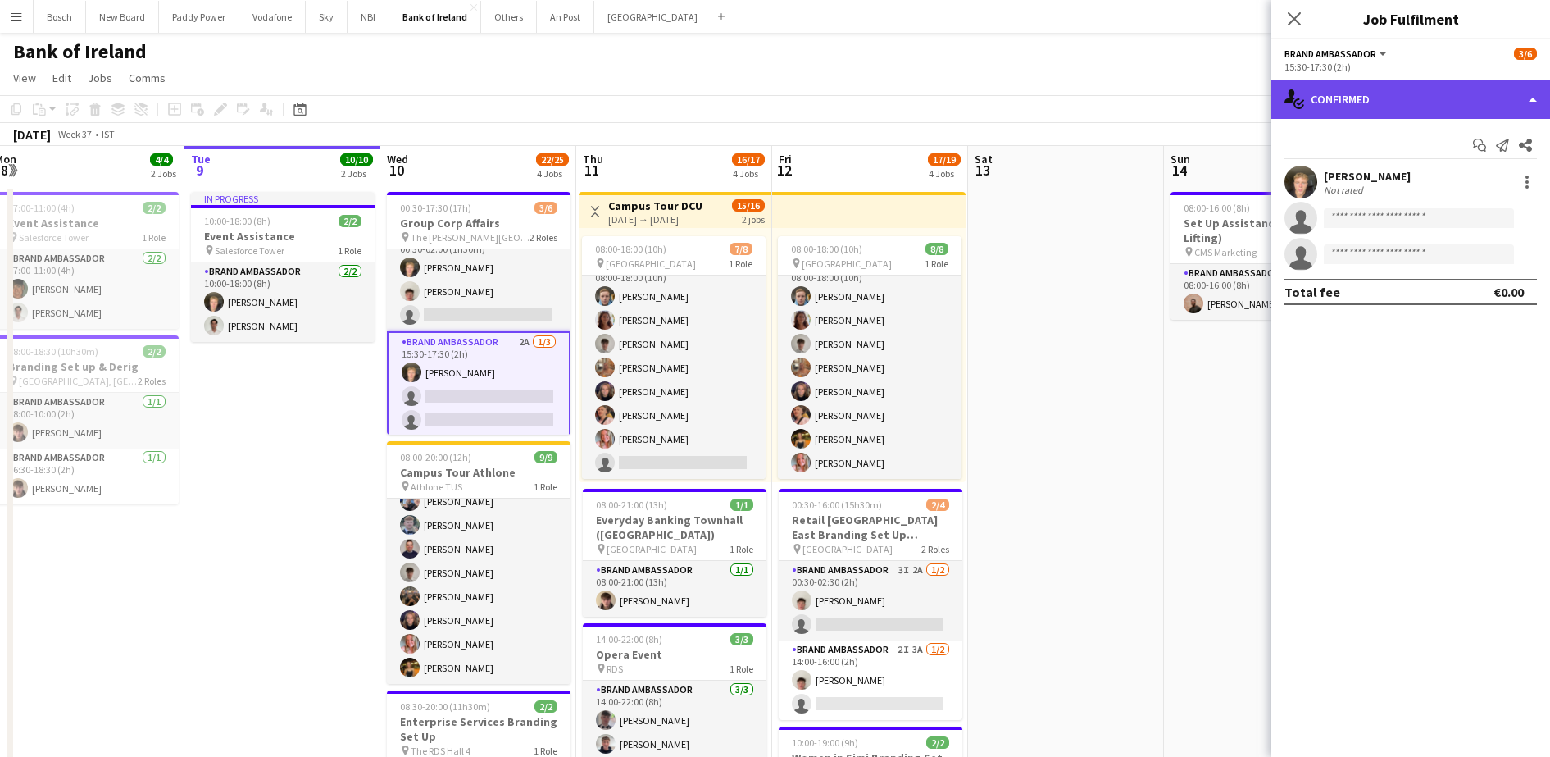
click at [1463, 98] on div "single-neutral-actions-check-2 Confirmed" at bounding box center [1411, 99] width 279 height 39
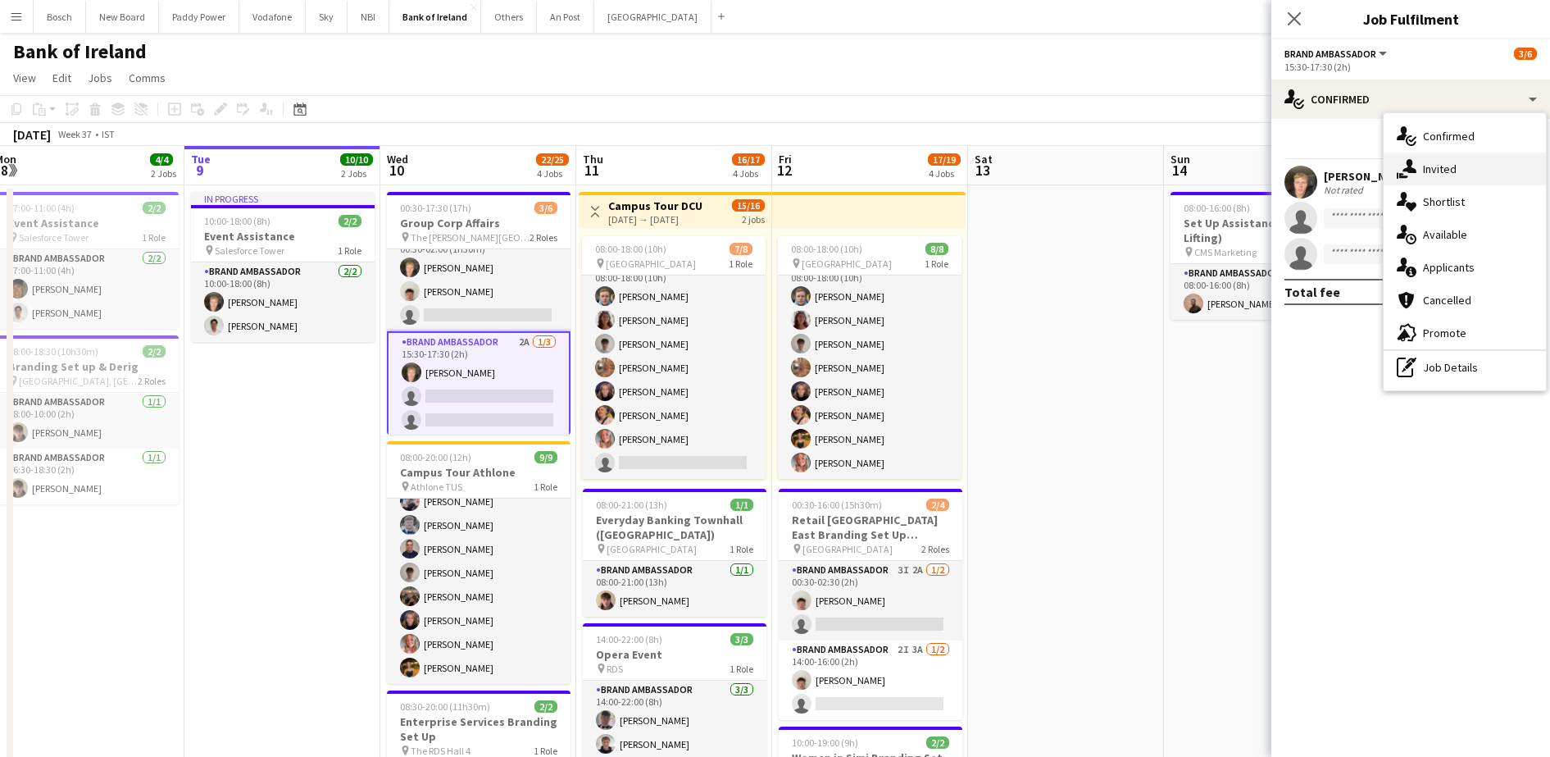
click at [1473, 163] on div "single-neutral-actions-share-1 Invited" at bounding box center [1465, 169] width 162 height 33
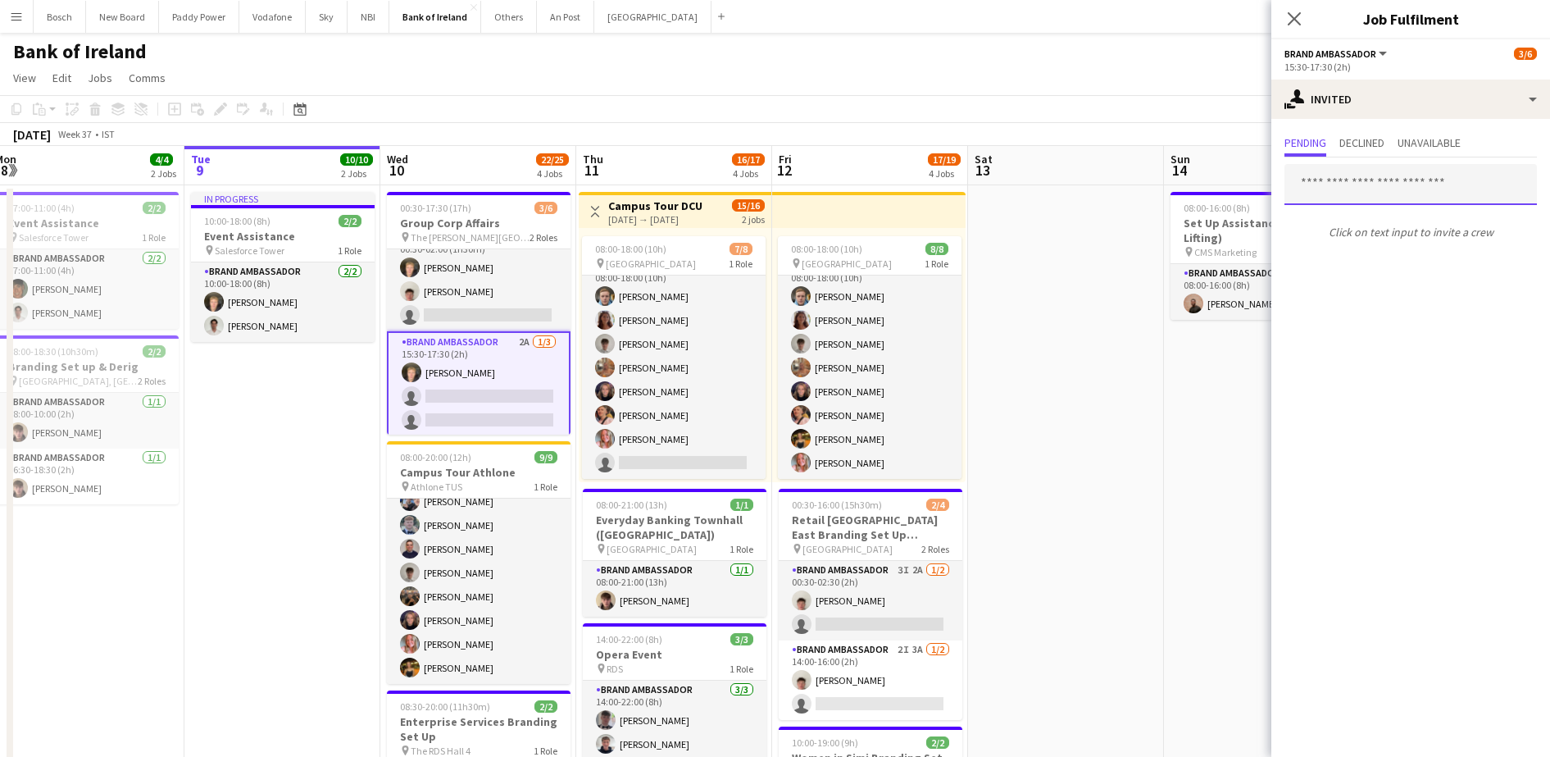
click at [1397, 180] on input "text" at bounding box center [1411, 184] width 253 height 41
type input "****"
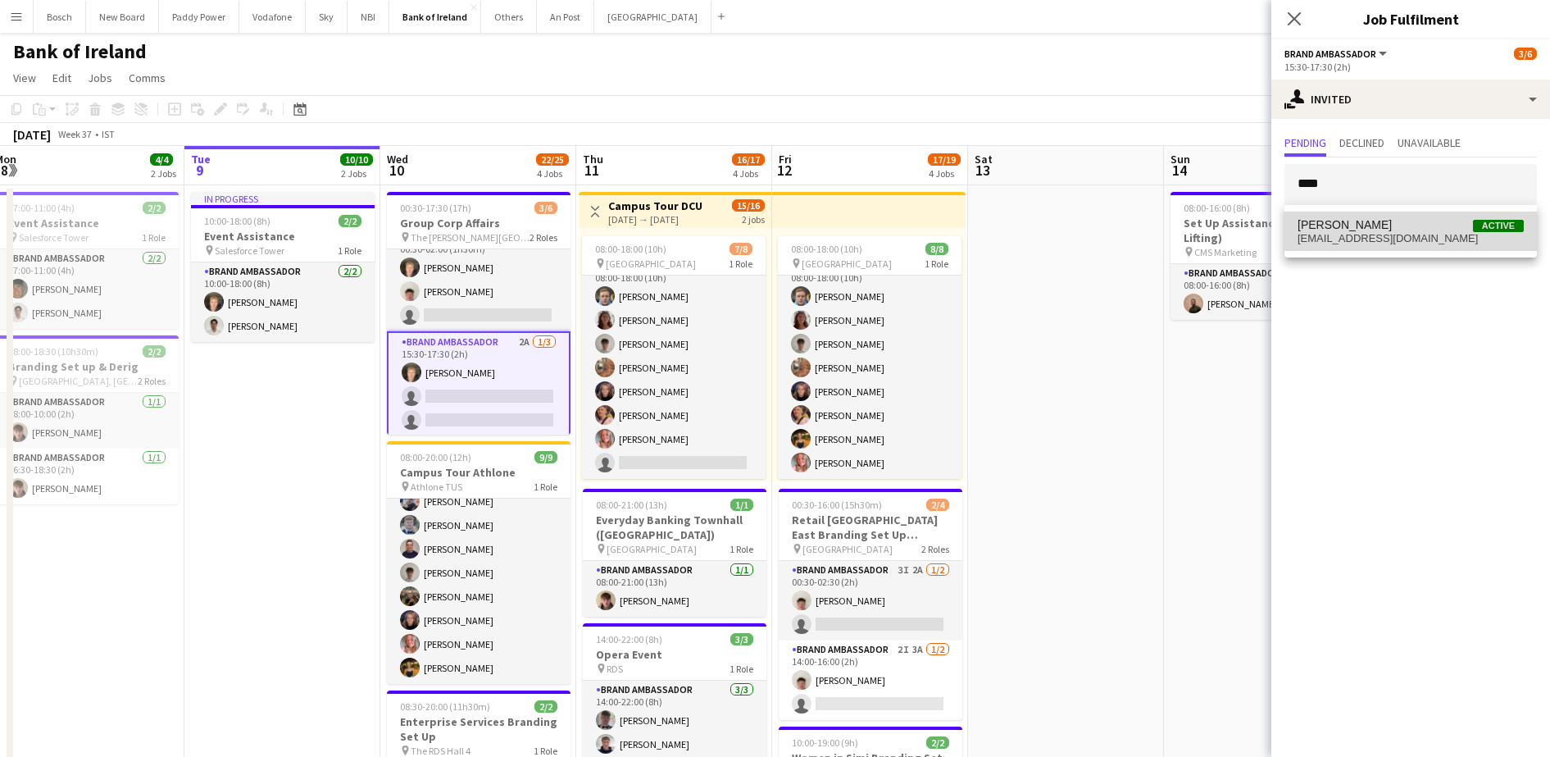
click at [1370, 229] on span "[PERSON_NAME]" at bounding box center [1345, 225] width 94 height 14
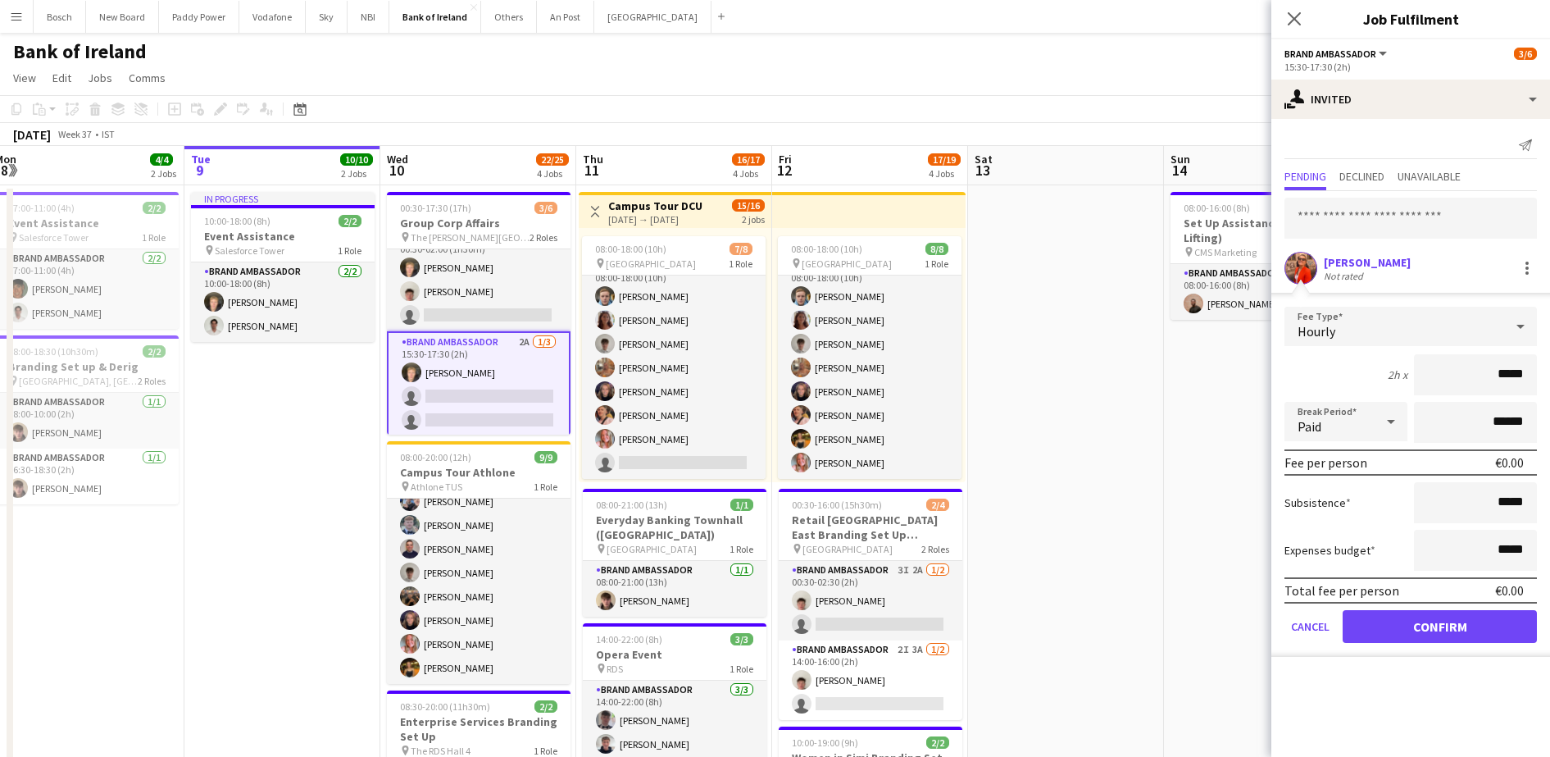
click at [1418, 603] on div "Total fee per person €0.00" at bounding box center [1411, 590] width 253 height 26
click at [1419, 621] on button "Confirm" at bounding box center [1440, 626] width 194 height 33
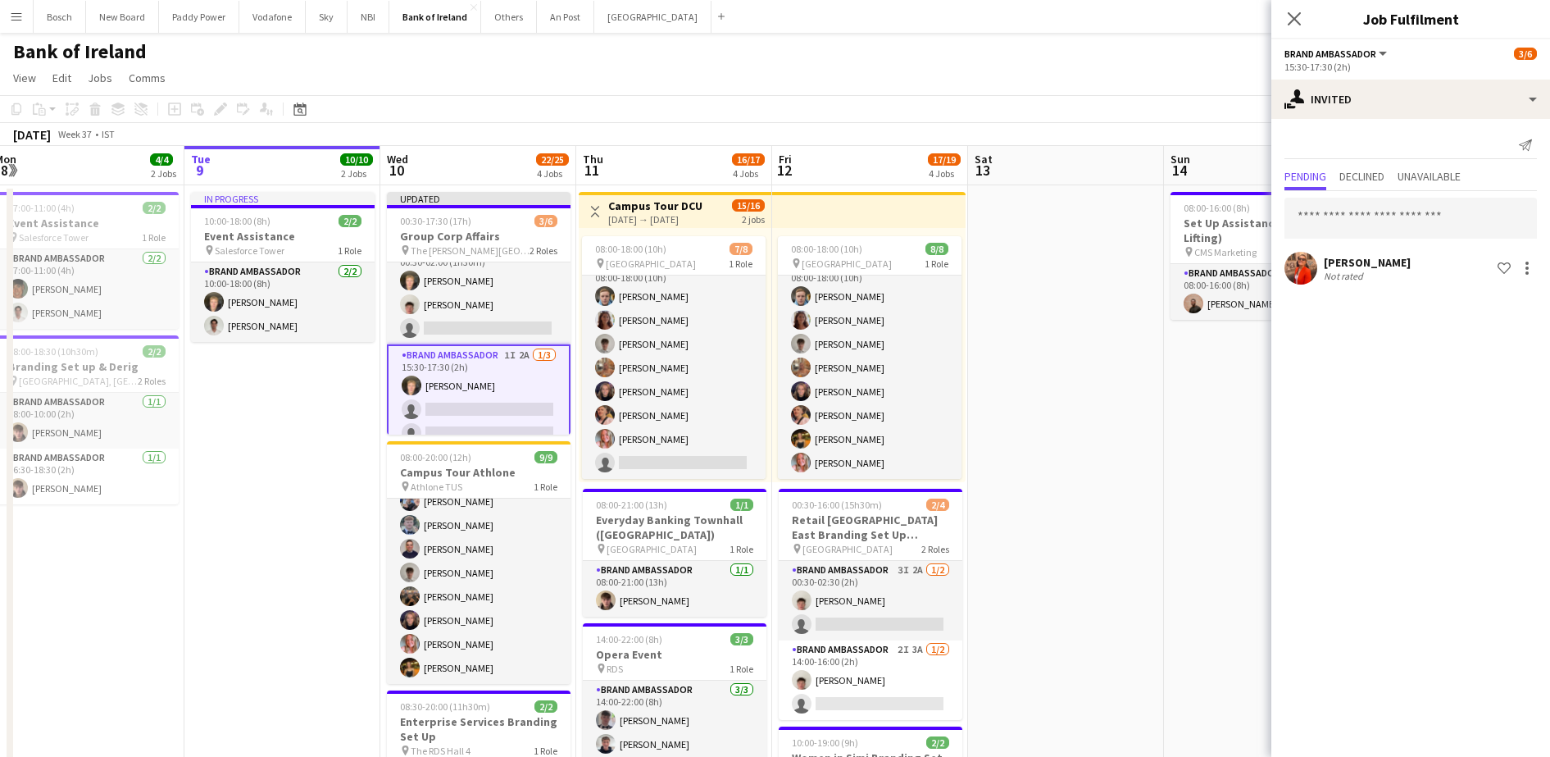
click at [1191, 124] on div "[DATE] Week 37 • IST Publish 1 job Revert 1 job" at bounding box center [775, 134] width 1550 height 23
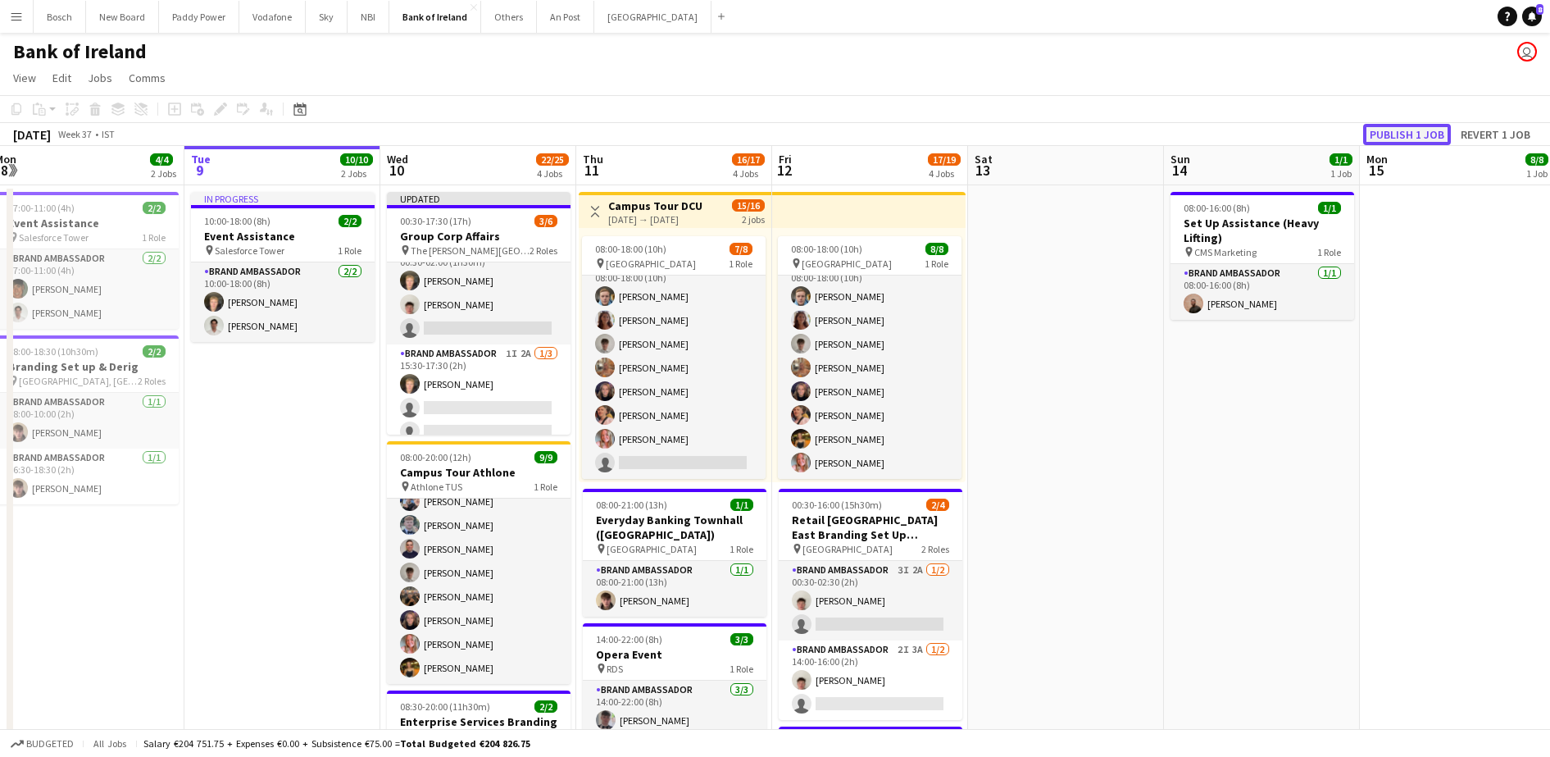
click at [1429, 129] on button "Publish 1 job" at bounding box center [1408, 134] width 88 height 21
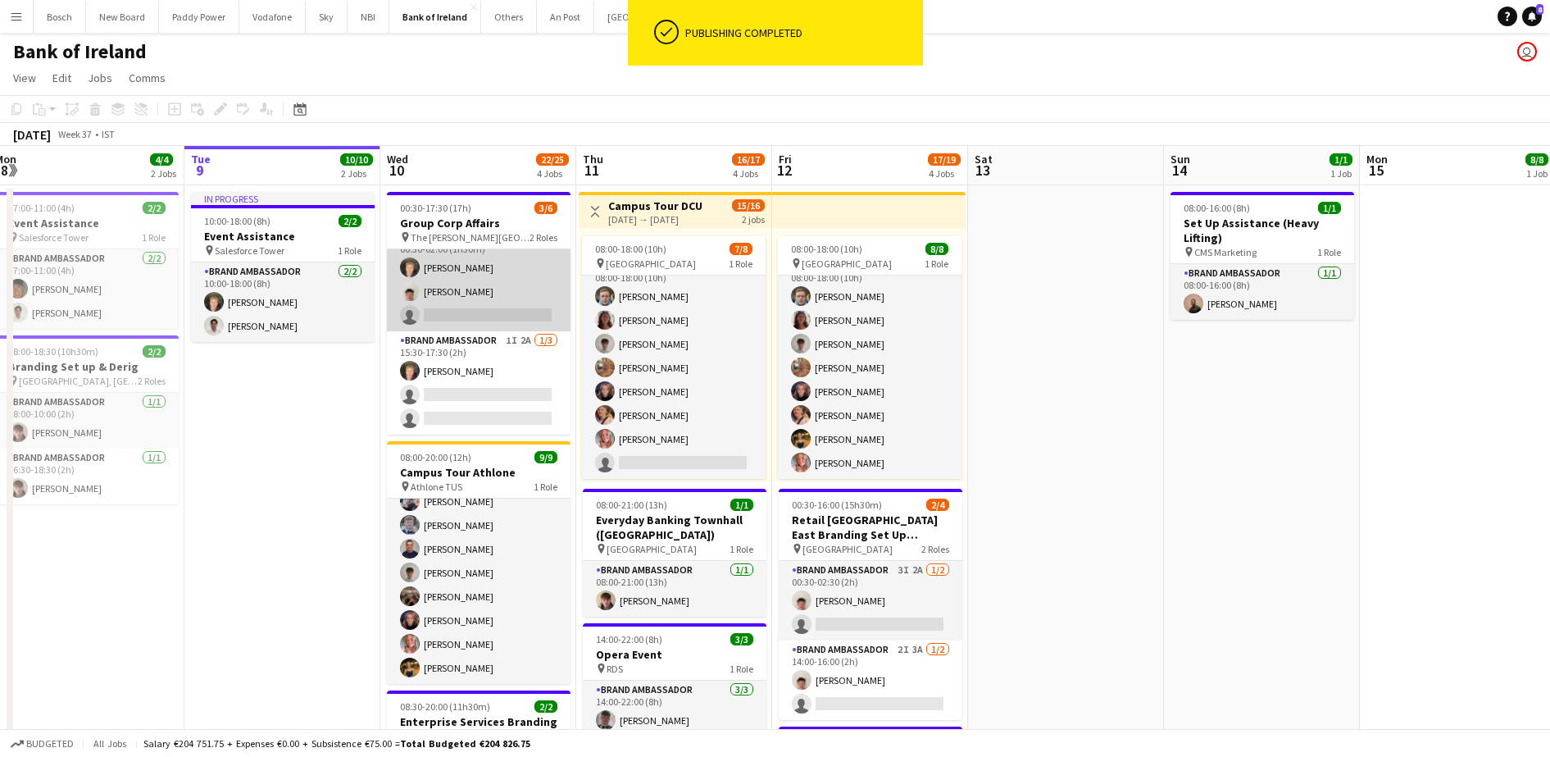
click at [492, 289] on app-card-role "Brand Ambassador 1I 2A [DATE] 00:30-02:00 (1h30m) [PERSON_NAME] [PERSON_NAME] s…" at bounding box center [479, 279] width 184 height 103
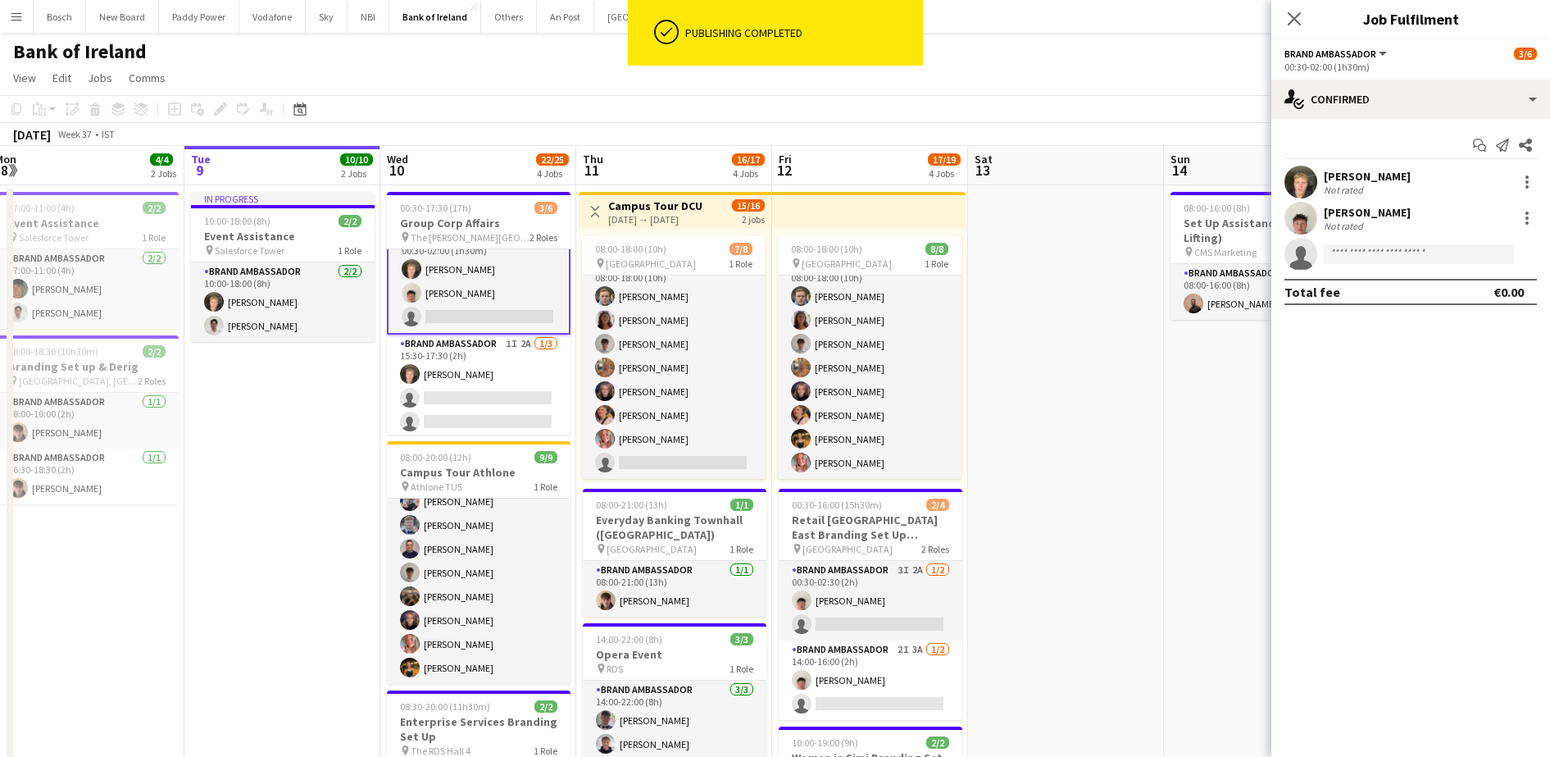
scroll to position [23, 0]
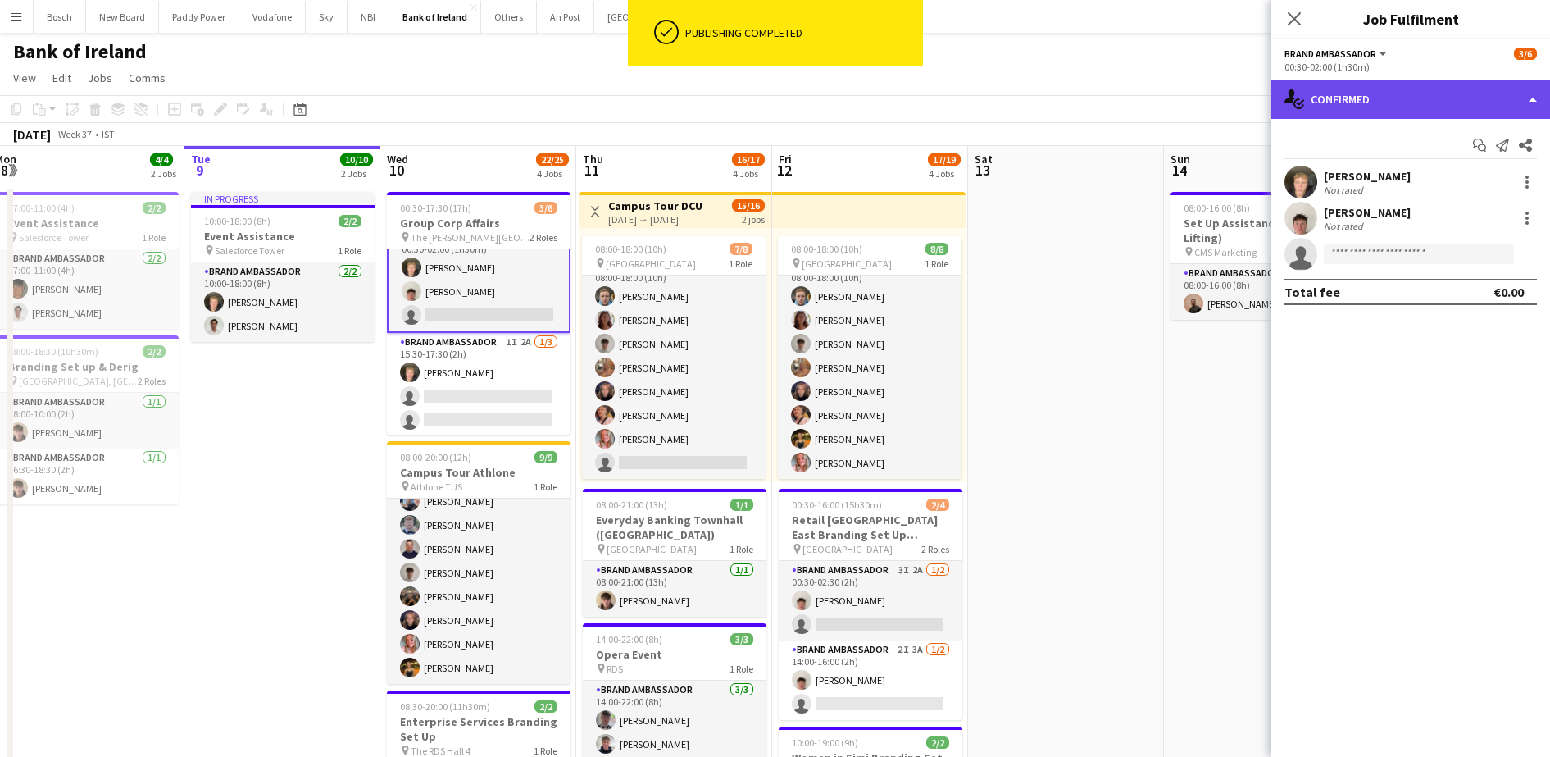
click at [1386, 113] on div "single-neutral-actions-check-2 Confirmed" at bounding box center [1411, 99] width 279 height 39
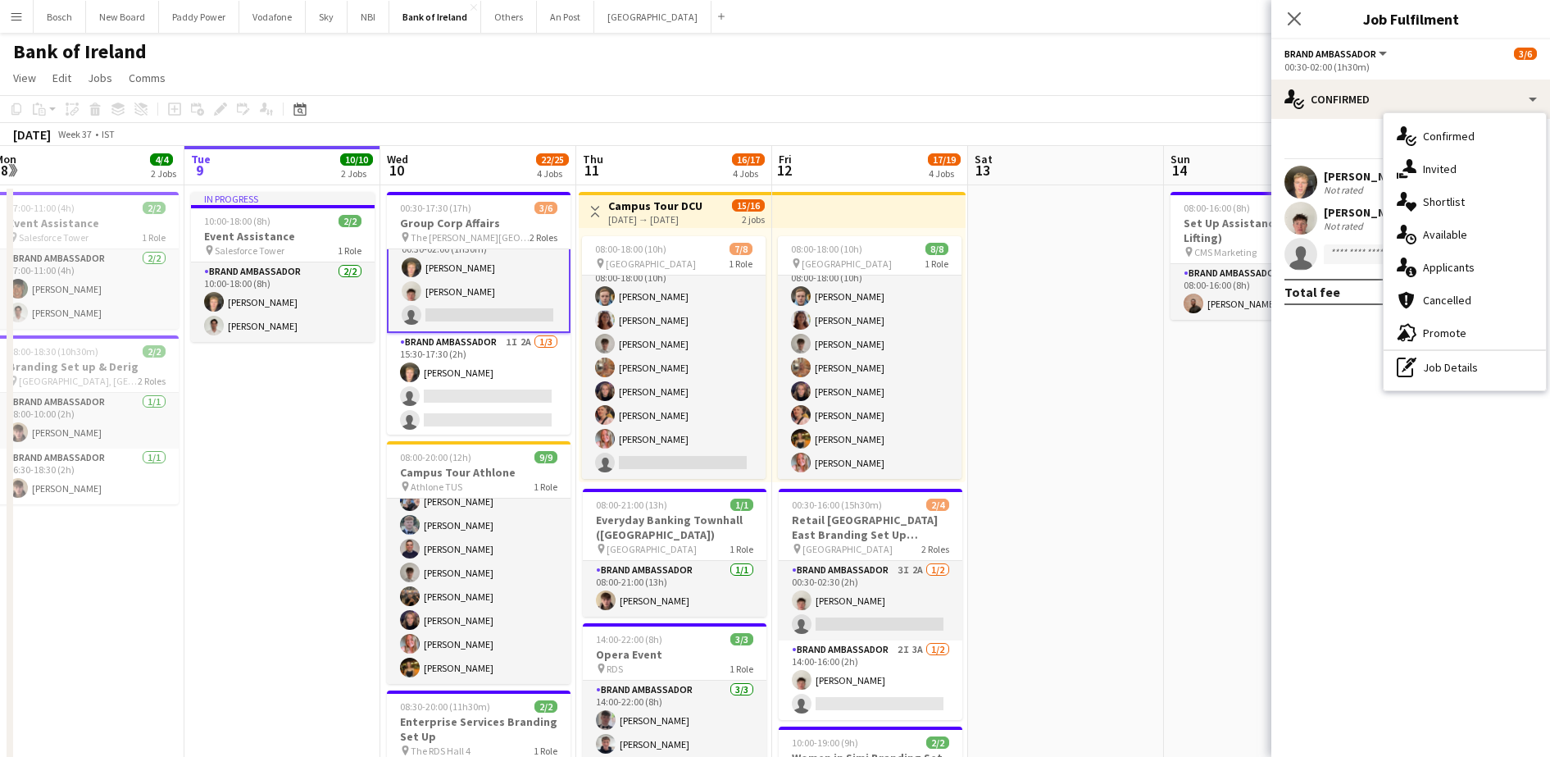
click at [1054, 112] on app-toolbar "Copy Paste Paste Ctrl+V Paste with crew Ctrl+Shift+V Paste linked Job [GEOGRAPH…" at bounding box center [775, 109] width 1550 height 28
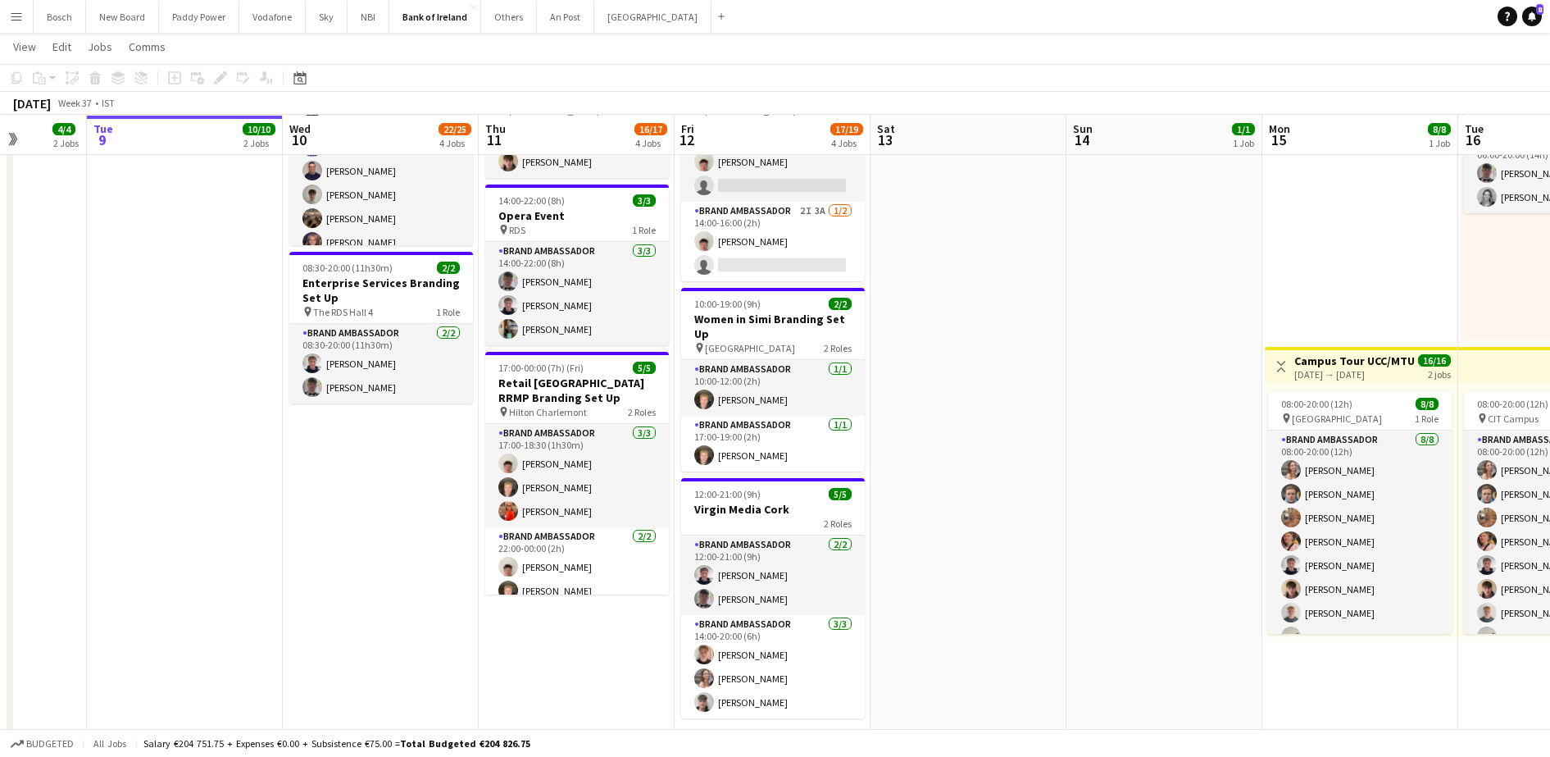
scroll to position [438, 0]
click at [422, 345] on app-card-role "Brand Ambassador [DATE] 08:30-20:00 (11h30m) [PERSON_NAME] [PERSON_NAME]" at bounding box center [381, 363] width 184 height 80
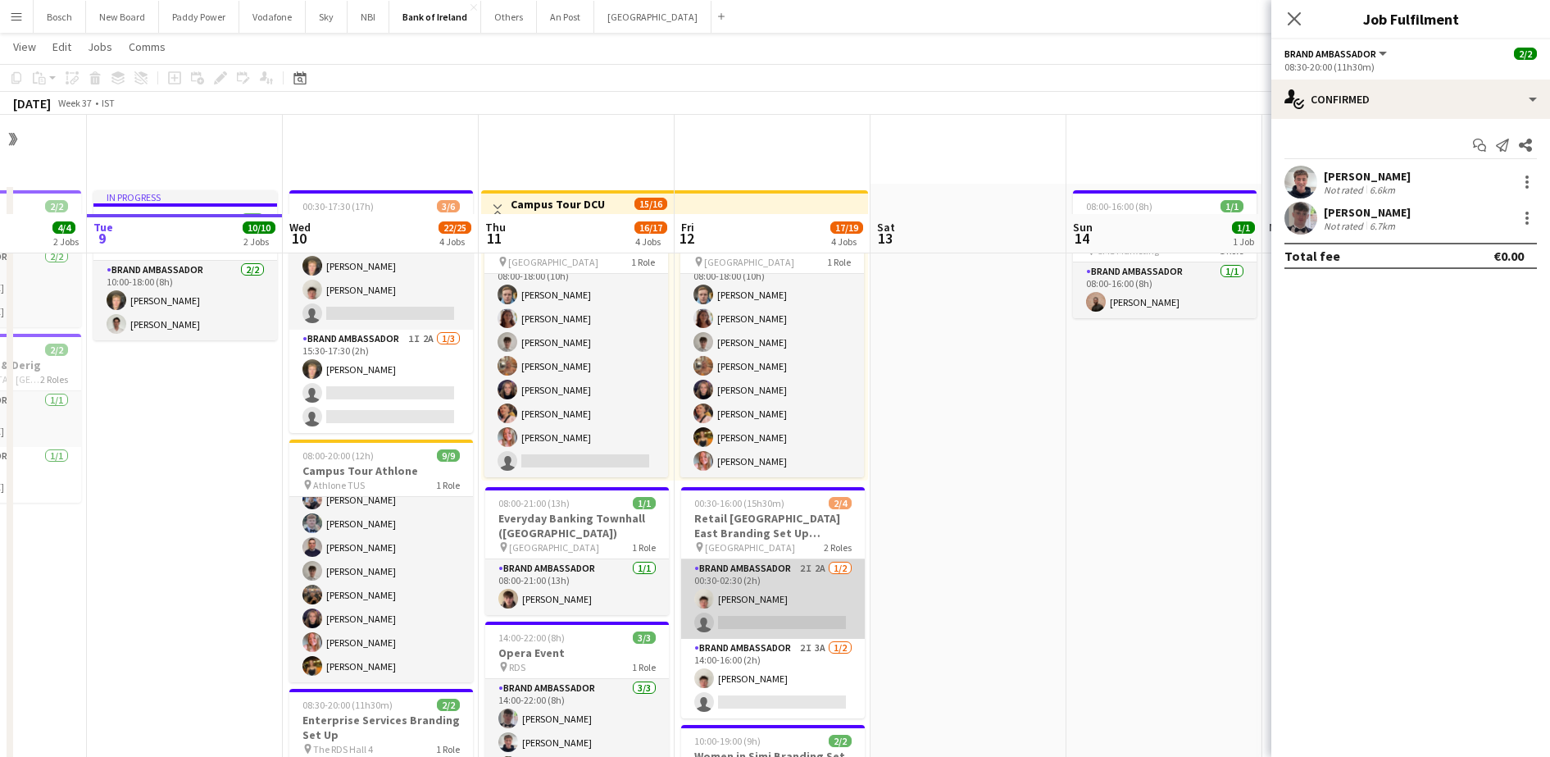
scroll to position [173, 0]
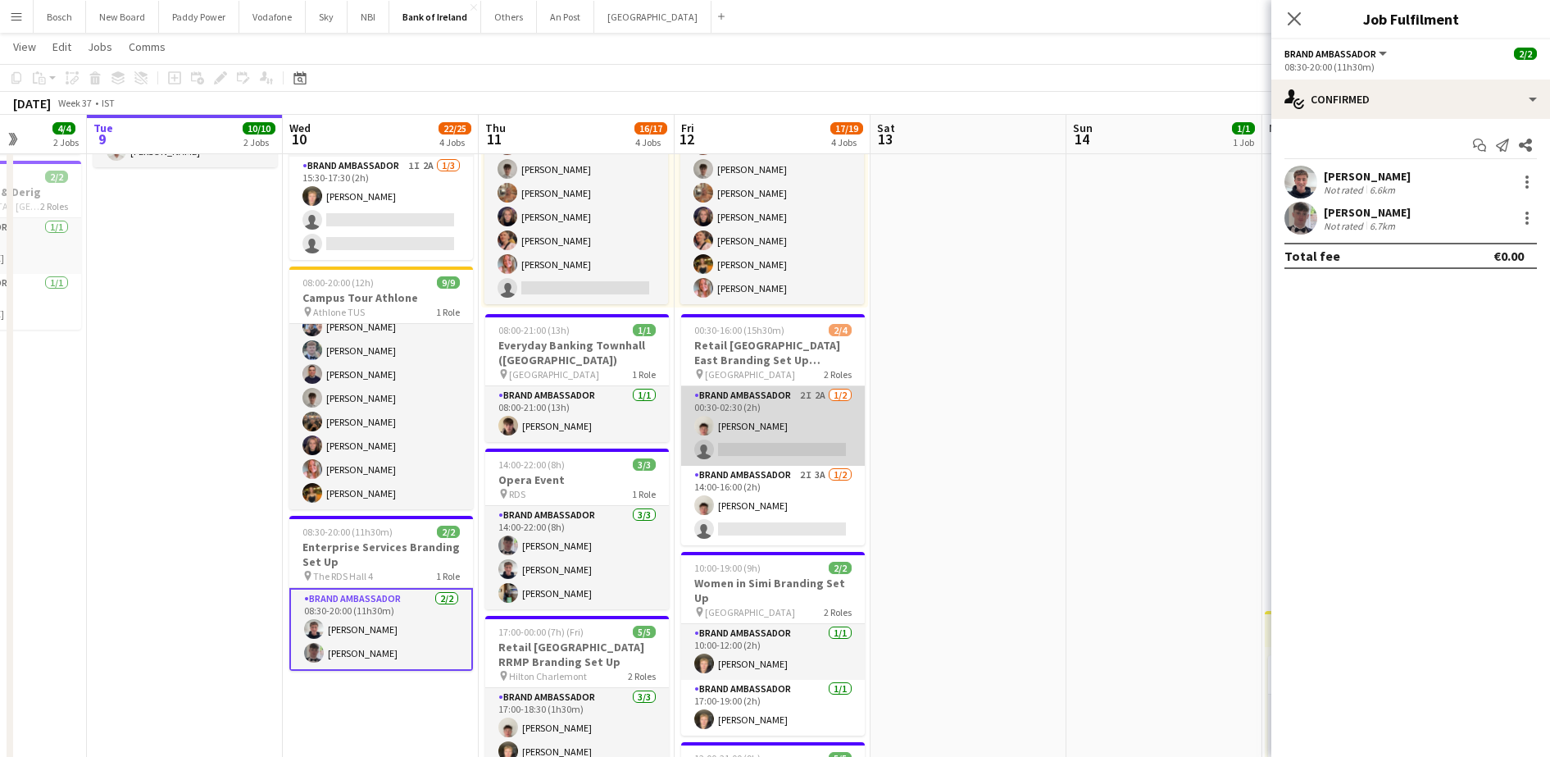
click at [784, 402] on app-card-role "Brand Ambassador 2I 2A [DATE] 00:30-02:30 (2h) [PERSON_NAME] single-neutral-act…" at bounding box center [773, 426] width 184 height 80
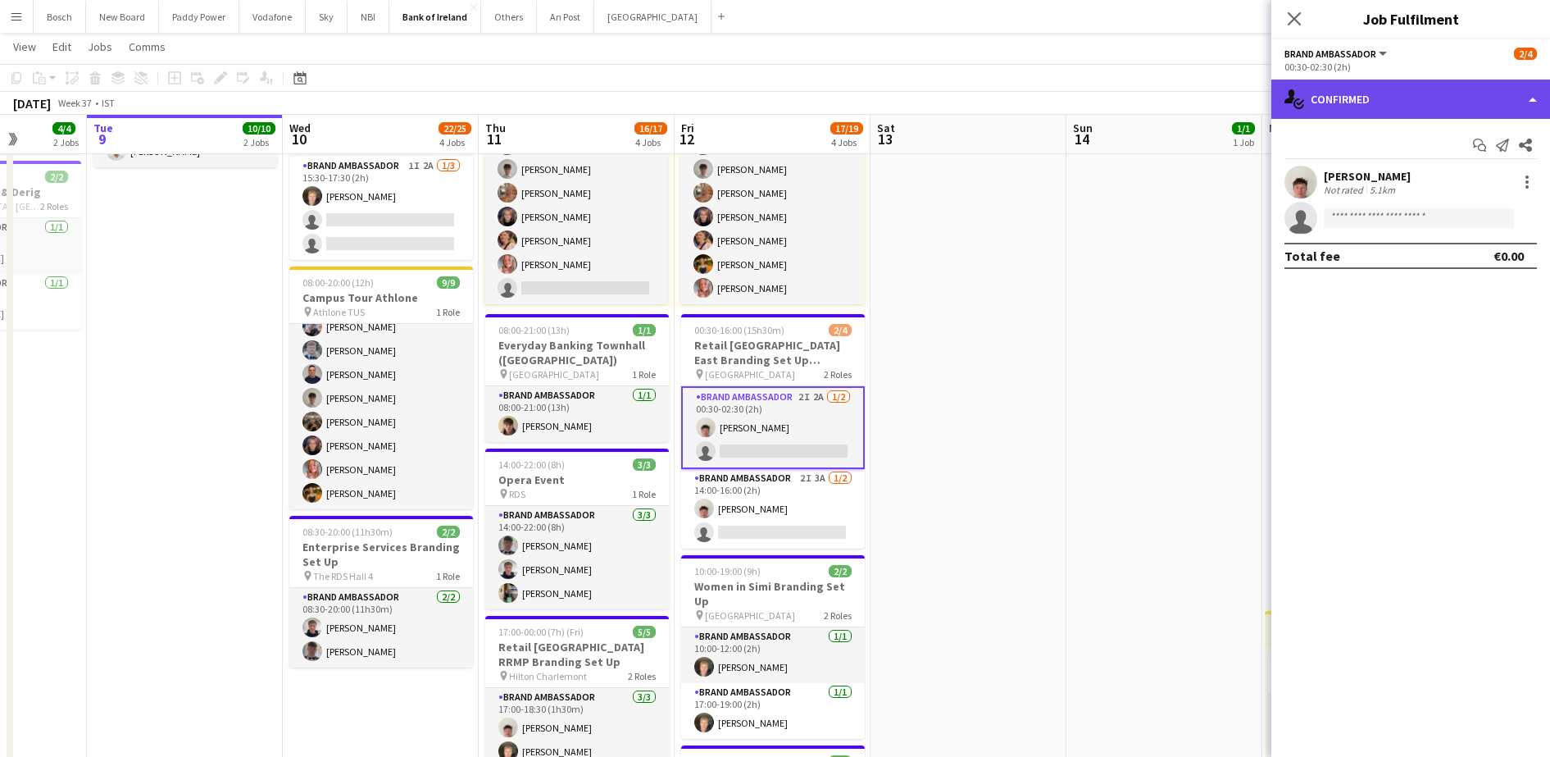
click at [1392, 114] on div "single-neutral-actions-check-2 Confirmed" at bounding box center [1411, 99] width 279 height 39
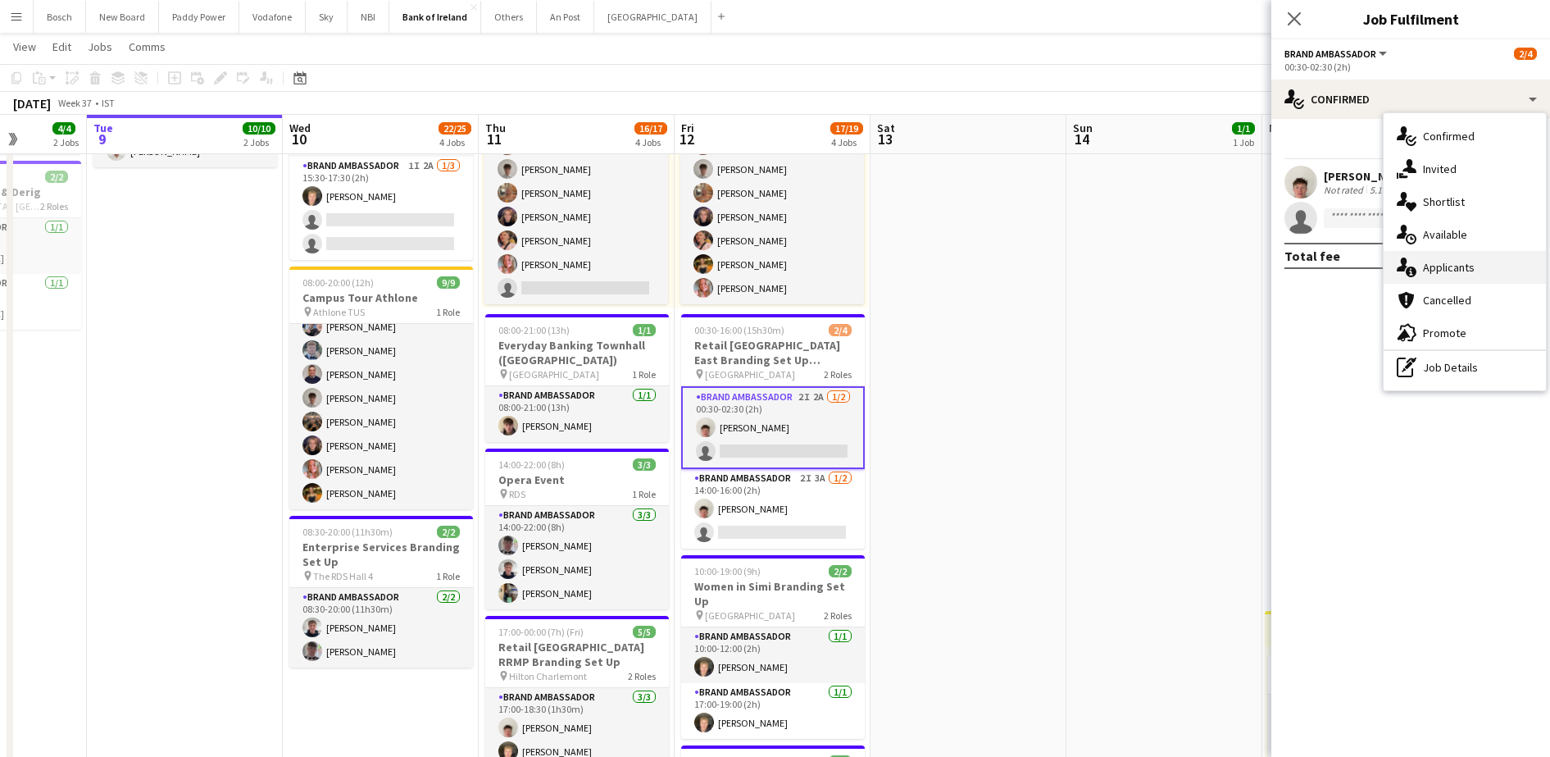
click at [1432, 271] on span "Applicants" at bounding box center [1449, 267] width 52 height 15
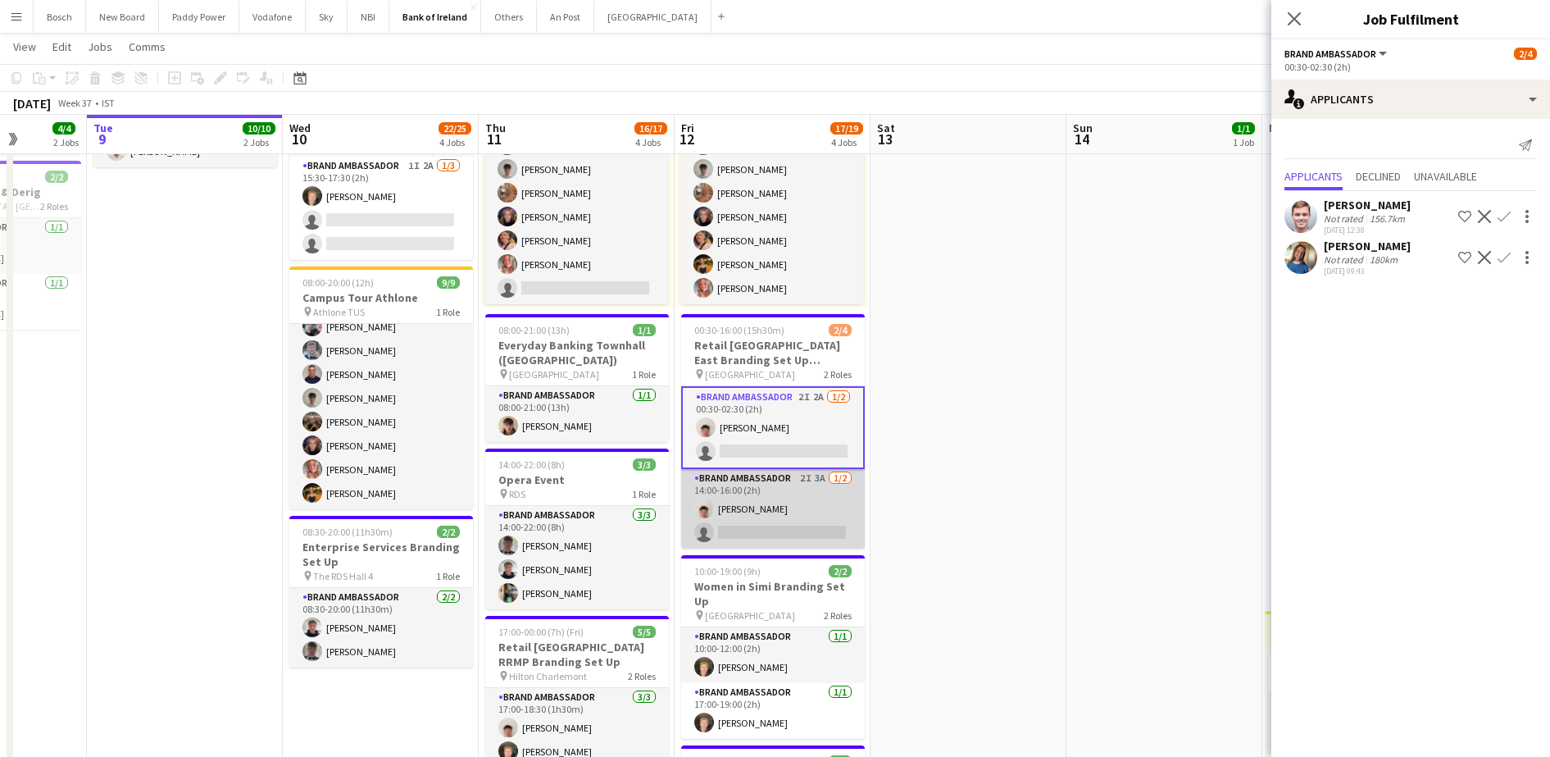
click at [774, 479] on app-card-role "Brand Ambassador 2I 3A [DATE] 14:00-16:00 (2h) [PERSON_NAME] single-neutral-act…" at bounding box center [773, 509] width 184 height 80
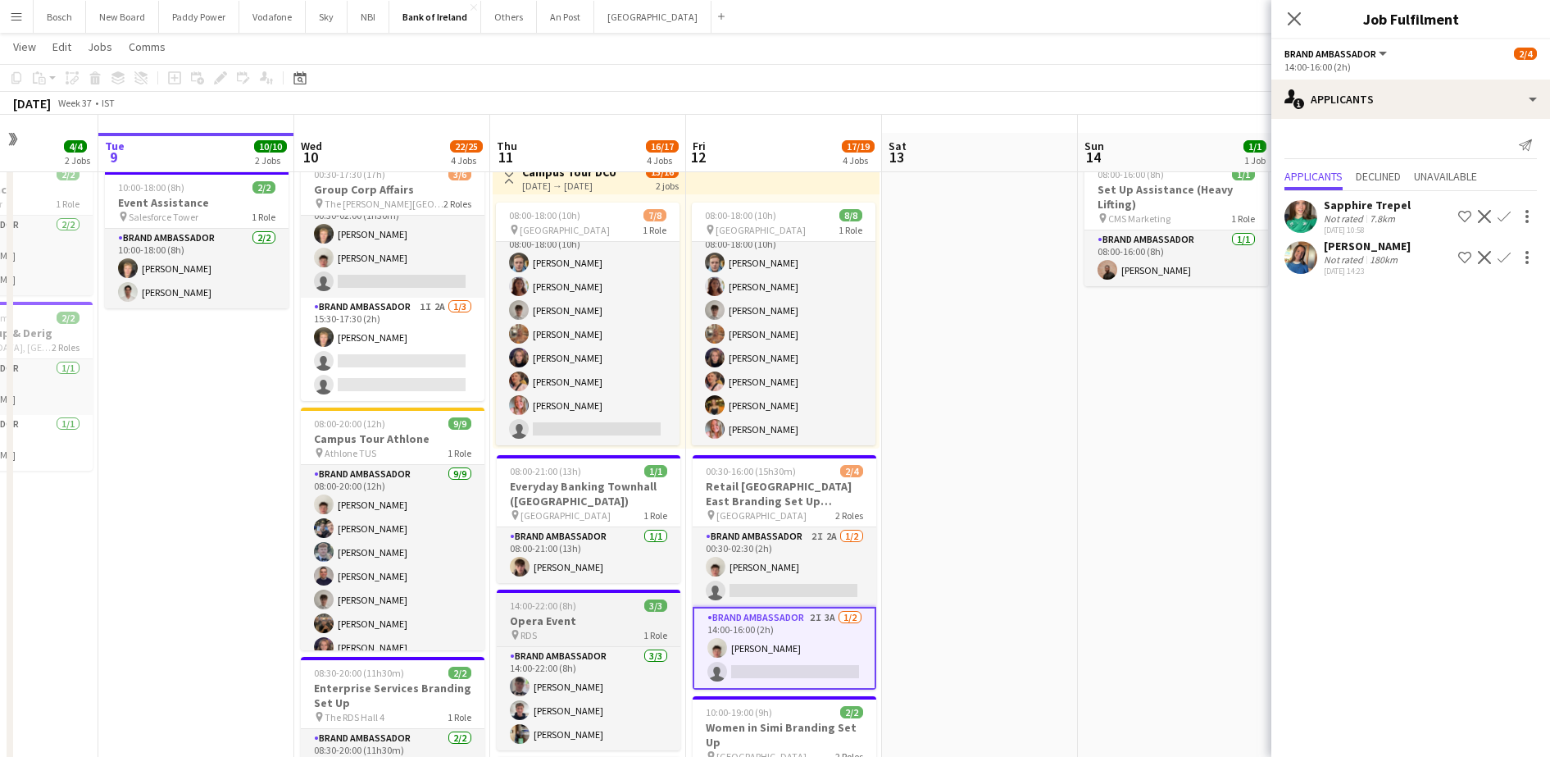
scroll to position [30, 0]
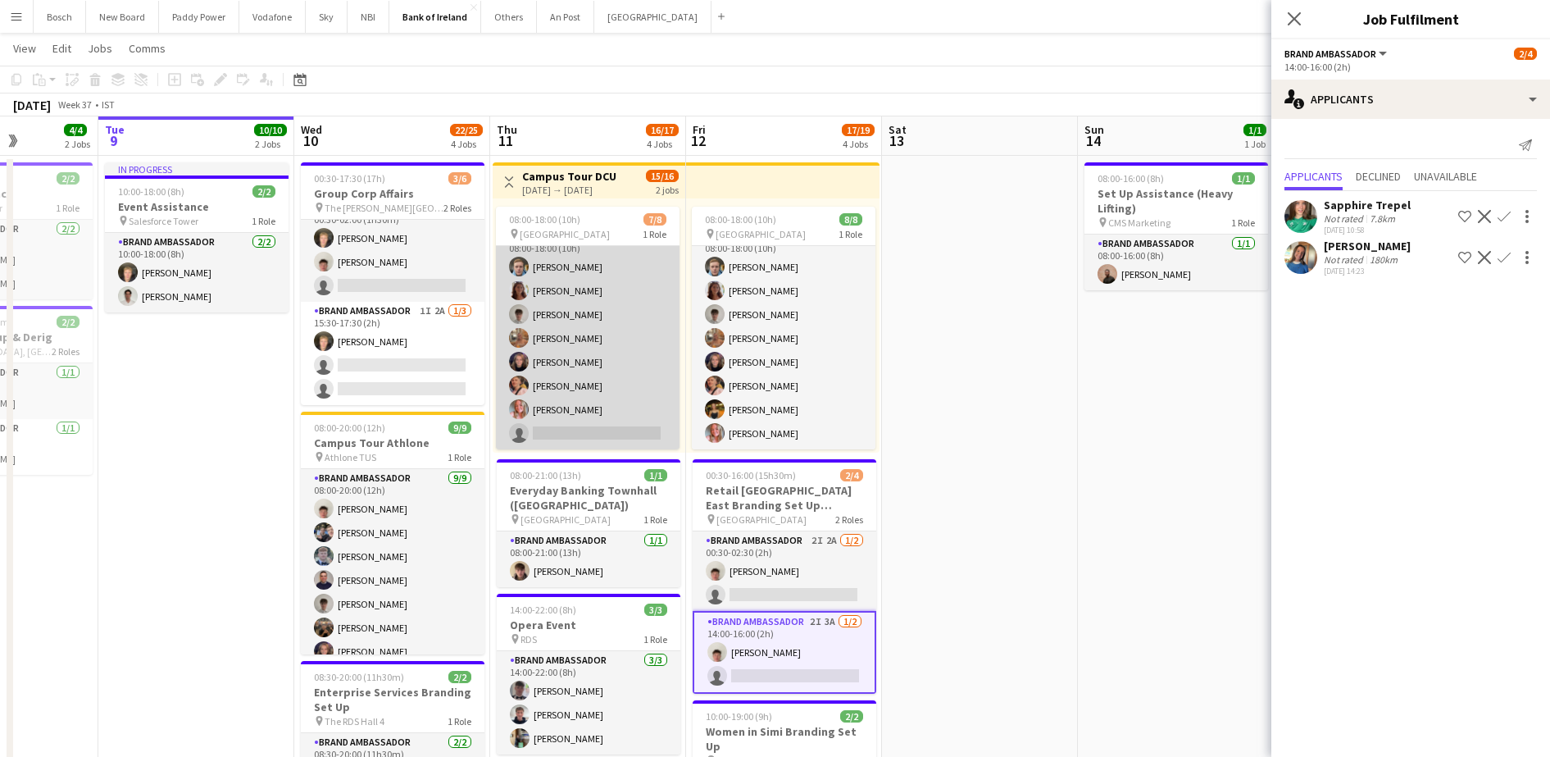
click at [600, 325] on app-card-role "Brand Ambassador 10I [DATE] 08:00-18:00 (10h) [PERSON_NAME] [PERSON_NAME] [PERS…" at bounding box center [588, 338] width 184 height 222
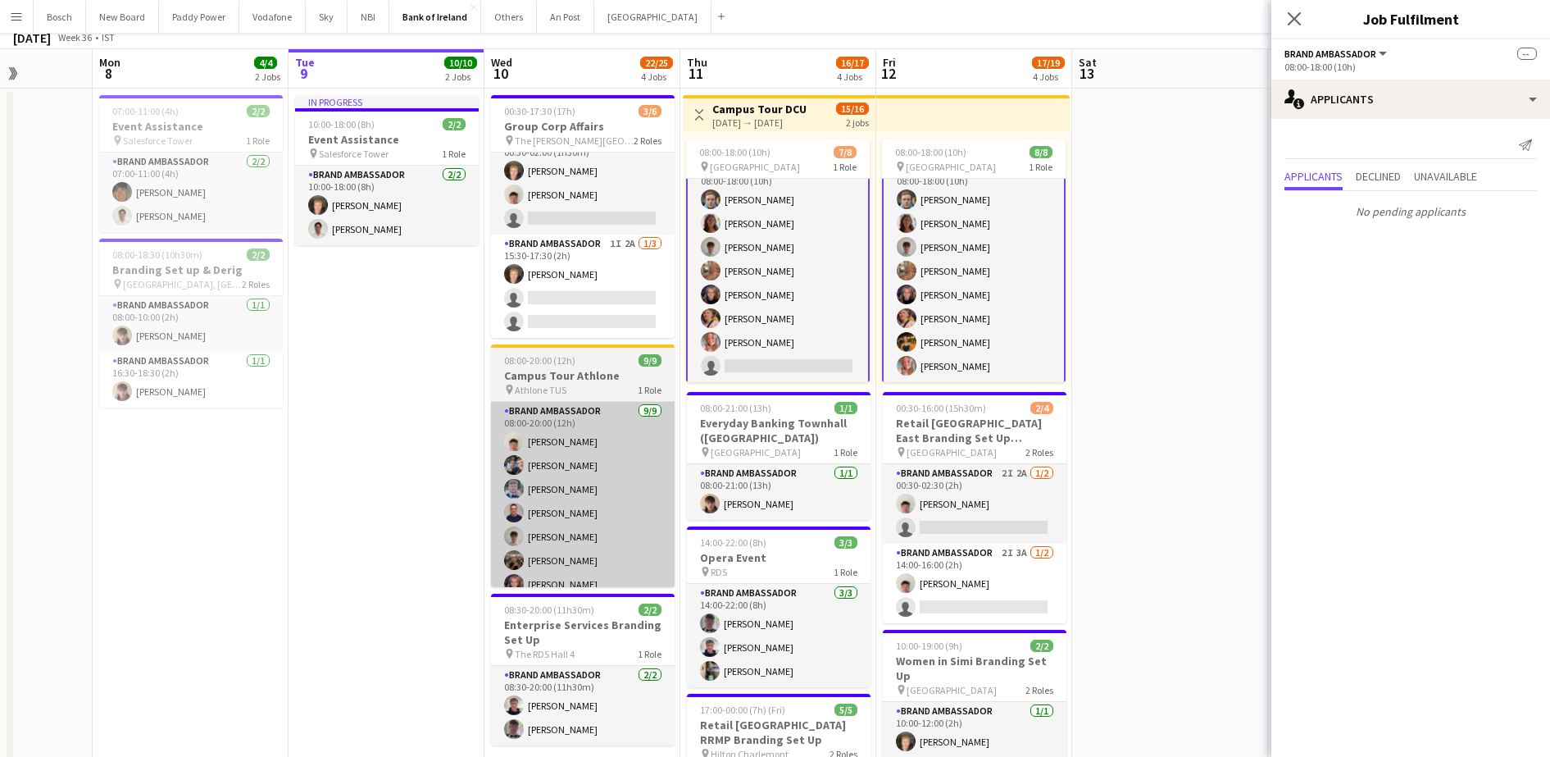
scroll to position [0, 0]
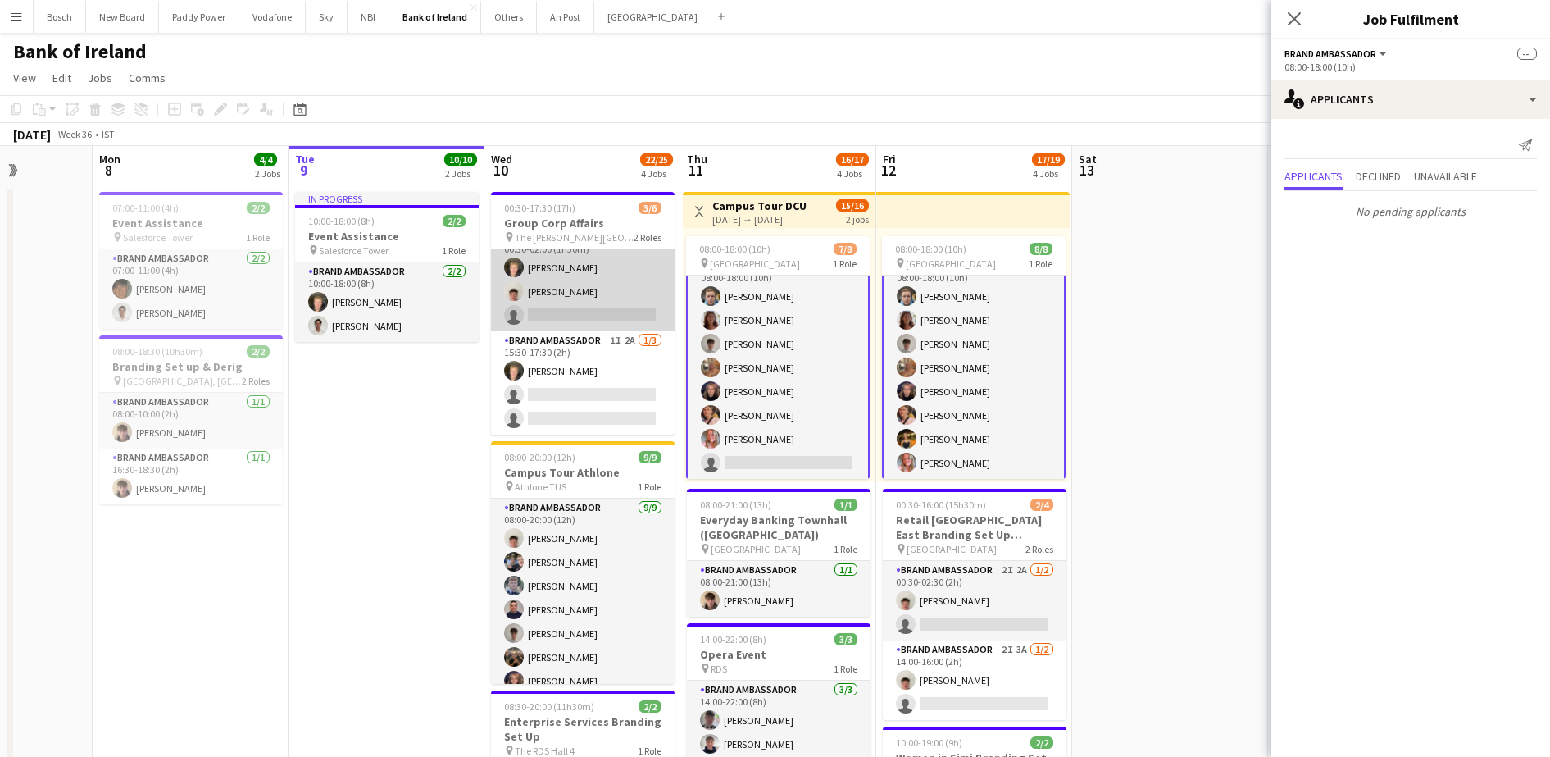
click at [585, 287] on app-card-role "Brand Ambassador 1I 2A [DATE] 00:30-02:00 (1h30m) [PERSON_NAME] [PERSON_NAME] s…" at bounding box center [583, 279] width 184 height 103
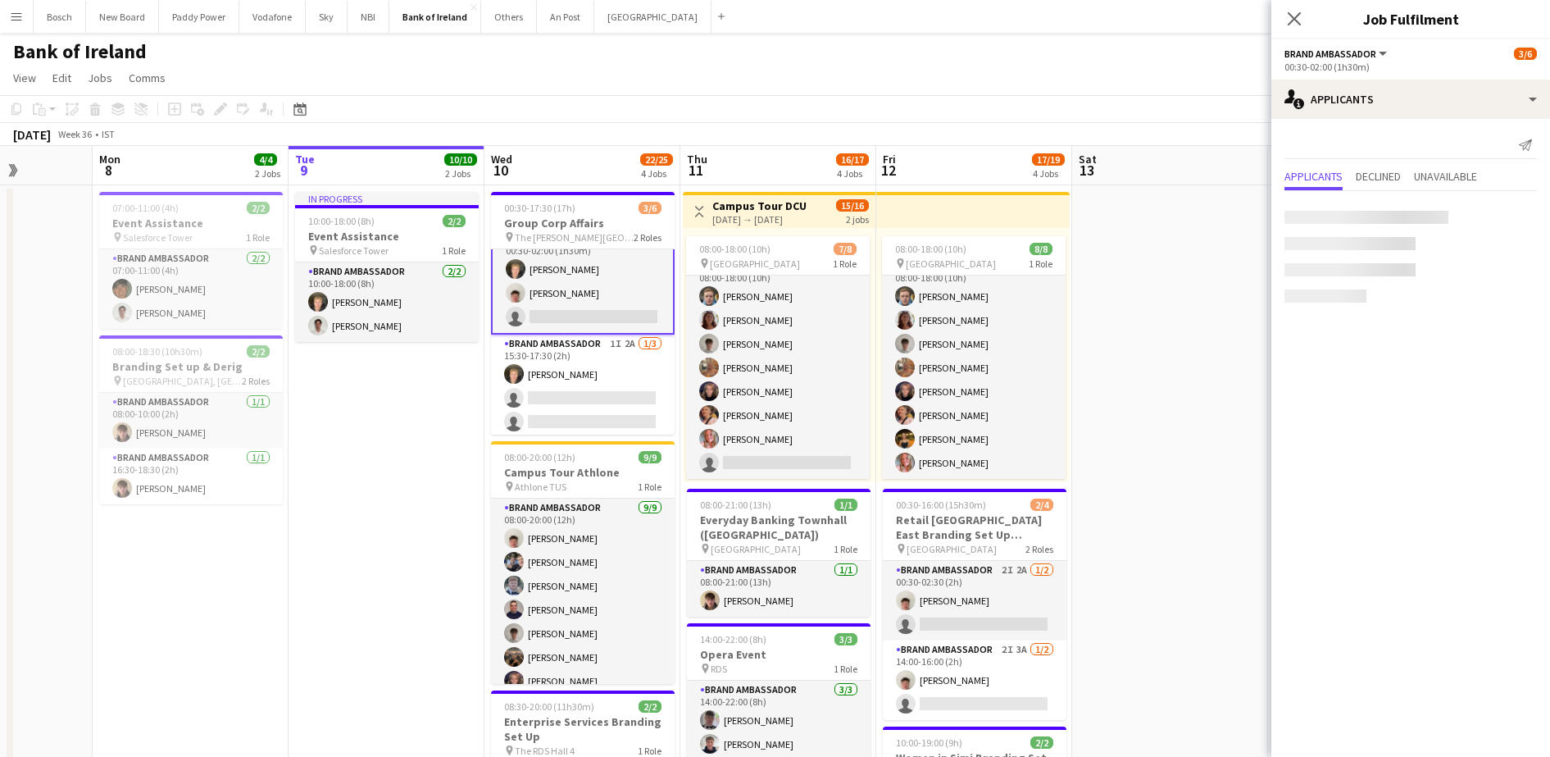
scroll to position [23, 0]
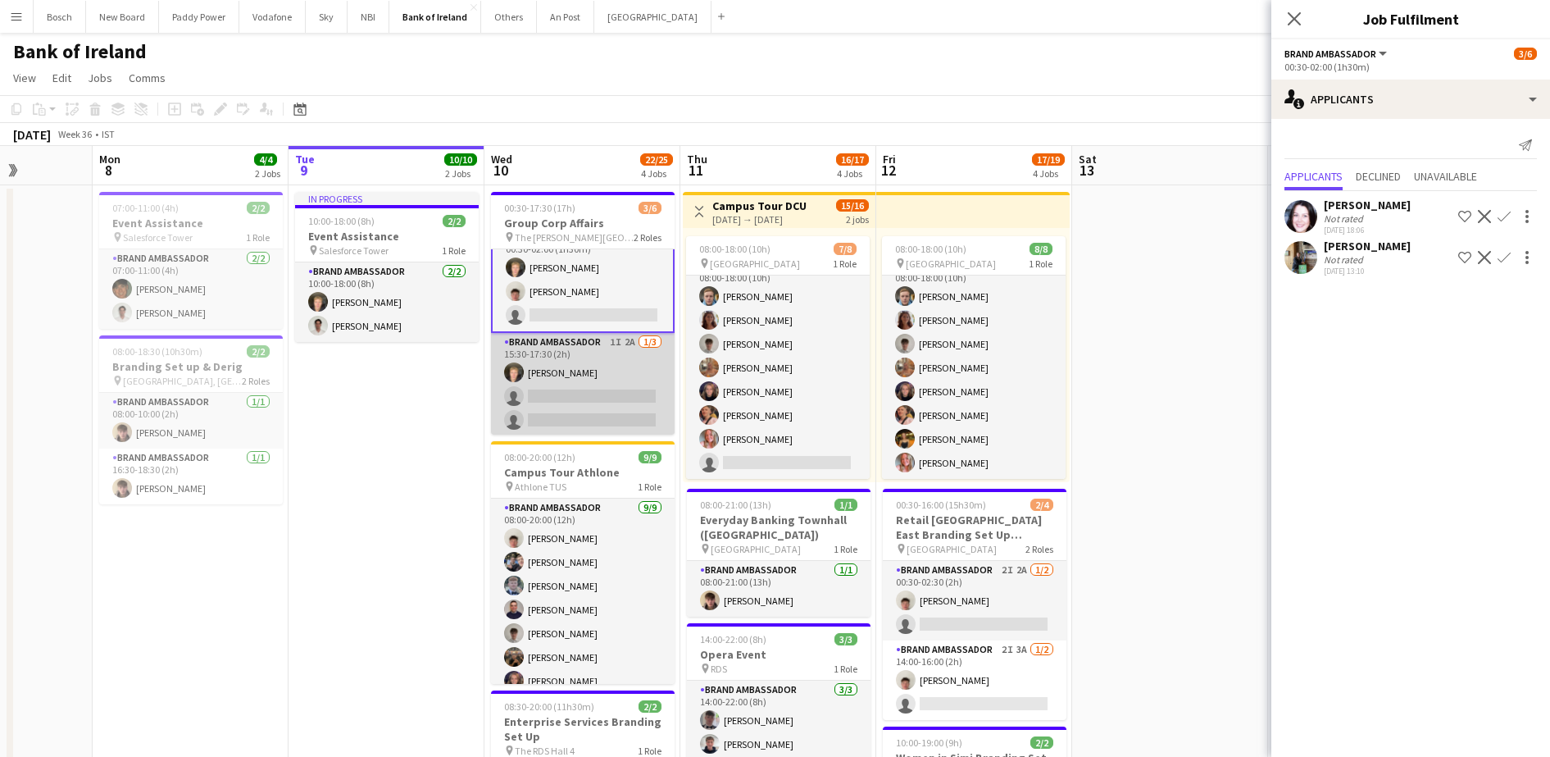
click at [581, 343] on app-card-role "Brand Ambassador 1I 2A [DATE] 15:30-17:30 (2h) [PERSON_NAME] single-neutral-act…" at bounding box center [583, 384] width 184 height 103
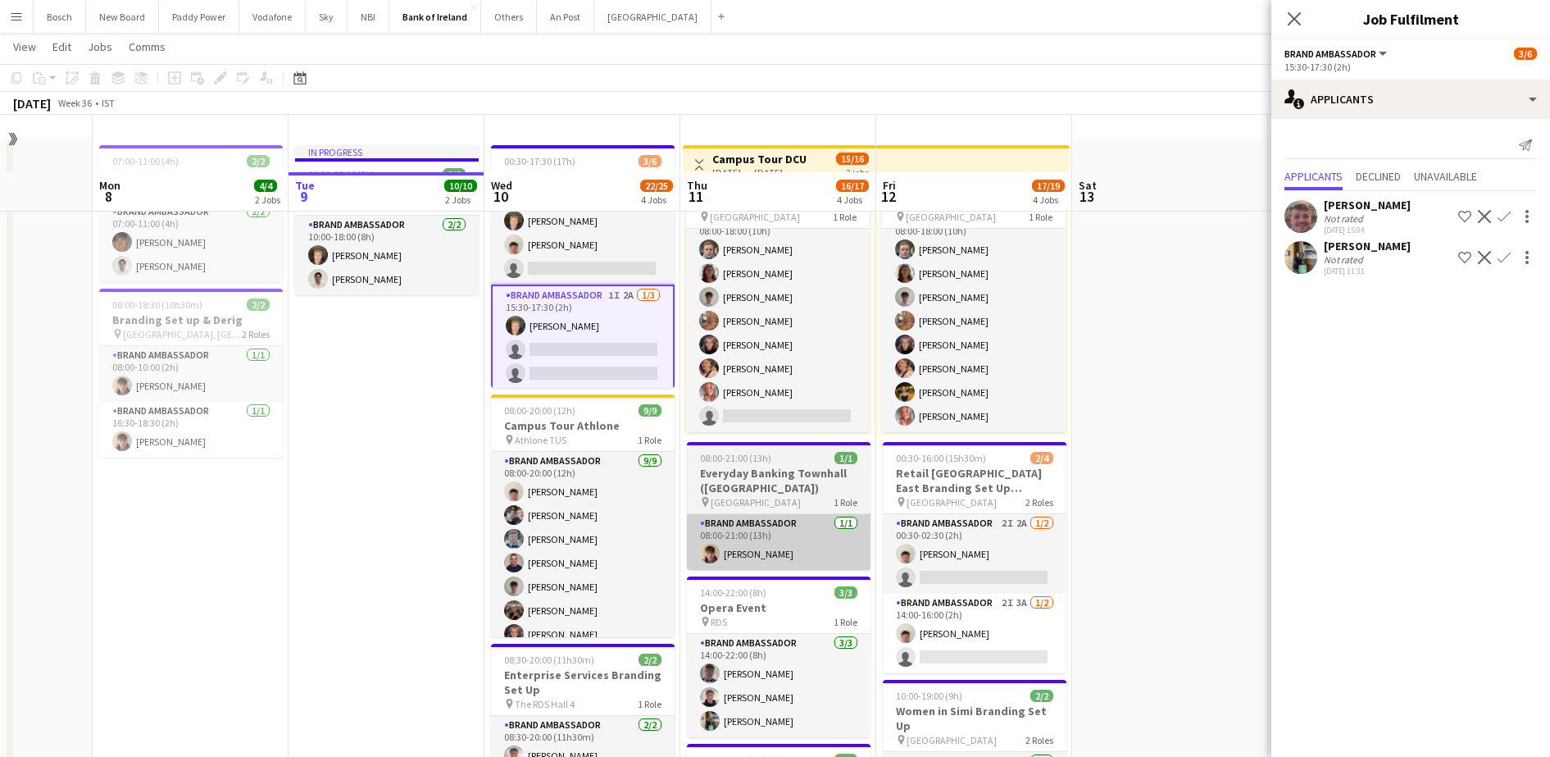
scroll to position [0, 0]
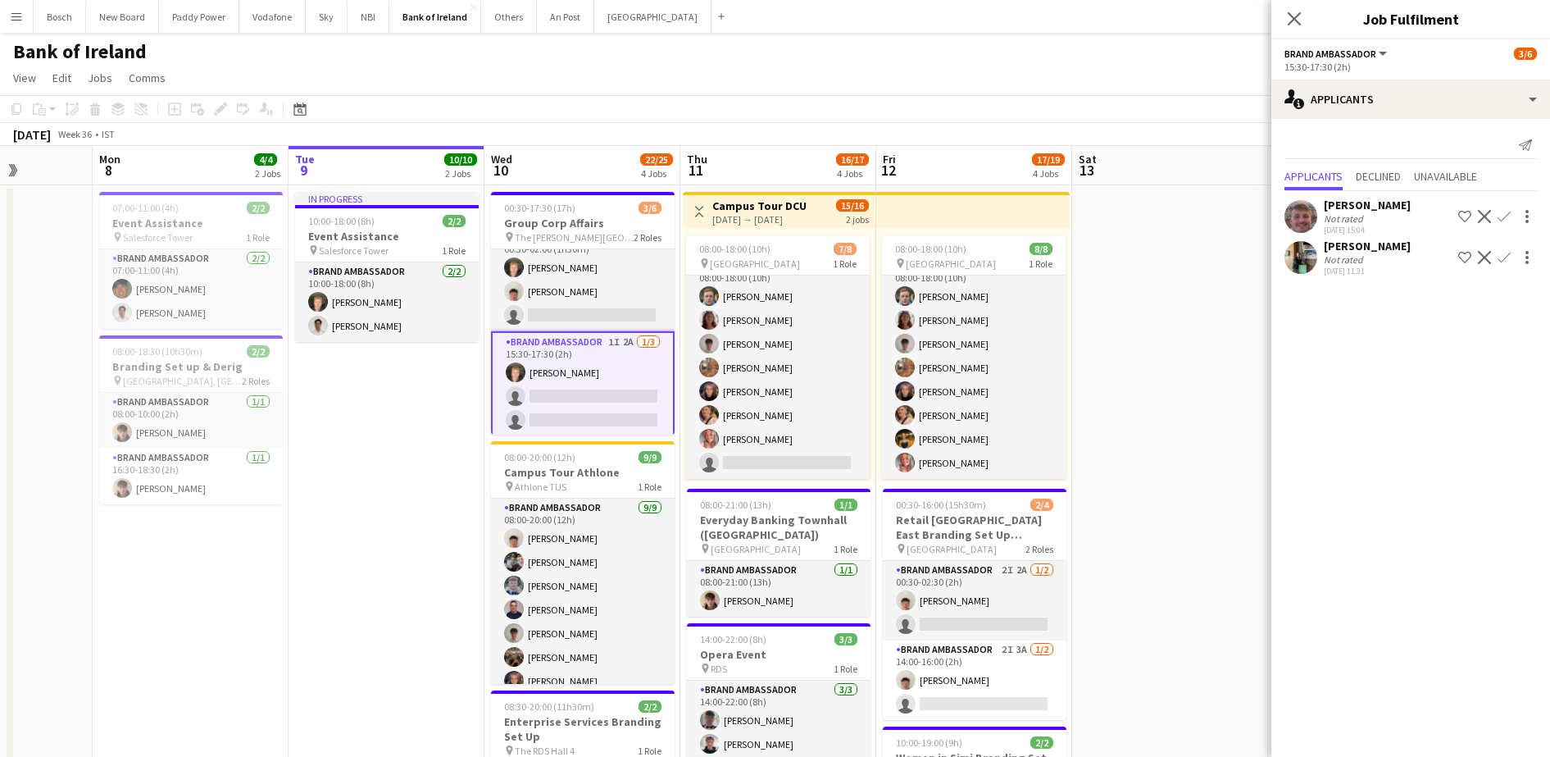
click at [1397, 266] on div "[PERSON_NAME] Not rated [DATE] 11:31 Shortlist crew Decline Confirm" at bounding box center [1411, 258] width 279 height 38
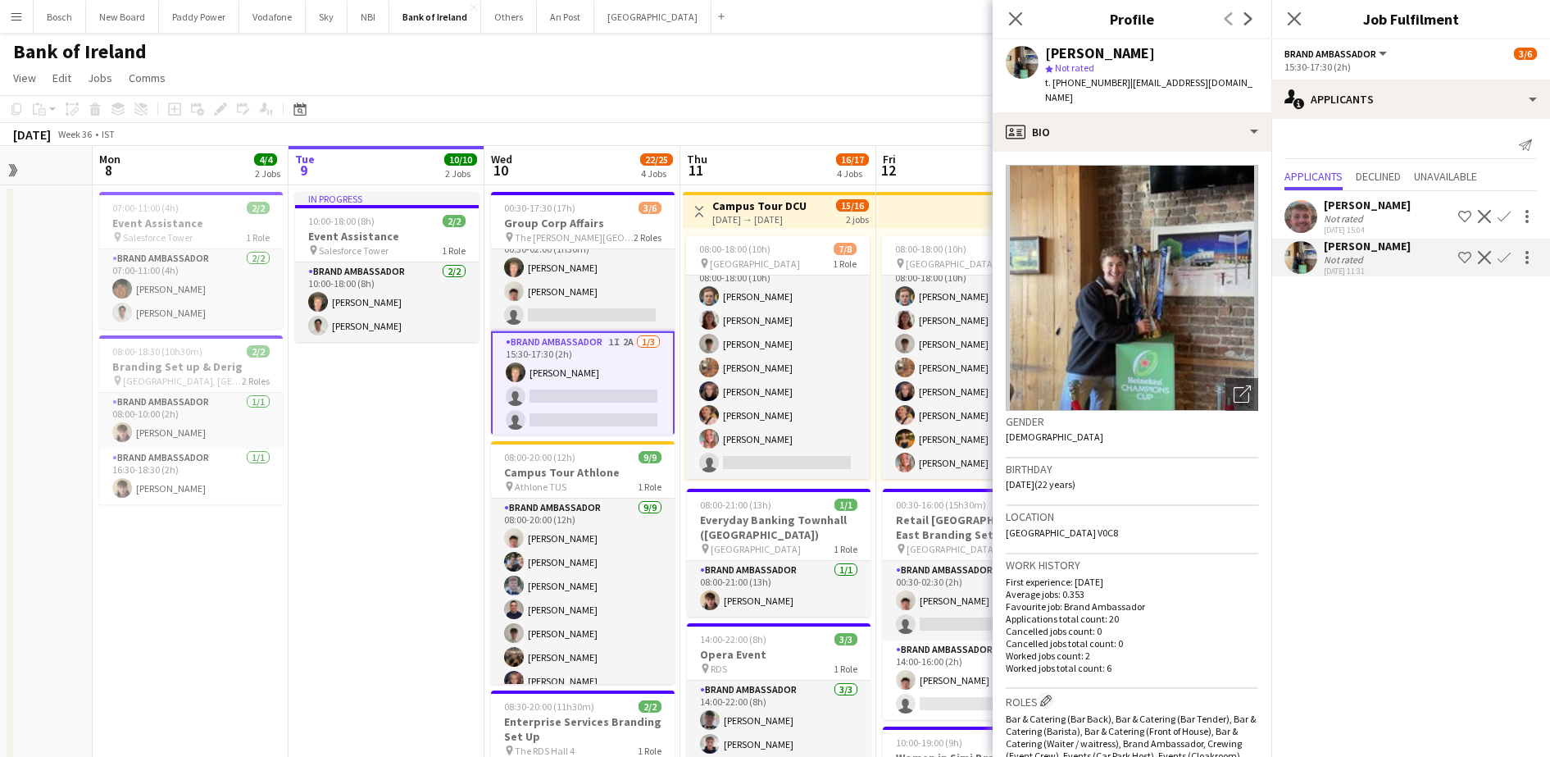
click at [1505, 244] on div "[PERSON_NAME] Not rated [DATE] 11:31 Shortlist crew Decline Confirm" at bounding box center [1411, 258] width 279 height 38
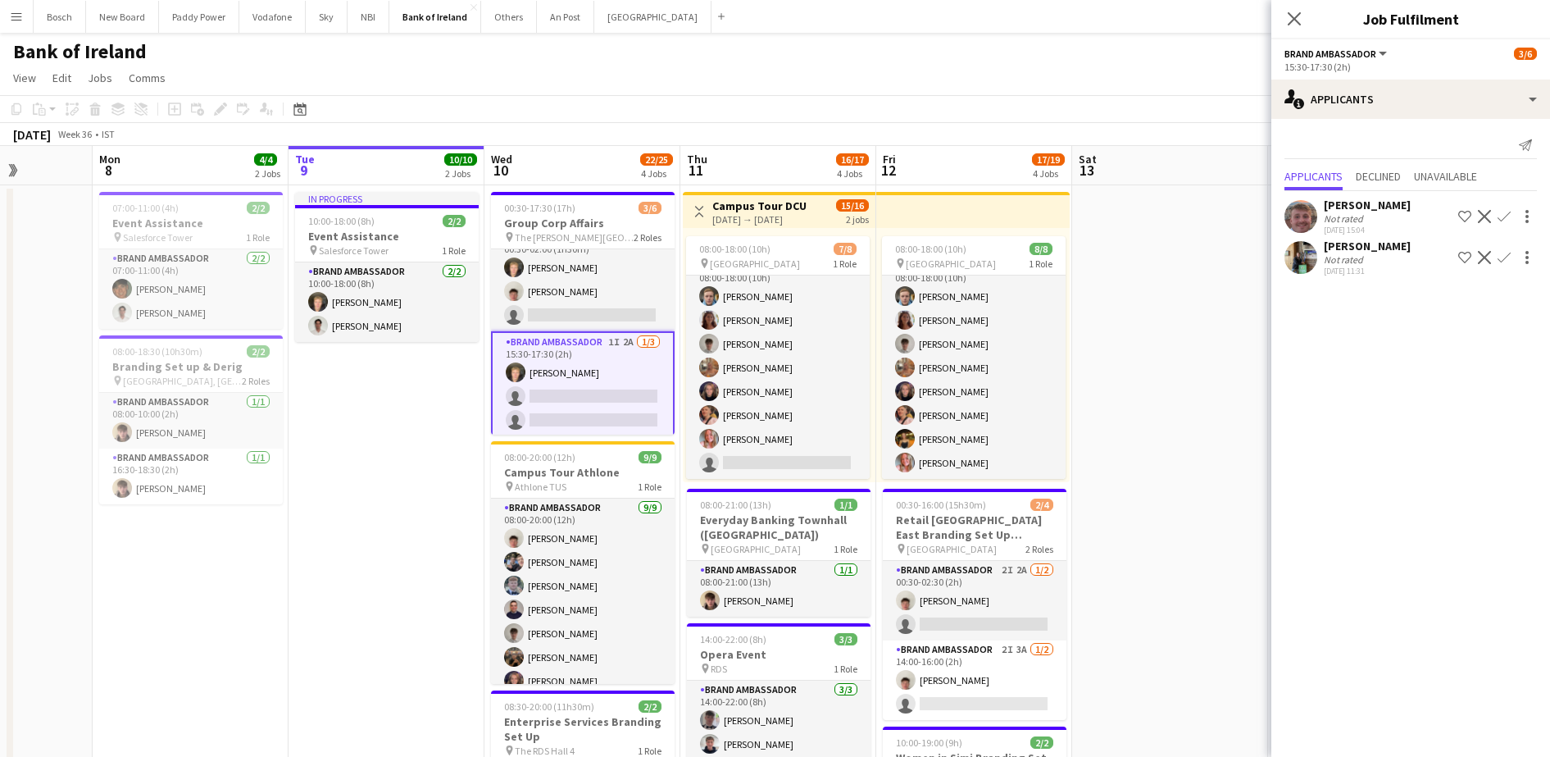
click at [1505, 256] on app-icon "Confirm" at bounding box center [1504, 257] width 13 height 13
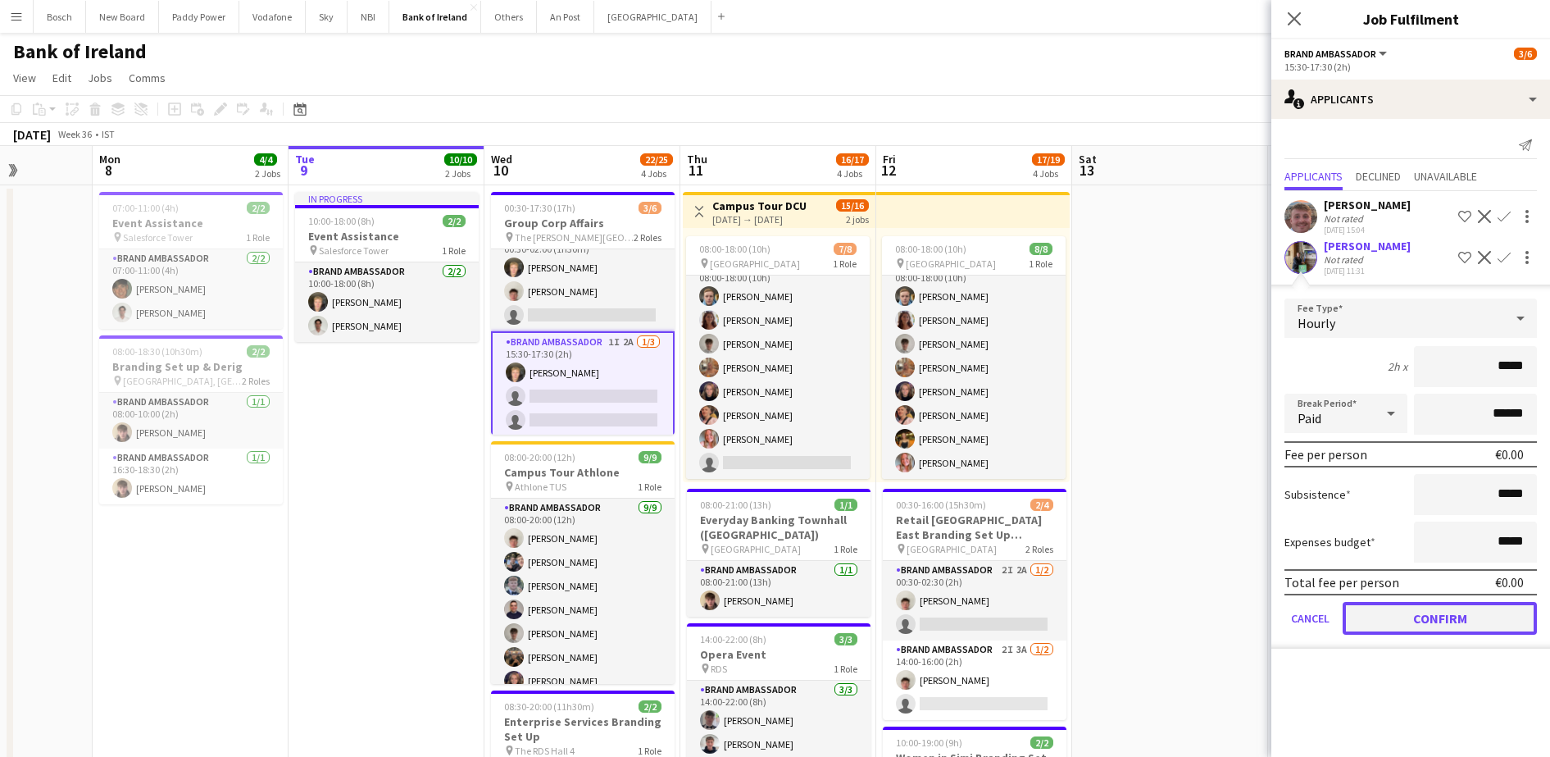
click at [1450, 627] on button "Confirm" at bounding box center [1440, 618] width 194 height 33
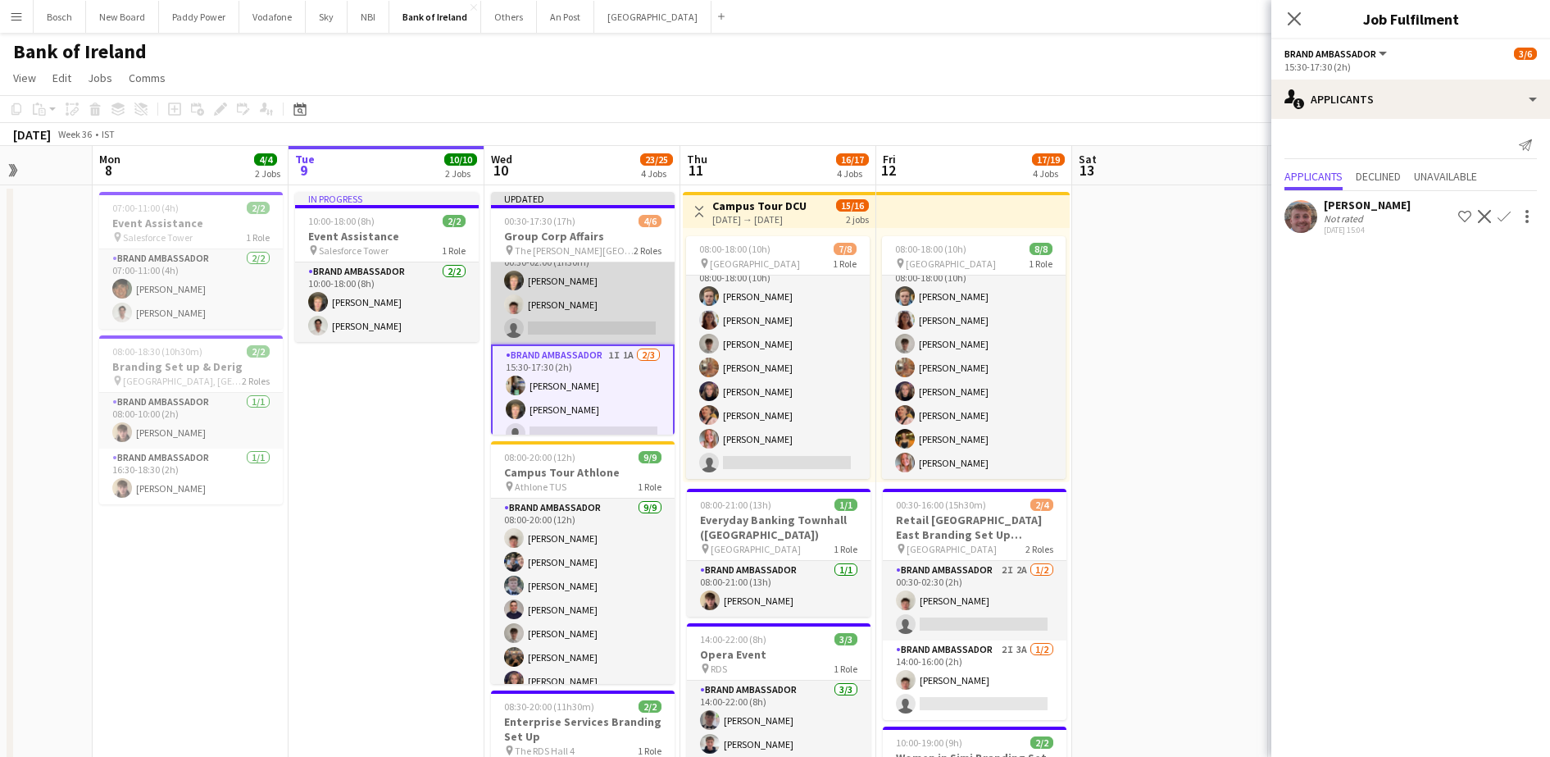
click at [596, 313] on app-card-role "Brand Ambassador 1I 2A [DATE] 00:30-02:00 (1h30m) [PERSON_NAME] [PERSON_NAME] s…" at bounding box center [583, 292] width 184 height 103
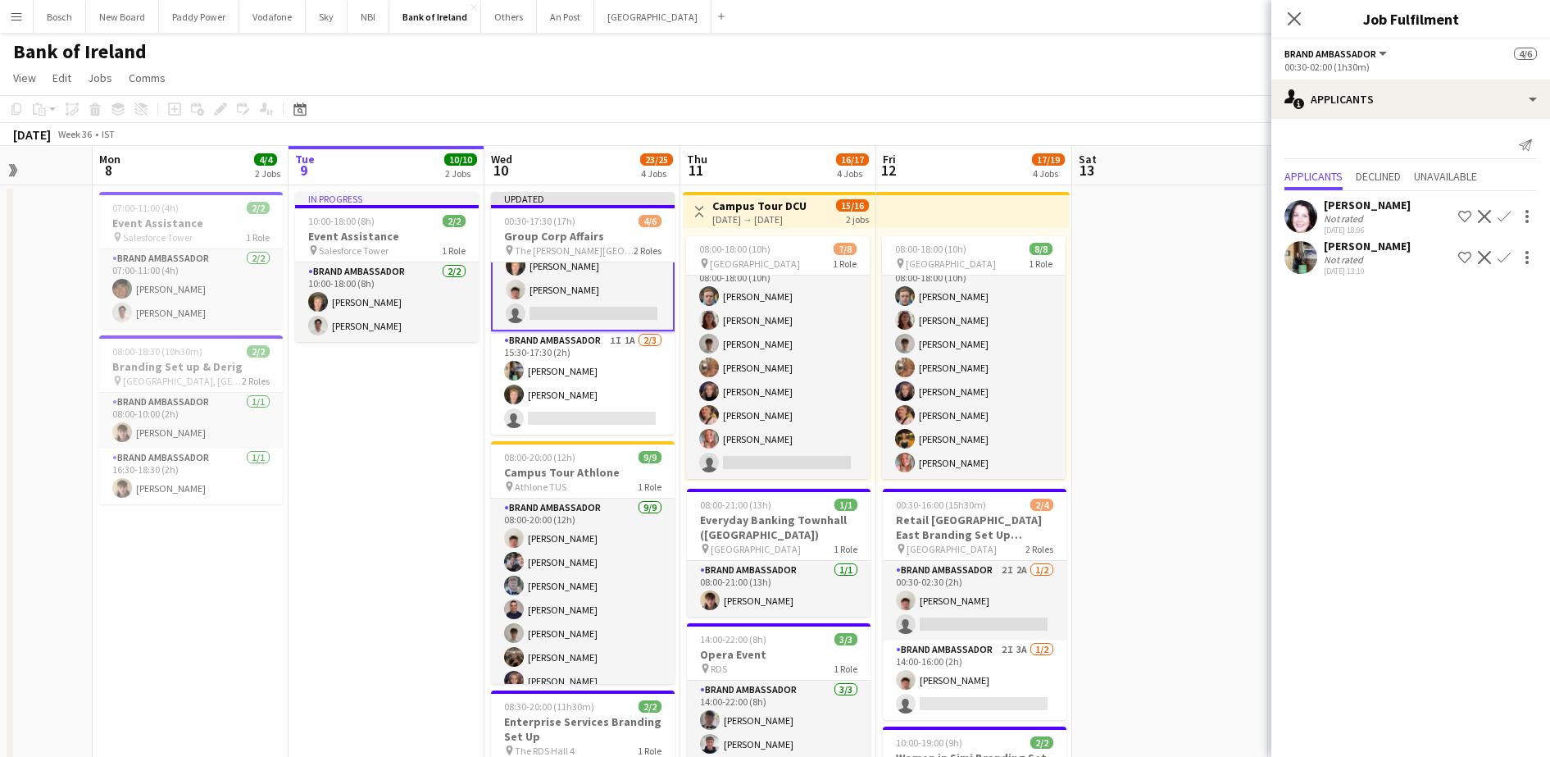
click at [1177, 86] on app-page-menu "View Day view expanded Day view collapsed Month view Date picker Jump to [DATE]…" at bounding box center [775, 79] width 1550 height 31
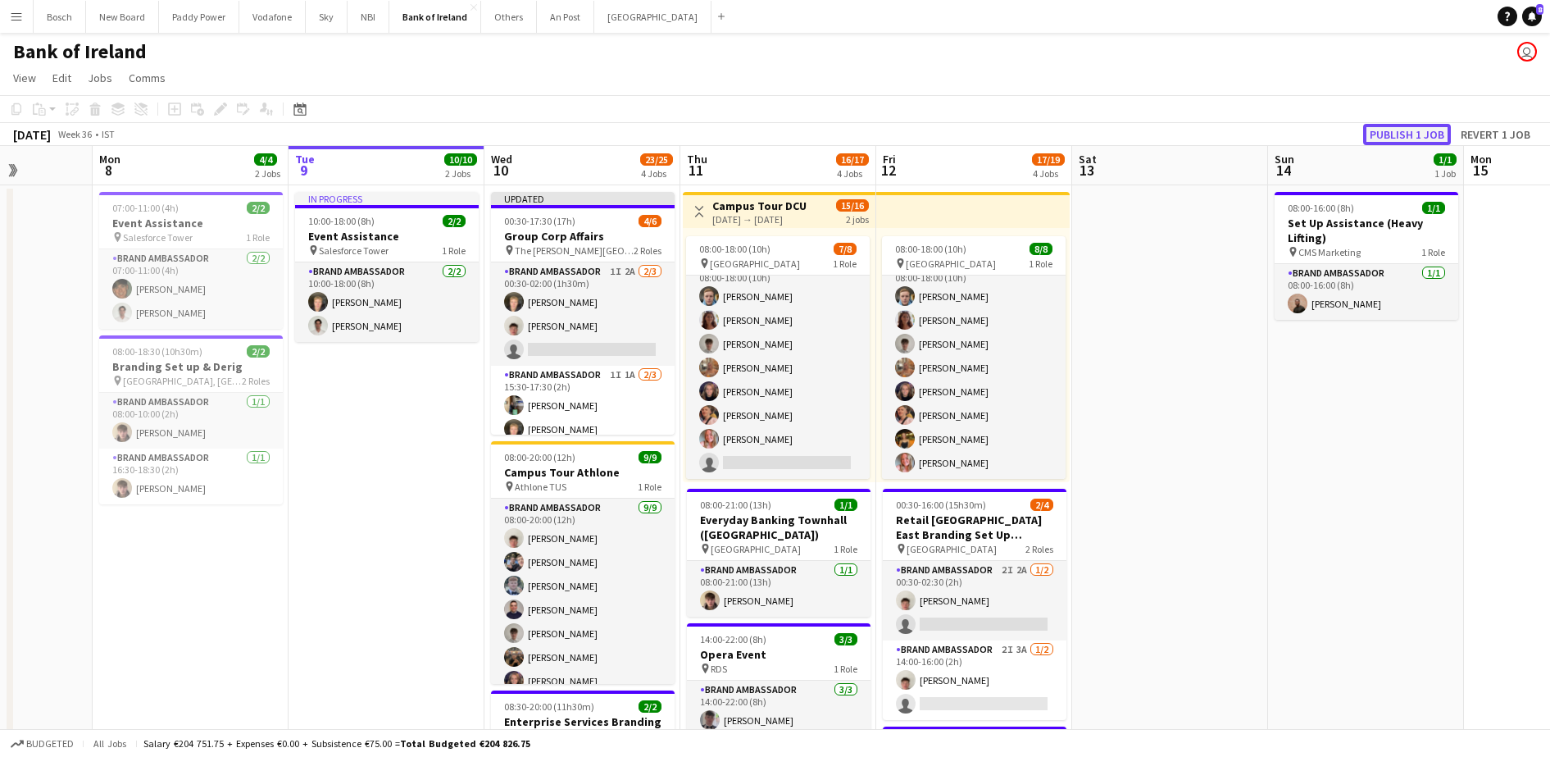
click at [1400, 135] on button "Publish 1 job" at bounding box center [1408, 134] width 88 height 21
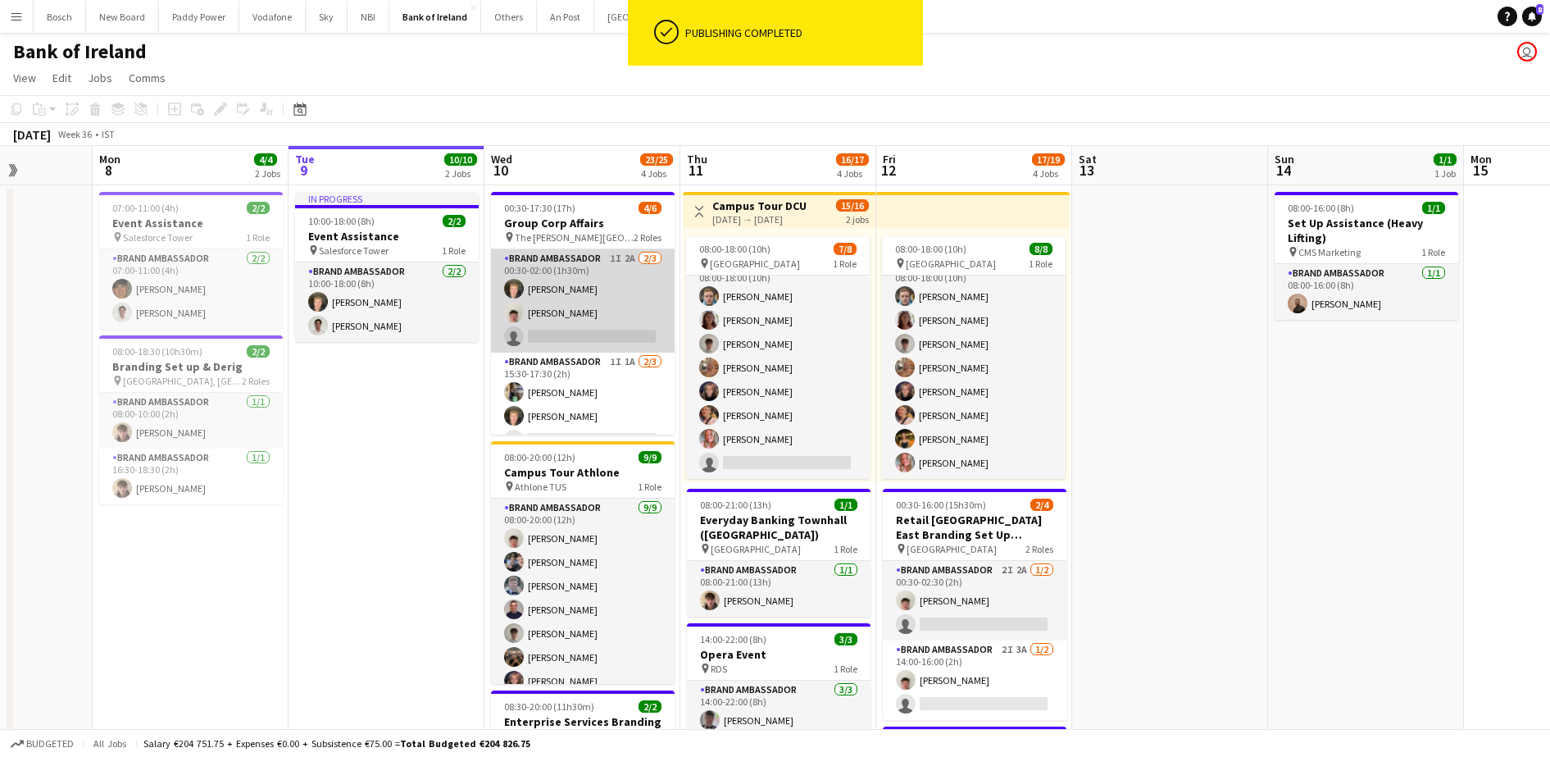
scroll to position [21, 0]
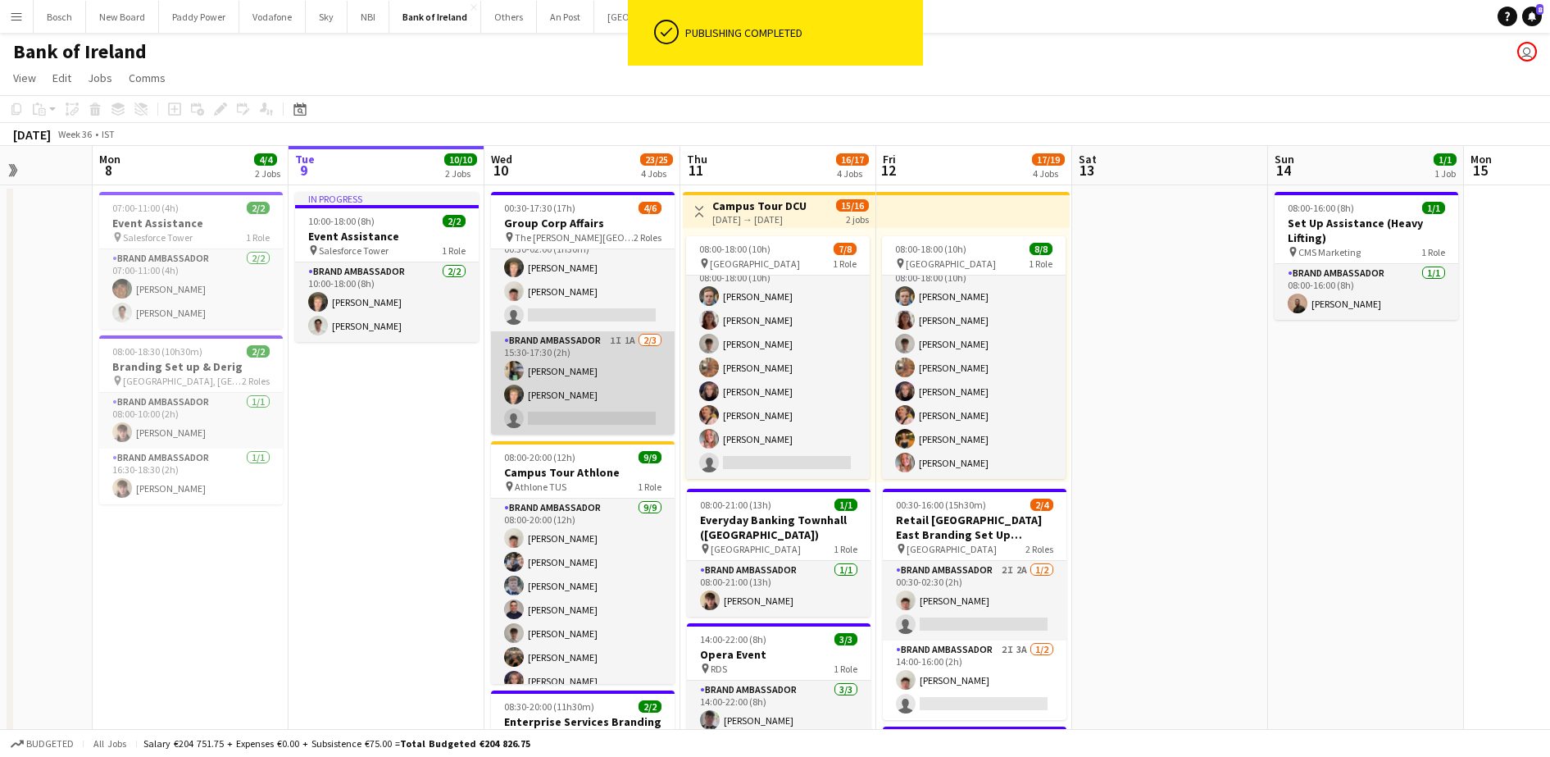
click at [562, 372] on app-card-role "Brand Ambassador 1I 1A [DATE] 15:30-17:30 (2h) [PERSON_NAME] [PERSON_NAME] sing…" at bounding box center [583, 382] width 184 height 103
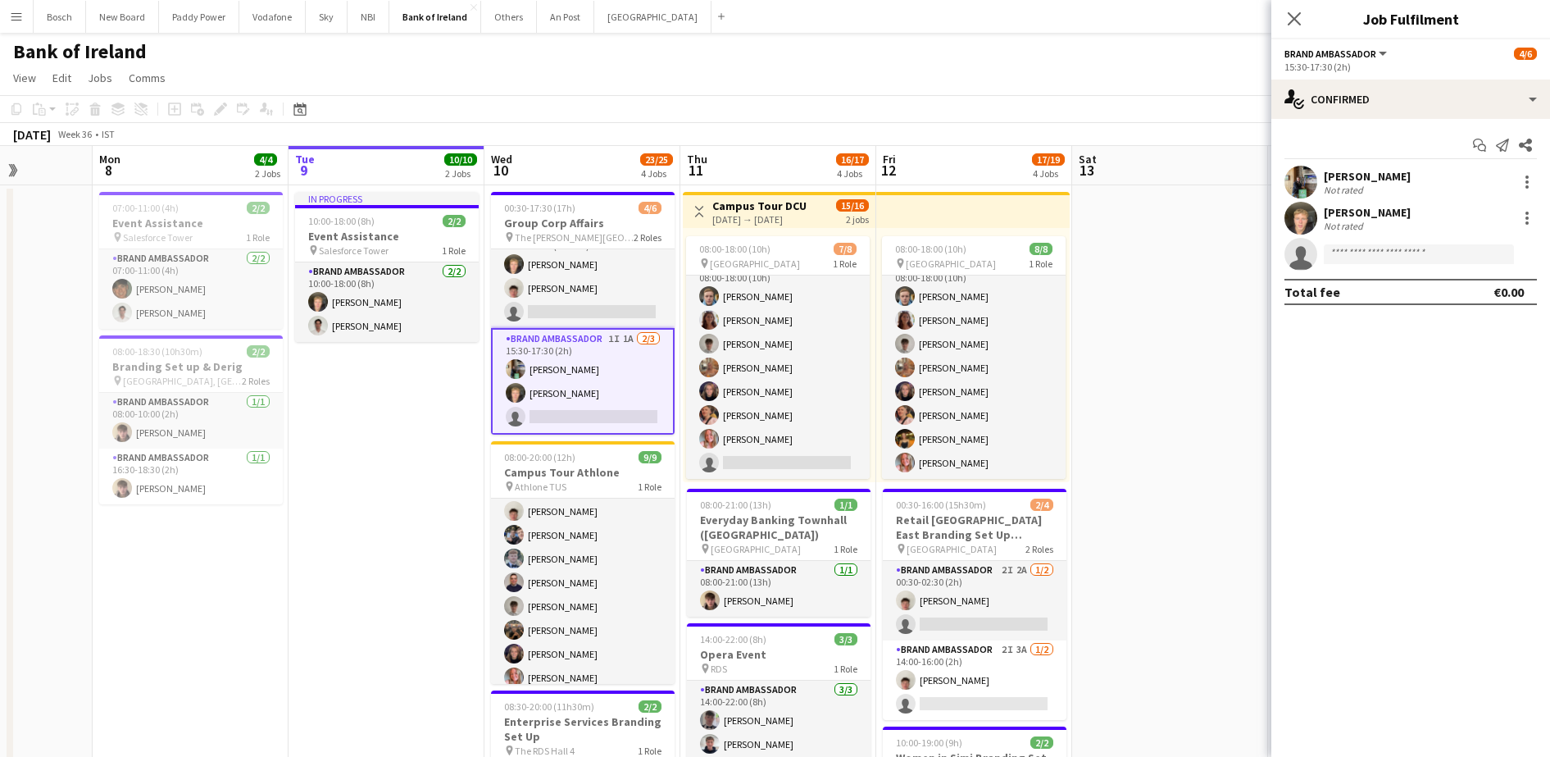
scroll to position [0, 0]
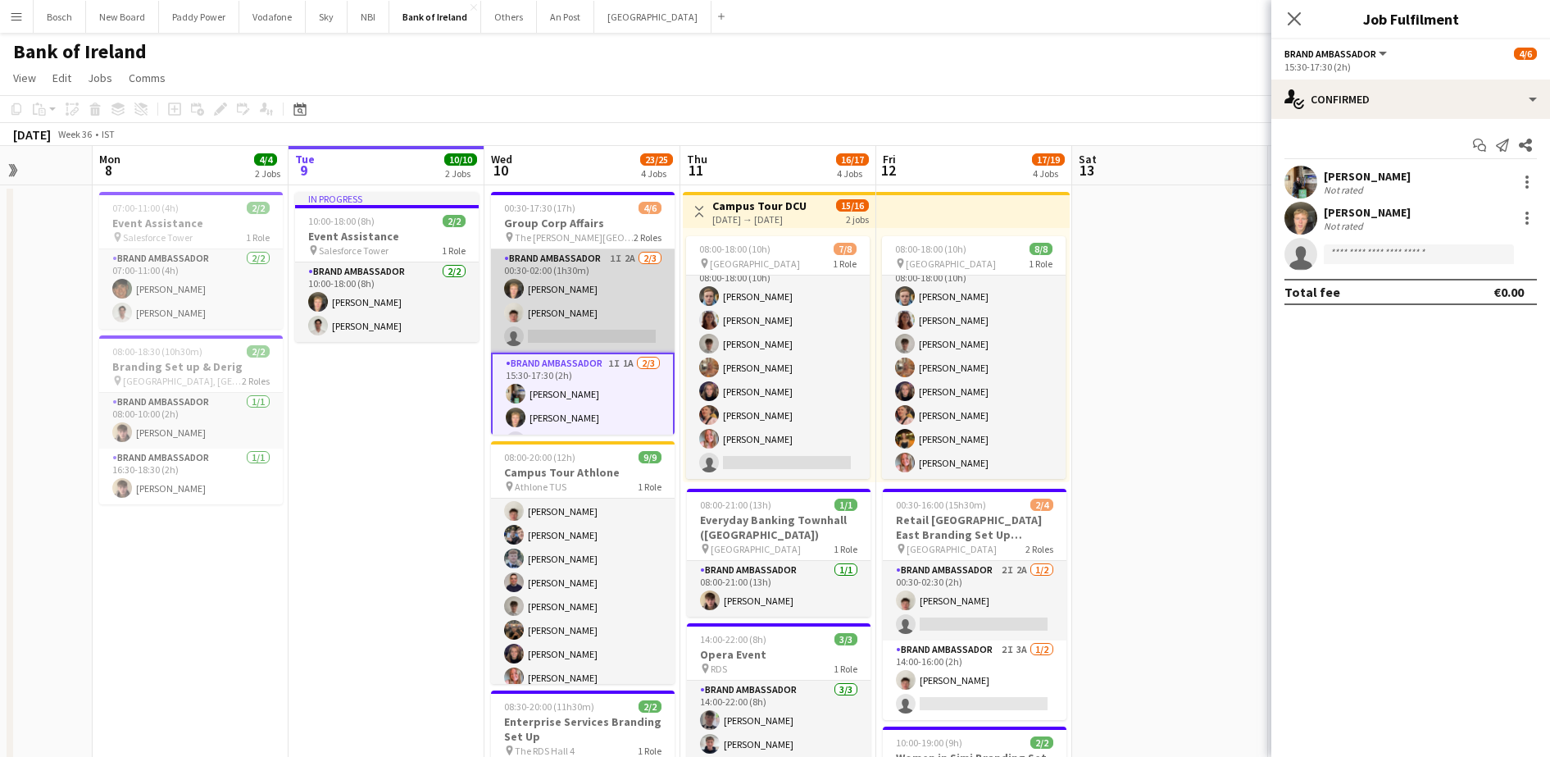
click at [604, 293] on app-card-role "Brand Ambassador 1I 2A [DATE] 00:30-02:00 (1h30m) [PERSON_NAME] [PERSON_NAME] s…" at bounding box center [583, 300] width 184 height 103
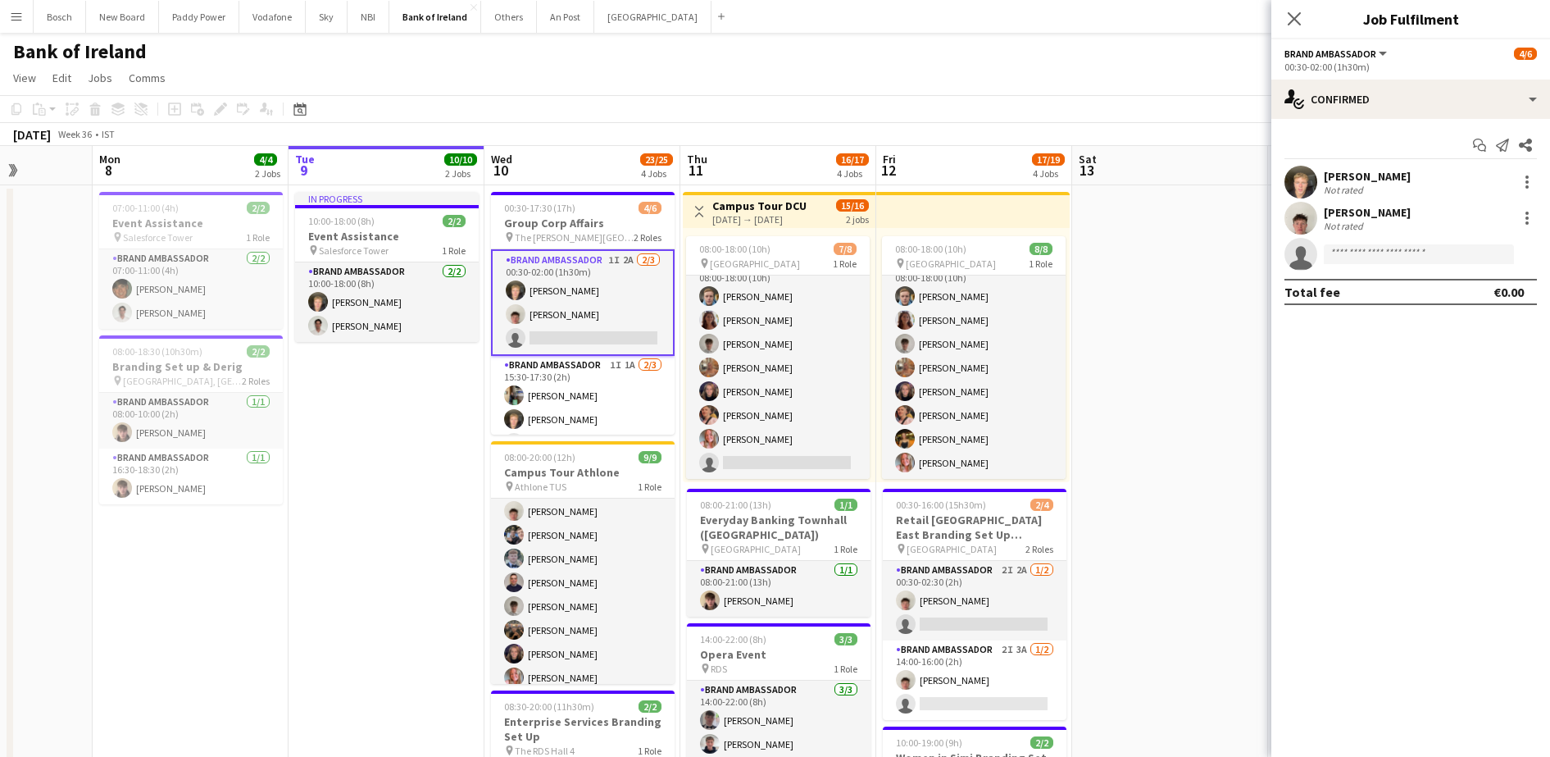
click at [922, 102] on app-toolbar "Copy Paste Paste Ctrl+V Paste with crew Ctrl+Shift+V Paste linked Job [GEOGRAPH…" at bounding box center [775, 109] width 1550 height 28
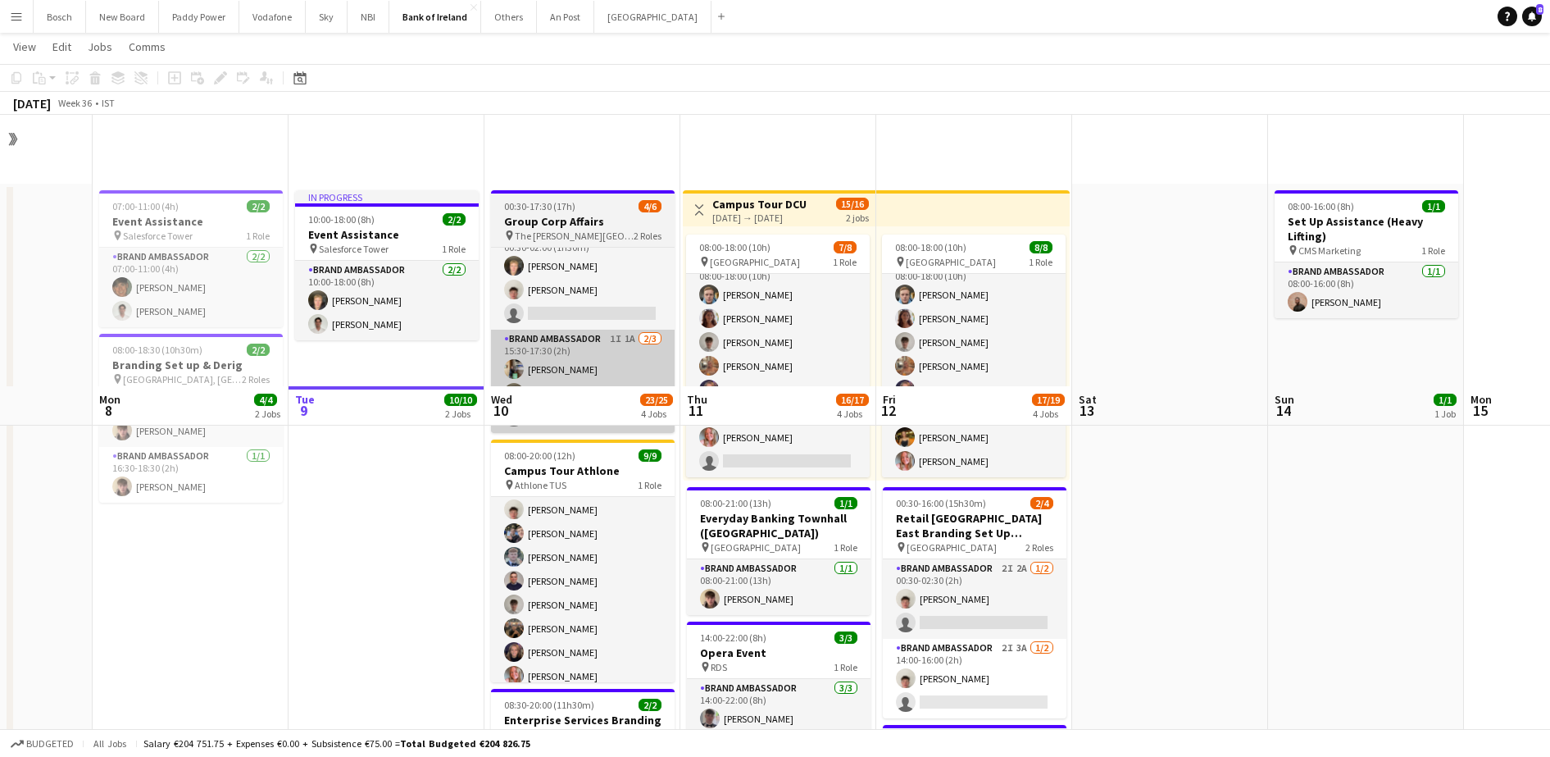
scroll to position [271, 0]
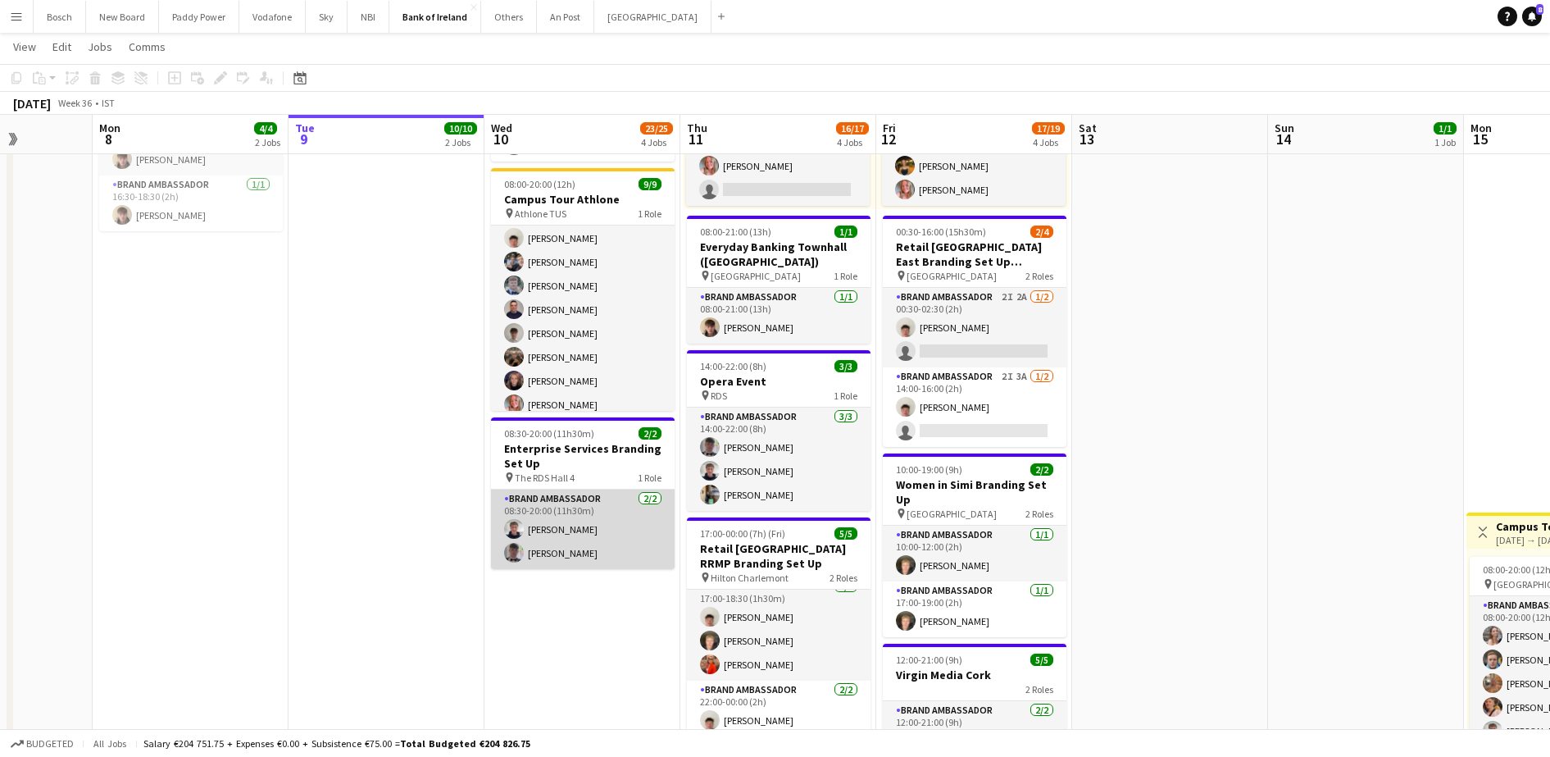
click at [601, 508] on app-card-role "Brand Ambassador [DATE] 08:30-20:00 (11h30m) [PERSON_NAME] [PERSON_NAME]" at bounding box center [583, 529] width 184 height 80
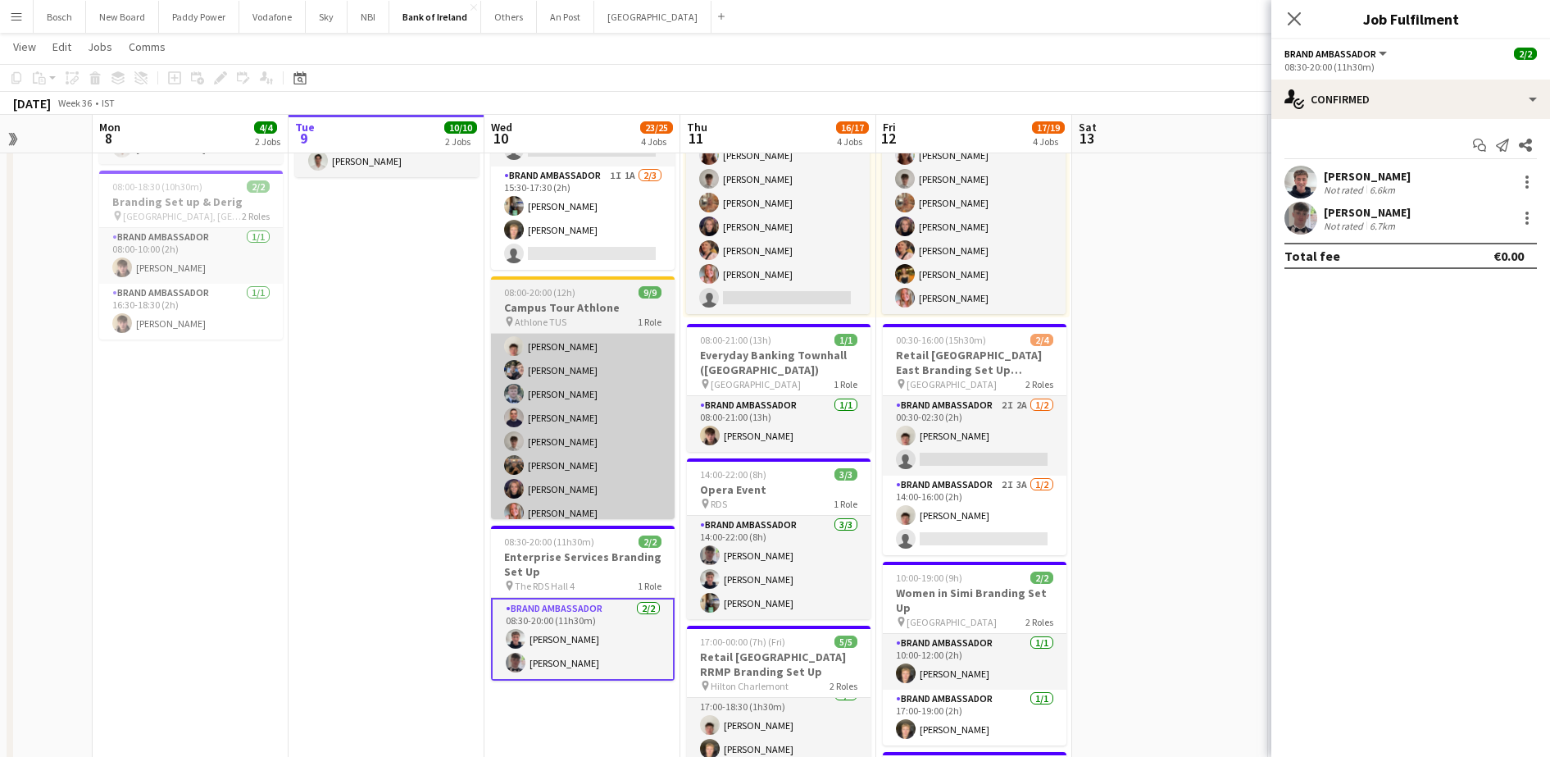
scroll to position [162, 0]
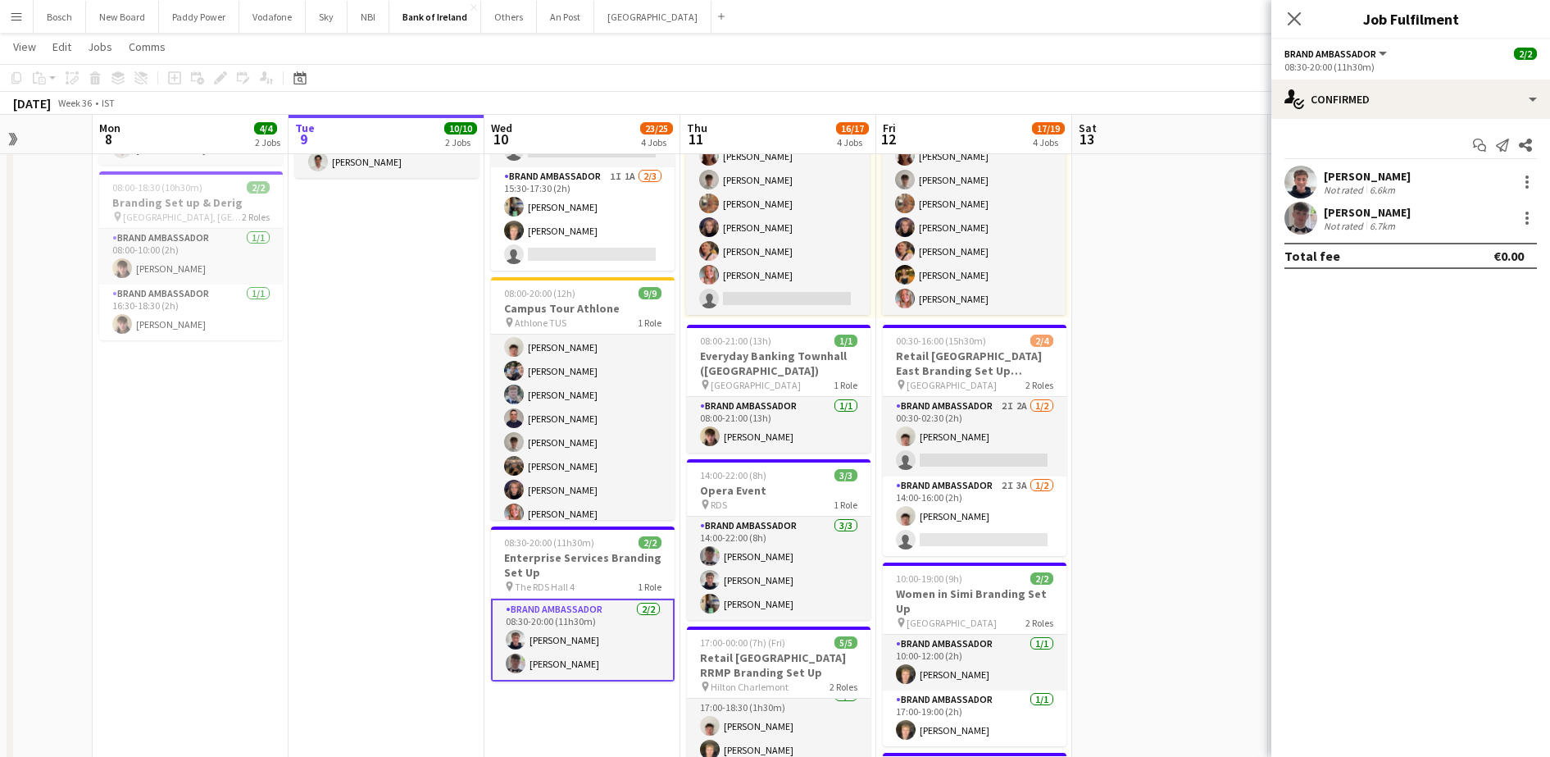
click at [591, 649] on app-card-role "Brand Ambassador [DATE] 08:30-20:00 (11h30m) [PERSON_NAME] [PERSON_NAME]" at bounding box center [583, 640] width 184 height 83
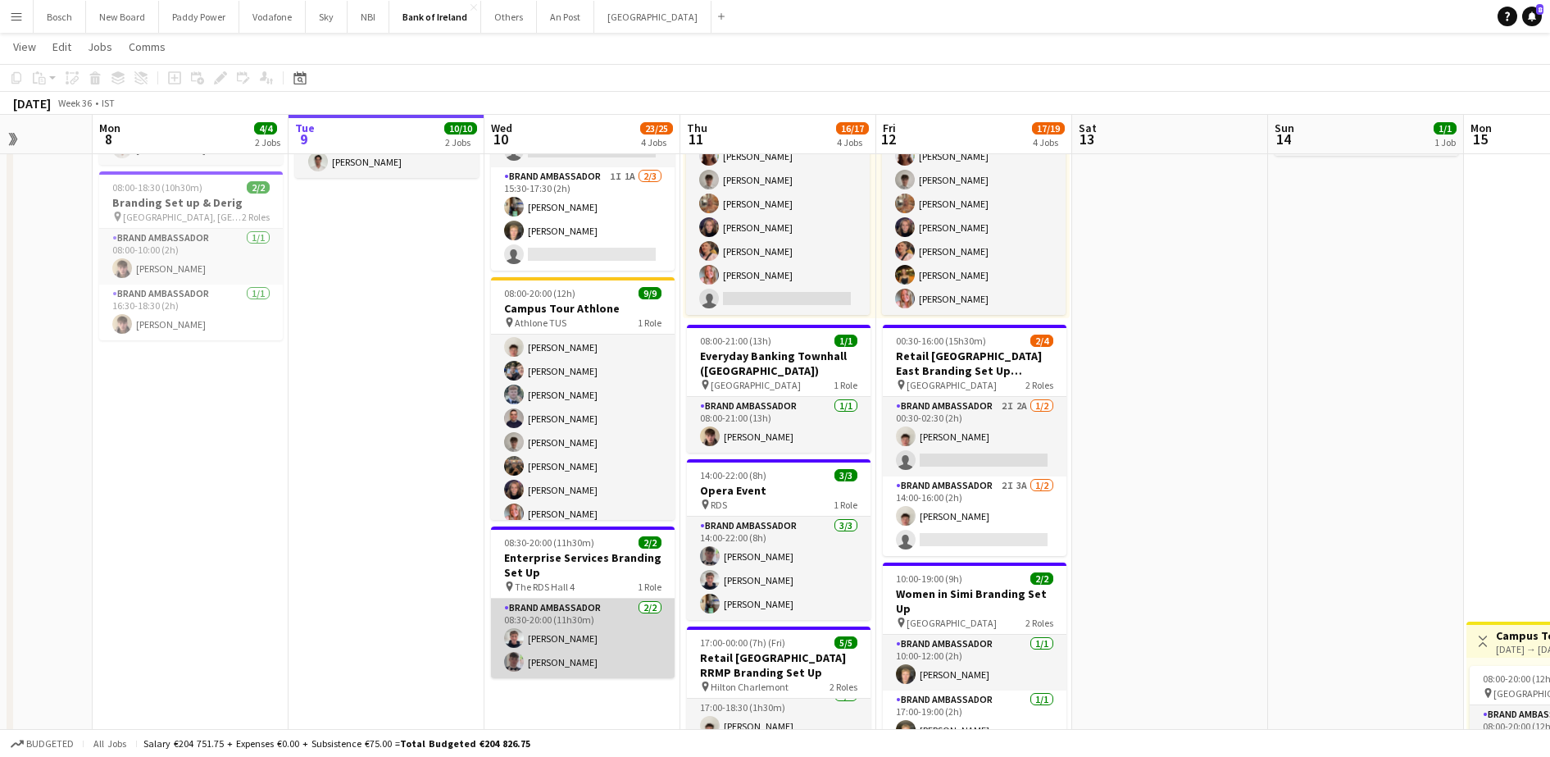
click at [591, 649] on app-card-role "Brand Ambassador [DATE] 08:30-20:00 (11h30m) [PERSON_NAME] [PERSON_NAME]" at bounding box center [583, 639] width 184 height 80
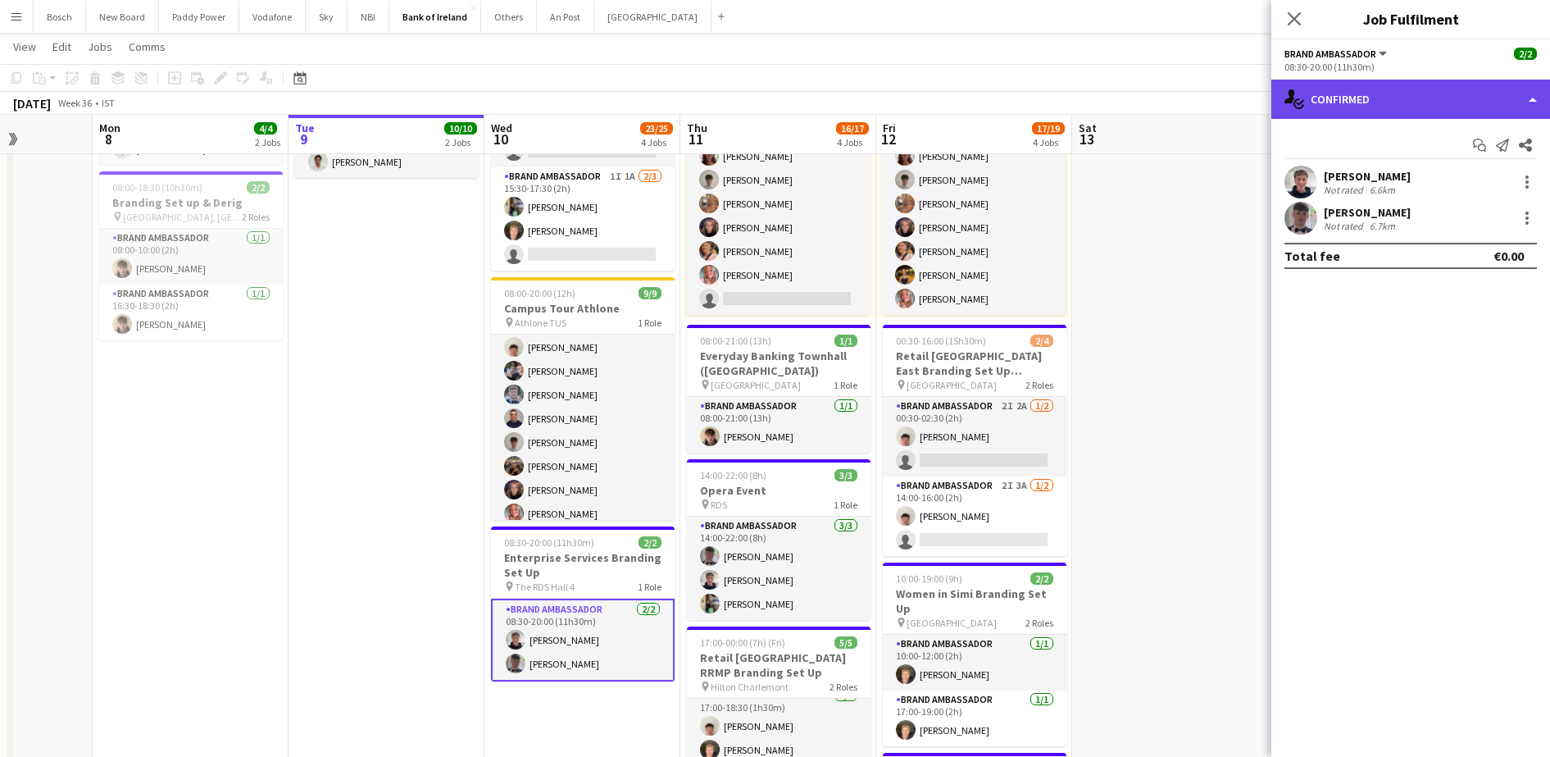
click at [1418, 91] on div "single-neutral-actions-check-2 Confirmed" at bounding box center [1411, 99] width 279 height 39
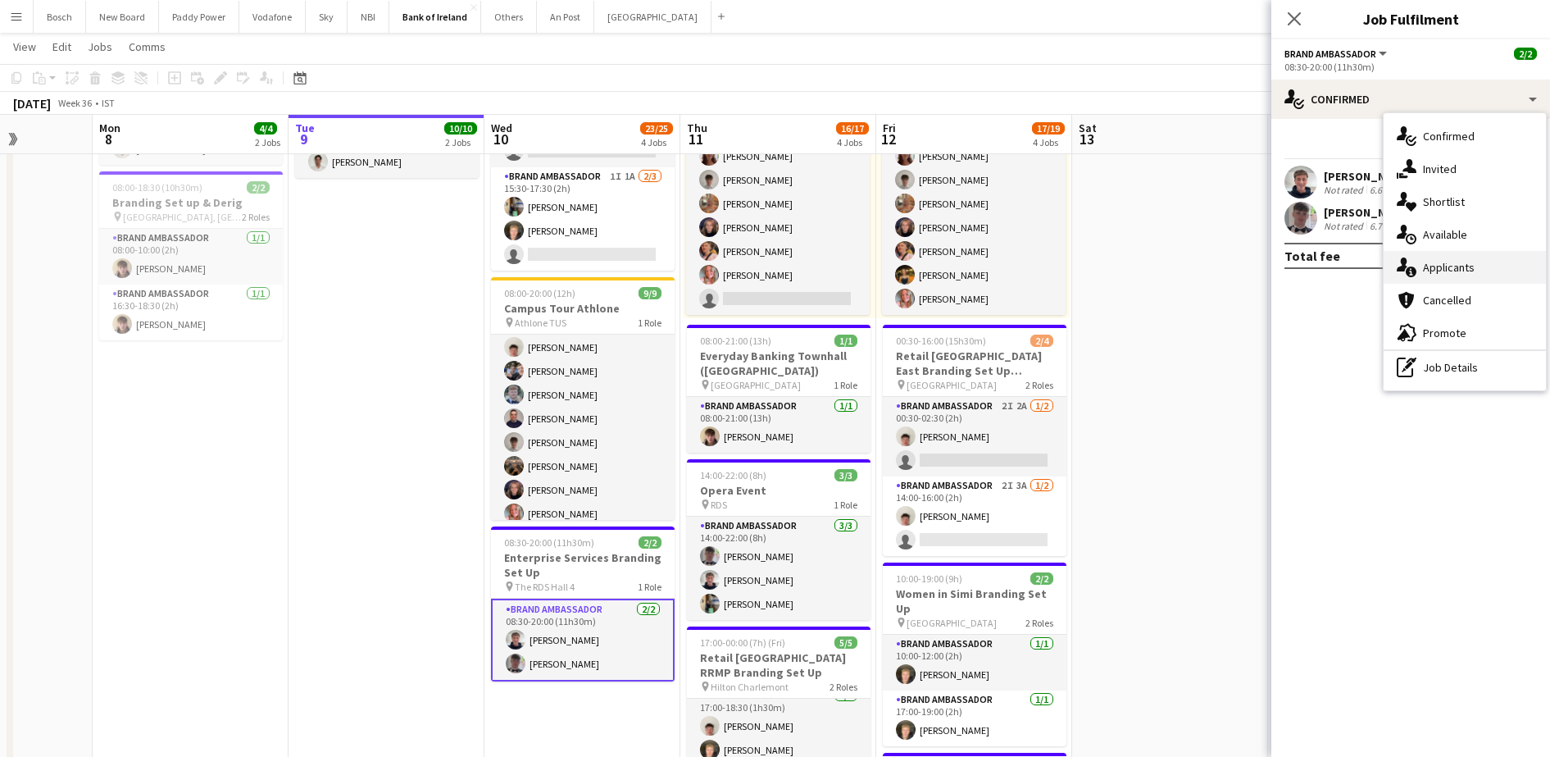
click at [1455, 266] on span "Applicants" at bounding box center [1449, 267] width 52 height 15
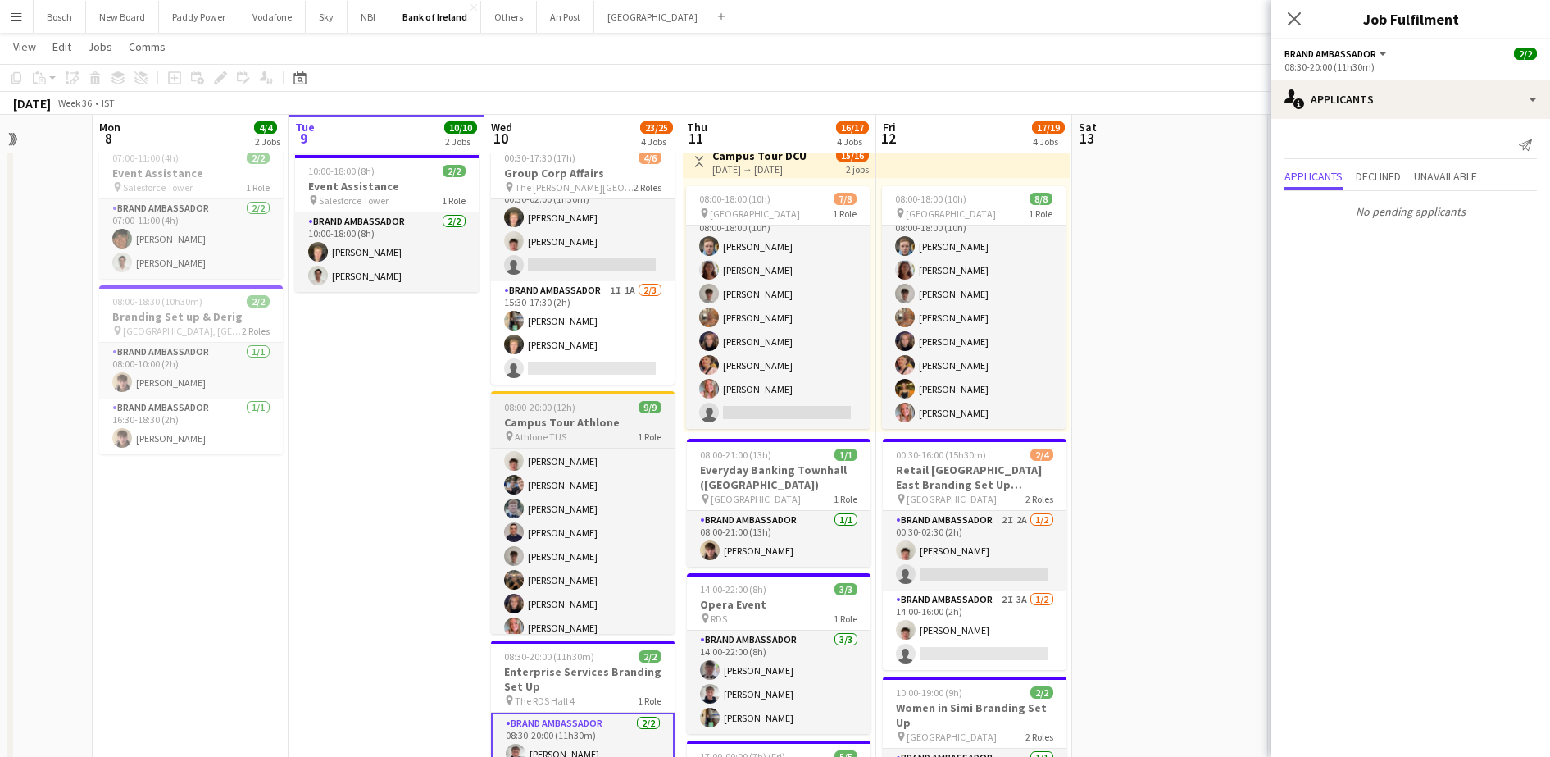
scroll to position [48, 0]
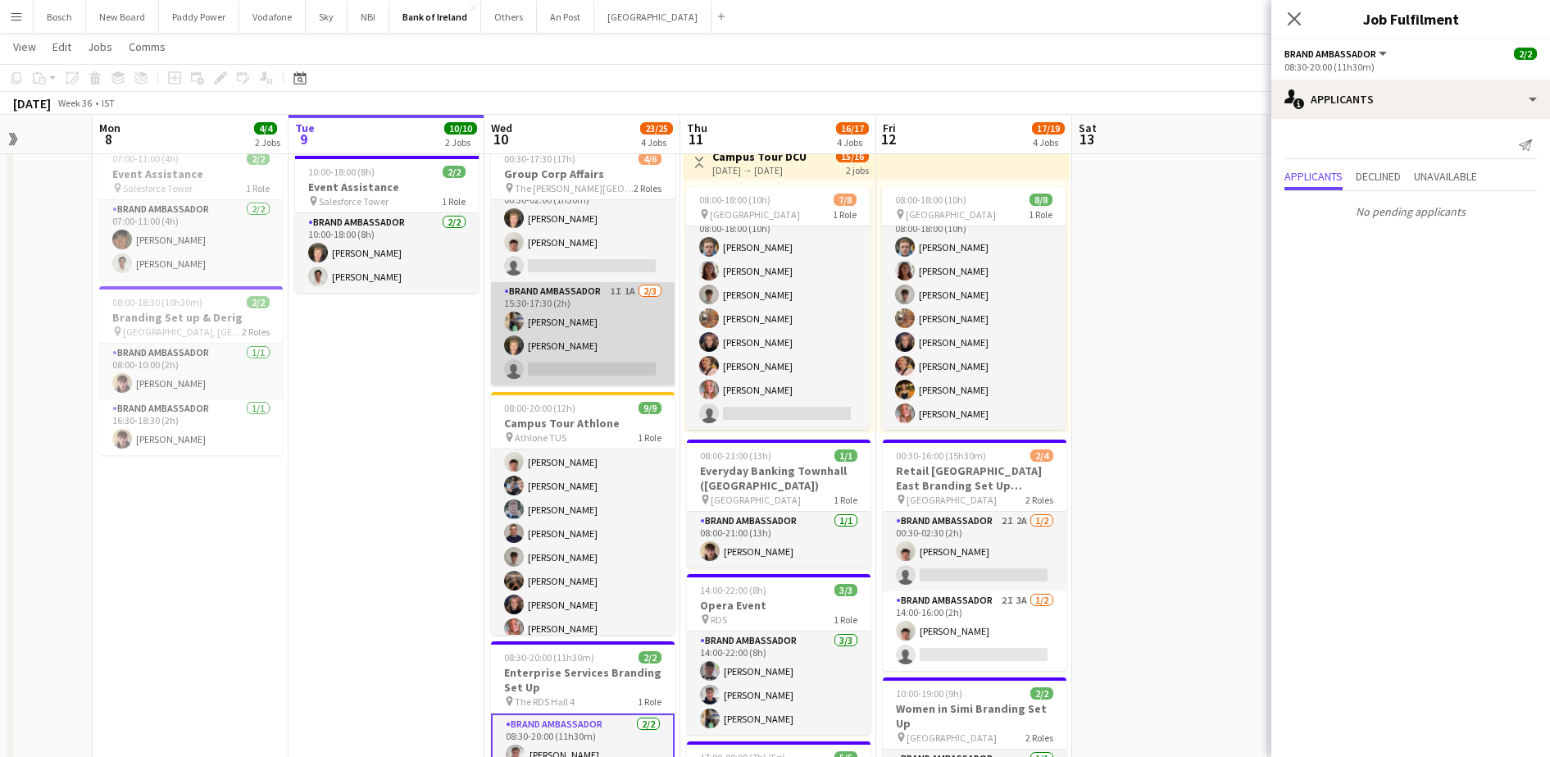
click at [571, 321] on app-card-role "Brand Ambassador 1I 1A [DATE] 15:30-17:30 (2h) [PERSON_NAME] [PERSON_NAME] sing…" at bounding box center [583, 333] width 184 height 103
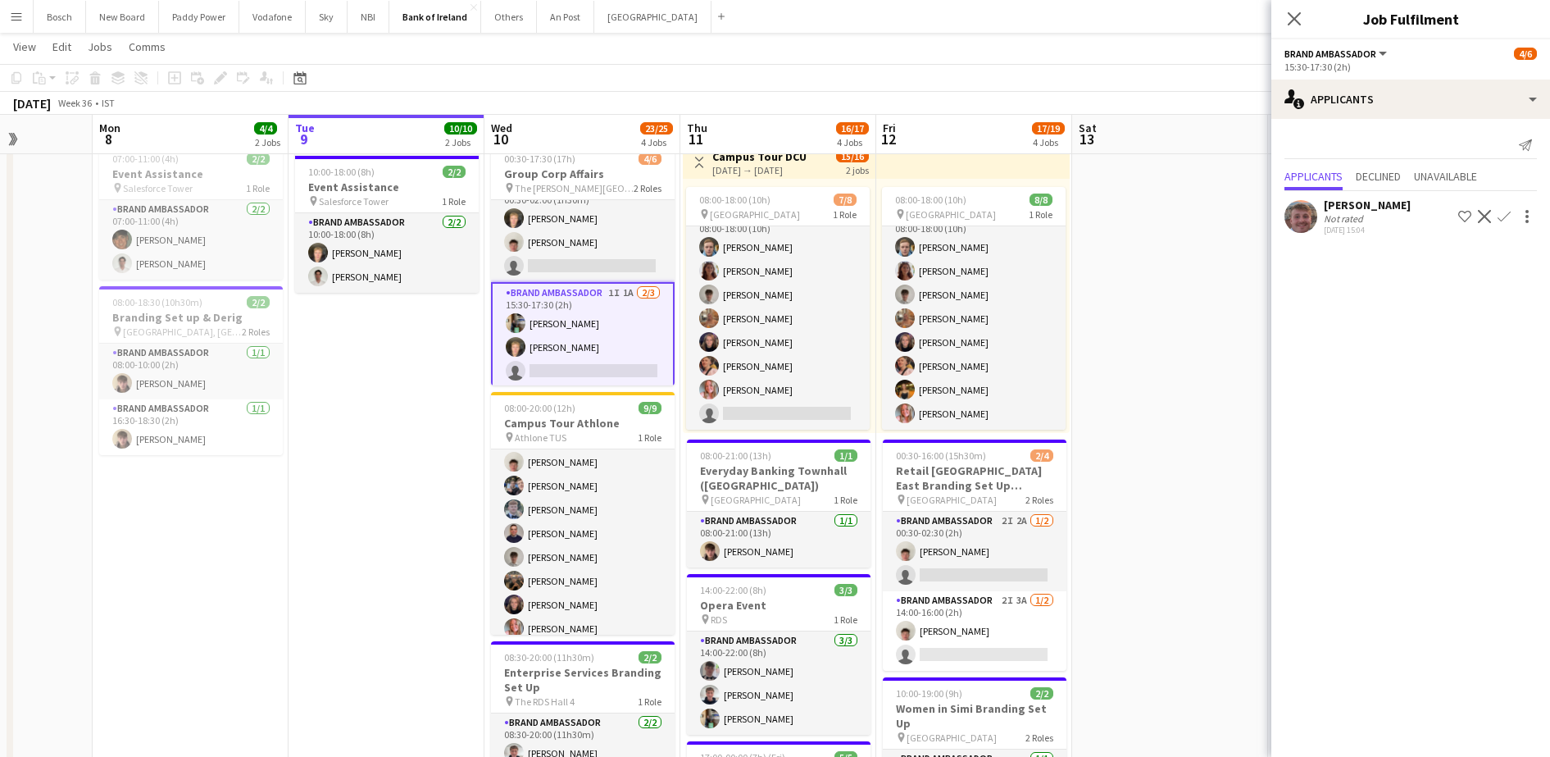
click at [1400, 217] on div "[PERSON_NAME] Not rated [DATE] 15:04 Shortlist crew Decline Confirm" at bounding box center [1411, 217] width 279 height 38
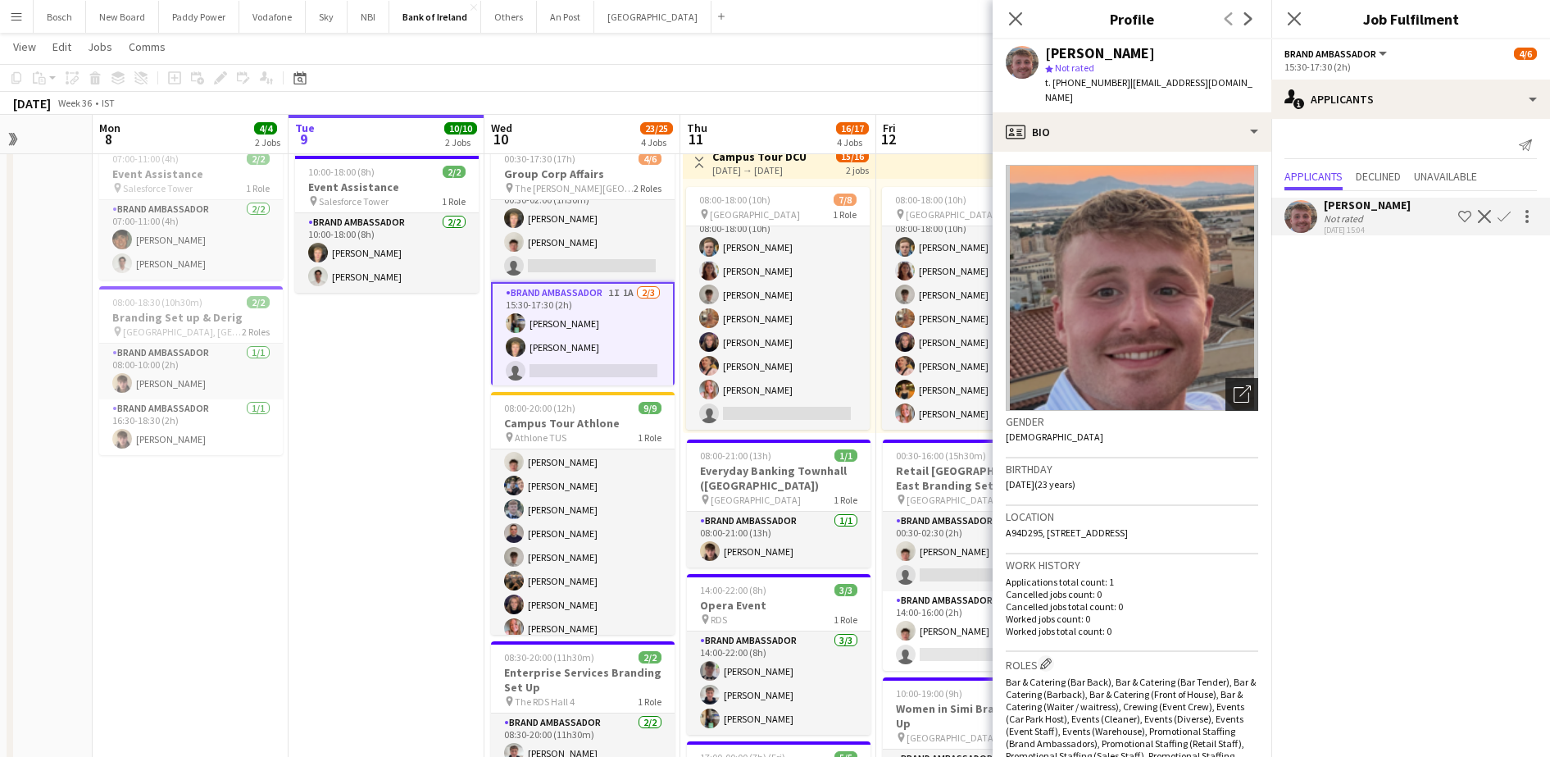
scroll to position [257, 0]
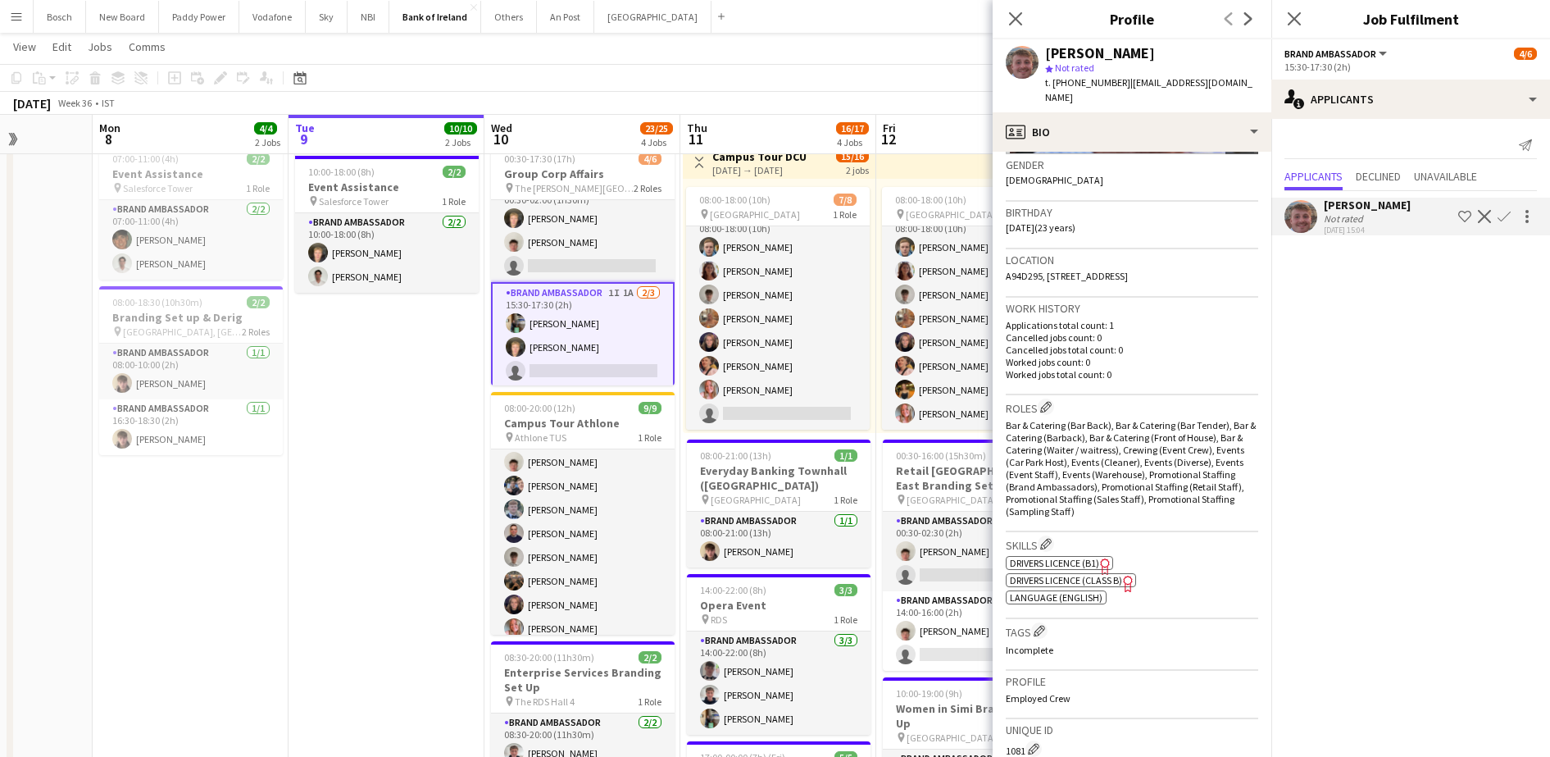
click at [1110, 574] on span "Drivers Licence (Class B)" at bounding box center [1066, 580] width 112 height 12
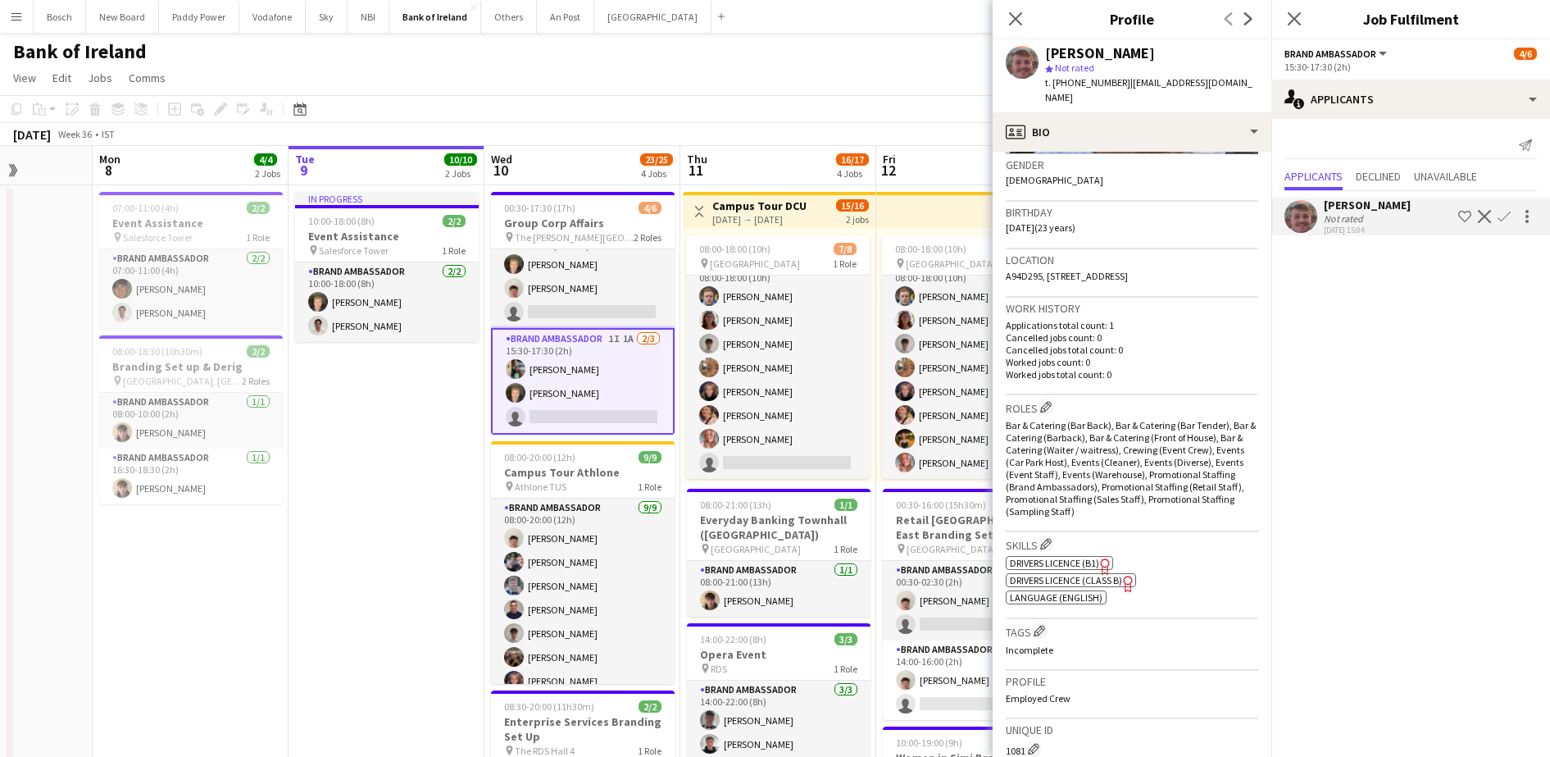
scroll to position [0, 0]
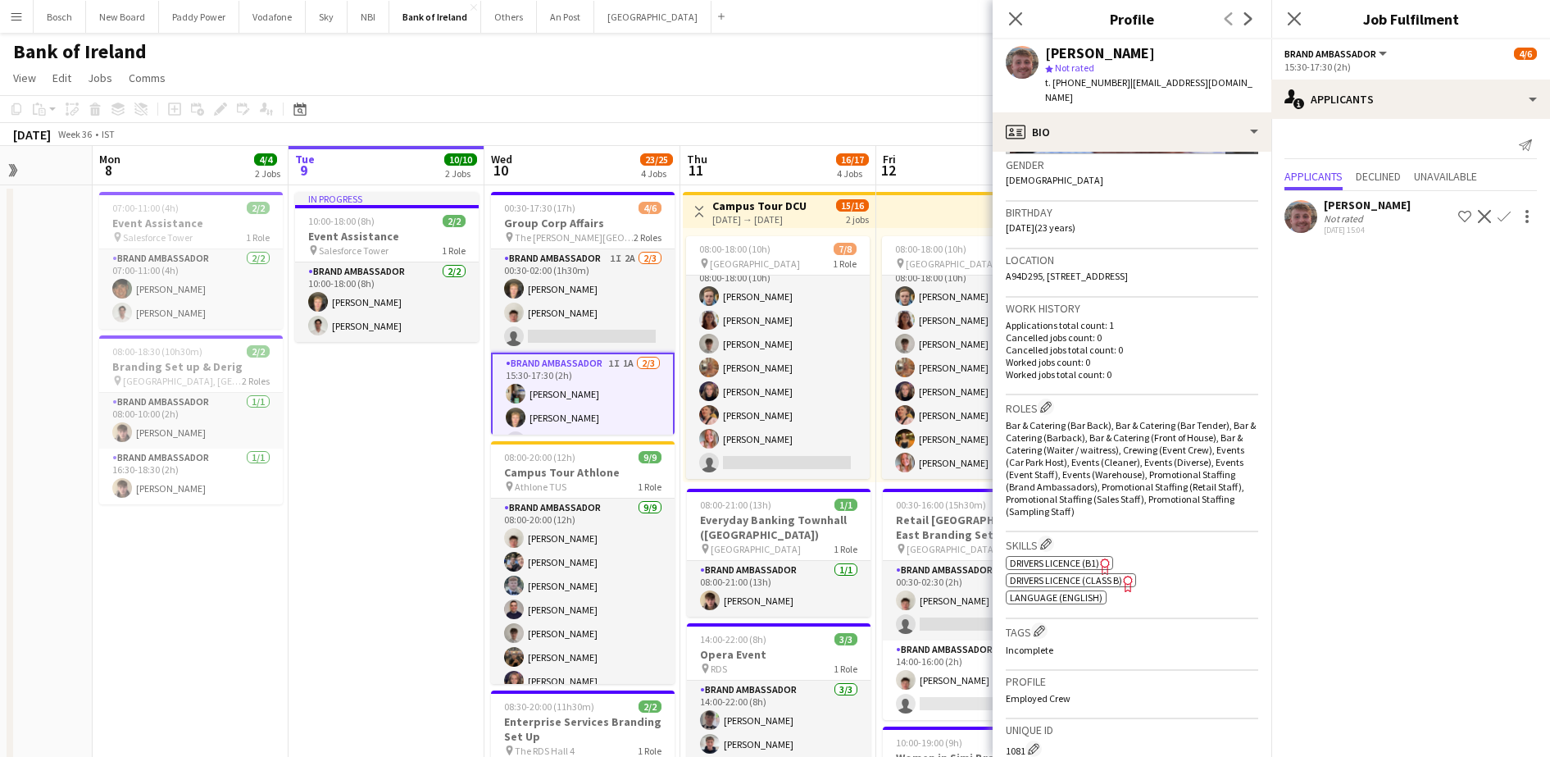
click at [562, 218] on h3 "Group Corp Affairs" at bounding box center [583, 223] width 184 height 15
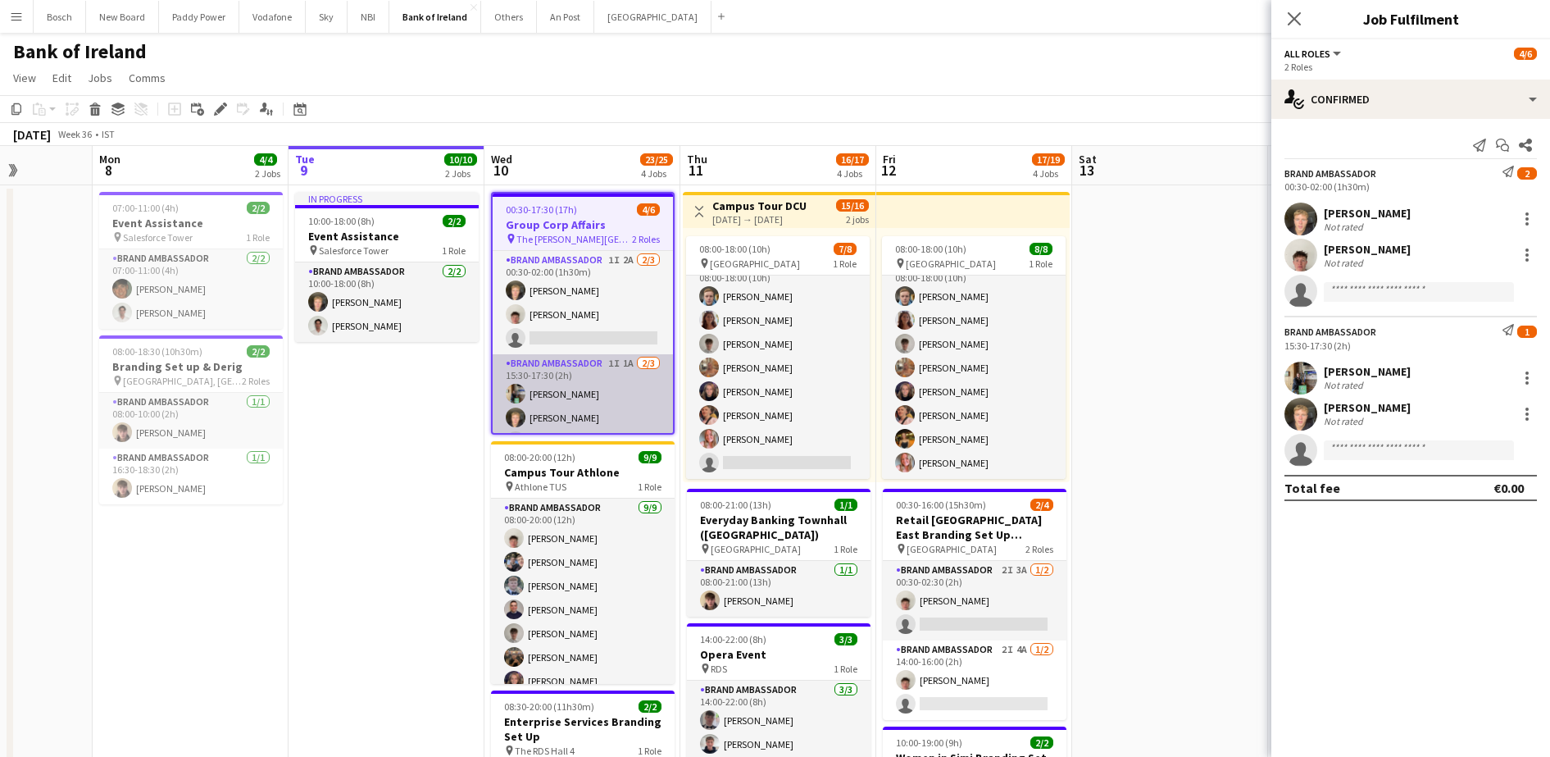
click at [631, 389] on app-card-role "Brand Ambassador 1I 1A [DATE] 15:30-17:30 (2h) [PERSON_NAME] [PERSON_NAME] sing…" at bounding box center [583, 405] width 180 height 103
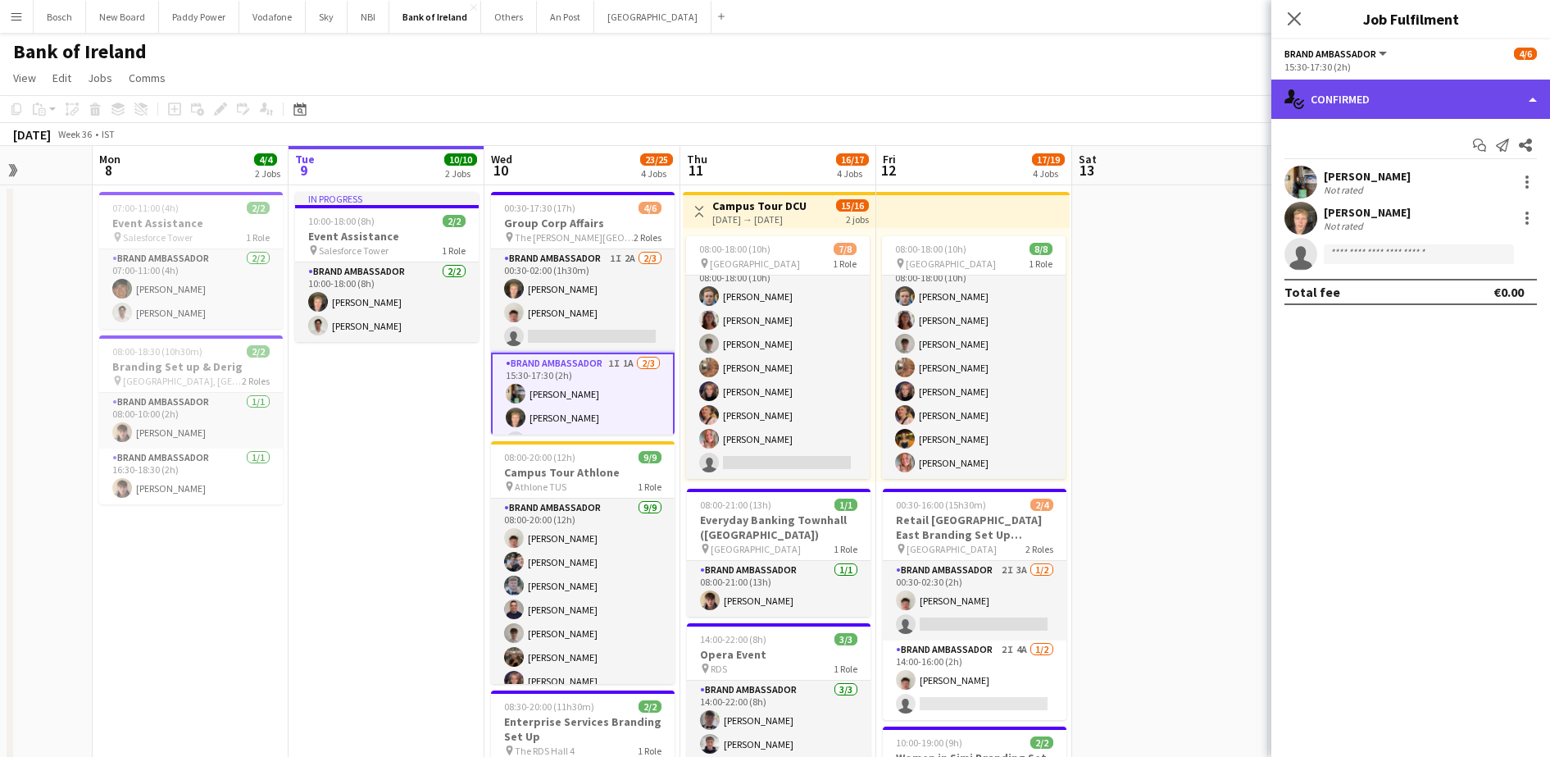
click at [1409, 86] on div "single-neutral-actions-check-2 Confirmed" at bounding box center [1411, 99] width 279 height 39
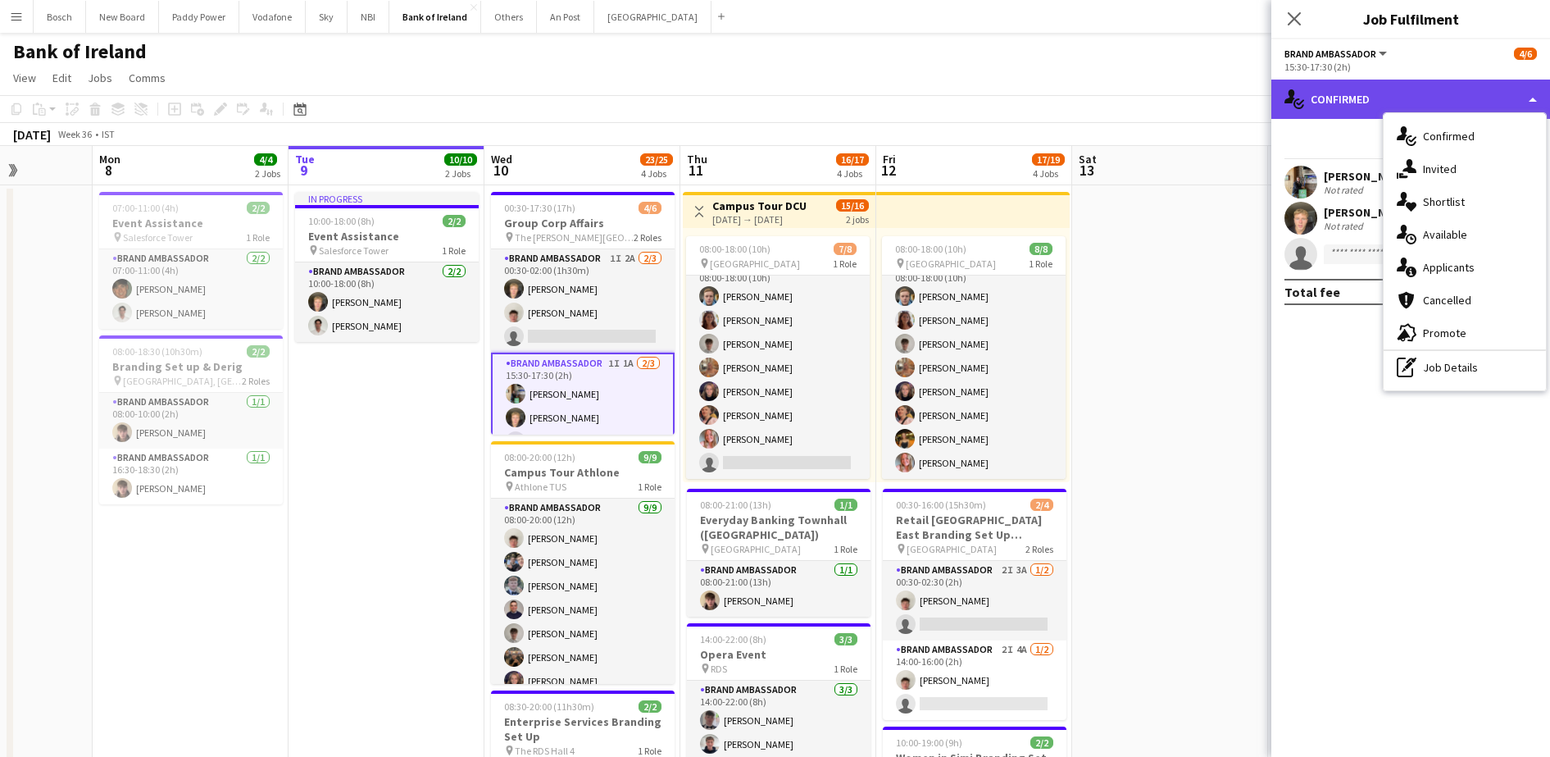
click at [1407, 94] on div "single-neutral-actions-check-2 Confirmed" at bounding box center [1411, 99] width 279 height 39
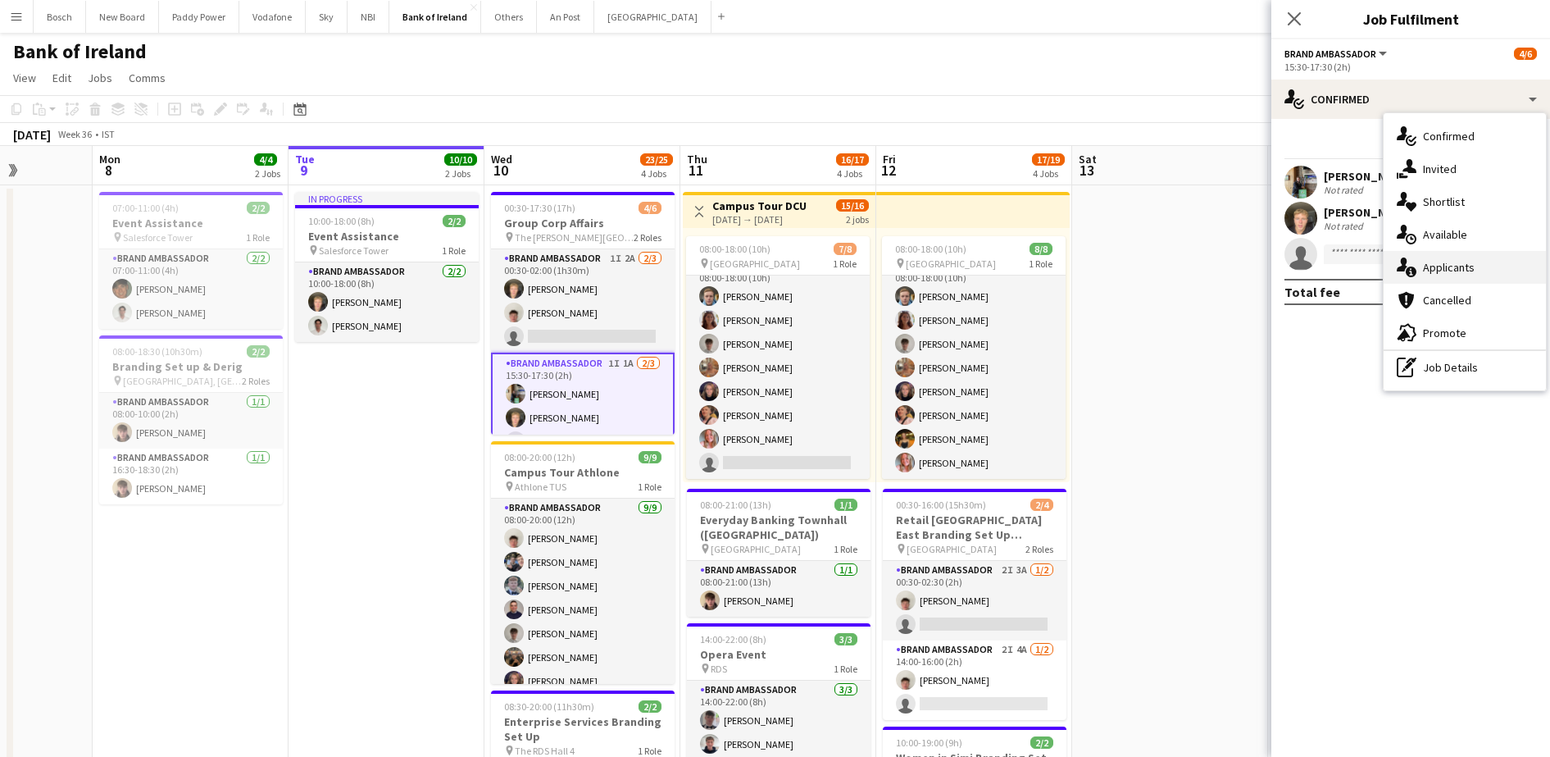
click at [1471, 278] on div "single-neutral-actions-information Applicants" at bounding box center [1465, 267] width 162 height 33
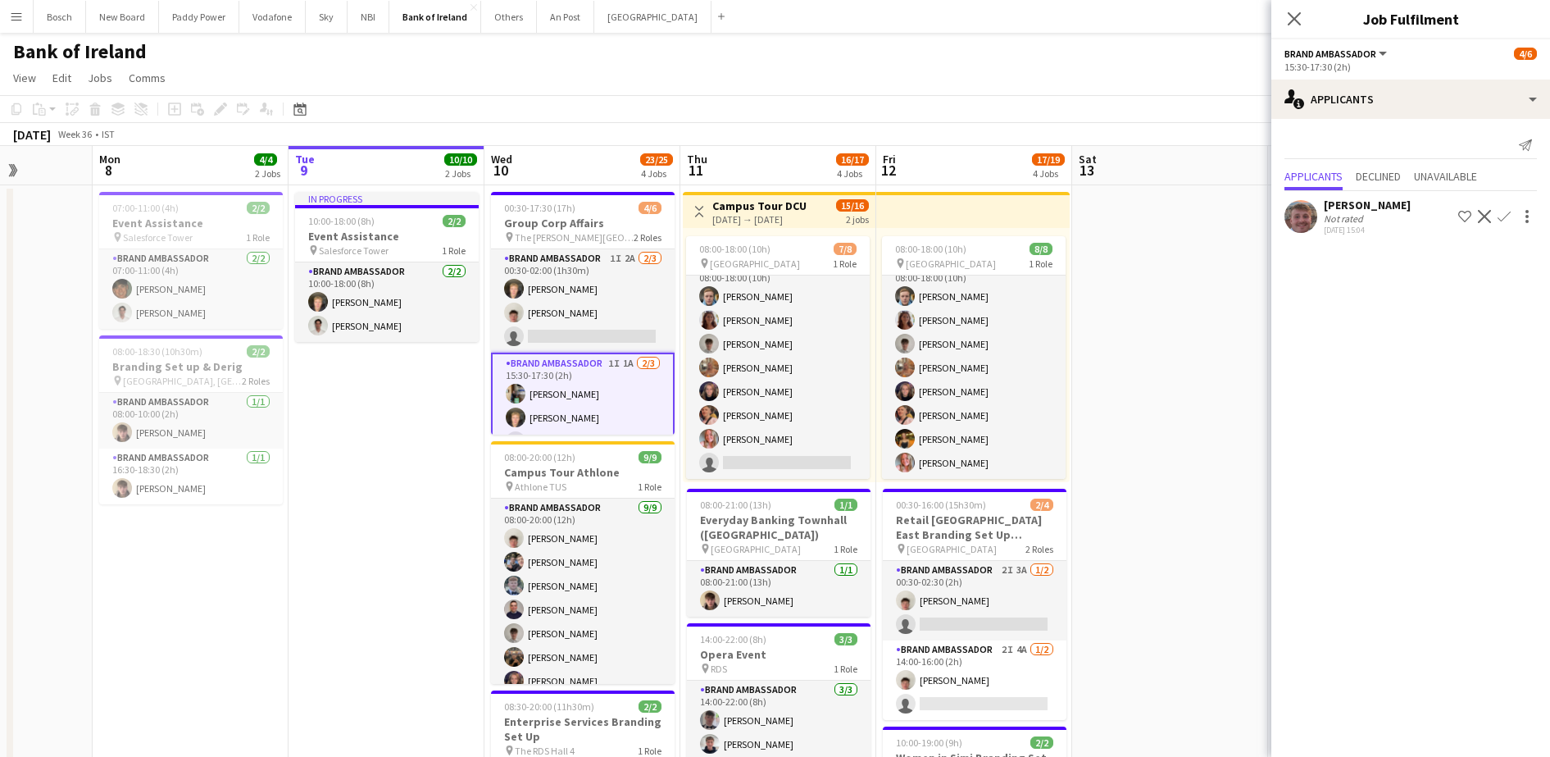
click at [1201, 104] on app-toolbar "Copy Paste Paste Ctrl+V Paste with crew Ctrl+Shift+V Paste linked Job [GEOGRAPH…" at bounding box center [775, 109] width 1550 height 28
